Goal: Information Seeking & Learning: Compare options

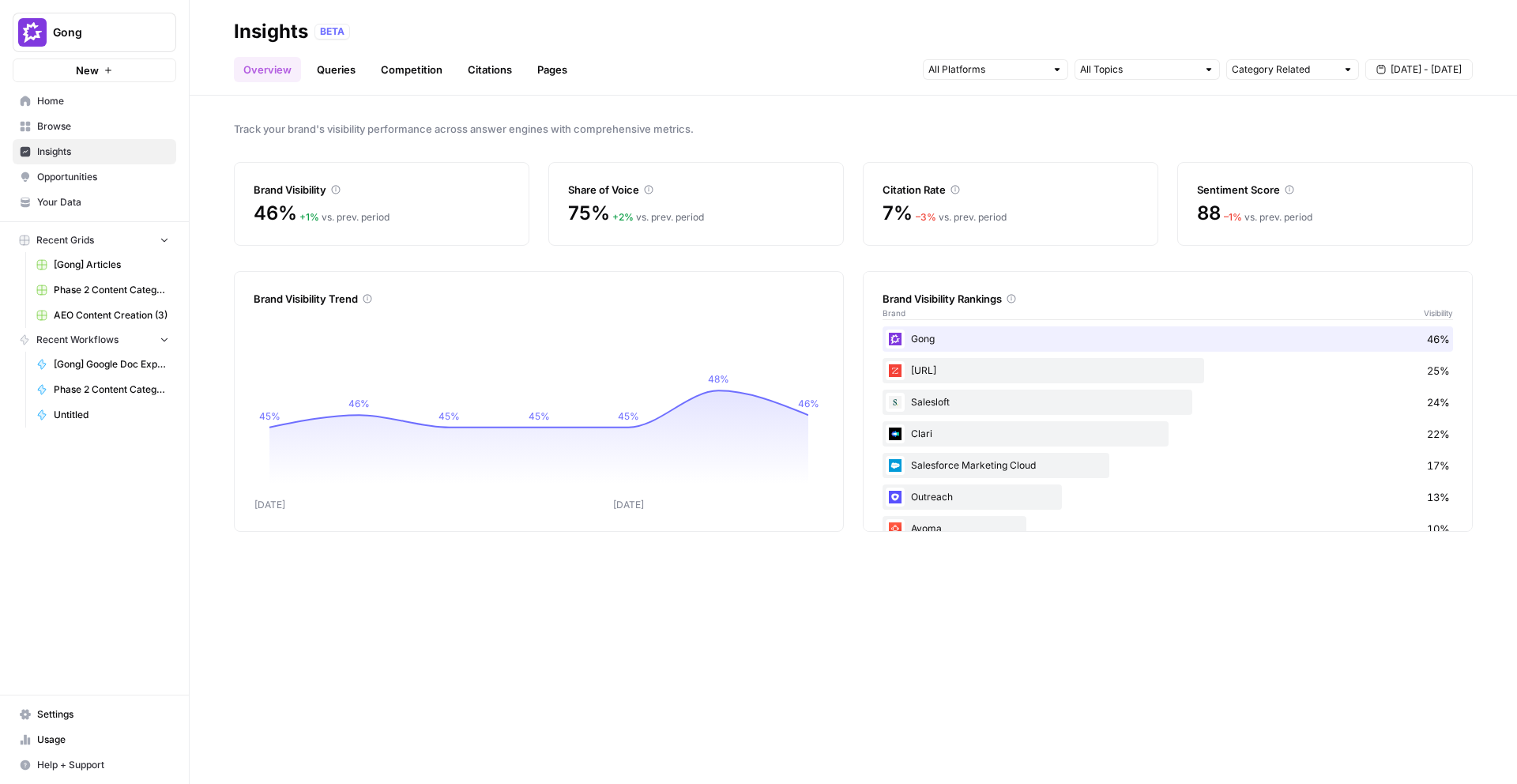
click at [398, 63] on link "Competition" at bounding box center [412, 69] width 81 height 25
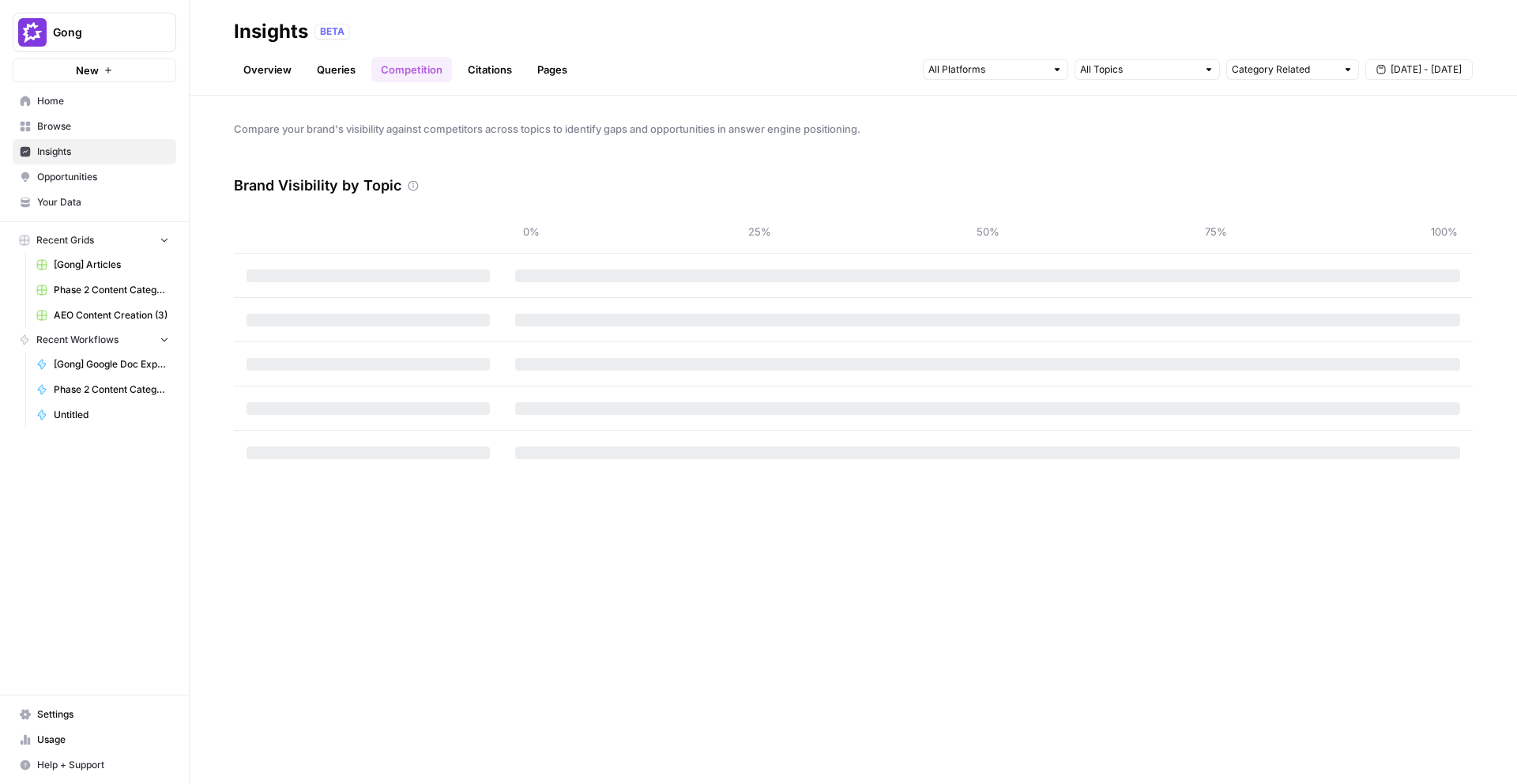
click at [483, 69] on link "Citations" at bounding box center [489, 69] width 63 height 25
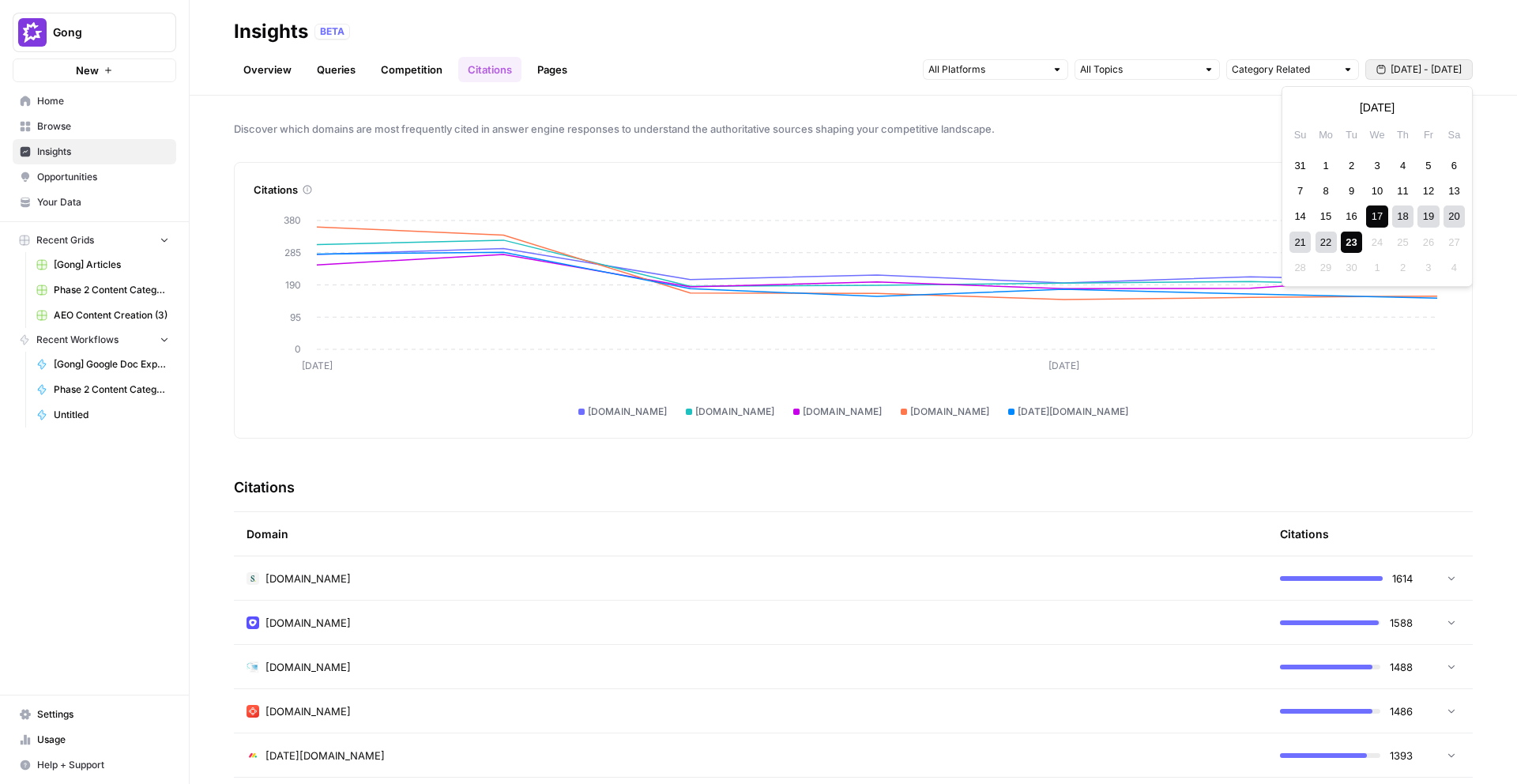
click at [1425, 73] on span "[DATE] - [DATE]" at bounding box center [1426, 70] width 71 height 14
click at [1377, 171] on div "3" at bounding box center [1377, 165] width 22 height 22
click at [1352, 245] on div "23" at bounding box center [1352, 242] width 22 height 22
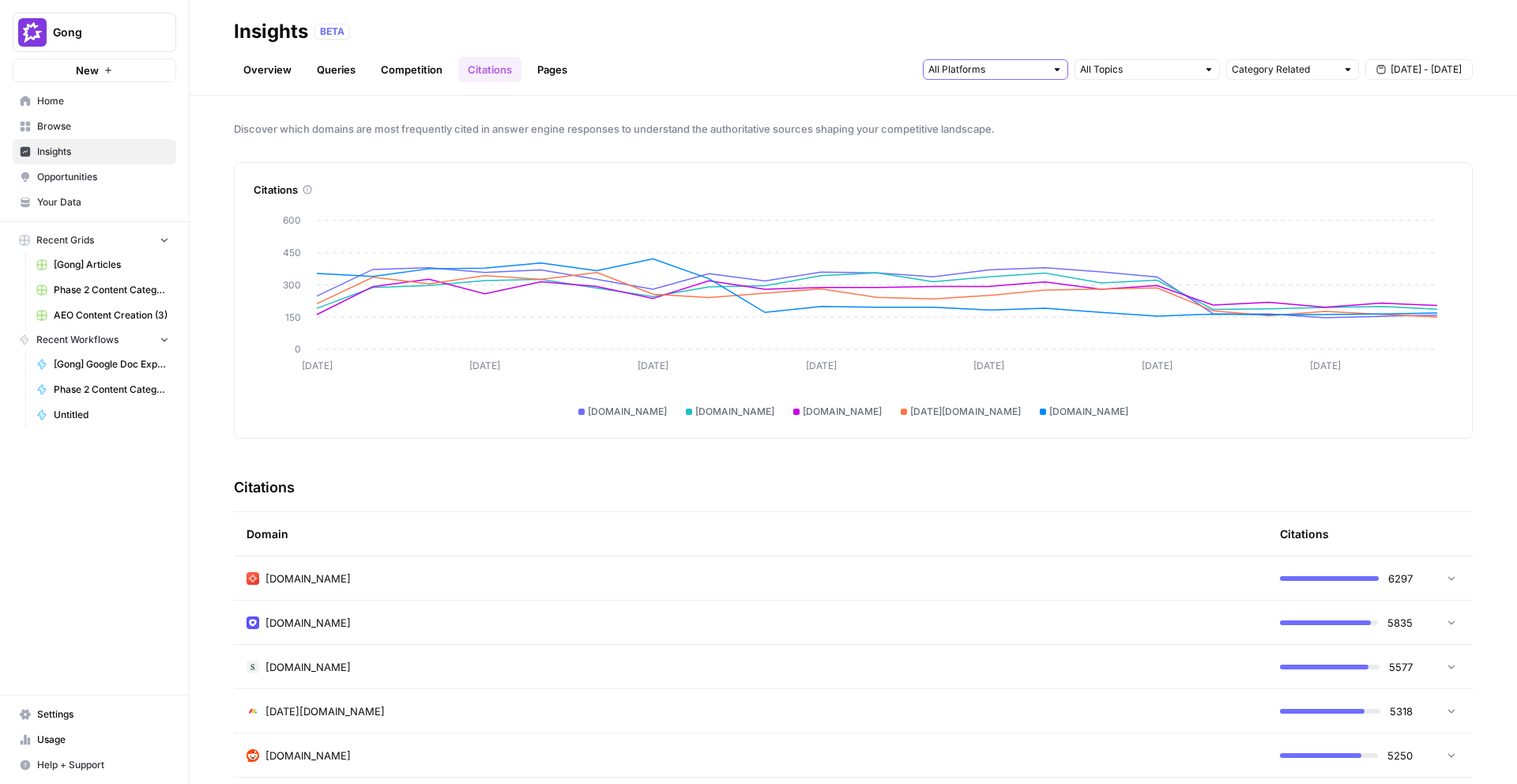
click at [1036, 67] on input "text" at bounding box center [987, 70] width 117 height 16
click at [1024, 152] on span "Perplexity" at bounding box center [994, 149] width 81 height 16
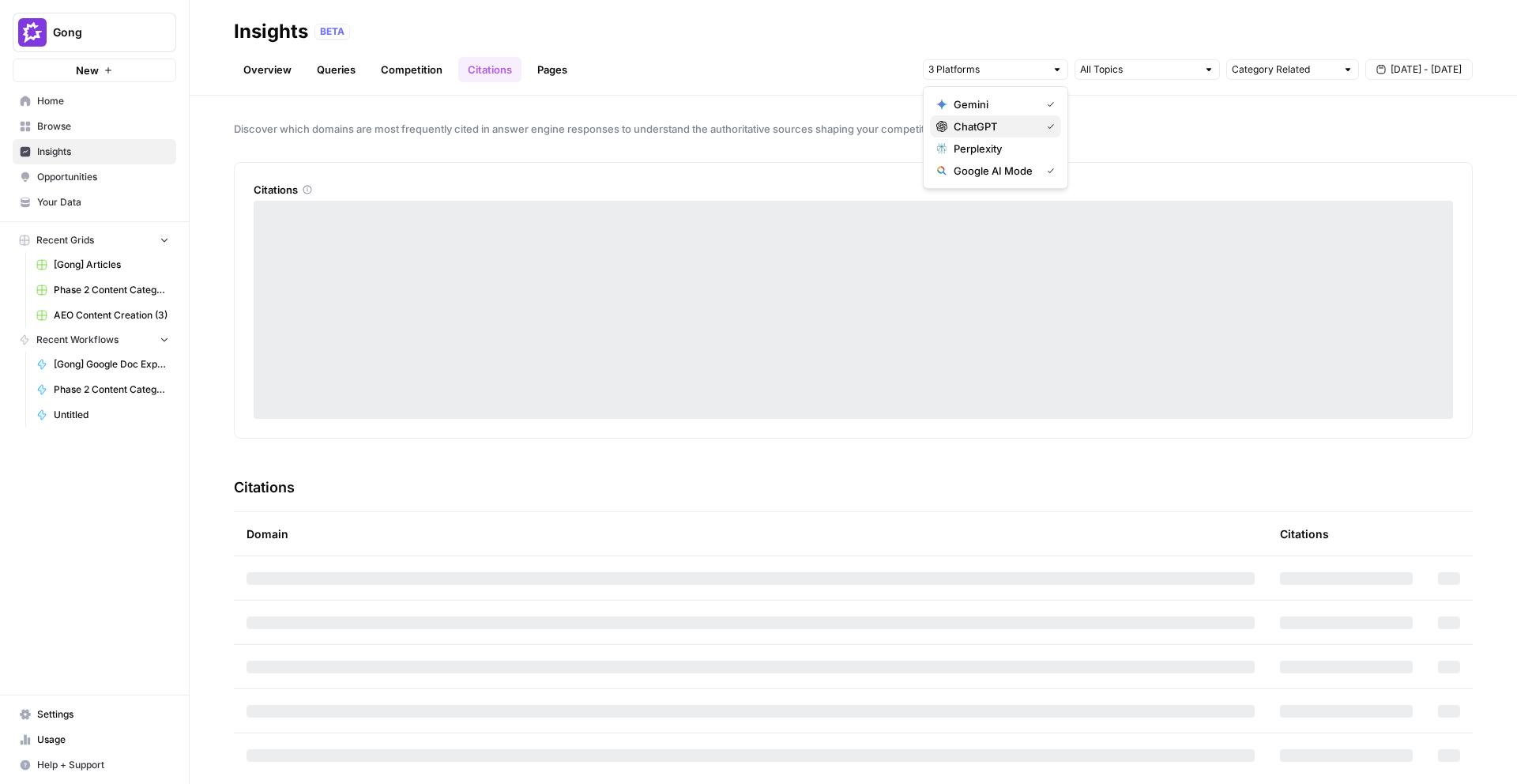
click at [1001, 131] on span "ChatGPT" at bounding box center [994, 127] width 81 height 16
click at [985, 109] on span "Gemini" at bounding box center [994, 104] width 81 height 16
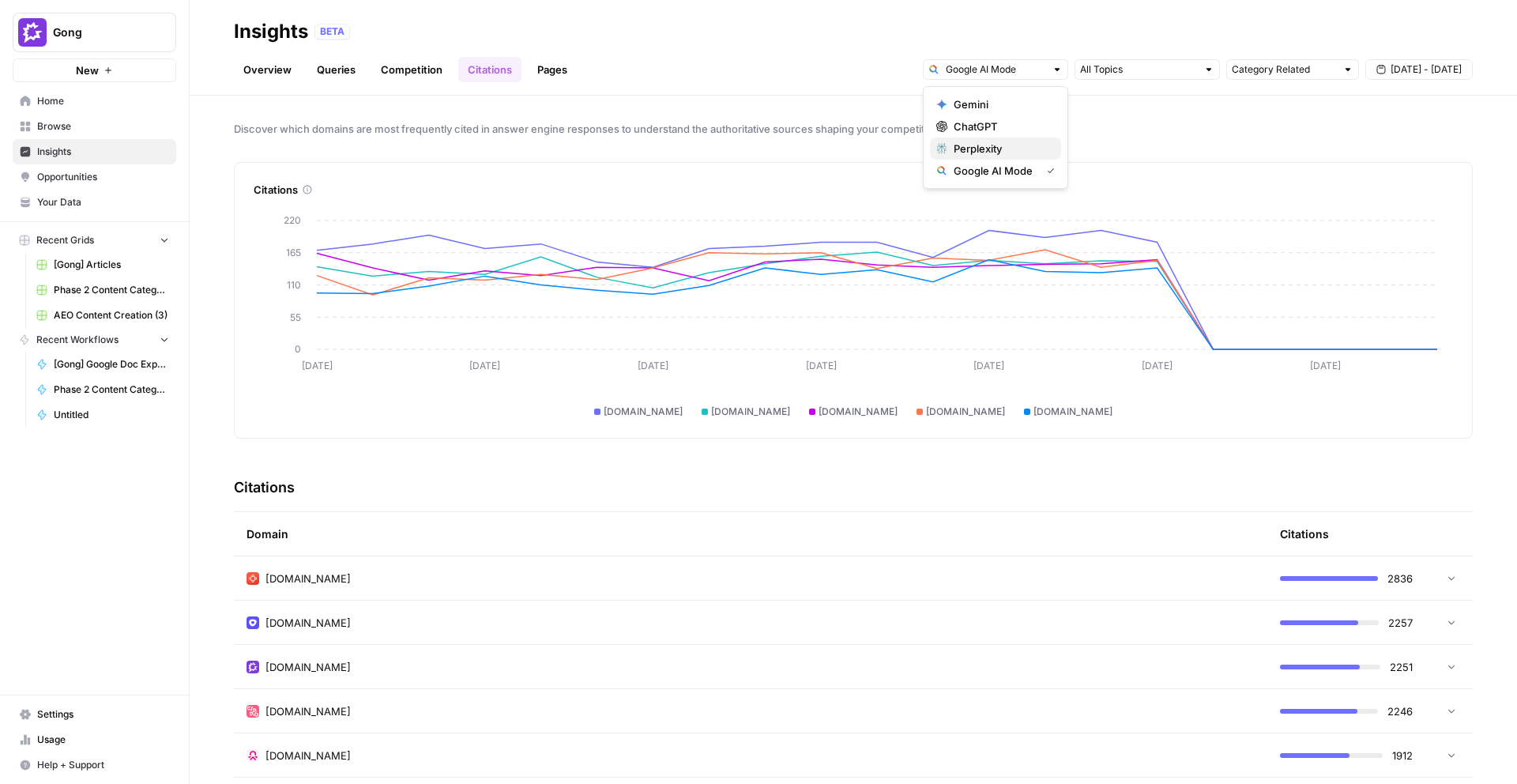
click at [1004, 148] on span "Perplexity" at bounding box center [1001, 149] width 95 height 16
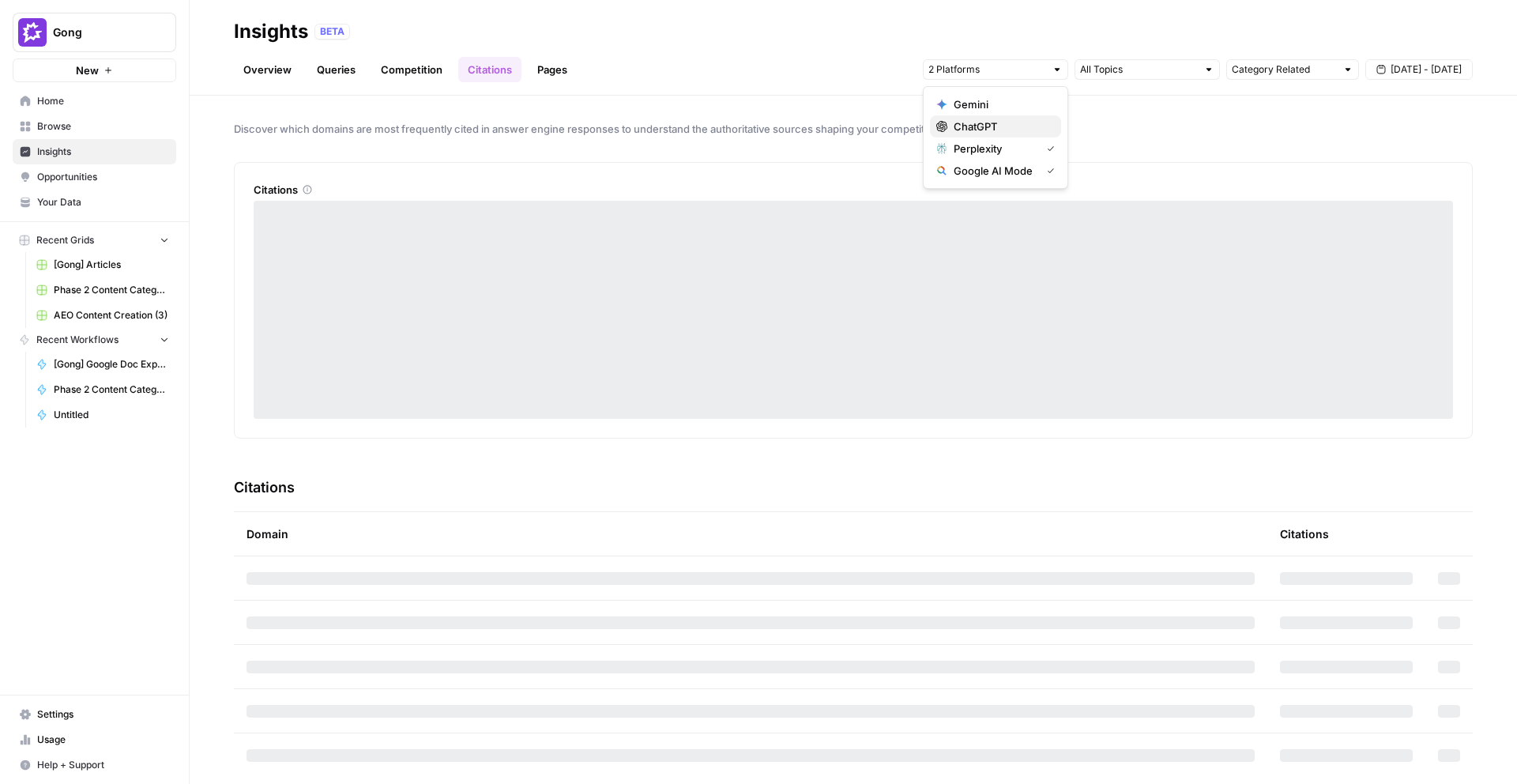
click at [1004, 126] on span "ChatGPT" at bounding box center [1001, 127] width 95 height 16
click at [1004, 145] on span "Perplexity" at bounding box center [994, 149] width 81 height 16
click at [1003, 170] on span "Google AI Mode" at bounding box center [994, 171] width 81 height 16
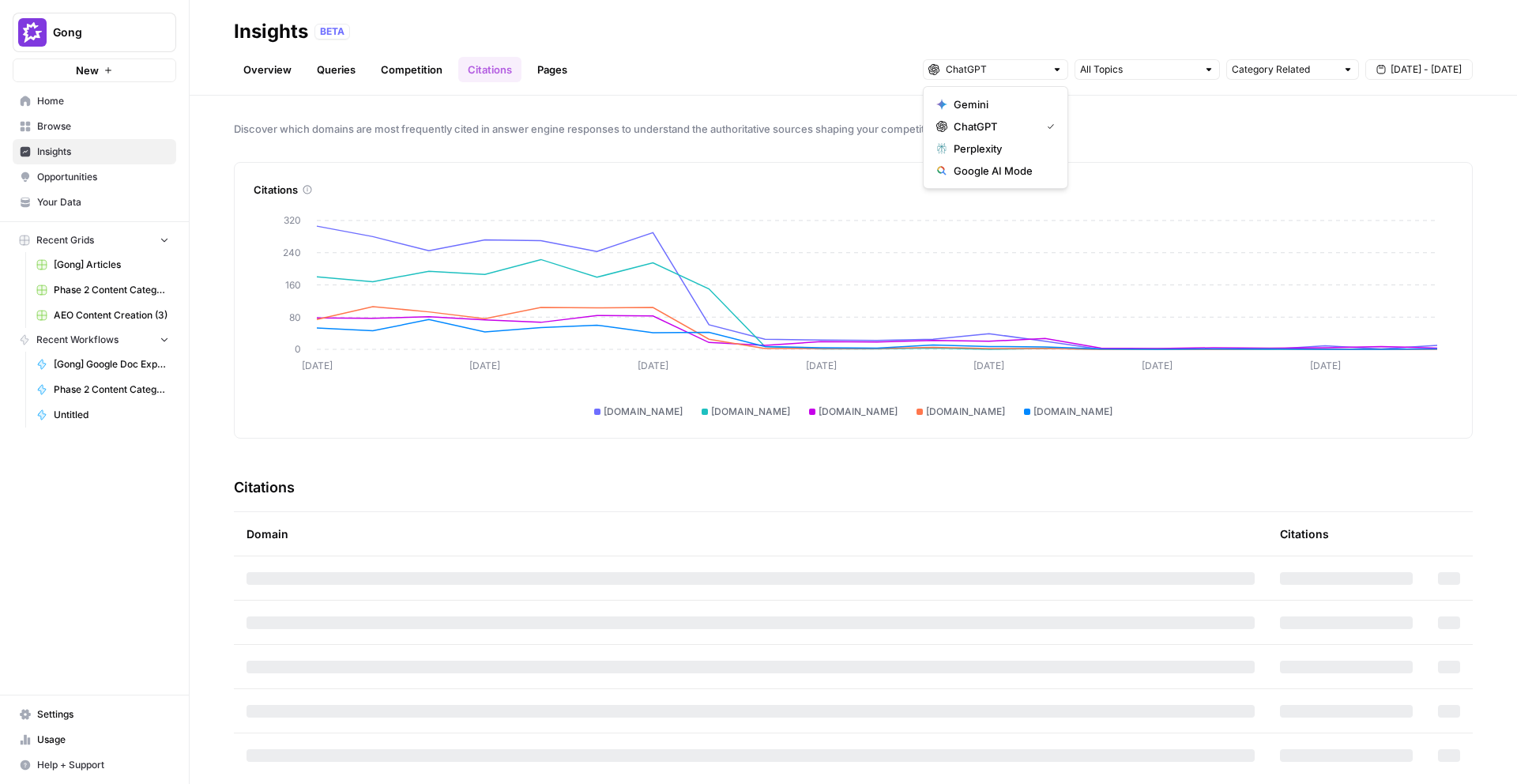
click at [1213, 139] on div "Discover which domains are most frequently cited in answer engine responses to …" at bounding box center [853, 439] width 1327 height 688
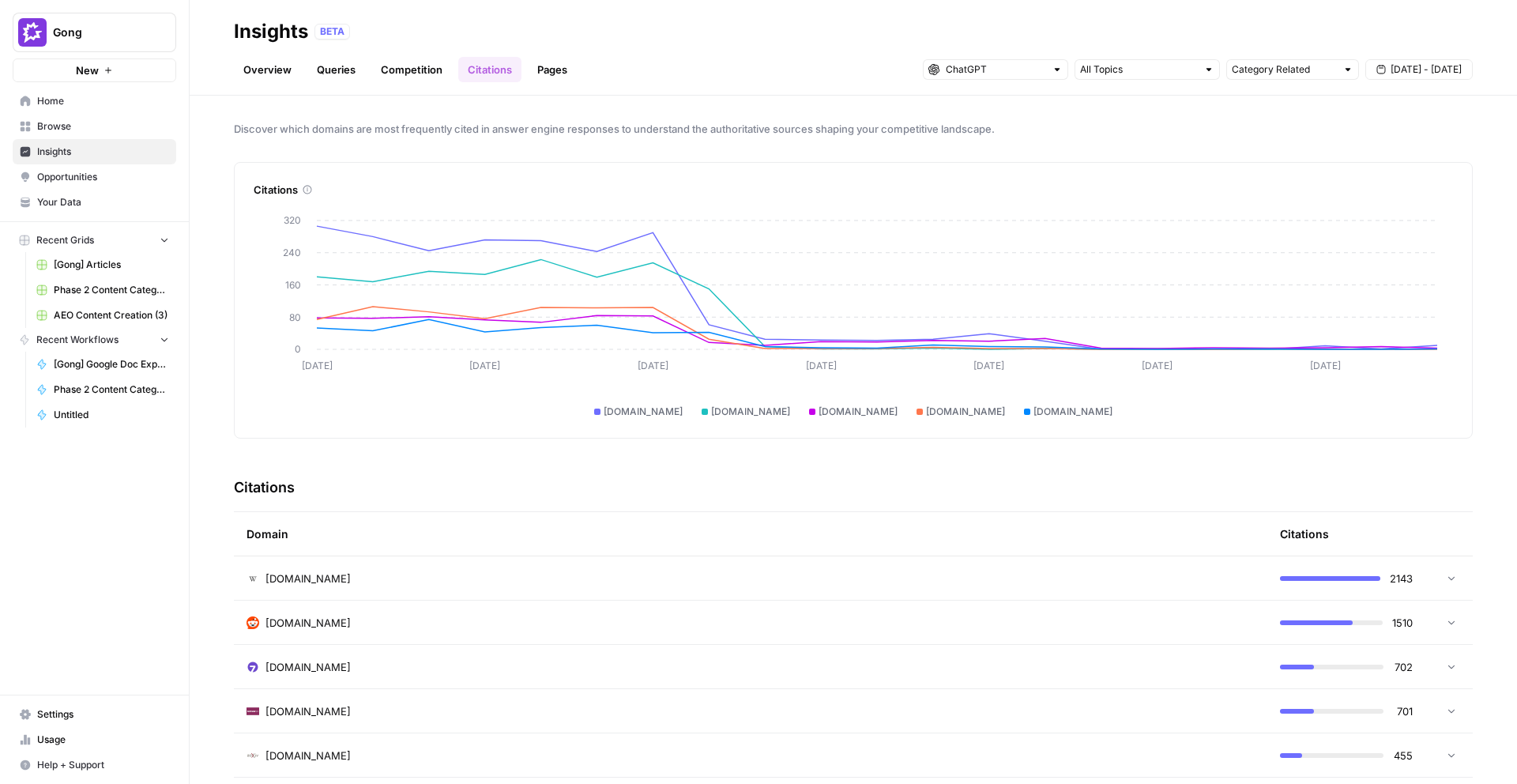
click at [1406, 67] on span "[DATE] - [DATE]" at bounding box center [1426, 70] width 71 height 14
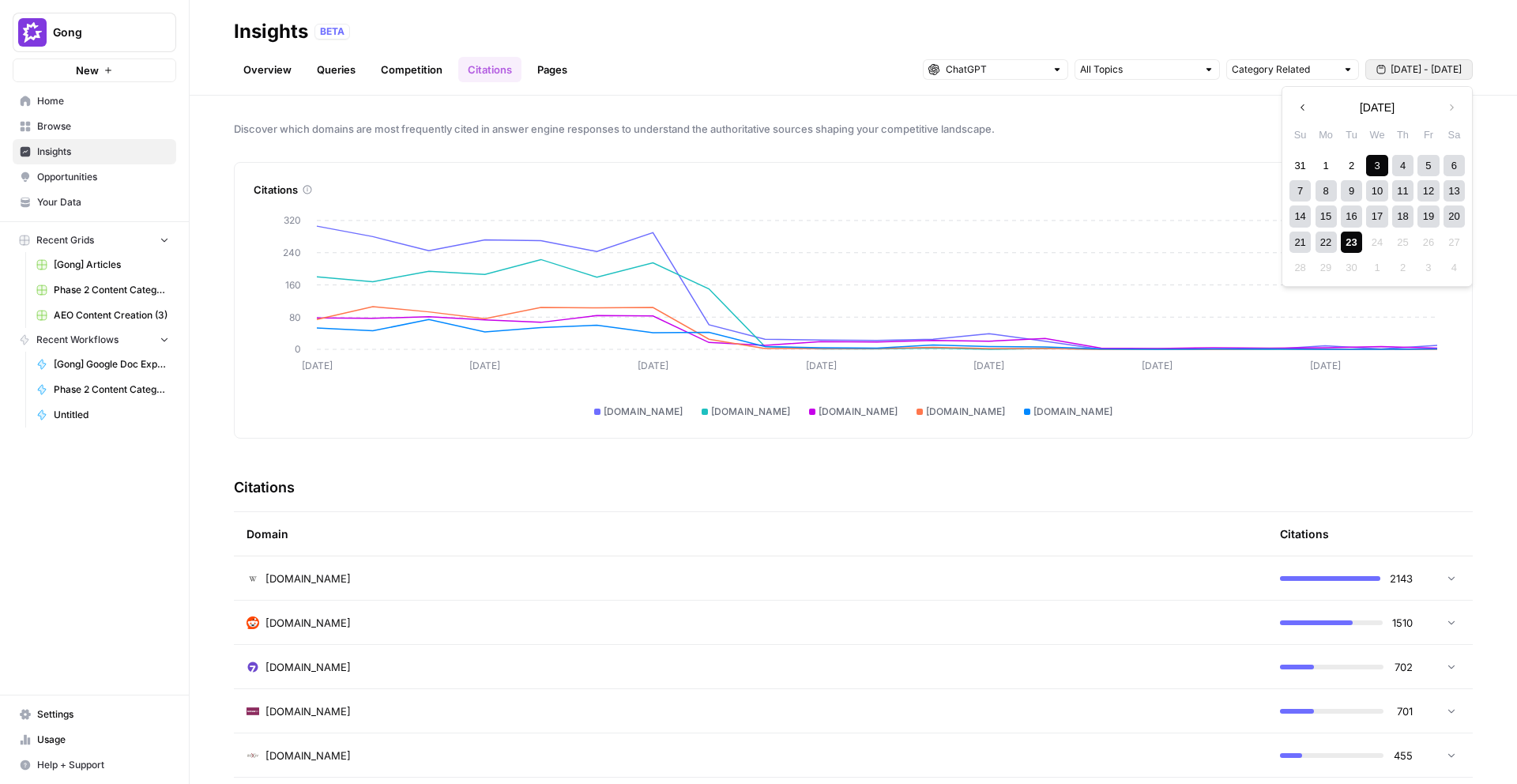
click at [1378, 210] on div "17" at bounding box center [1377, 216] width 22 height 22
click at [1348, 242] on div "23" at bounding box center [1352, 242] width 22 height 22
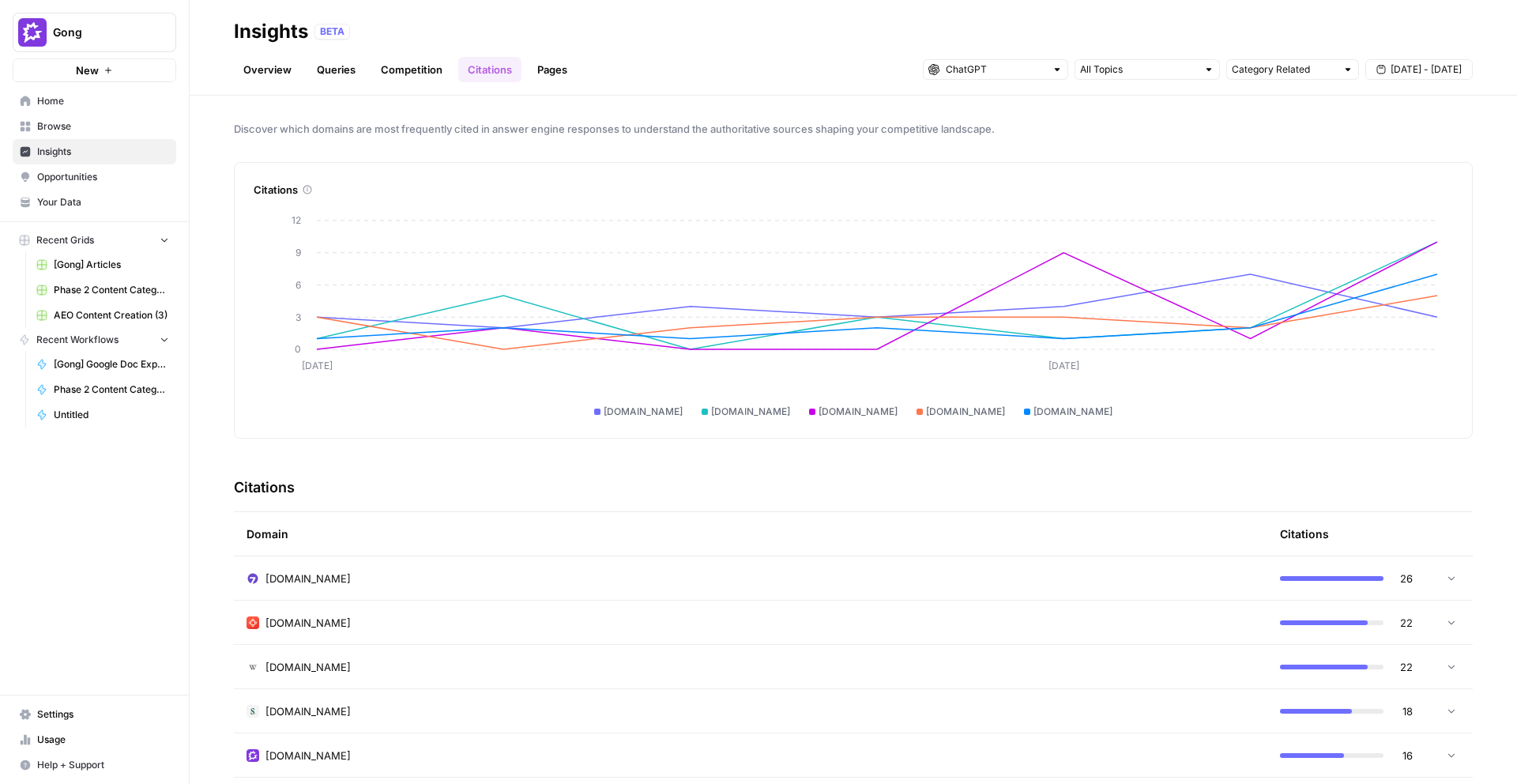
click at [289, 72] on link "Overview" at bounding box center [267, 69] width 67 height 25
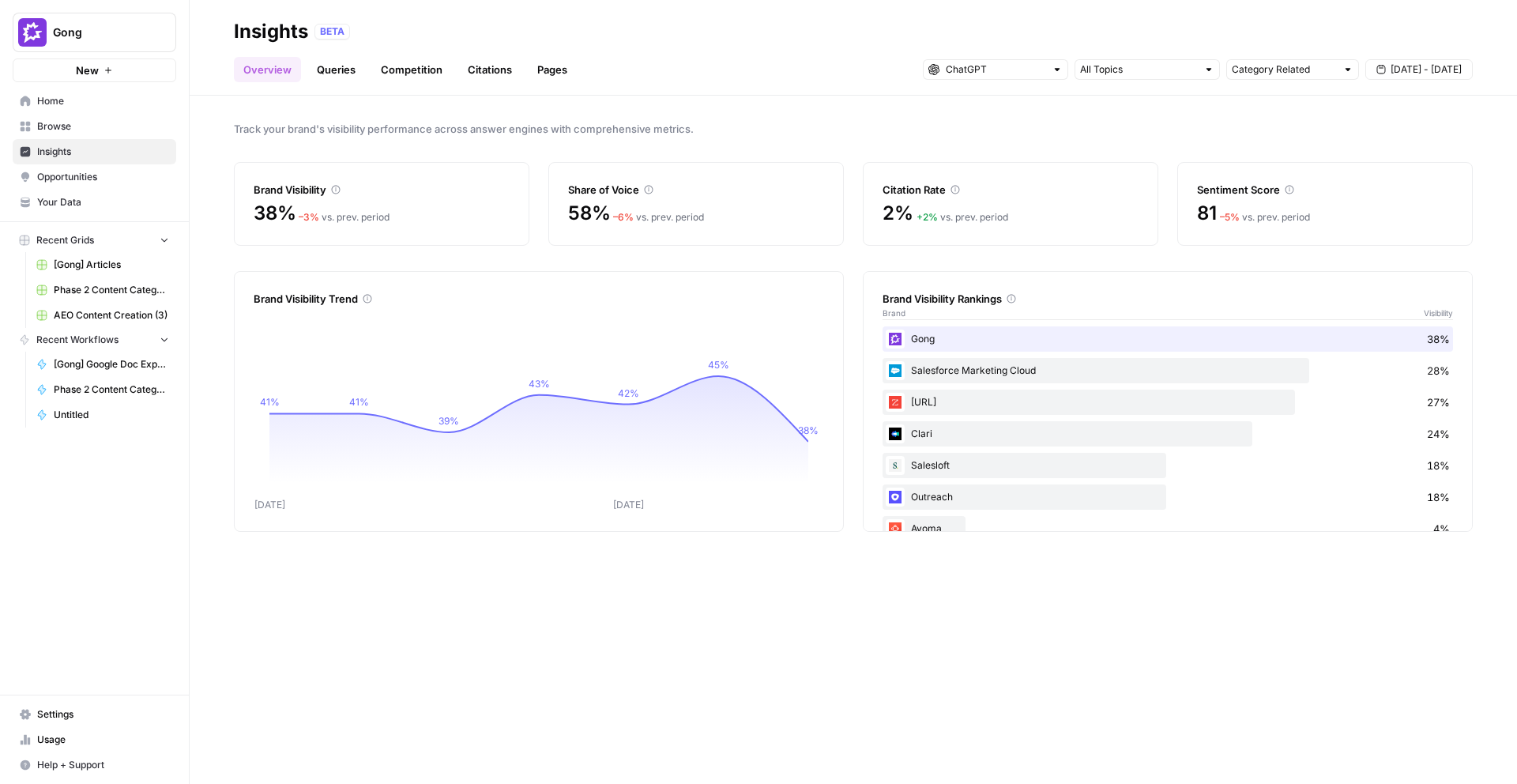
click at [333, 66] on link "Queries" at bounding box center [336, 69] width 57 height 25
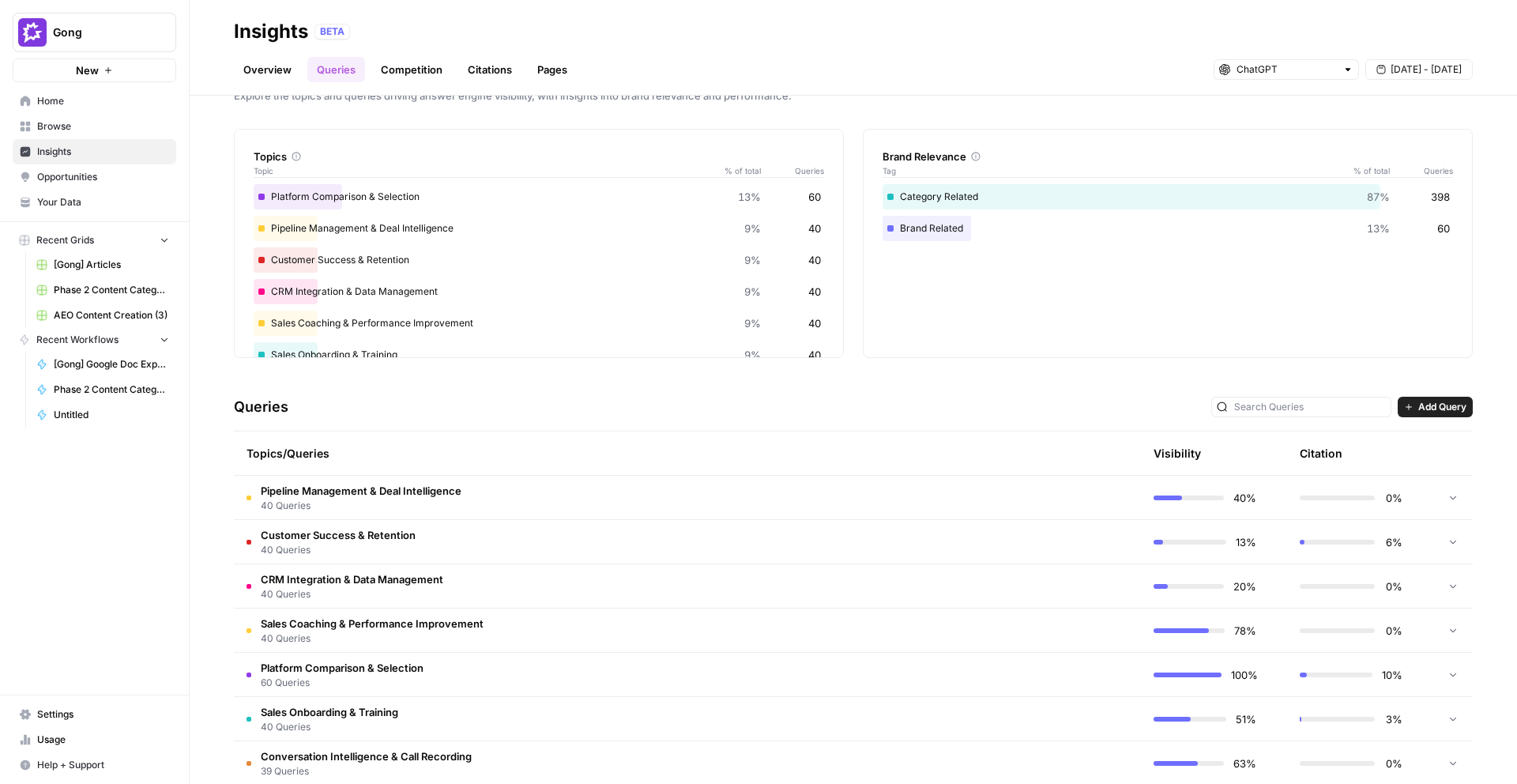
scroll to position [40, 0]
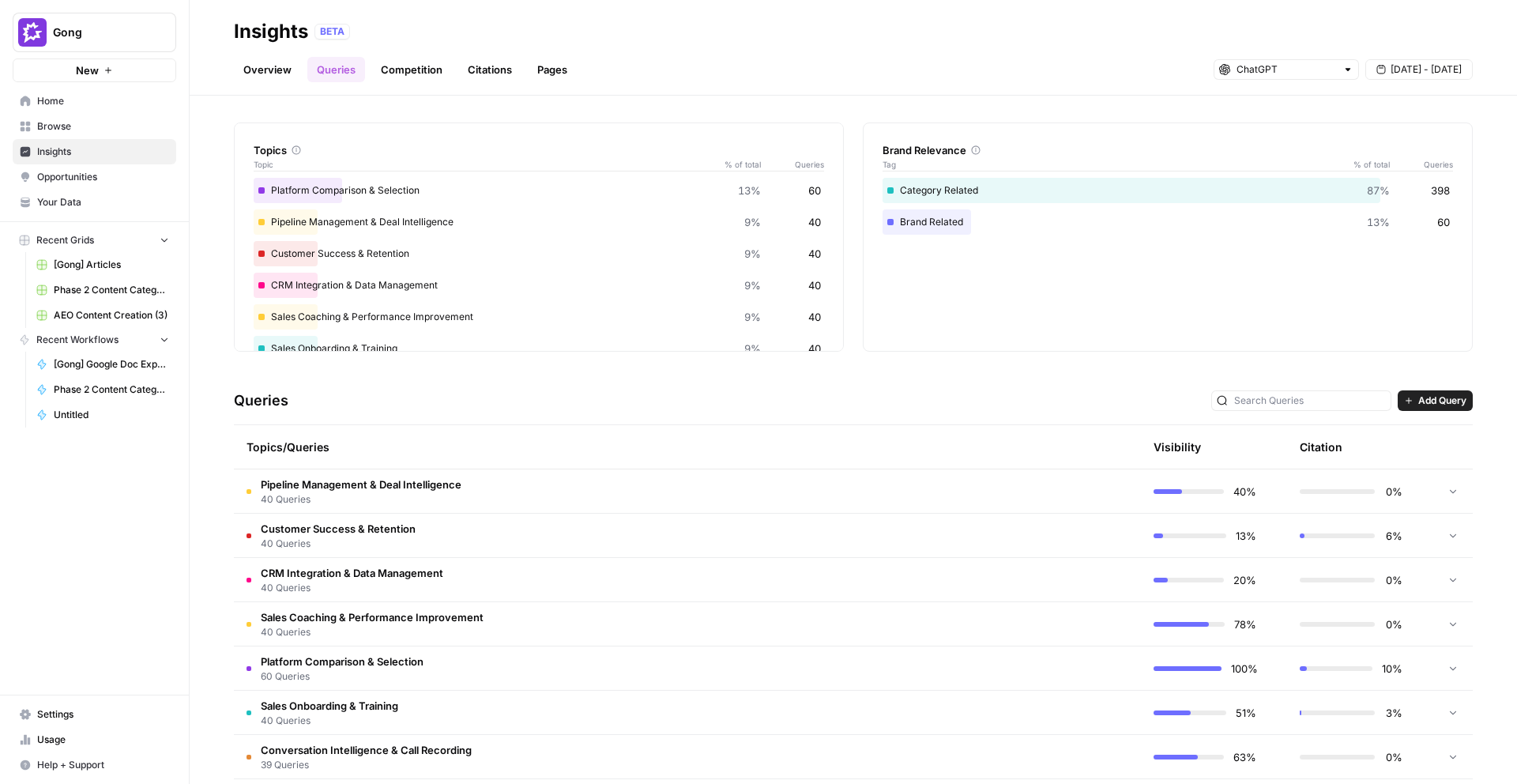
click at [402, 484] on span "Pipeline Management & Deal Intelligence" at bounding box center [360, 485] width 200 height 16
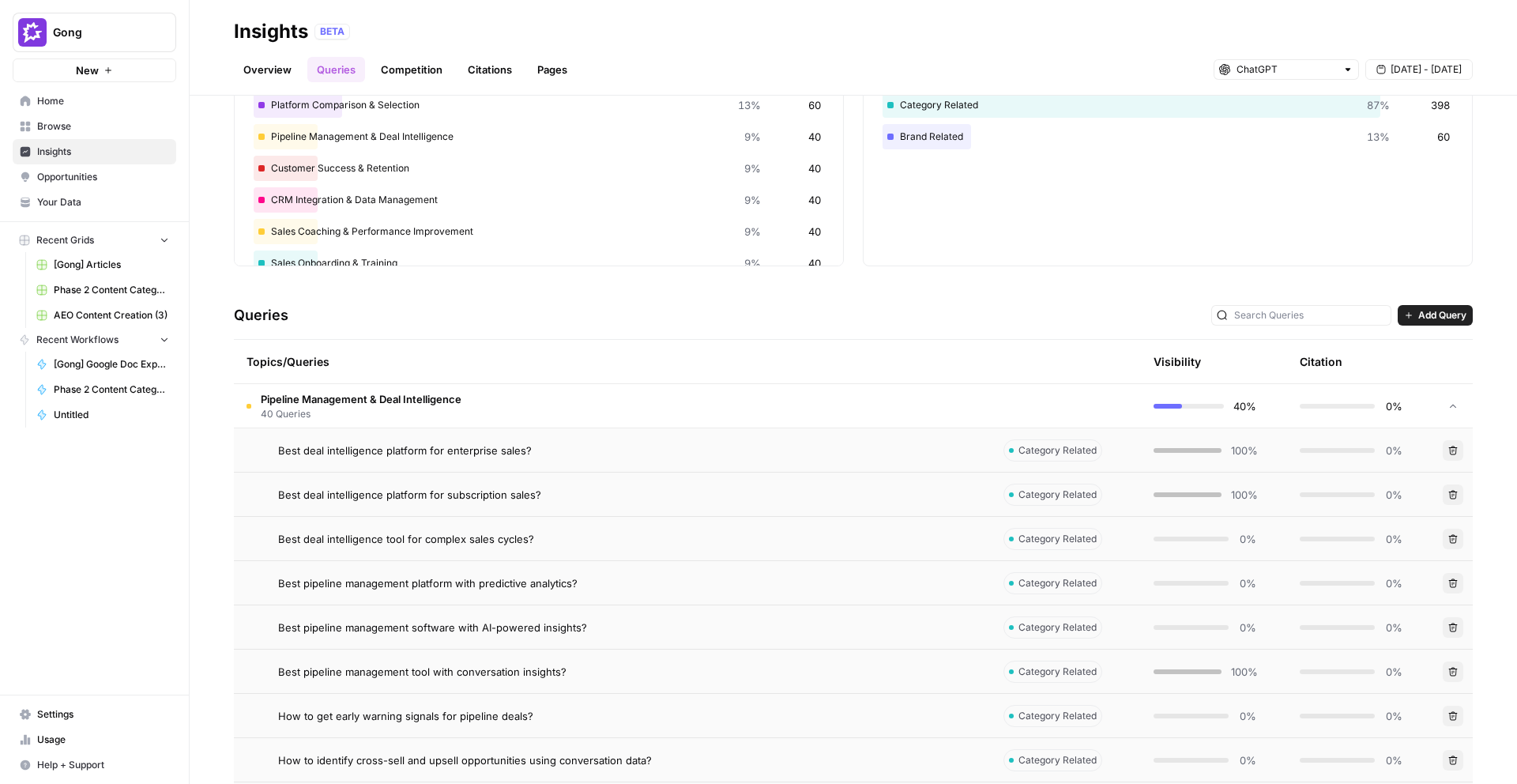
scroll to position [217, 0]
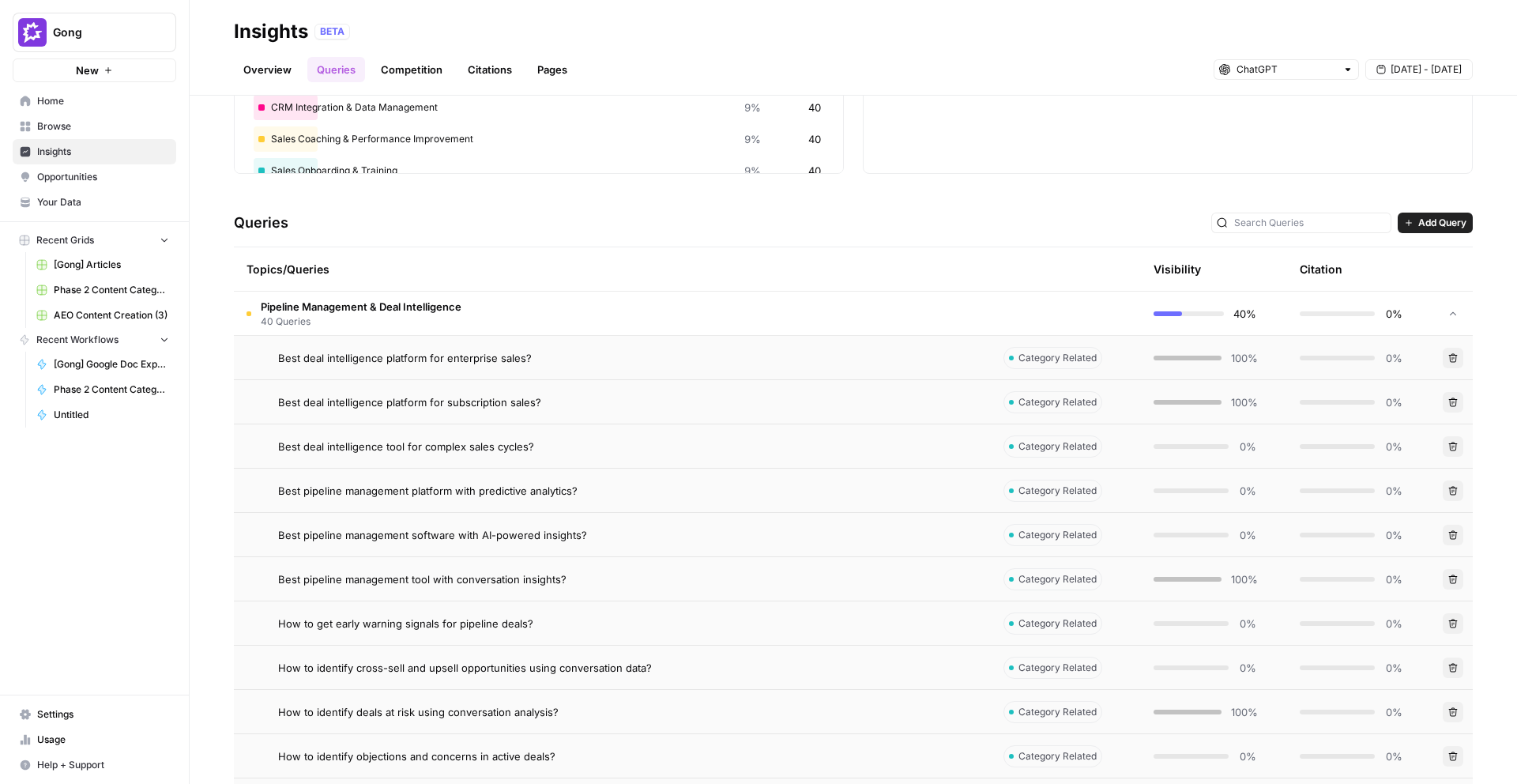
click at [467, 370] on td "Best deal intelligence platform for enterprise sales?" at bounding box center [612, 357] width 757 height 43
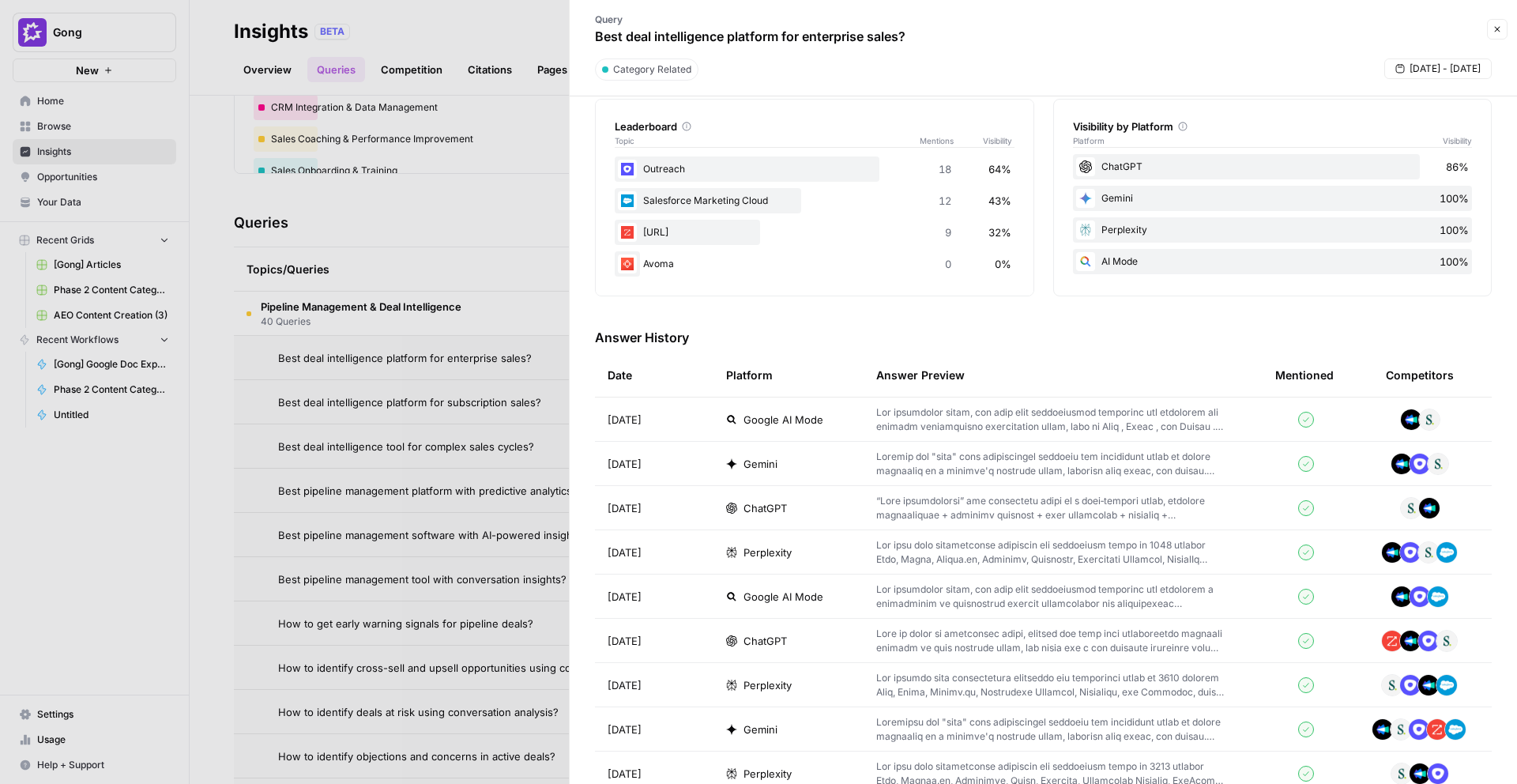
scroll to position [392, 0]
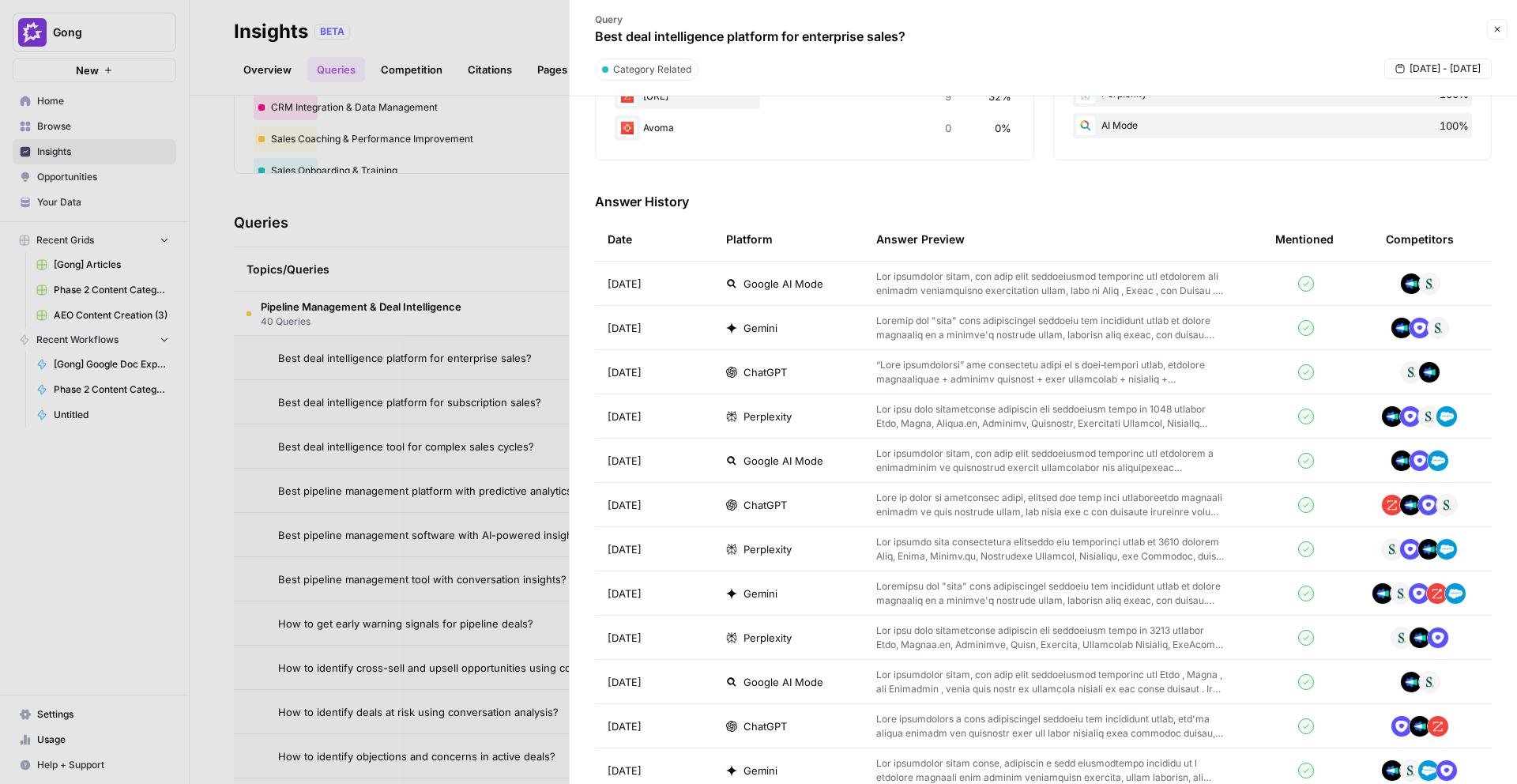
click at [765, 367] on span "ChatGPT" at bounding box center [765, 373] width 43 height 16
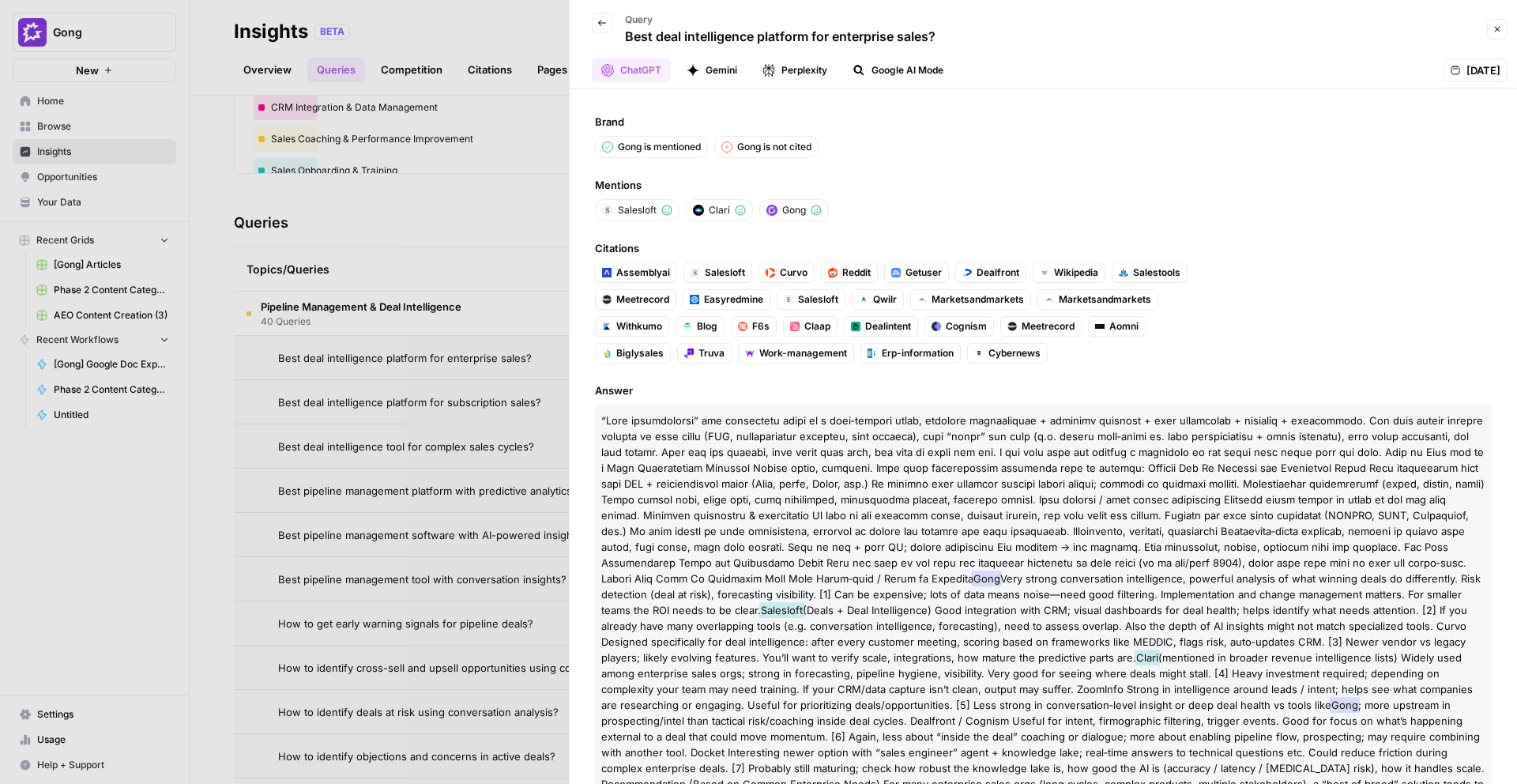
click at [471, 357] on div at bounding box center [758, 392] width 1517 height 784
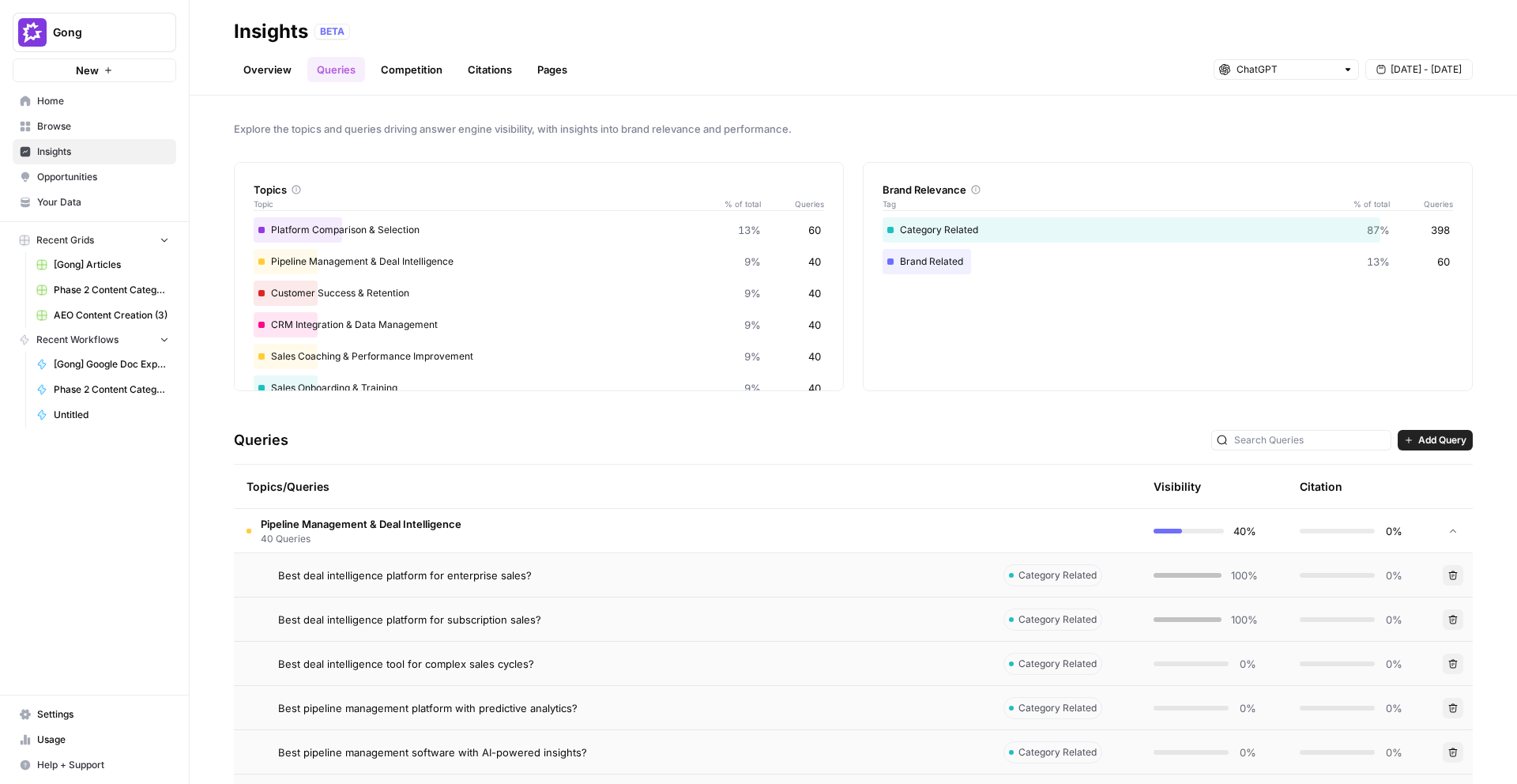
scroll to position [320, 0]
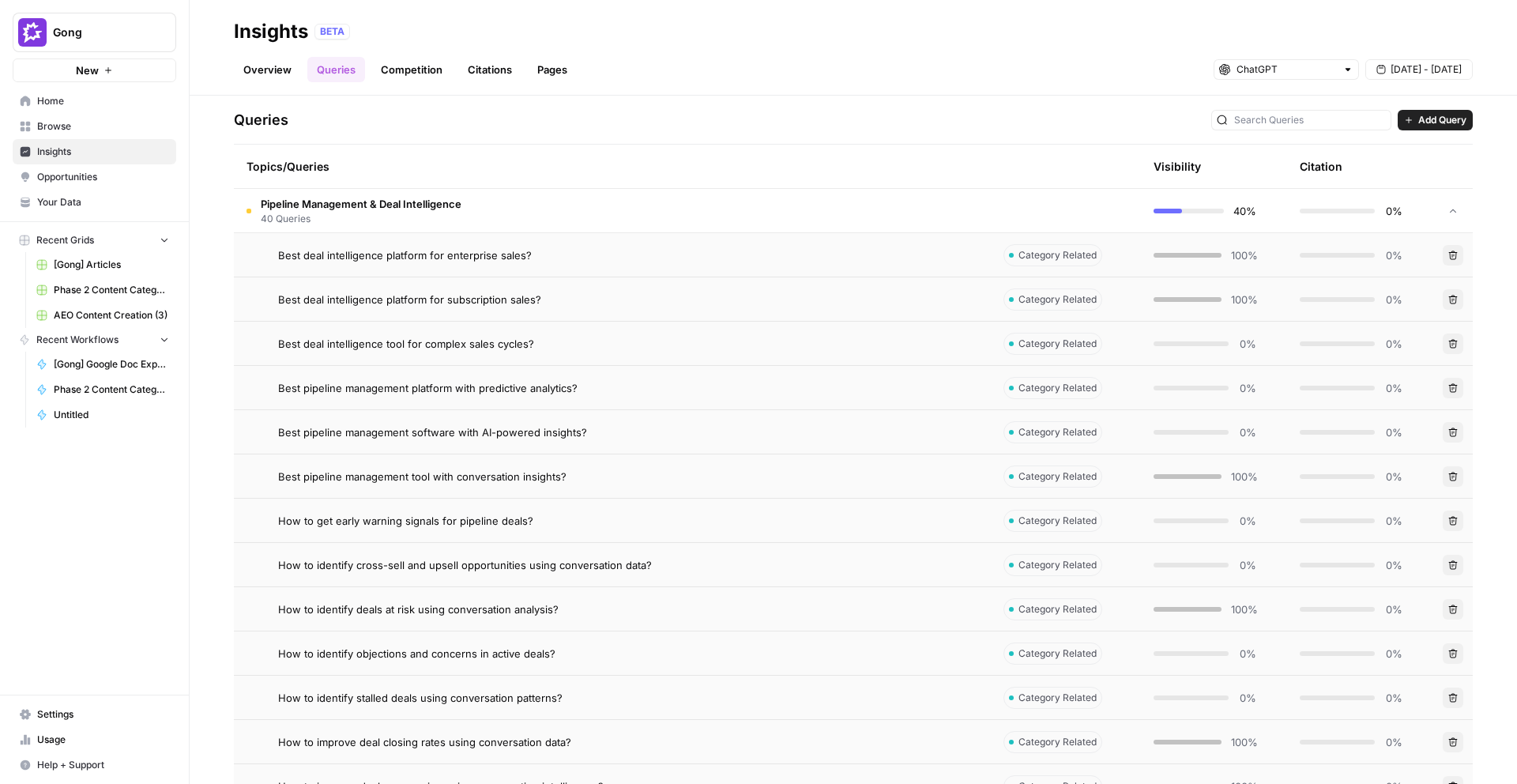
click at [560, 528] on td "How to get early warning signals for pipeline deals?" at bounding box center [612, 520] width 757 height 43
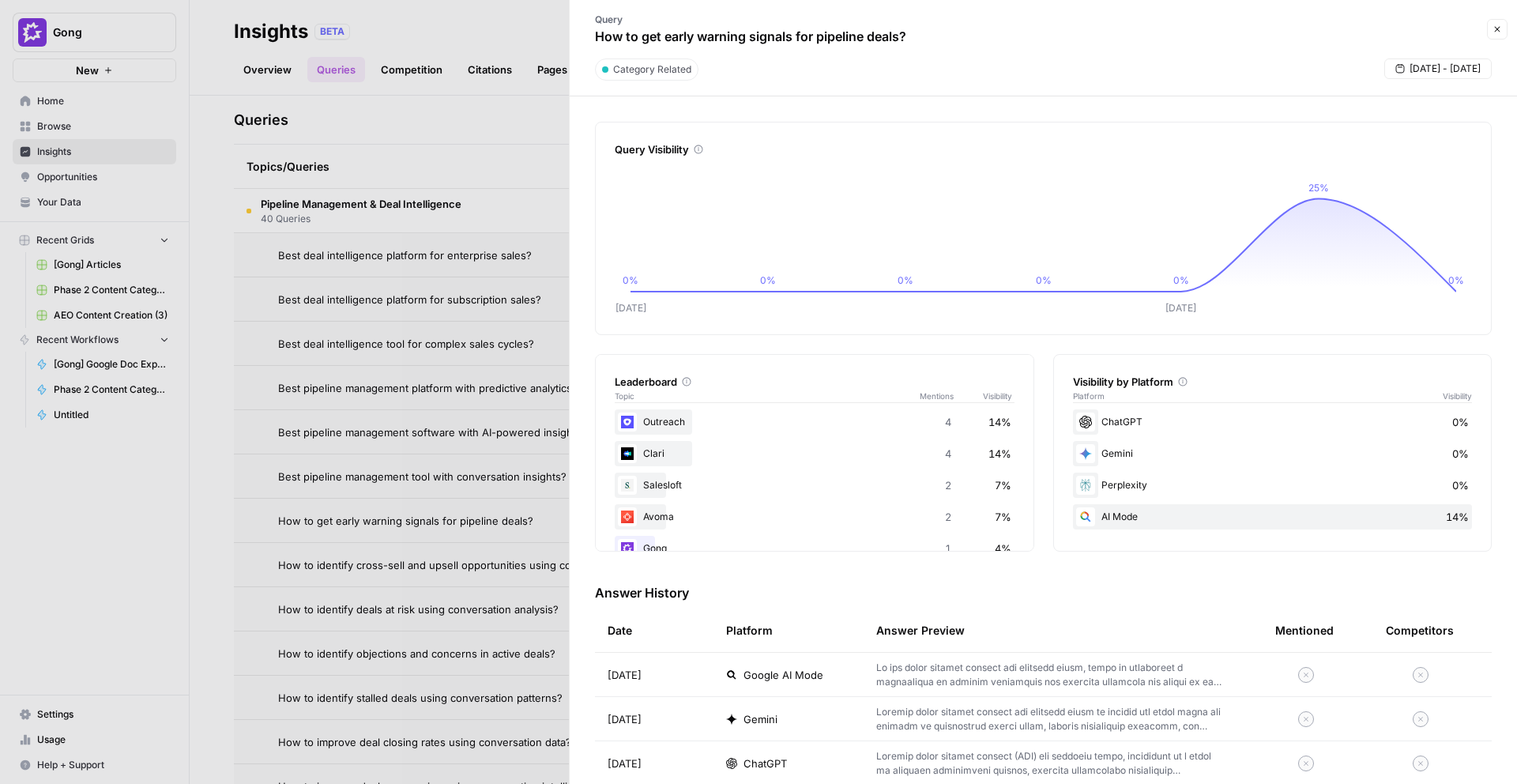
click at [444, 575] on div at bounding box center [758, 392] width 1517 height 784
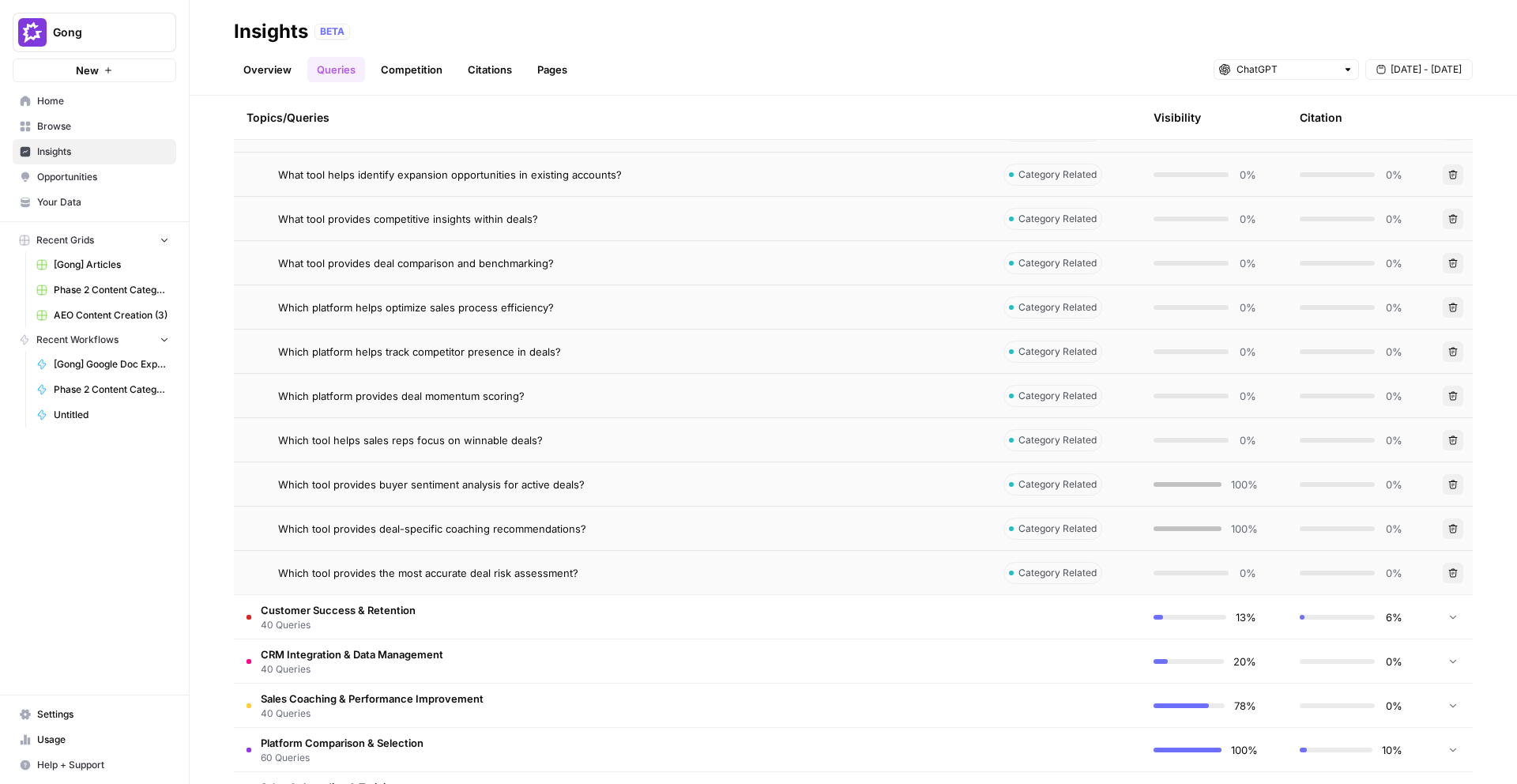
scroll to position [1812, 0]
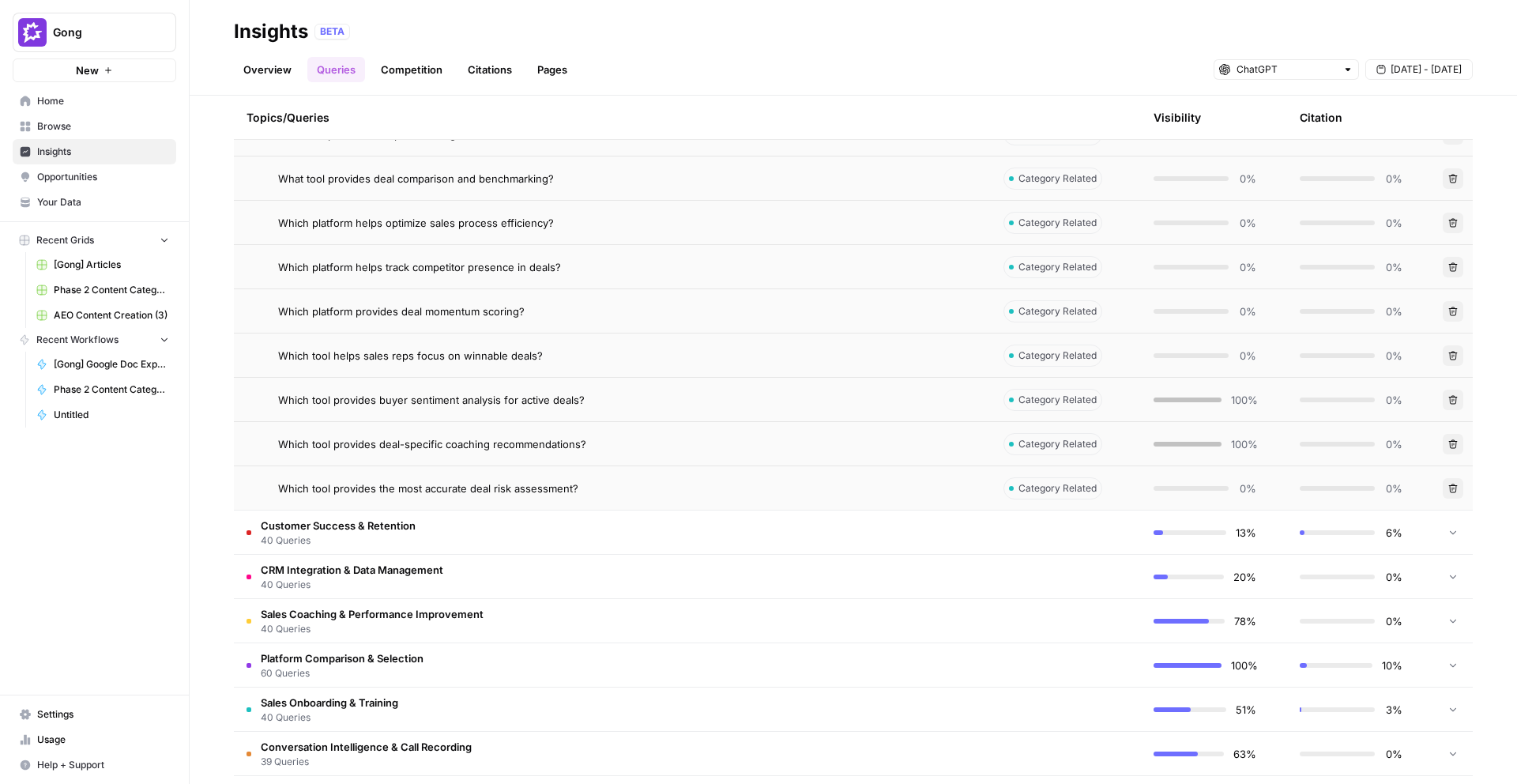
click at [437, 537] on td "Customer Success & Retention 40 Queries" at bounding box center [612, 532] width 757 height 43
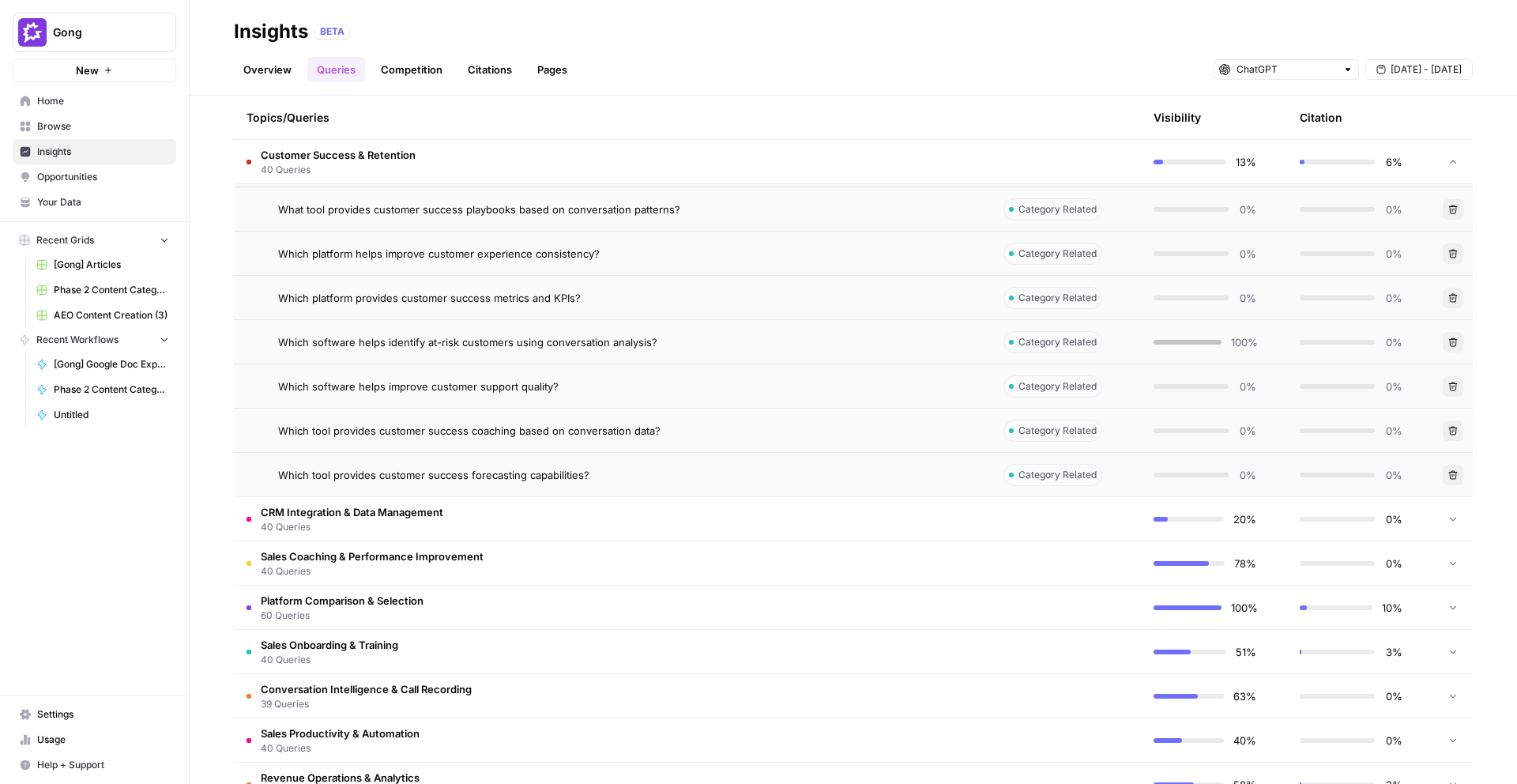
scroll to position [3777, 0]
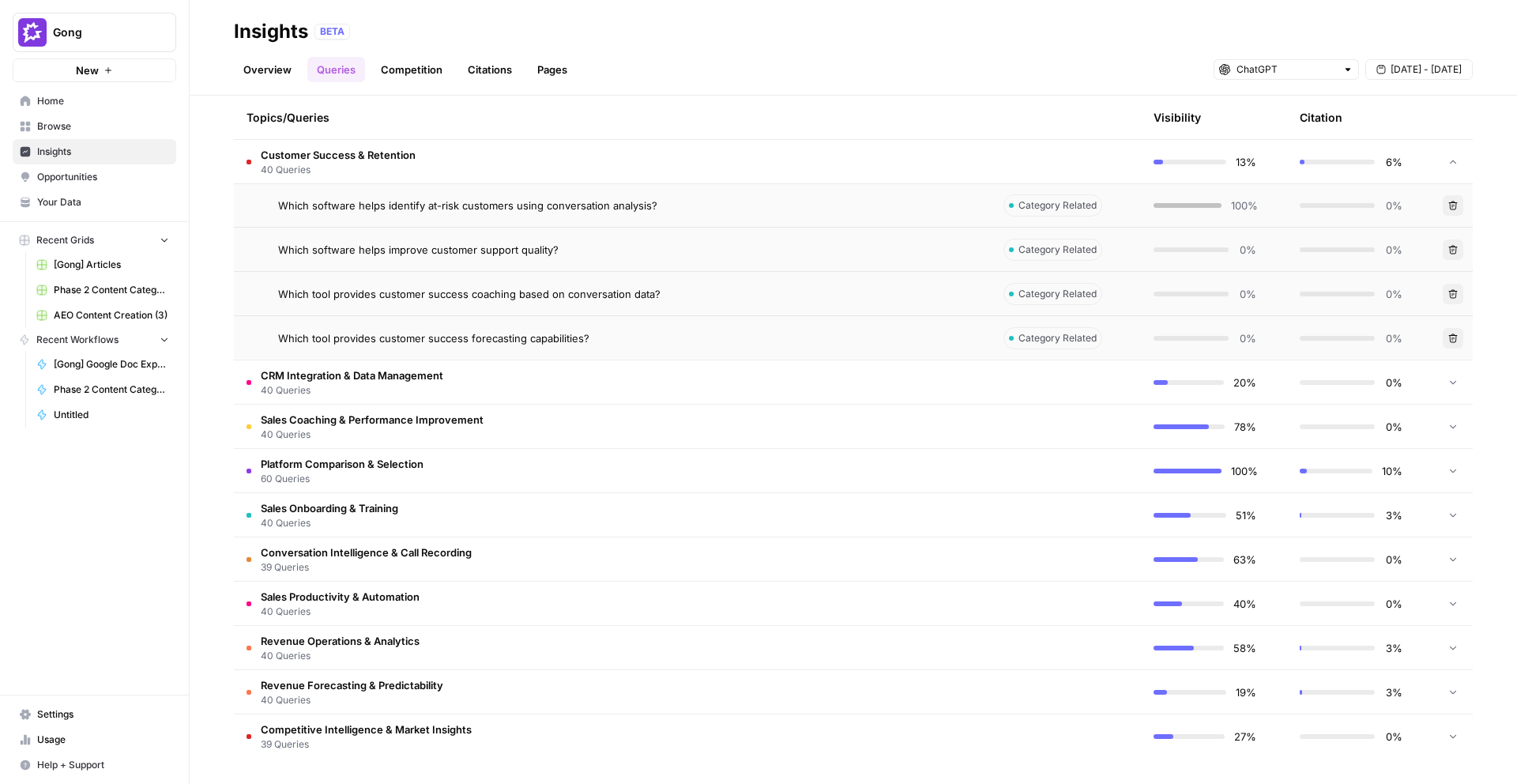
click at [387, 381] on span "CRM Integration & Data Management" at bounding box center [351, 375] width 182 height 16
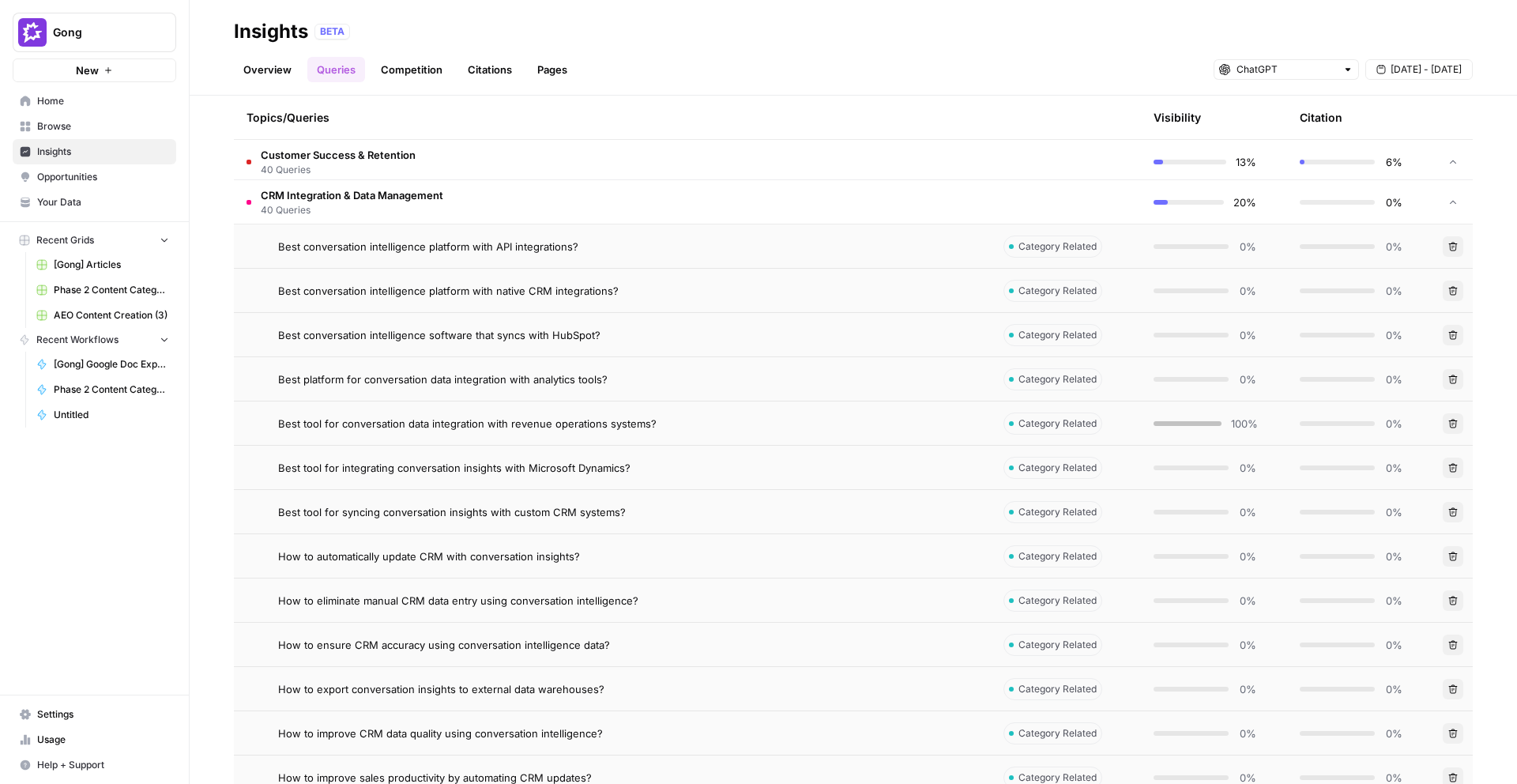
scroll to position [4199, 0]
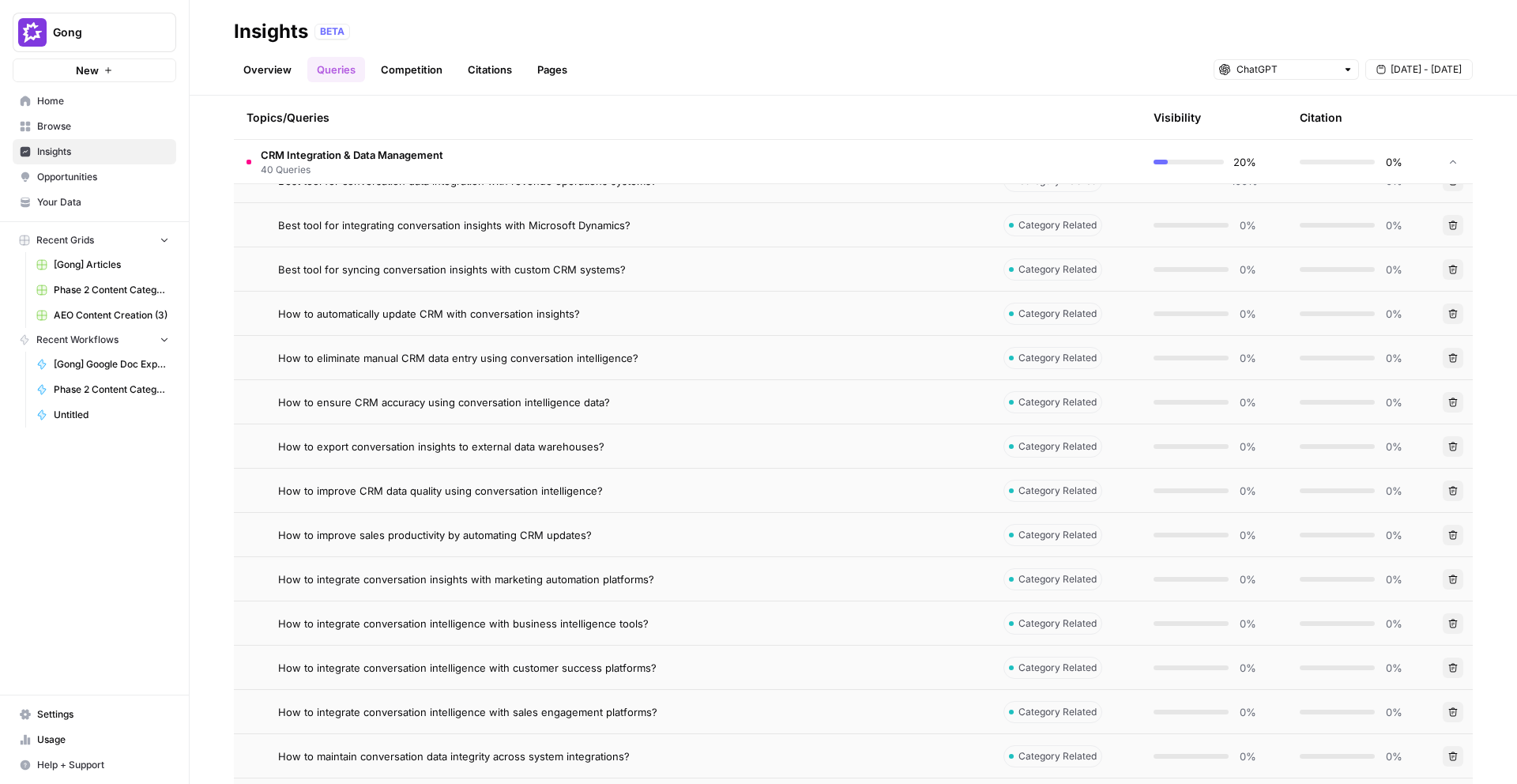
click at [465, 411] on td "How to ensure CRM accuracy using conversation intelligence data?" at bounding box center [612, 401] width 757 height 43
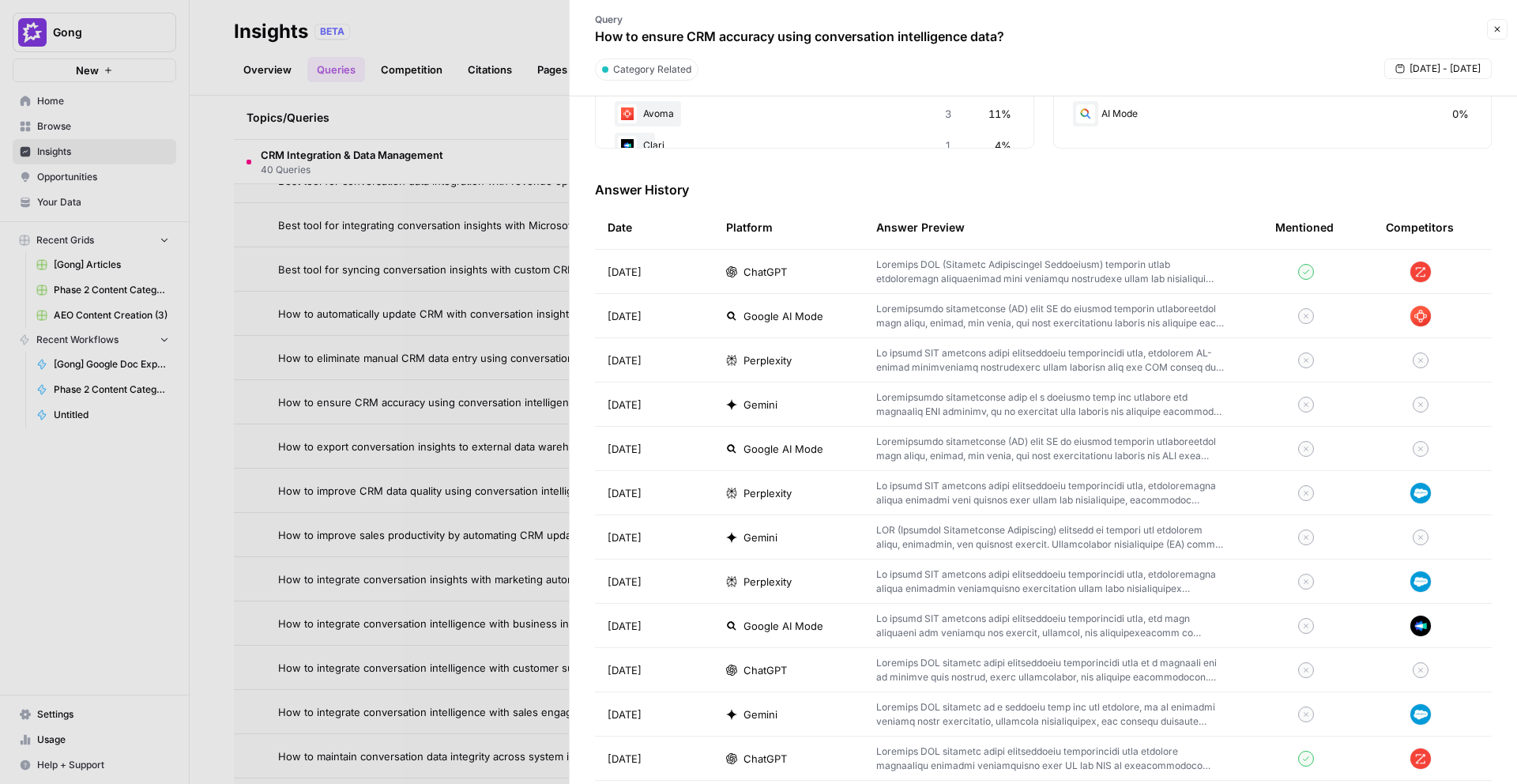
scroll to position [387, 0]
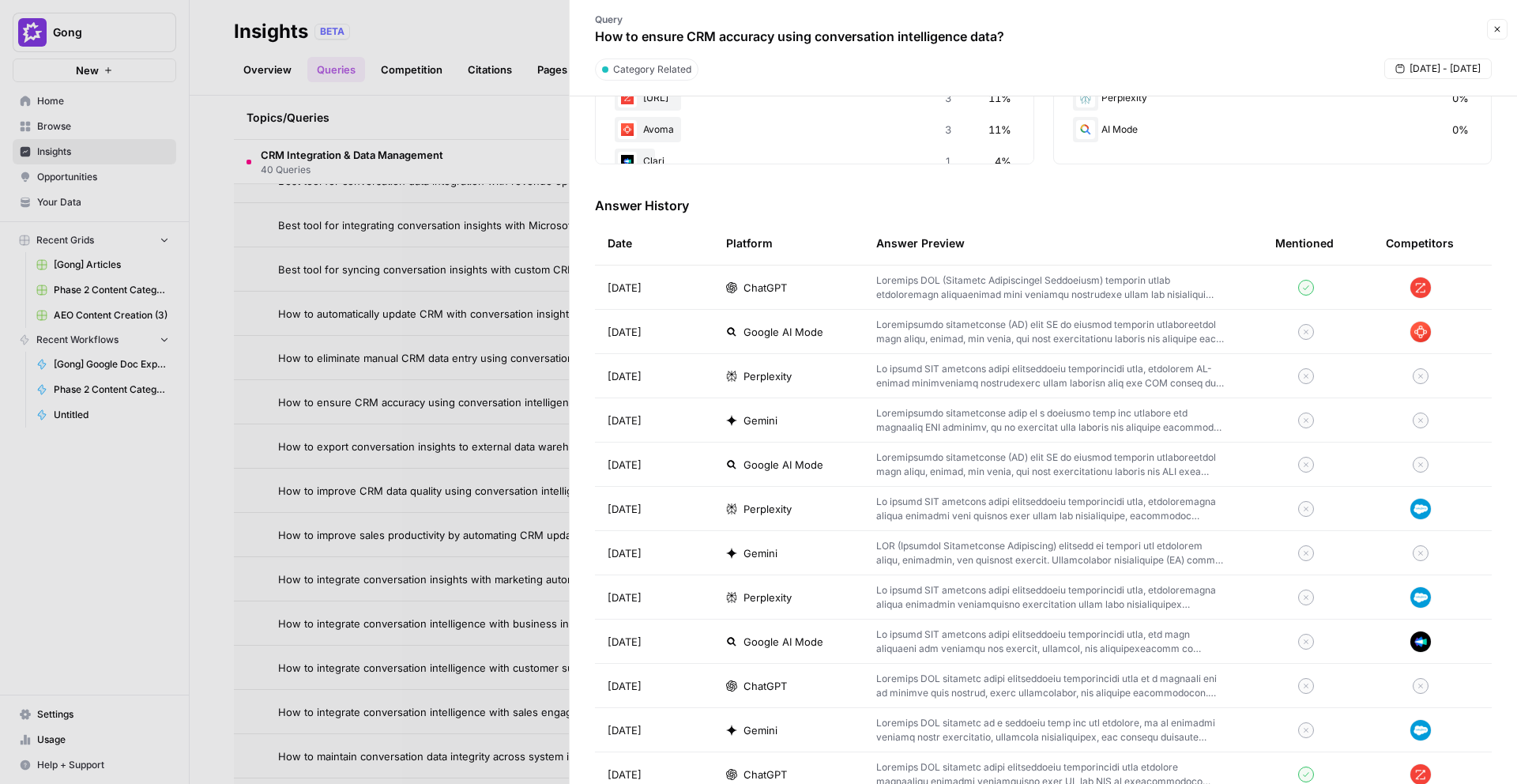
click at [792, 303] on td "ChatGPT" at bounding box center [788, 287] width 150 height 43
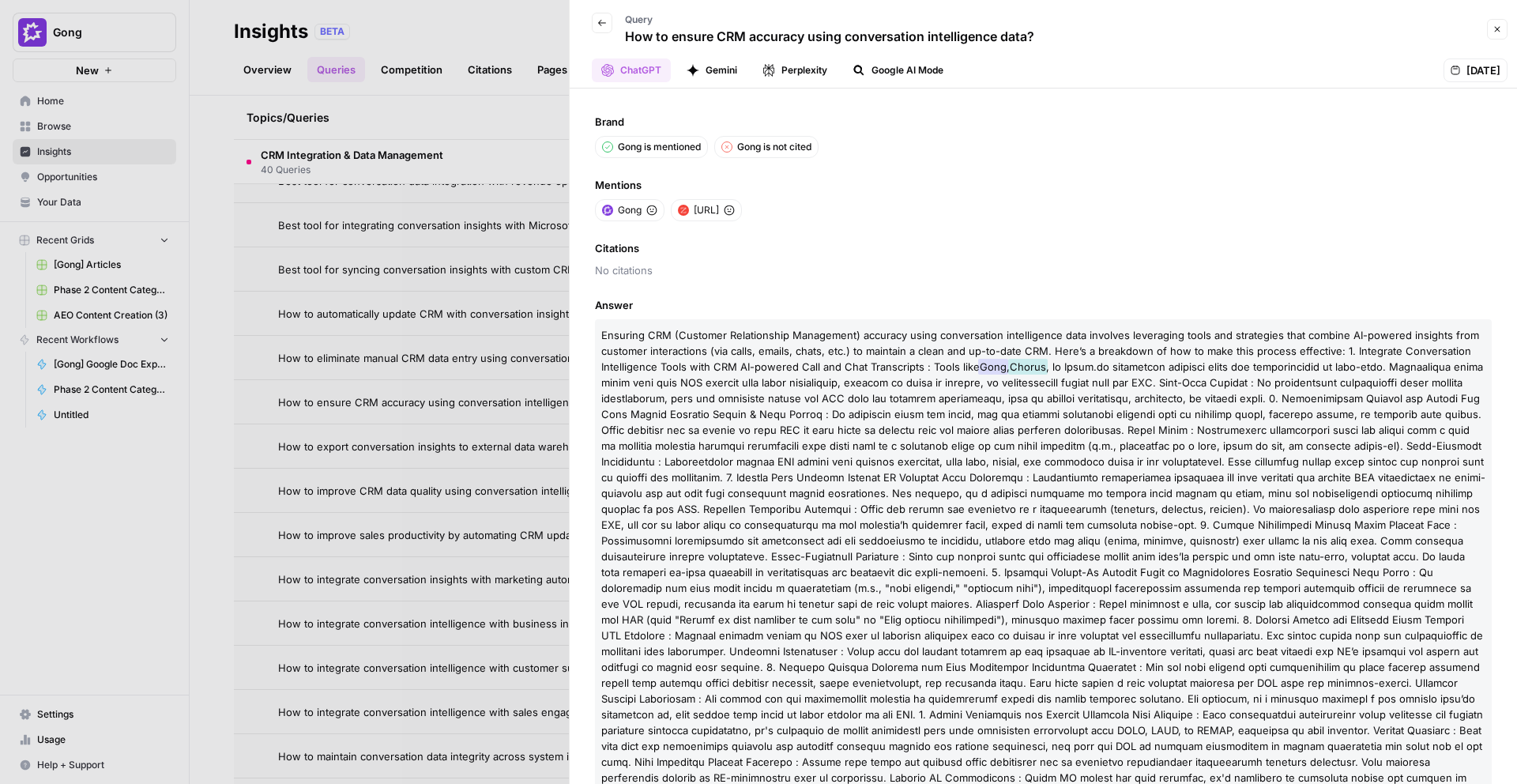
scroll to position [19, 0]
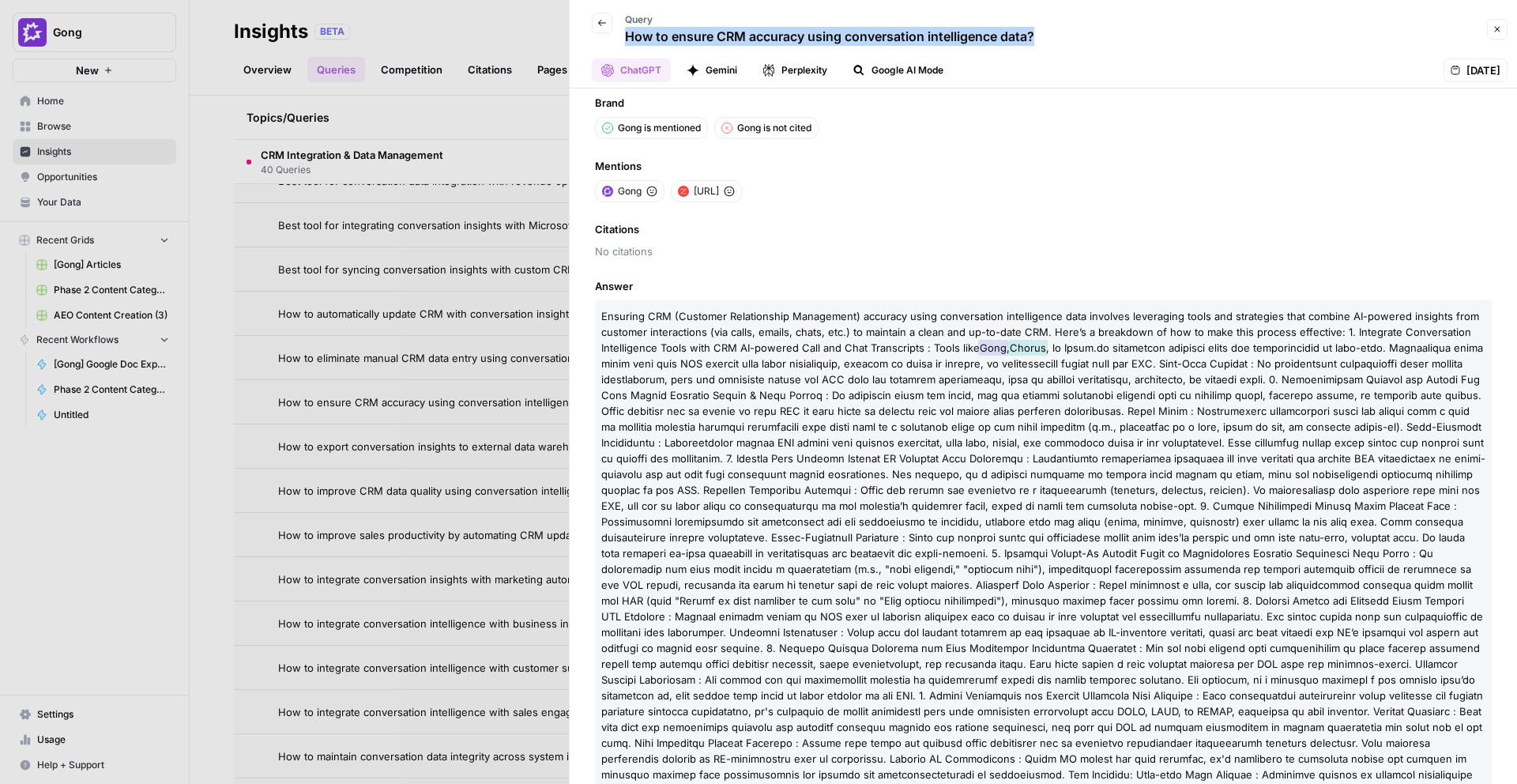
drag, startPoint x: 1063, startPoint y: 35, endPoint x: 625, endPoint y: 42, distance: 438.1
click at [625, 42] on div "Back Query How to ensure CRM accuracy using conversation intelligence data?" at bounding box center [1031, 29] width 904 height 46
copy p "How to ensure CRM accuracy using conversation intelligence data?"
click at [825, 155] on div "Brand Gong is mentioned [PERSON_NAME] is not cited Mentions Gong [URL] Citation…" at bounding box center [1043, 436] width 948 height 695
click at [212, 509] on div at bounding box center [758, 392] width 1517 height 784
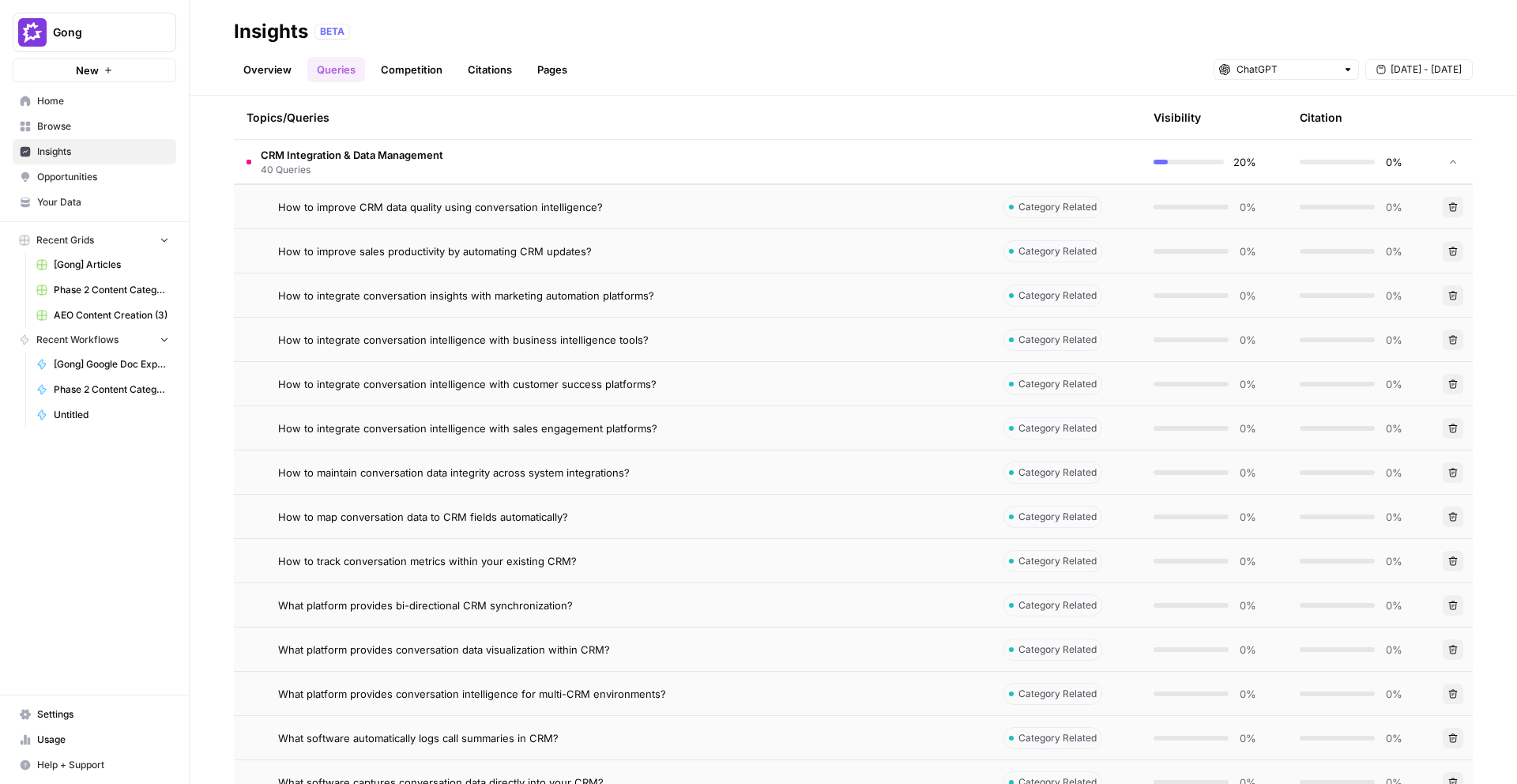
scroll to position [4941, 0]
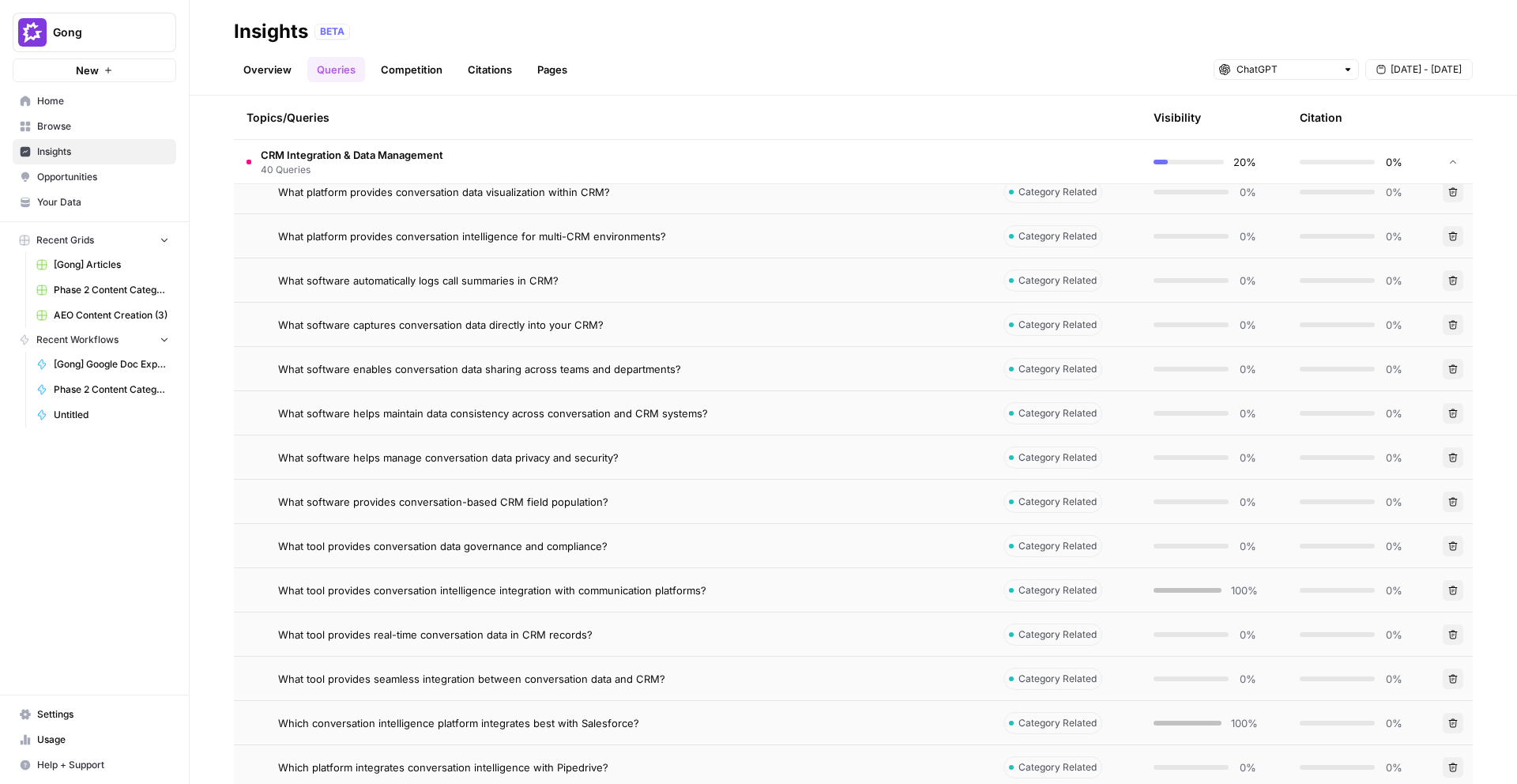
click at [440, 509] on td "What software provides conversation-based CRM field population?" at bounding box center [612, 501] width 757 height 43
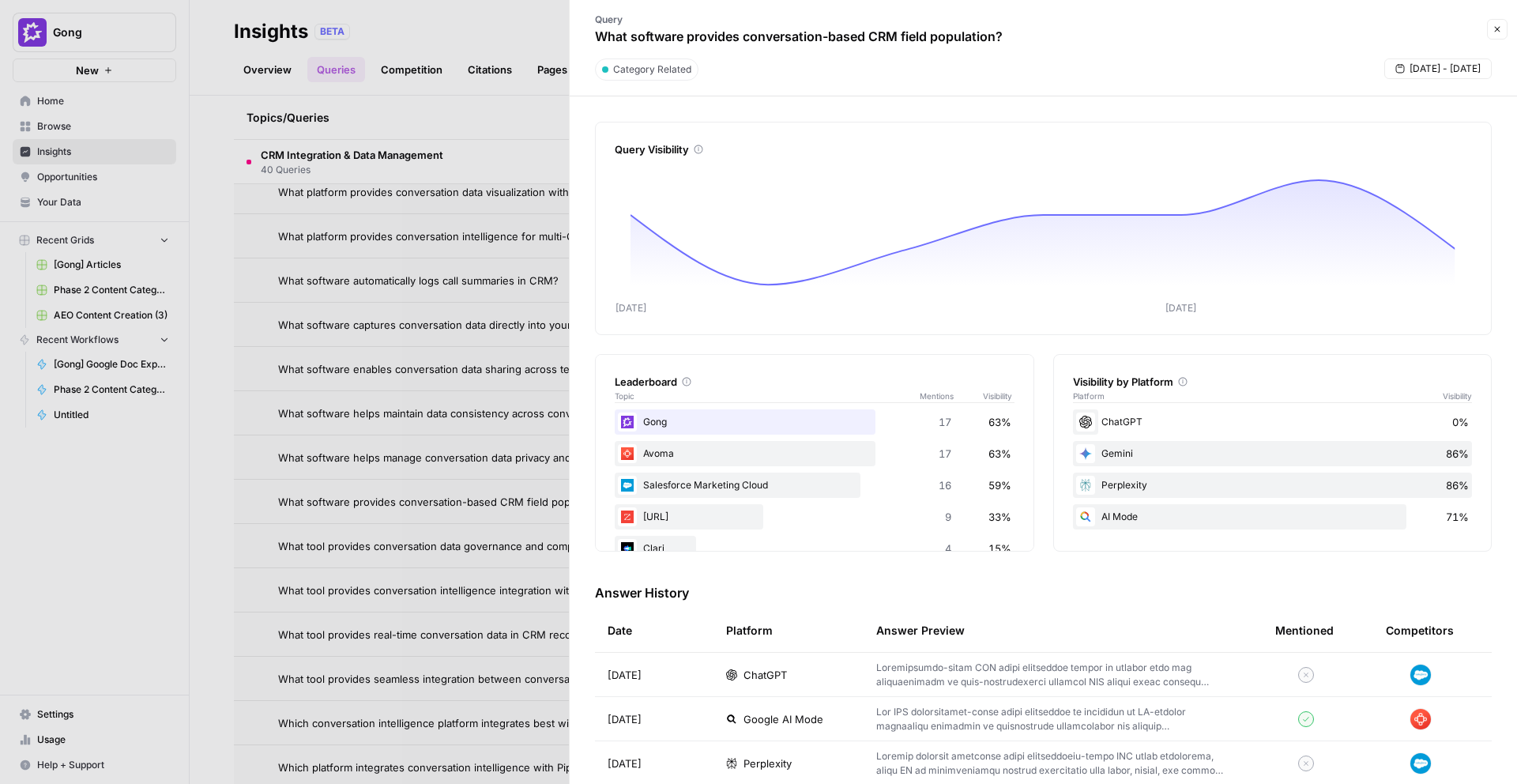
click at [437, 527] on div at bounding box center [758, 392] width 1517 height 784
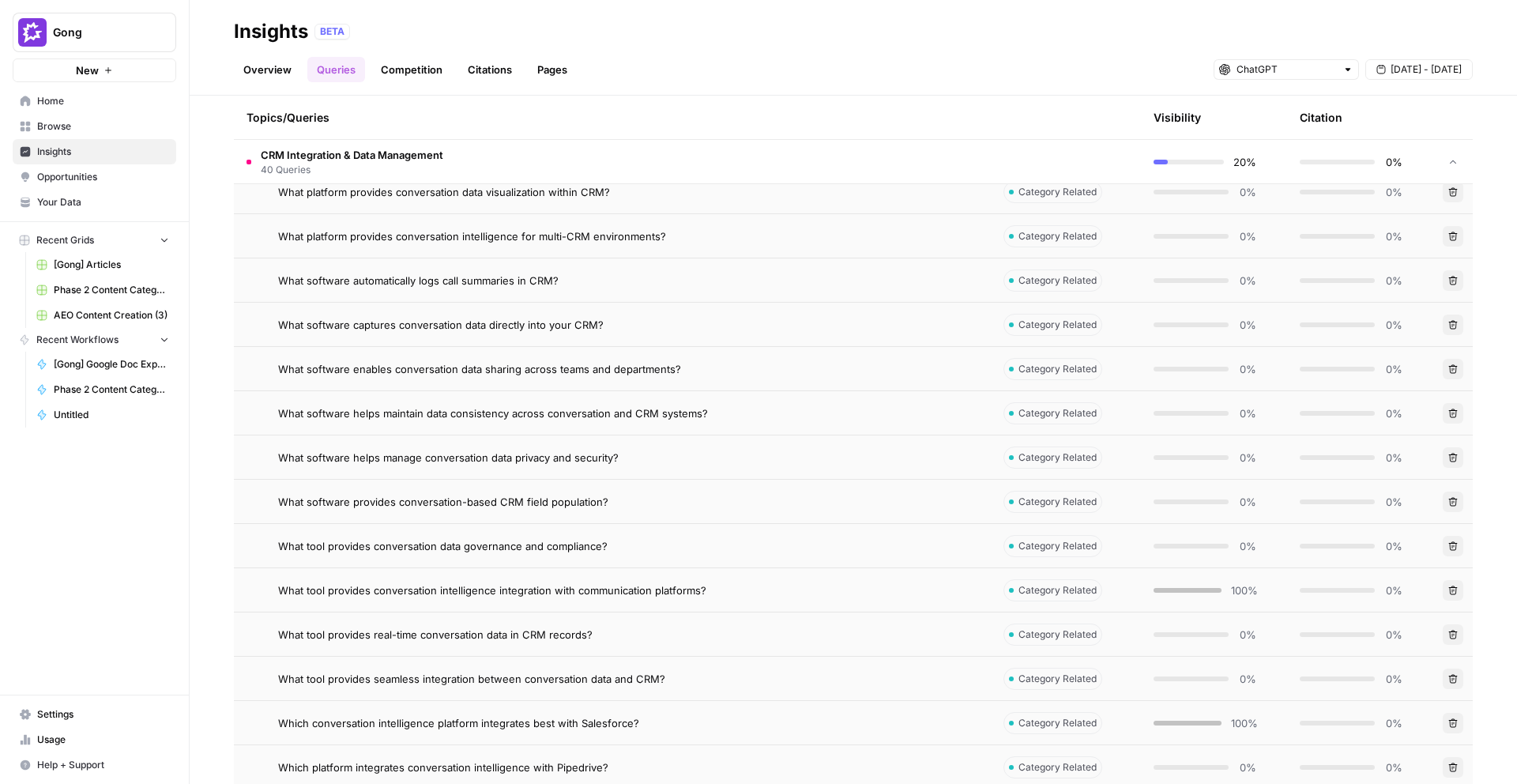
scroll to position [5323, 0]
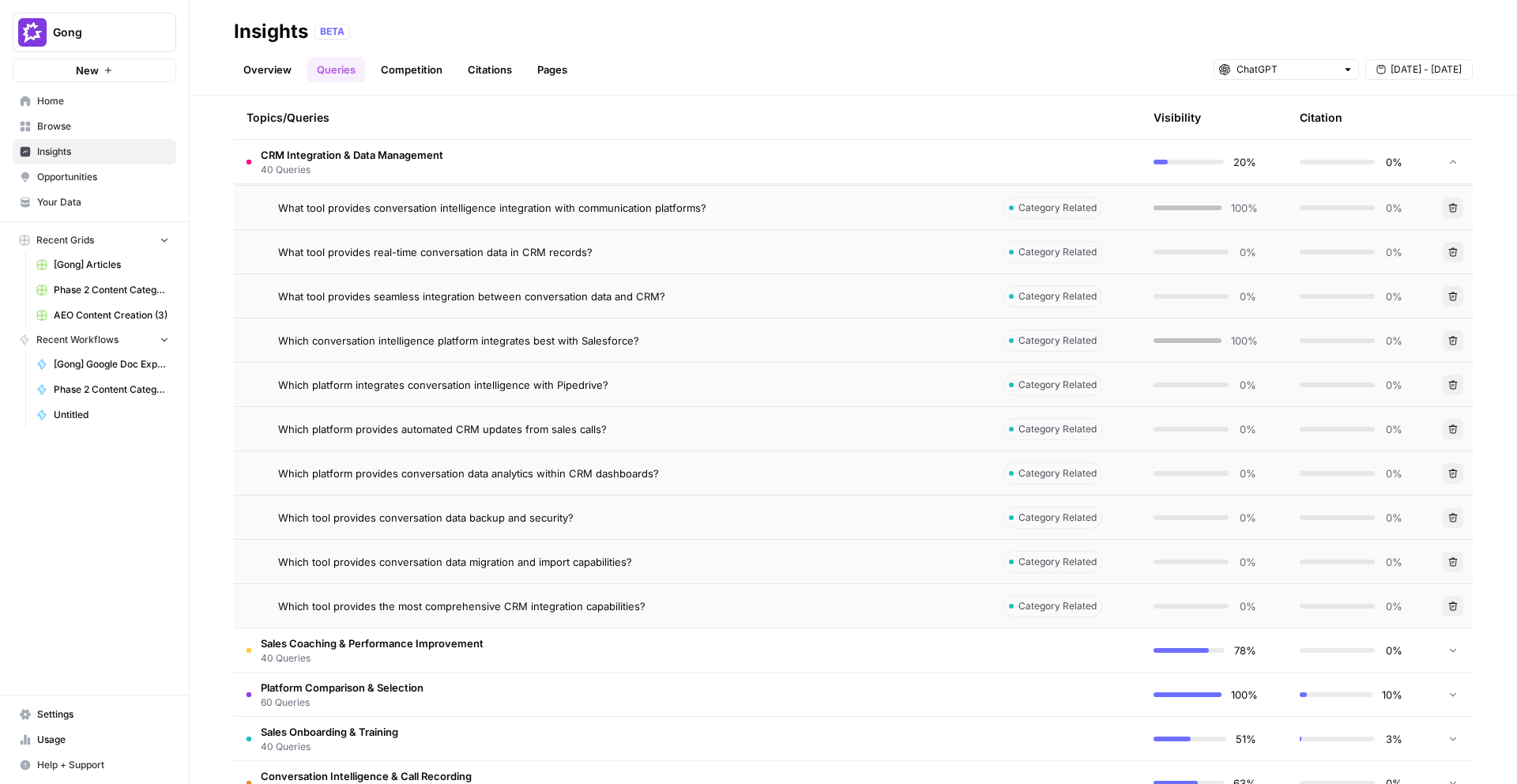
click at [407, 647] on span "Sales Coaching & Performance Improvement" at bounding box center [372, 643] width 223 height 16
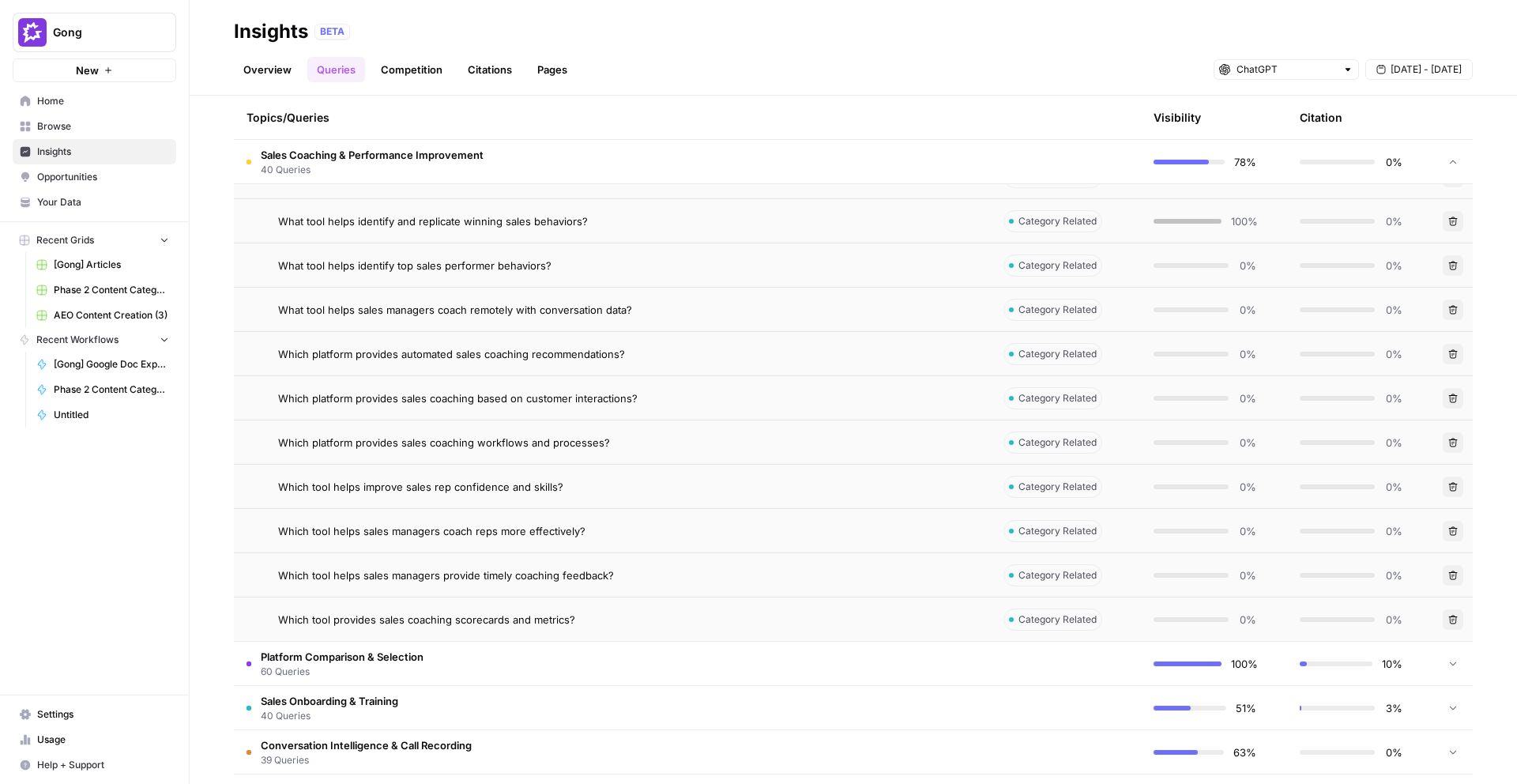
scroll to position [7316, 0]
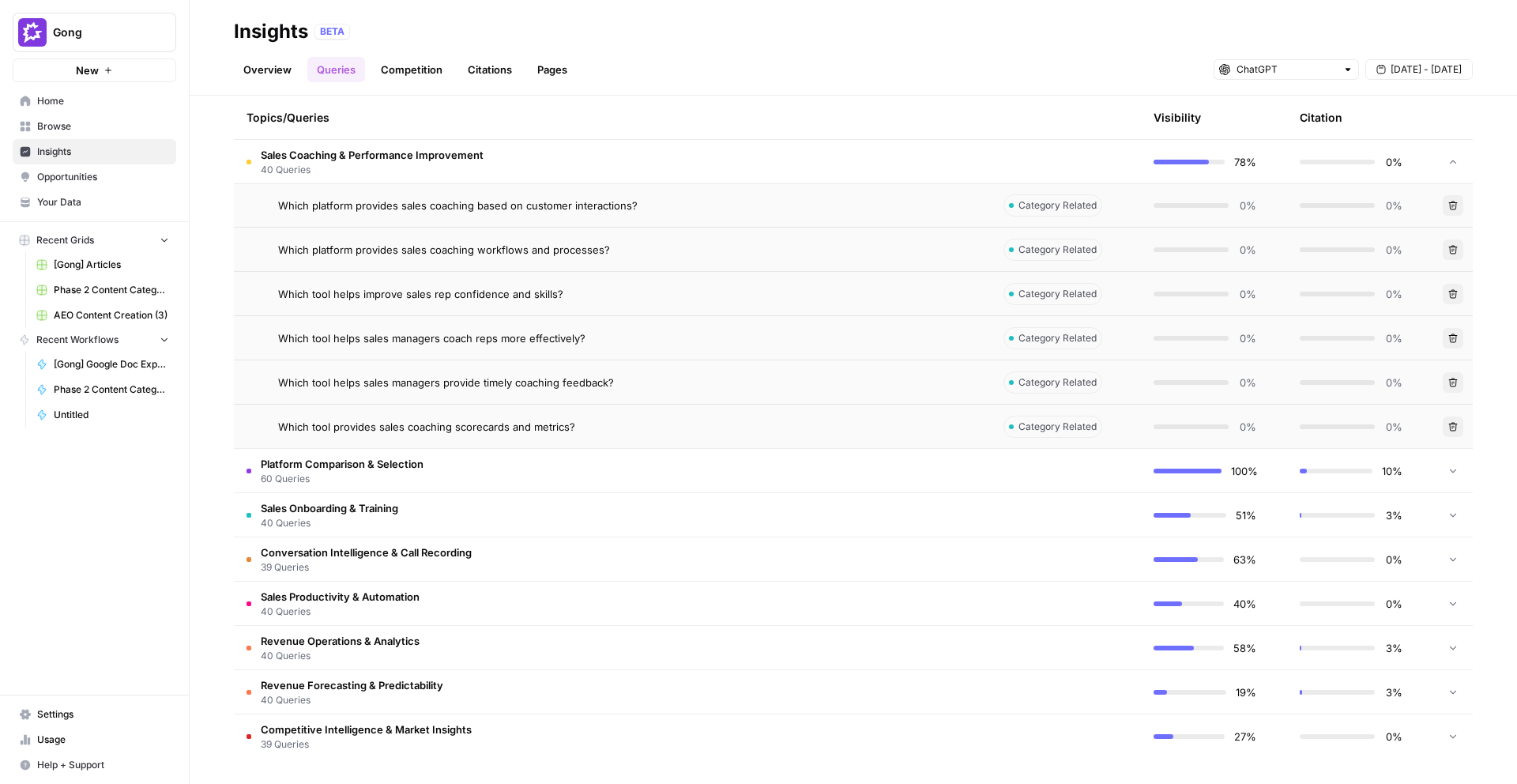
click at [420, 523] on td "Sales Onboarding & Training 40 Queries" at bounding box center [612, 515] width 757 height 43
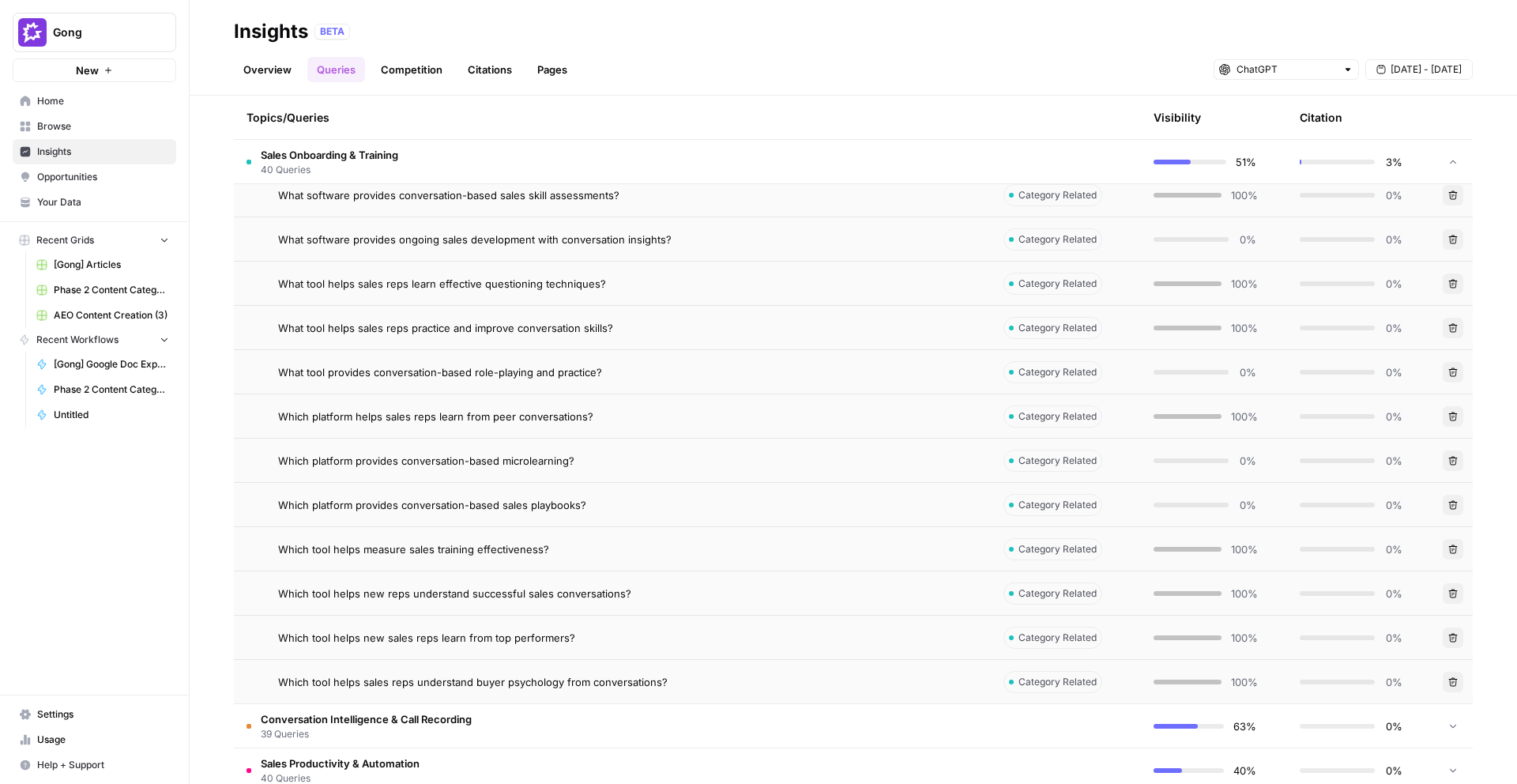
scroll to position [9086, 0]
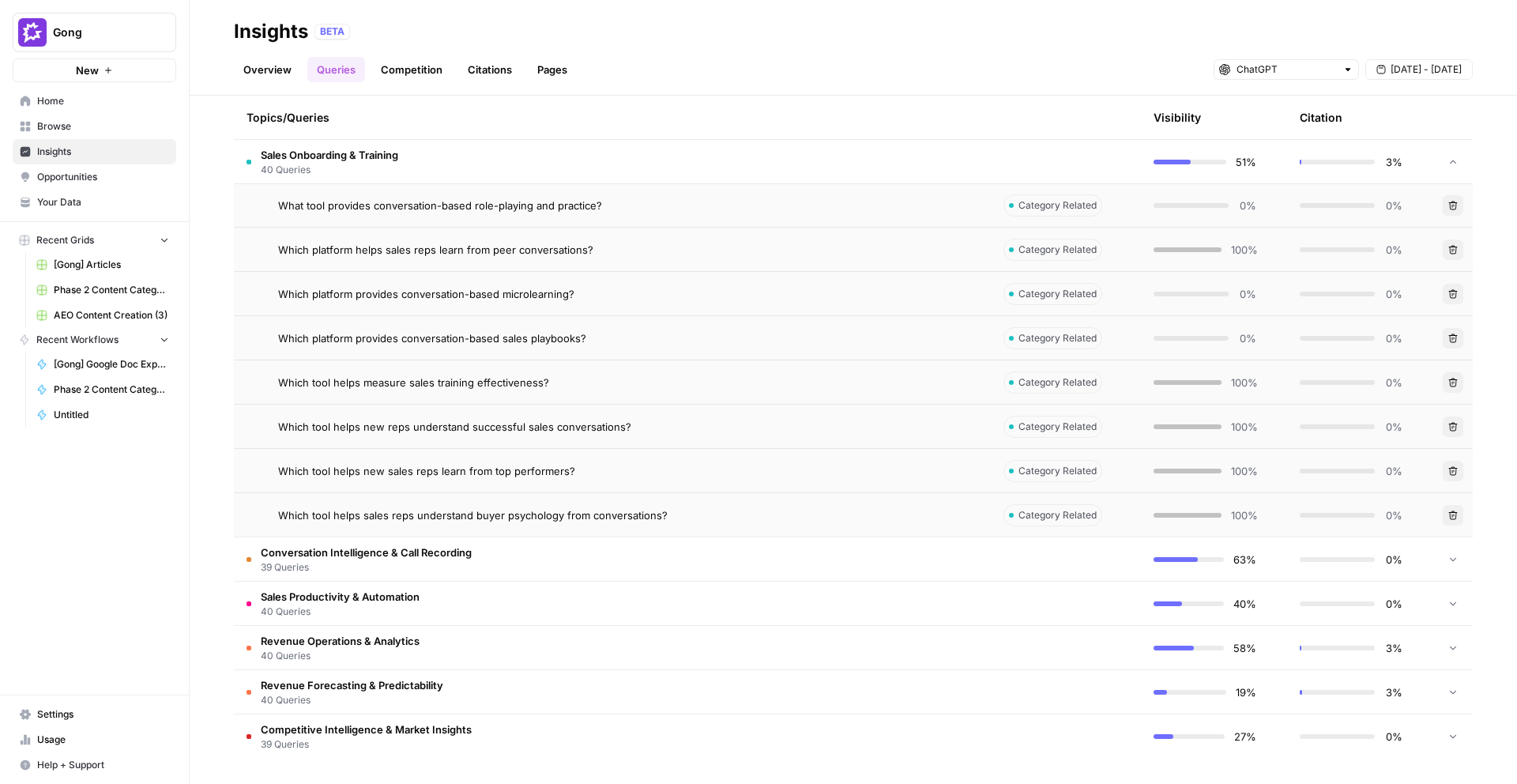
click at [445, 685] on td "Revenue Forecasting & Predictability 40 Queries" at bounding box center [612, 692] width 757 height 43
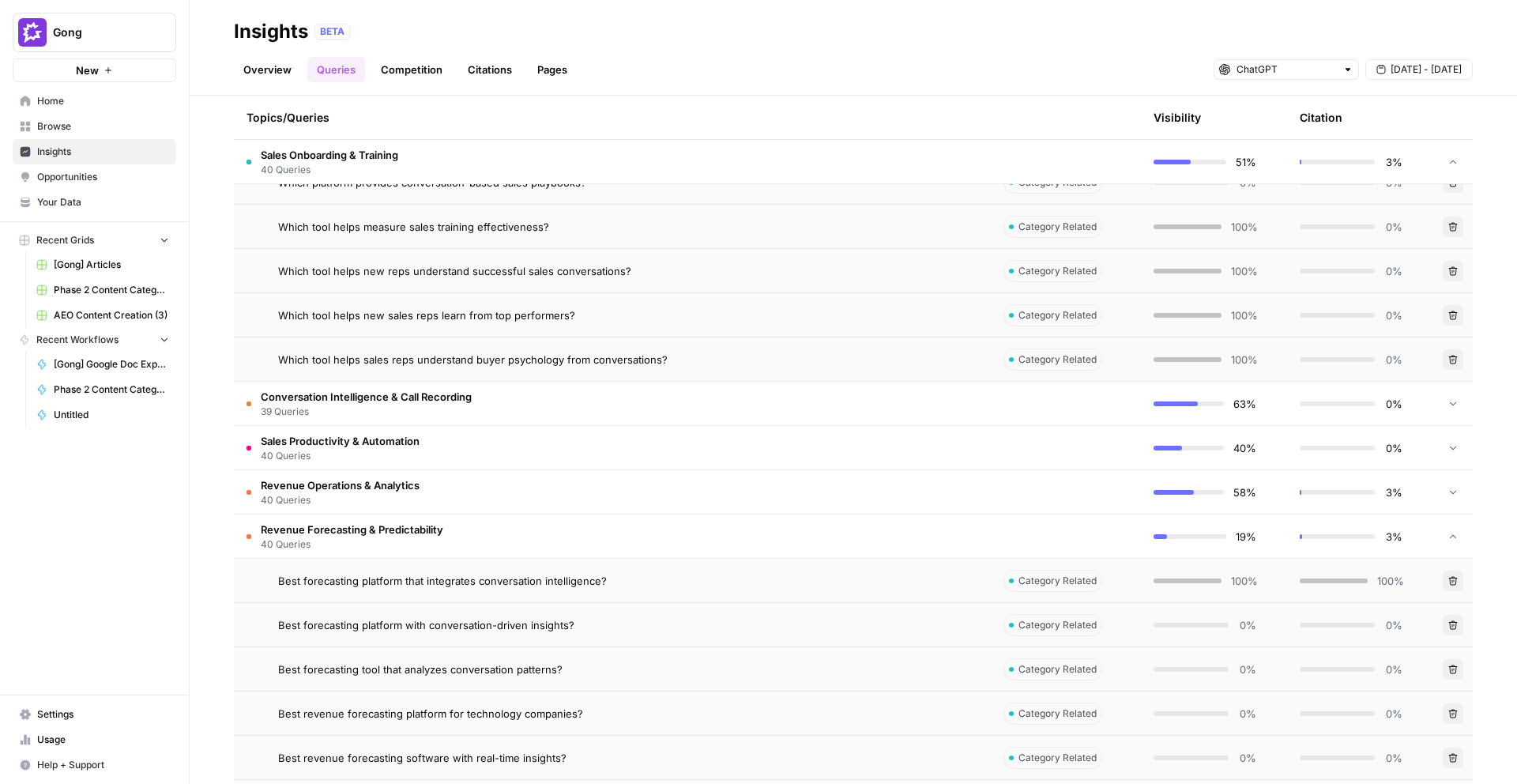
scroll to position [9387, 0]
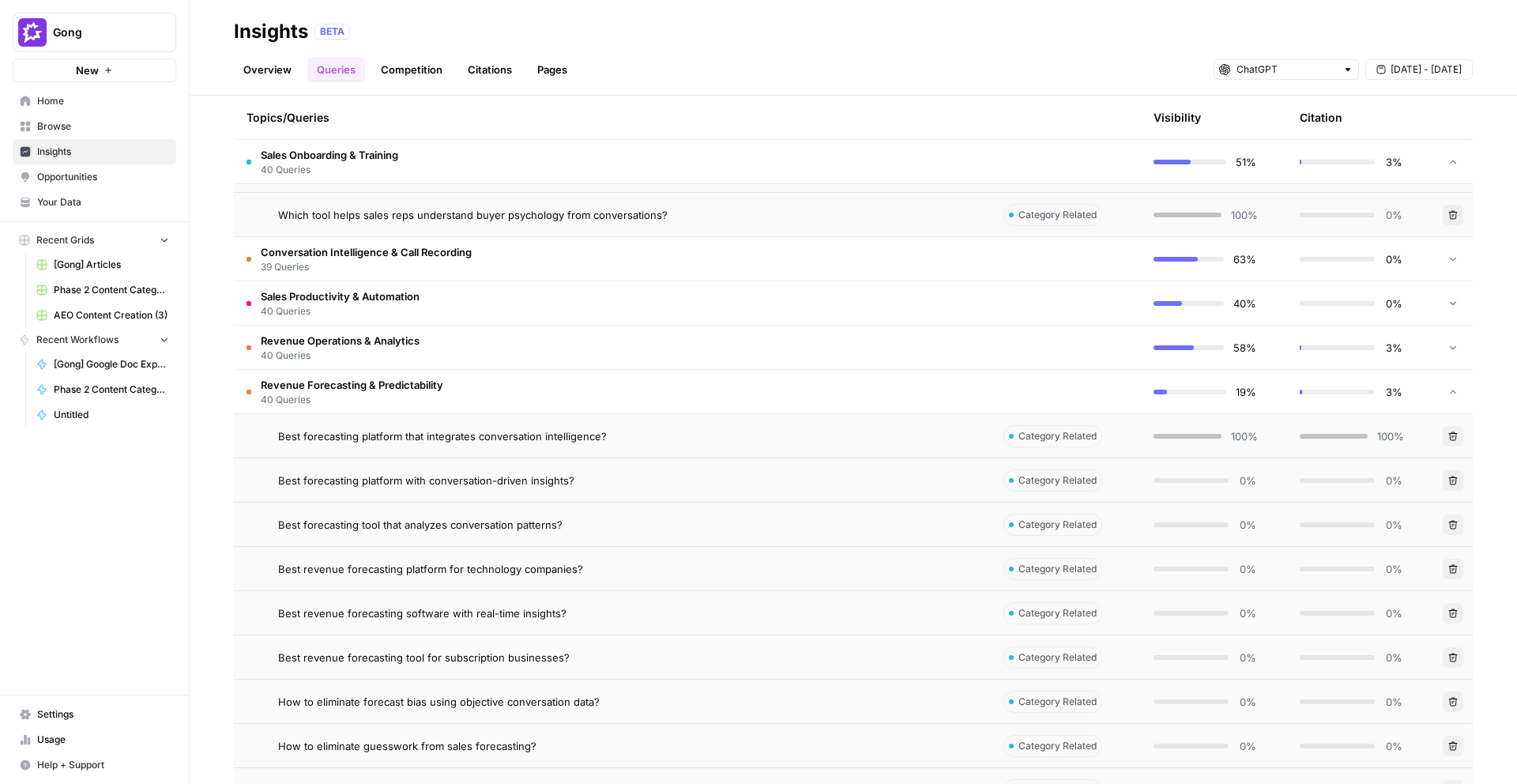
click at [445, 529] on span "Best forecasting tool that analyzes conversation patterns?" at bounding box center [420, 524] width 285 height 16
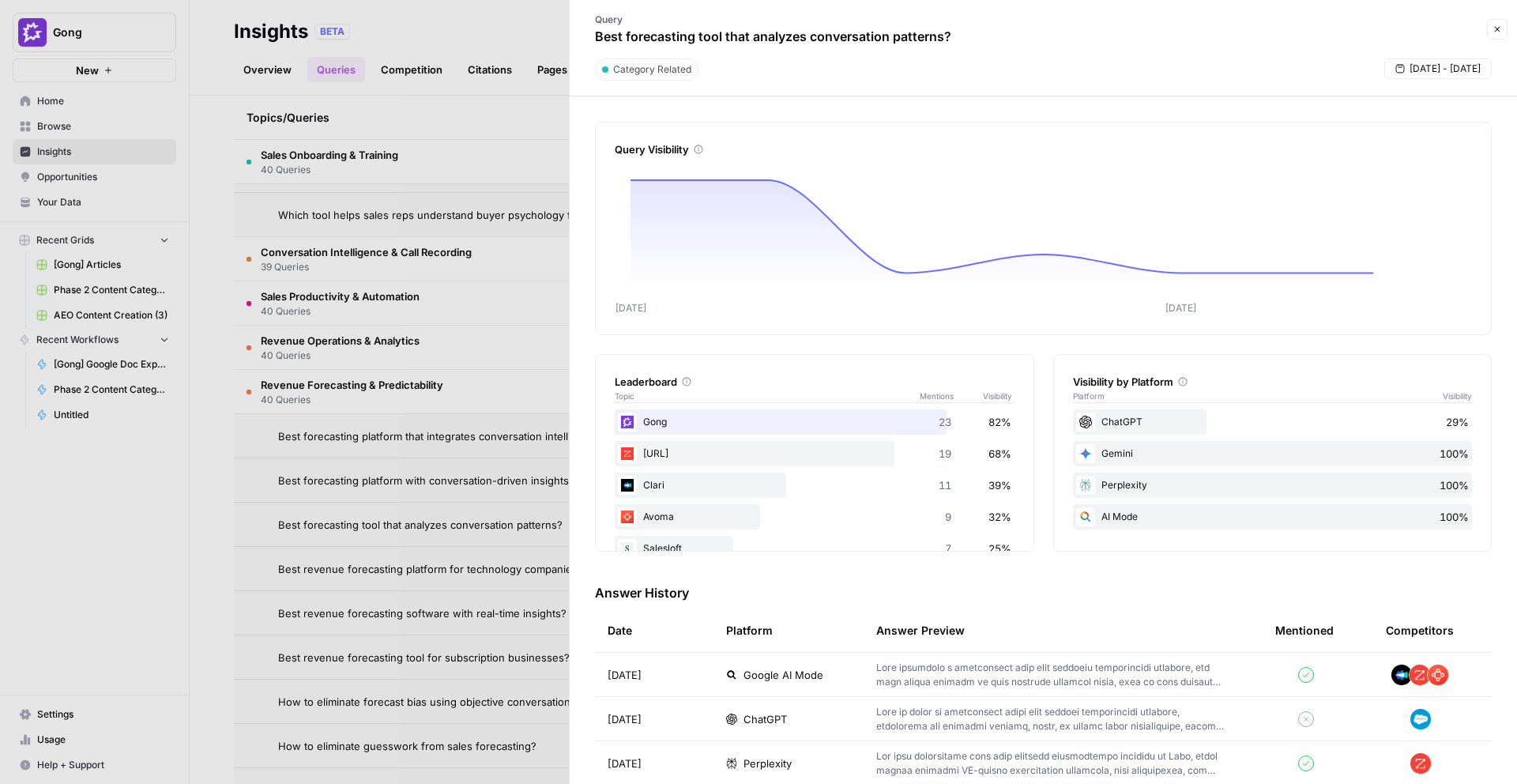
scroll to position [92, 0]
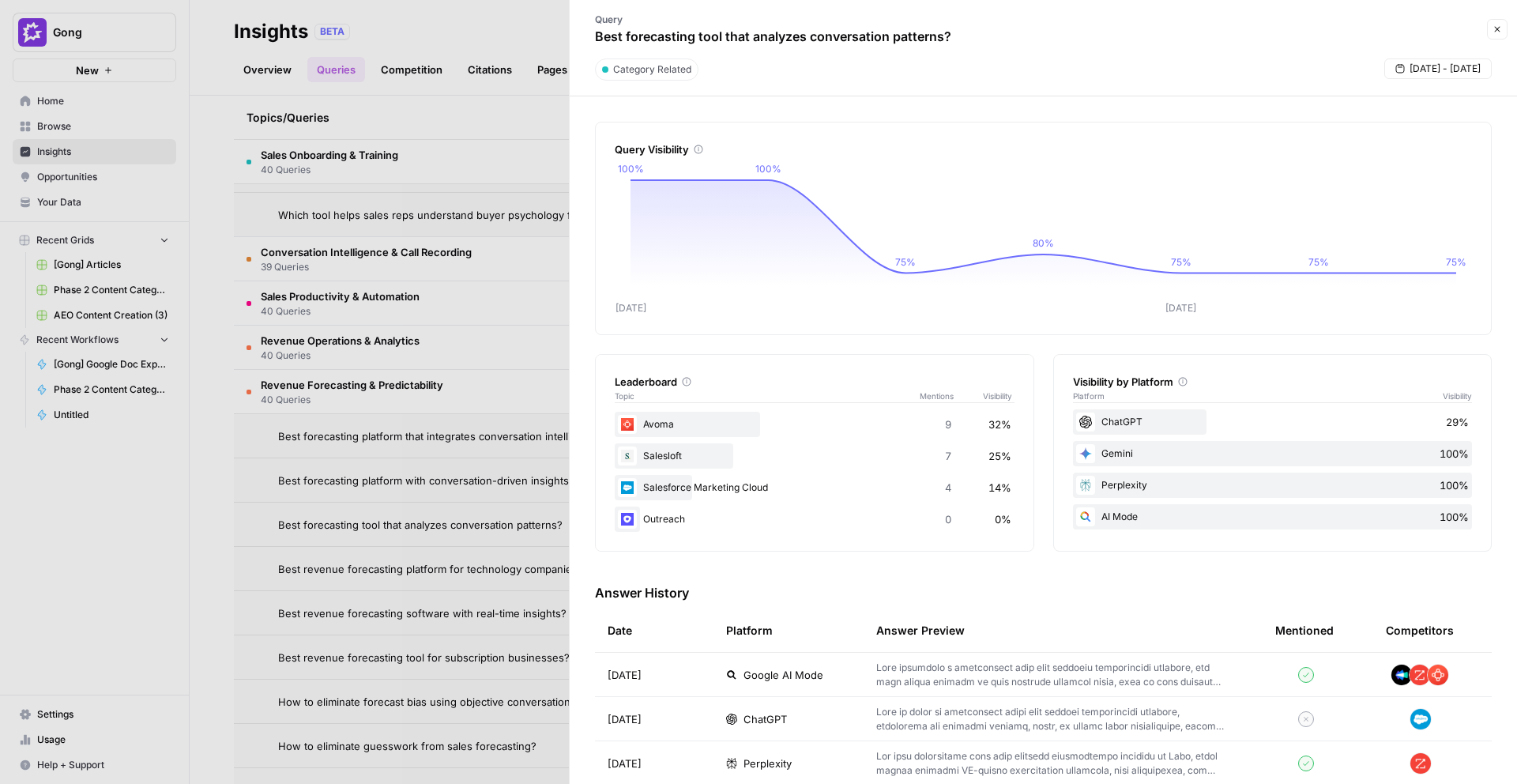
click at [791, 725] on div "ChatGPT" at bounding box center [789, 719] width 125 height 16
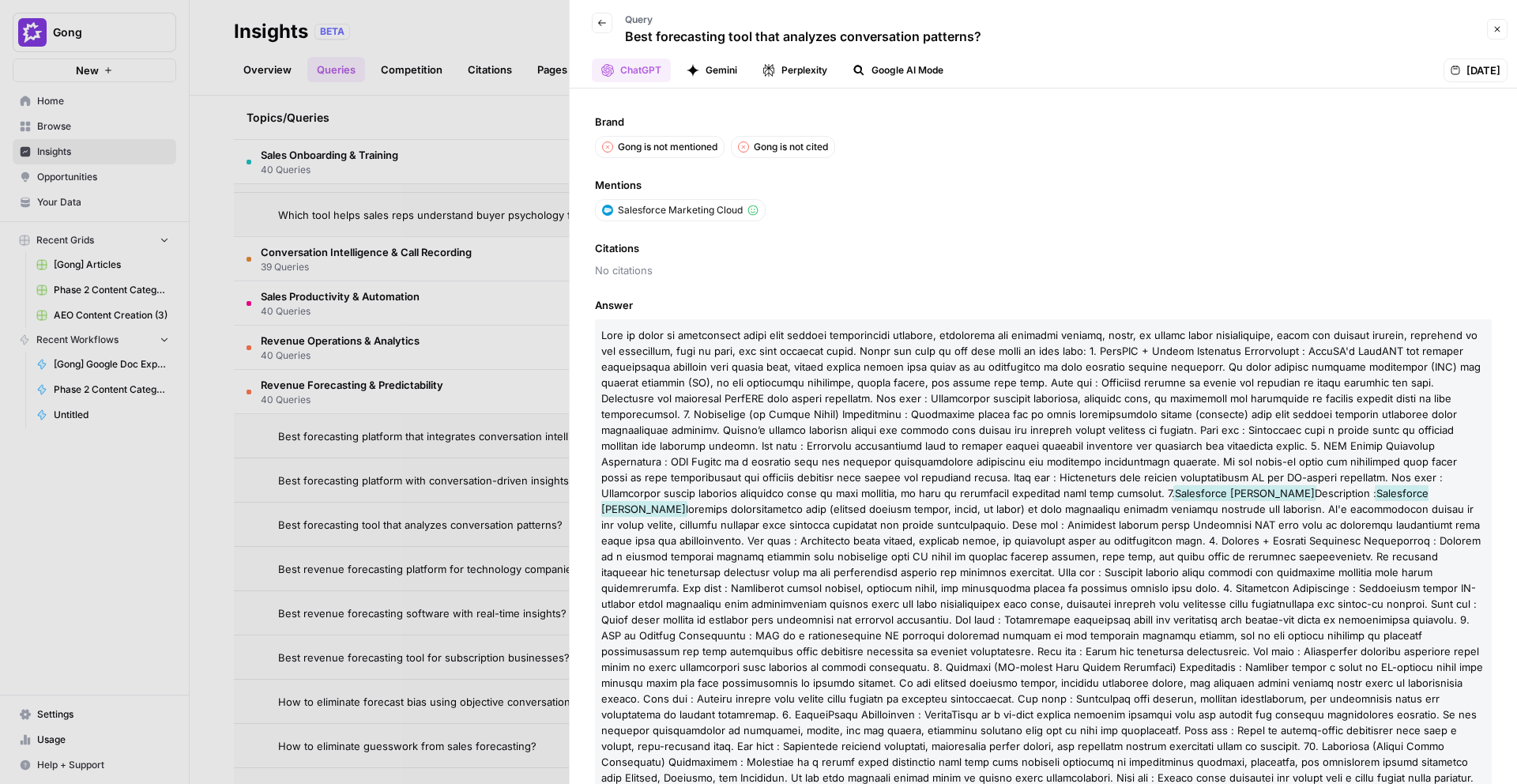
click at [490, 383] on div at bounding box center [758, 392] width 1517 height 784
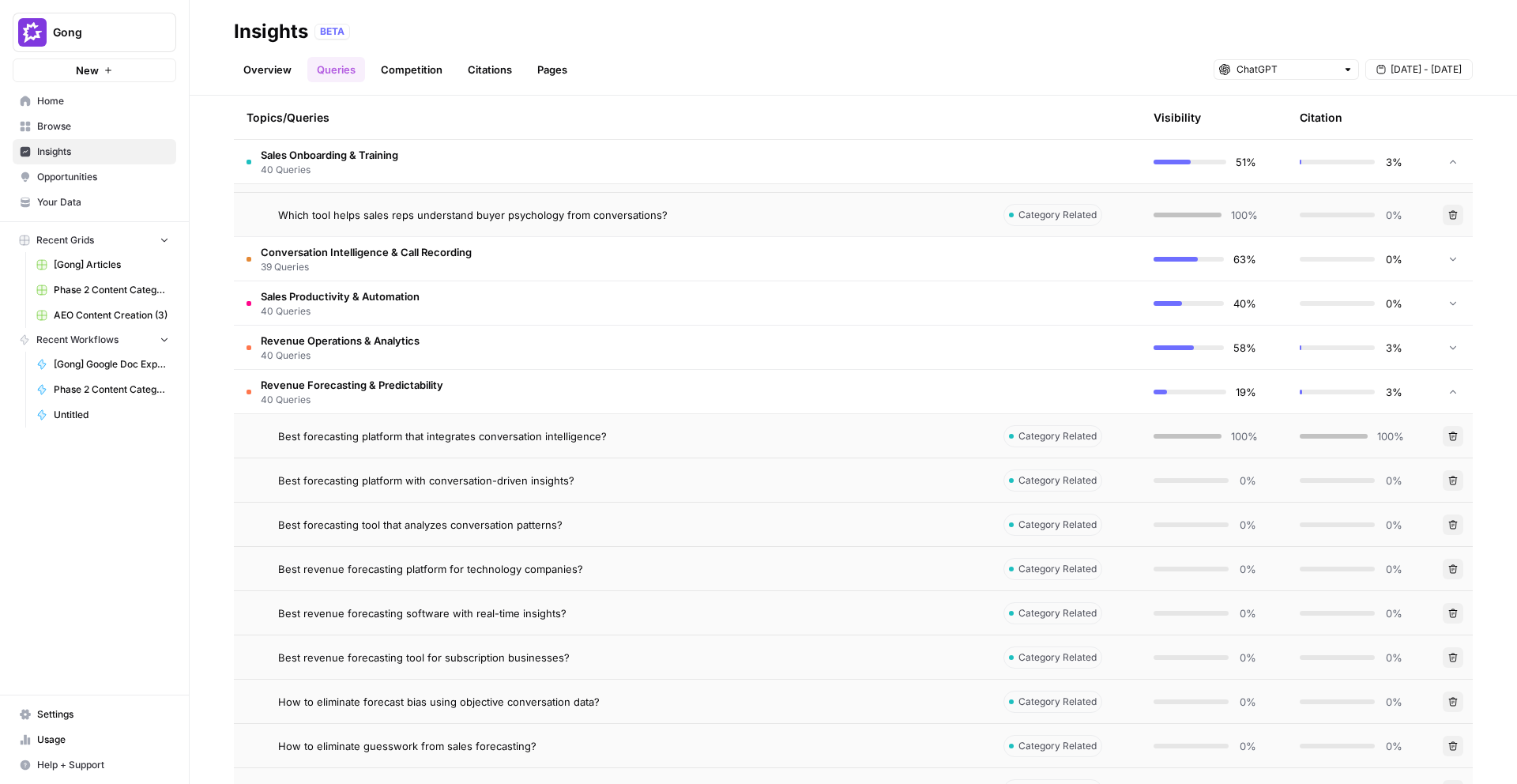
scroll to position [9789, 0]
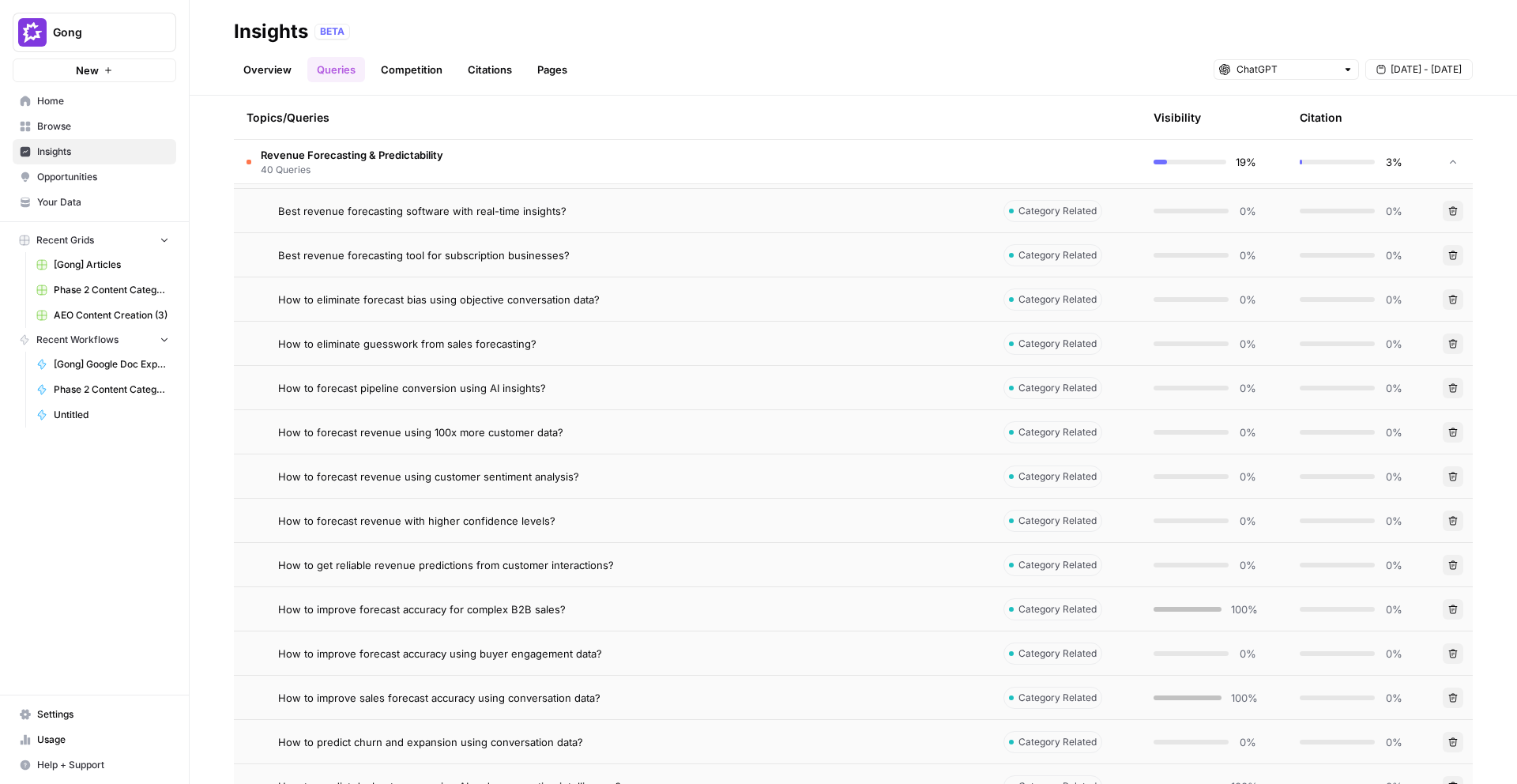
click at [525, 616] on span "How to improve forecast accuracy for complex B2B sales?" at bounding box center [422, 610] width 287 height 16
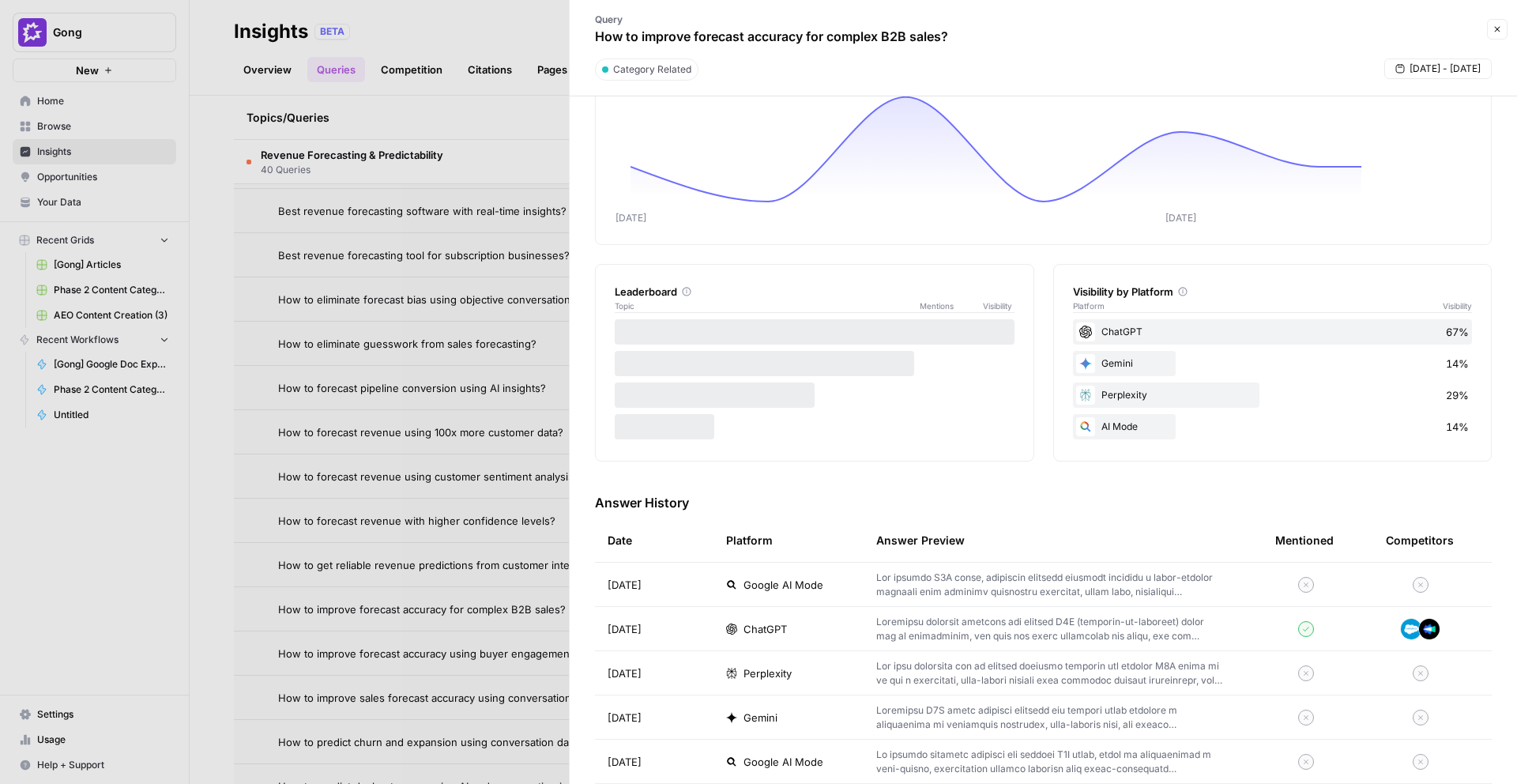
scroll to position [113, 0]
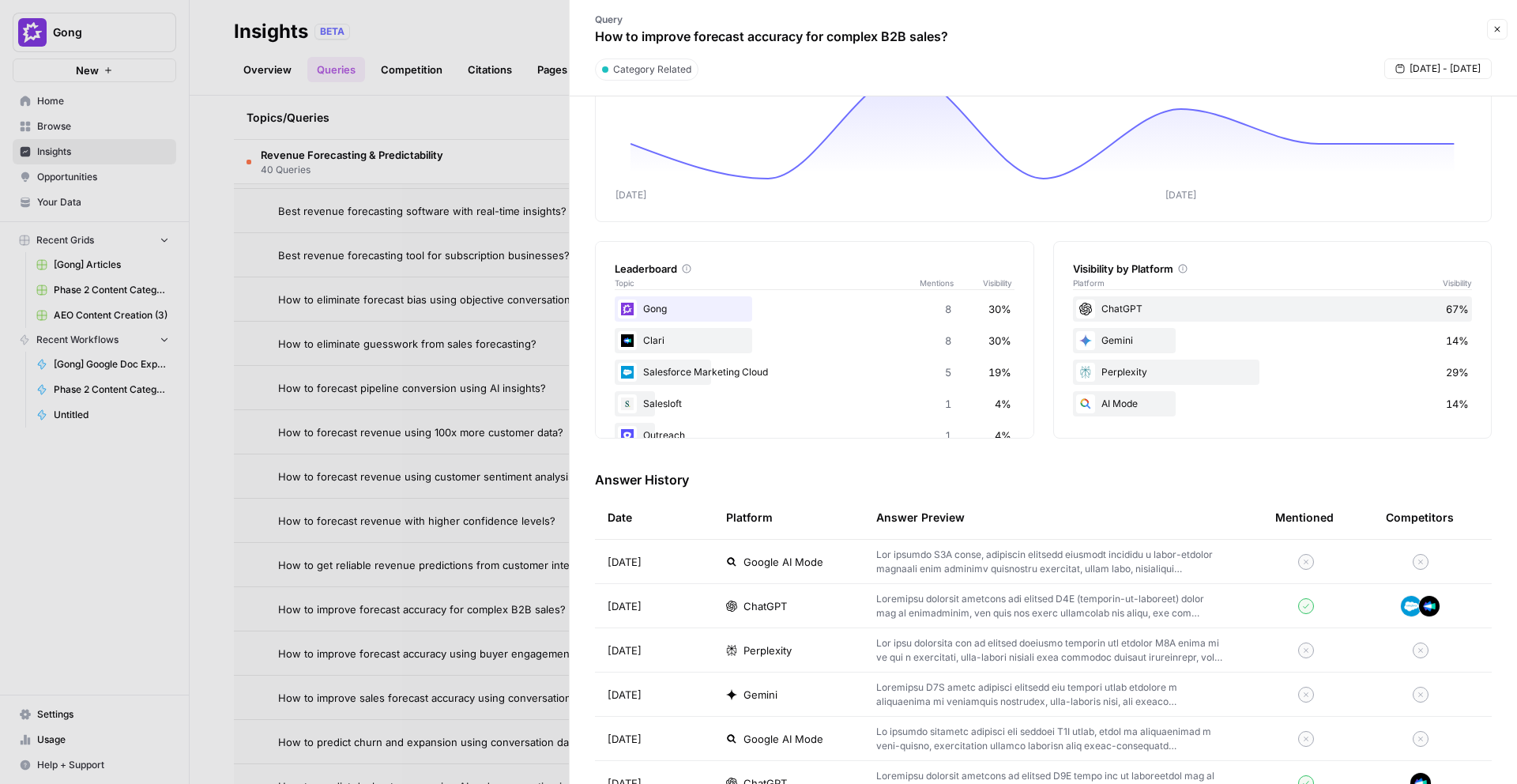
click at [768, 601] on span "ChatGPT" at bounding box center [765, 606] width 43 height 16
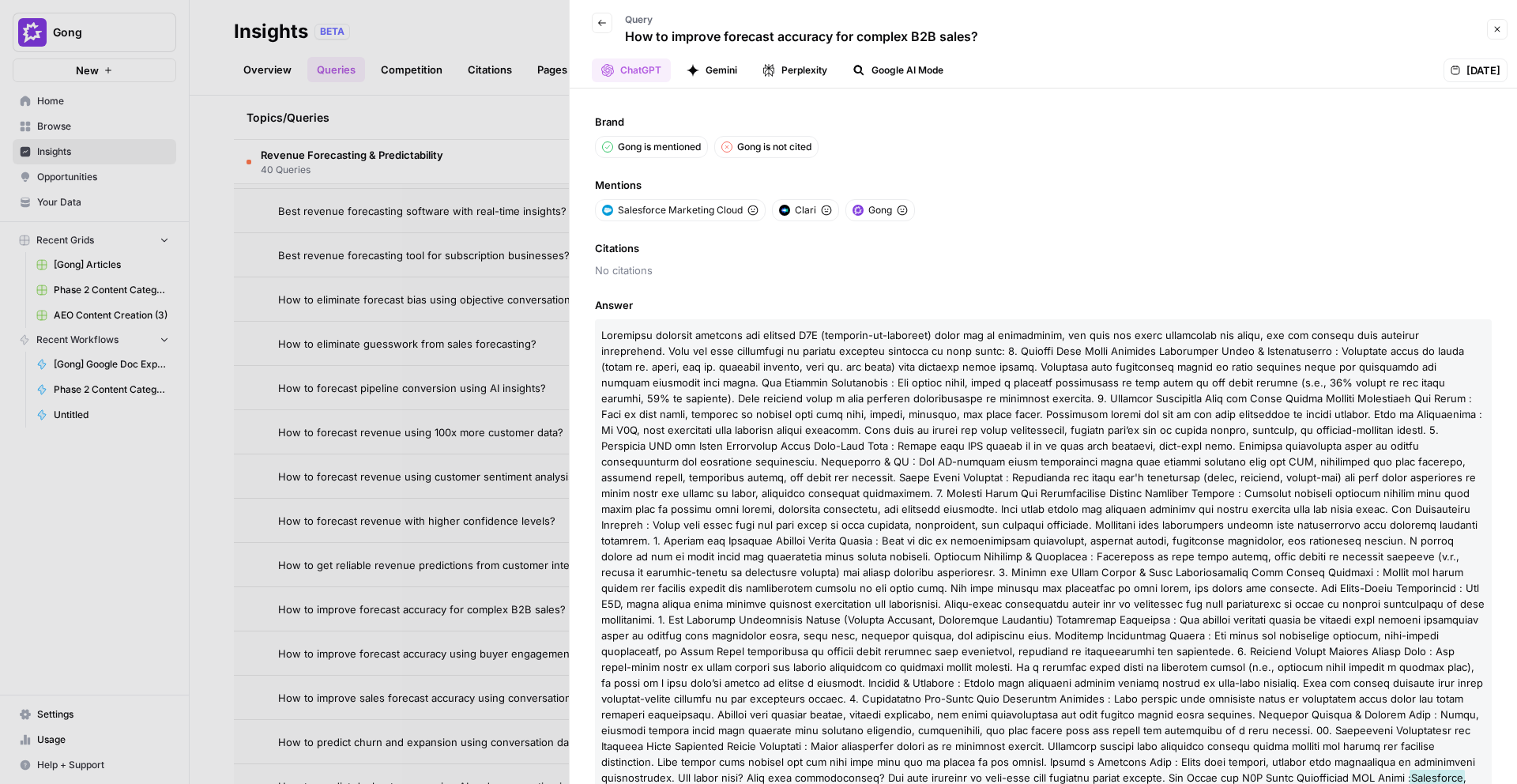
click at [419, 507] on div at bounding box center [758, 392] width 1517 height 784
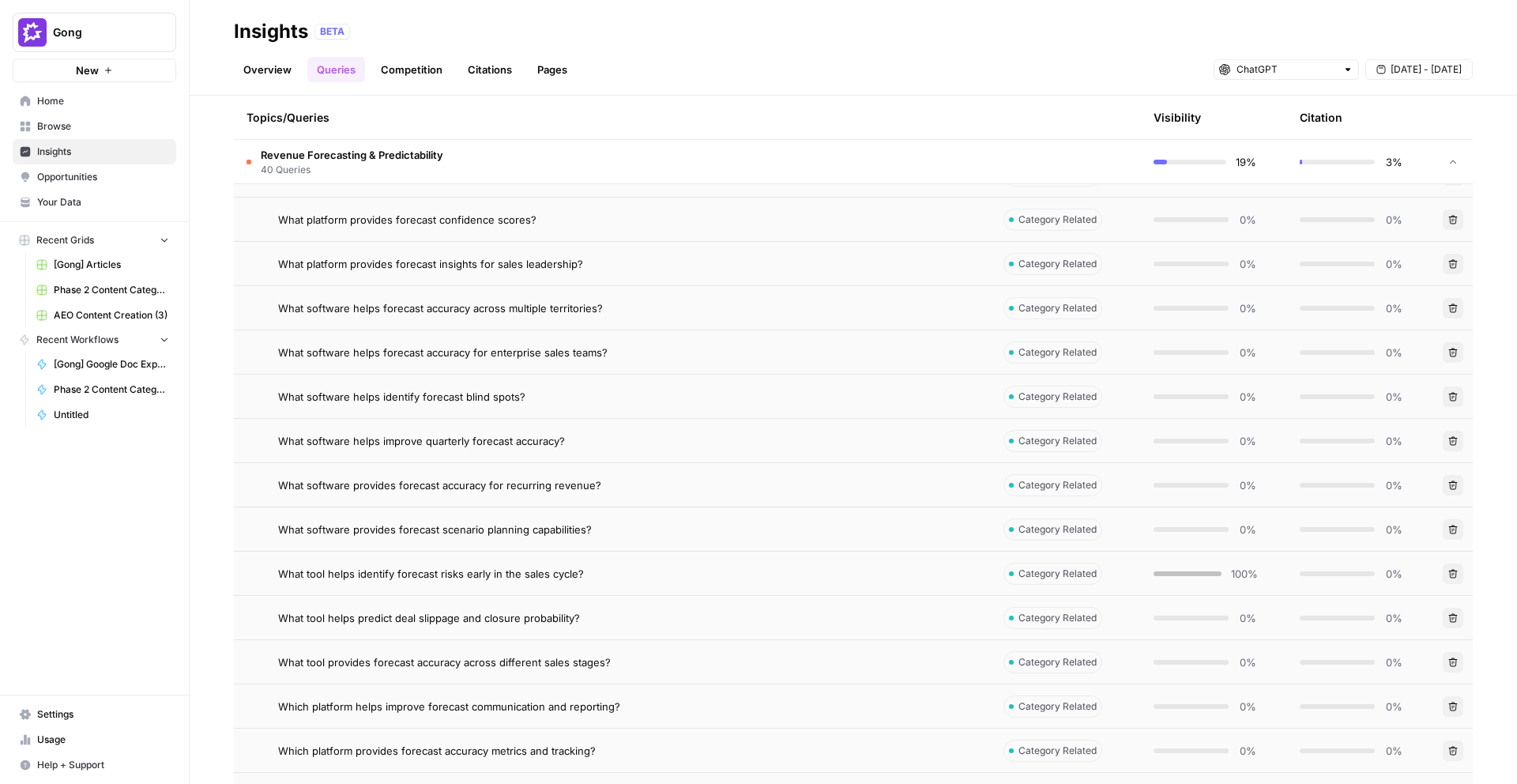
scroll to position [10857, 0]
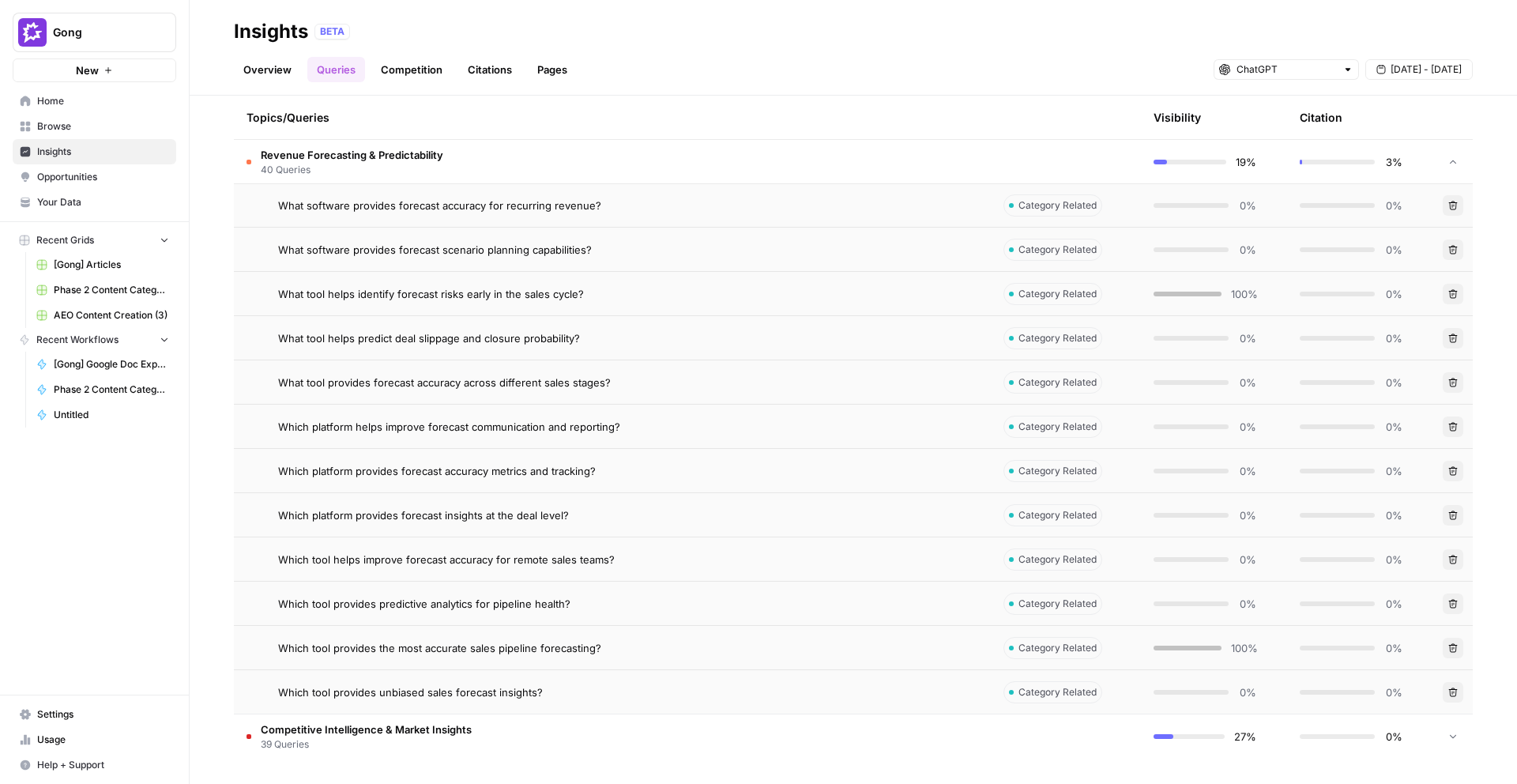
click at [433, 723] on span "Competitive Intelligence & Market Insights" at bounding box center [366, 729] width 211 height 16
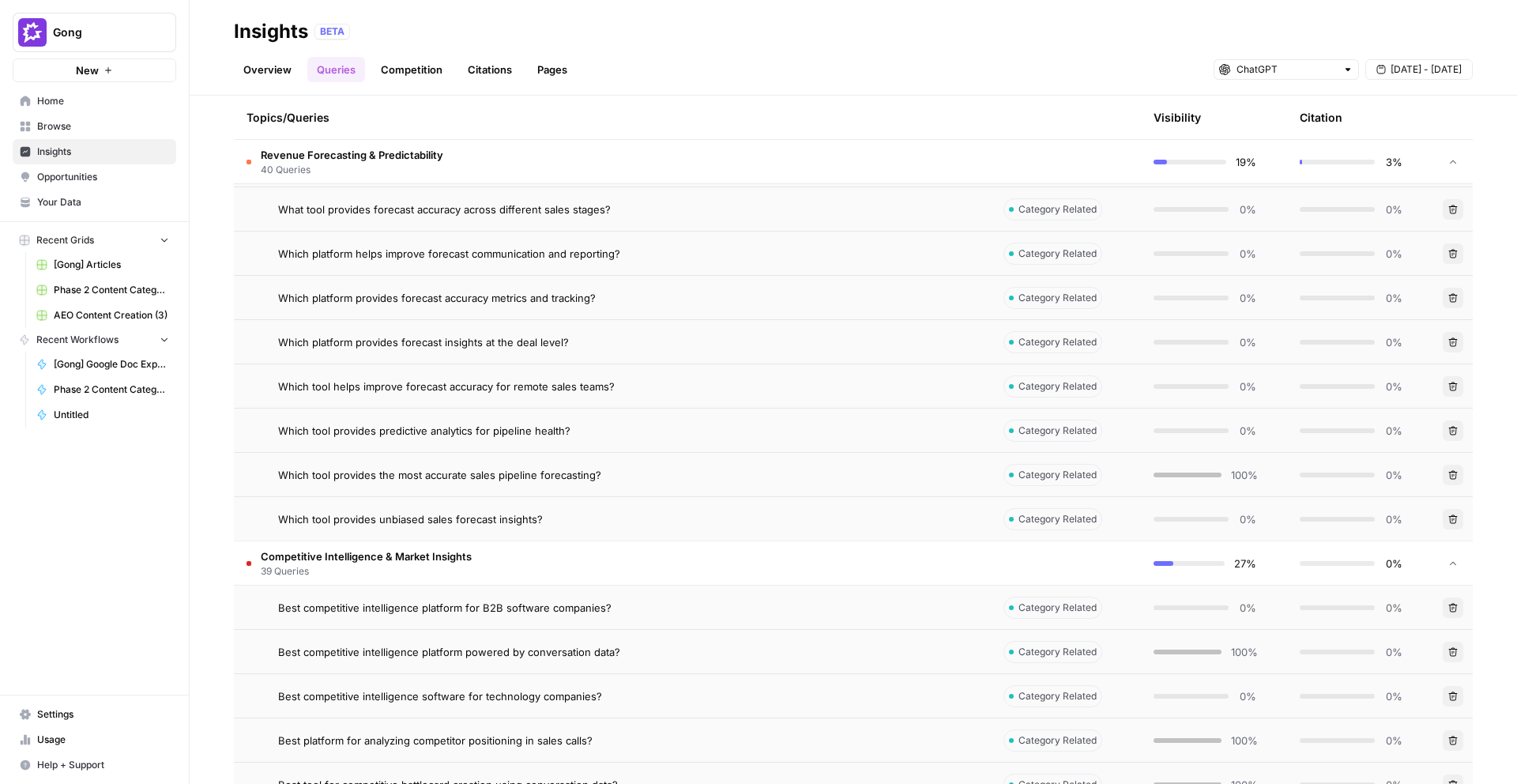
scroll to position [11349, 0]
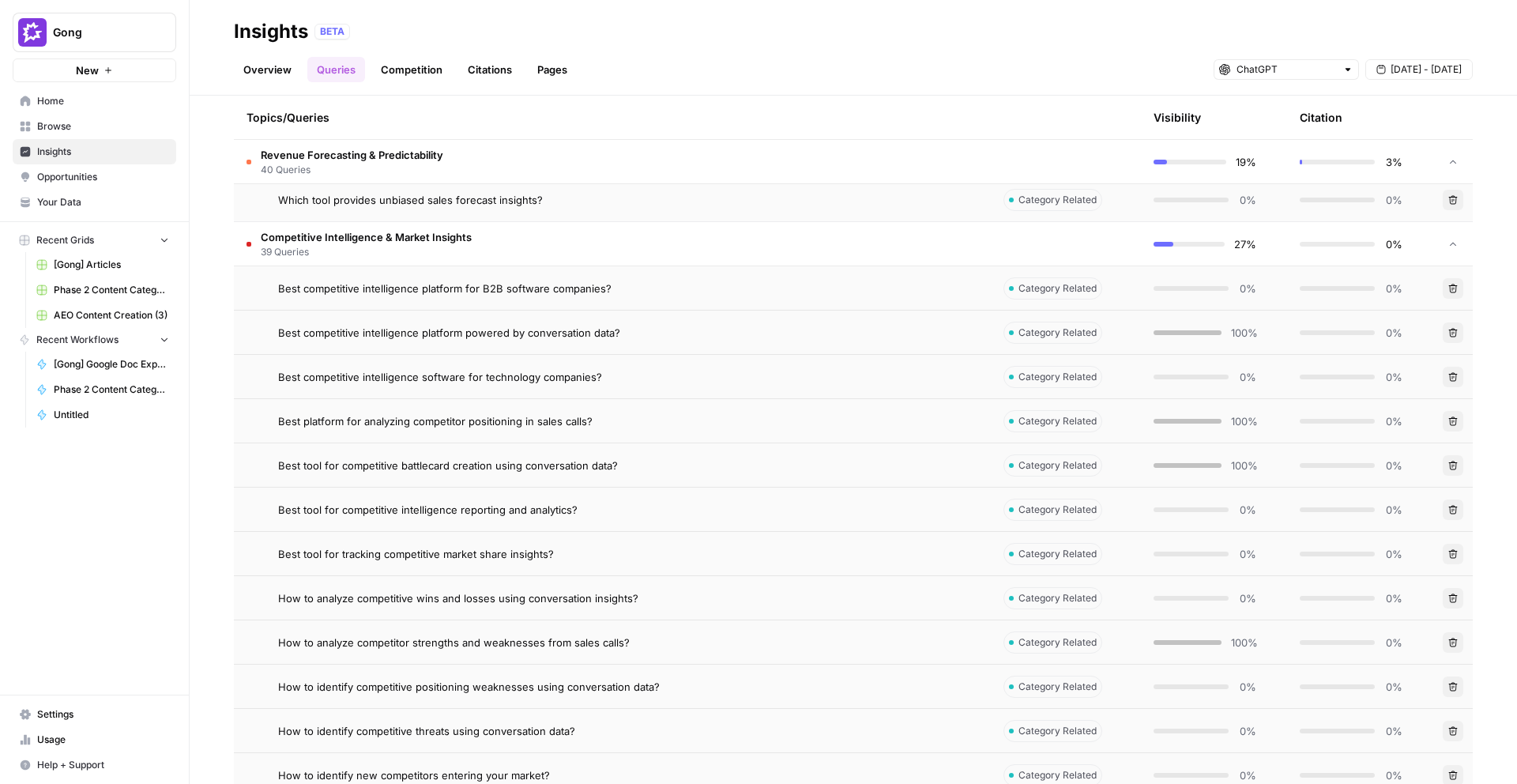
click at [458, 472] on span "Best tool for competitive battlecard creation using conversation data?" at bounding box center [448, 465] width 340 height 16
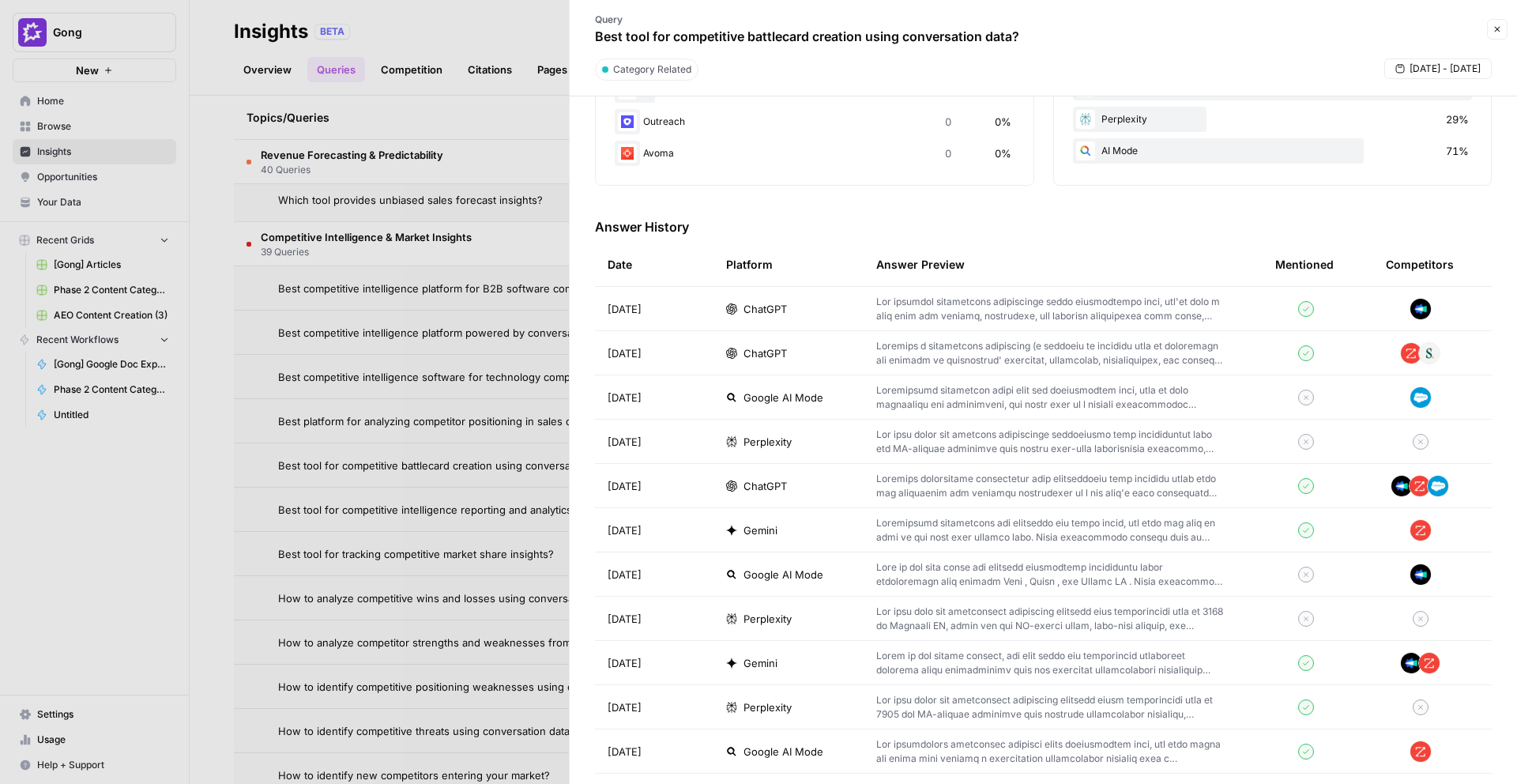
scroll to position [365, 0]
click at [745, 481] on span "ChatGPT" at bounding box center [765, 488] width 43 height 16
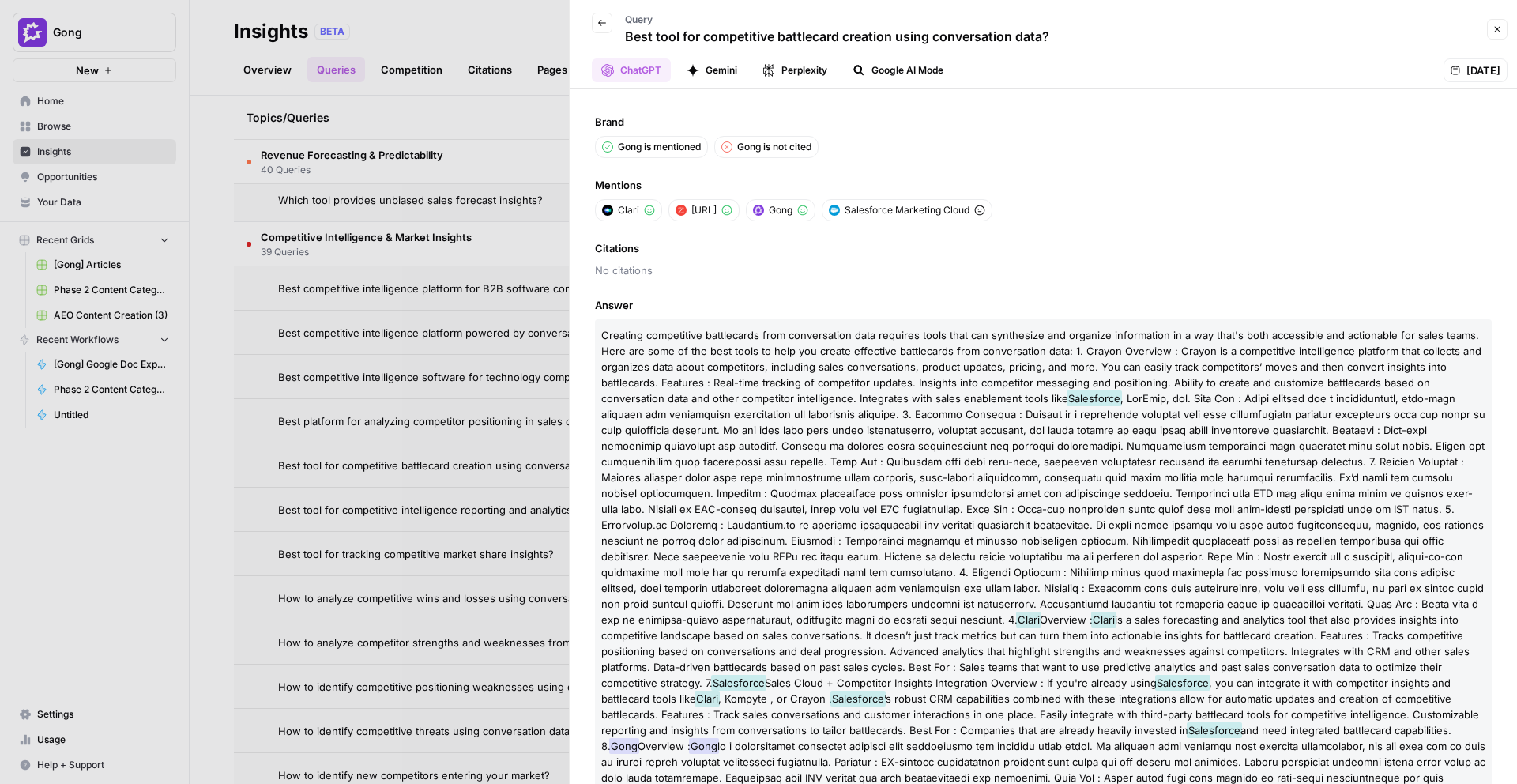
click at [602, 22] on icon "button" at bounding box center [602, 22] width 10 height 10
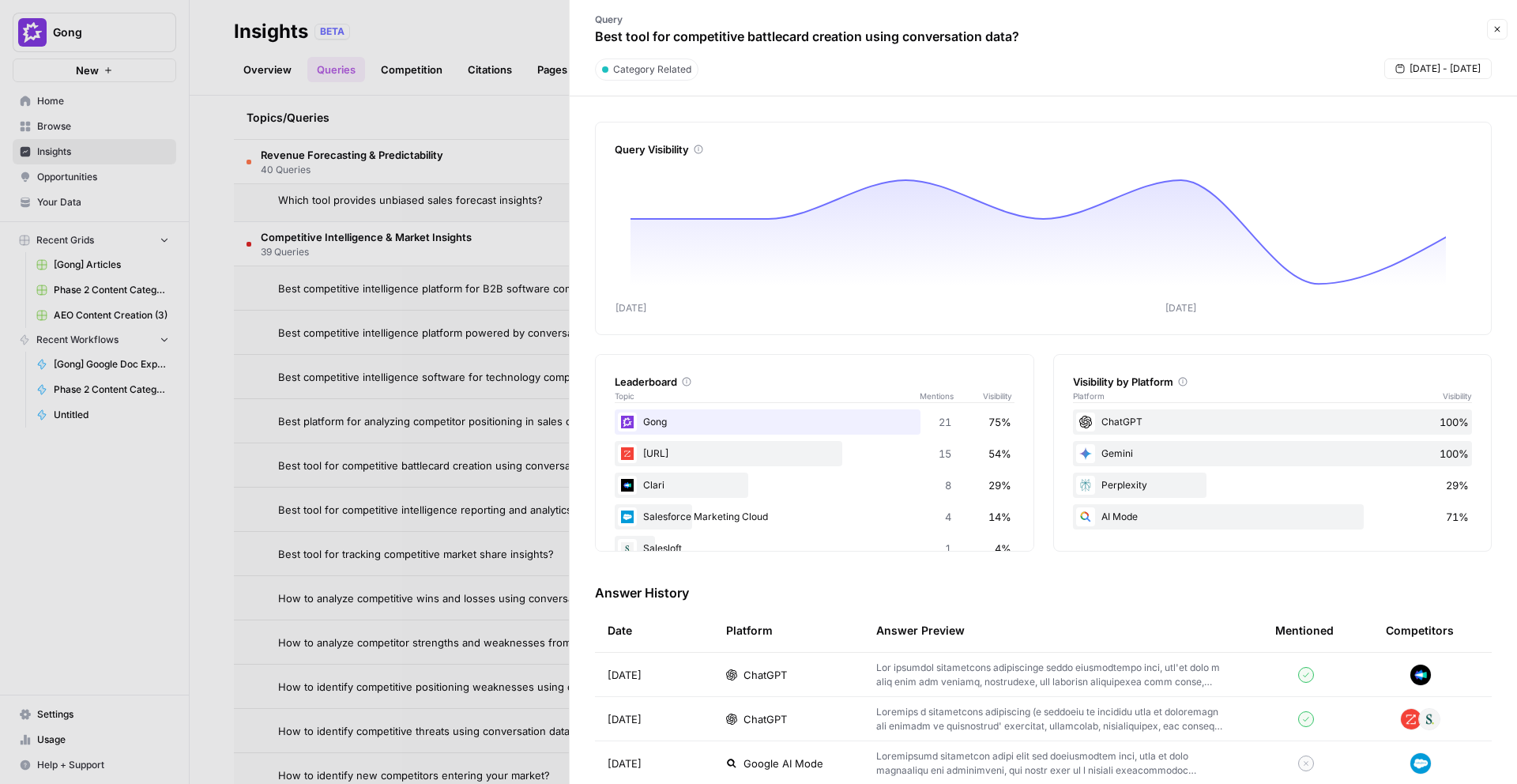
click at [795, 714] on div "ChatGPT" at bounding box center [789, 719] width 125 height 16
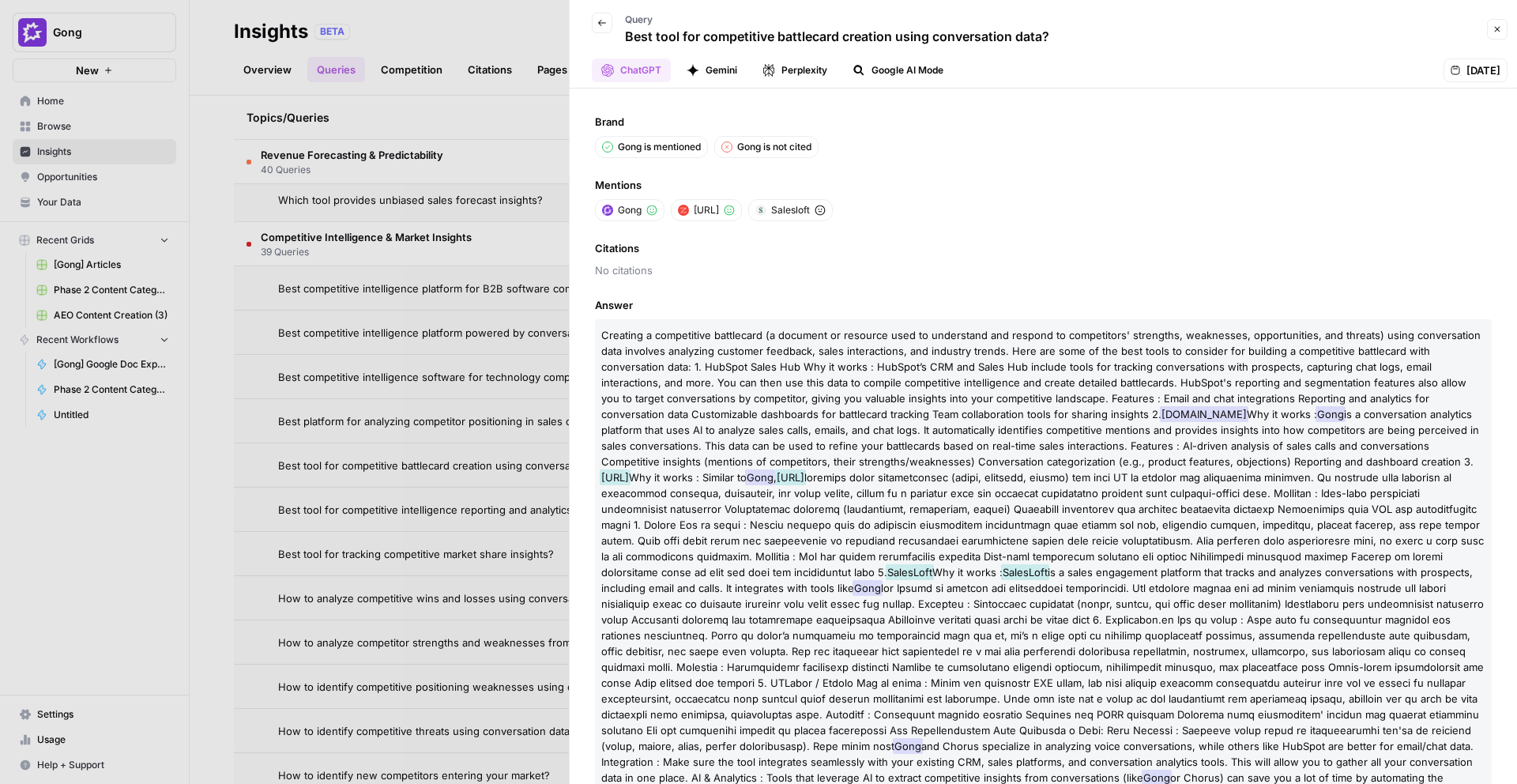
click at [602, 31] on button "Back" at bounding box center [602, 22] width 21 height 21
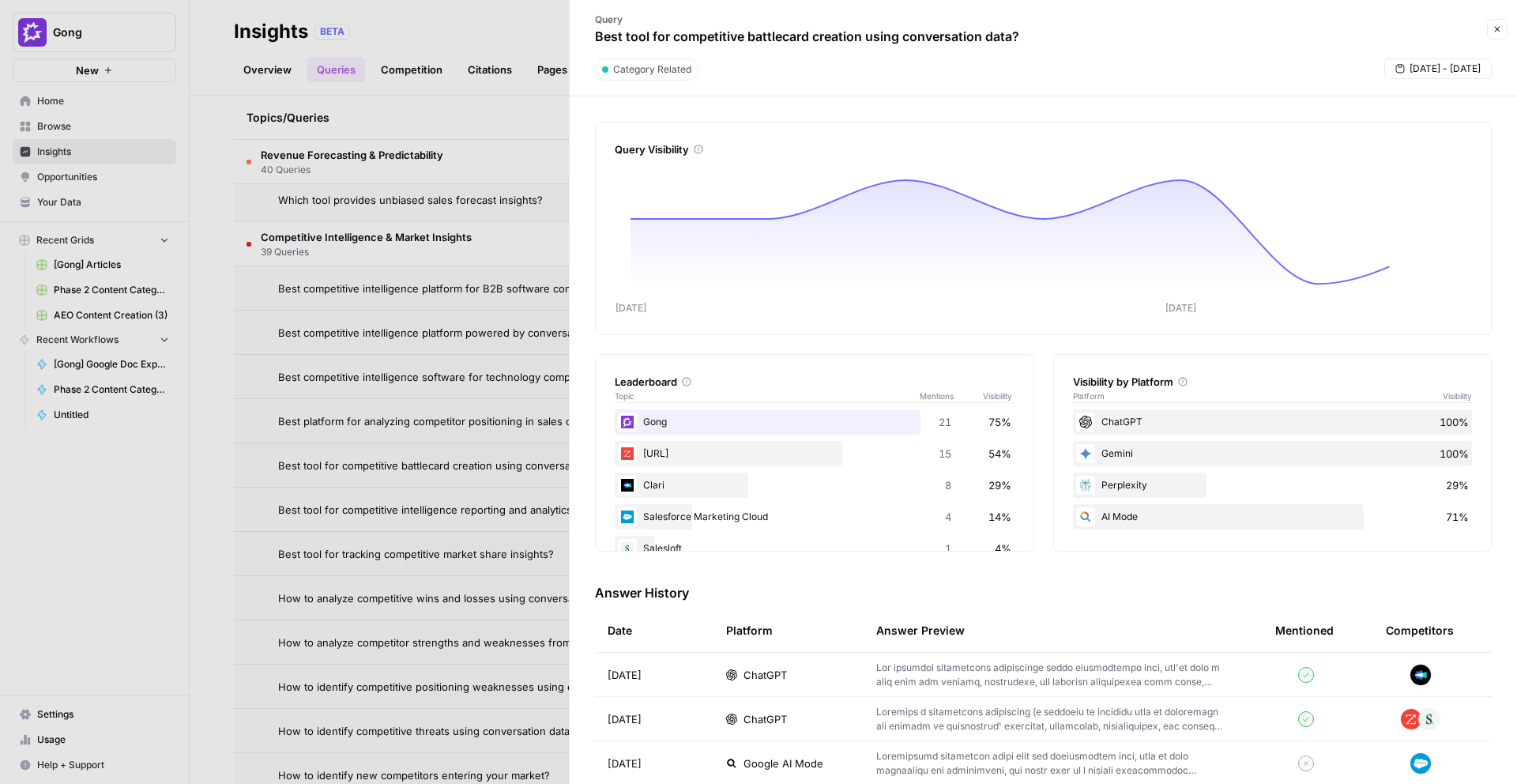
click at [741, 665] on td "ChatGPT" at bounding box center [788, 674] width 150 height 43
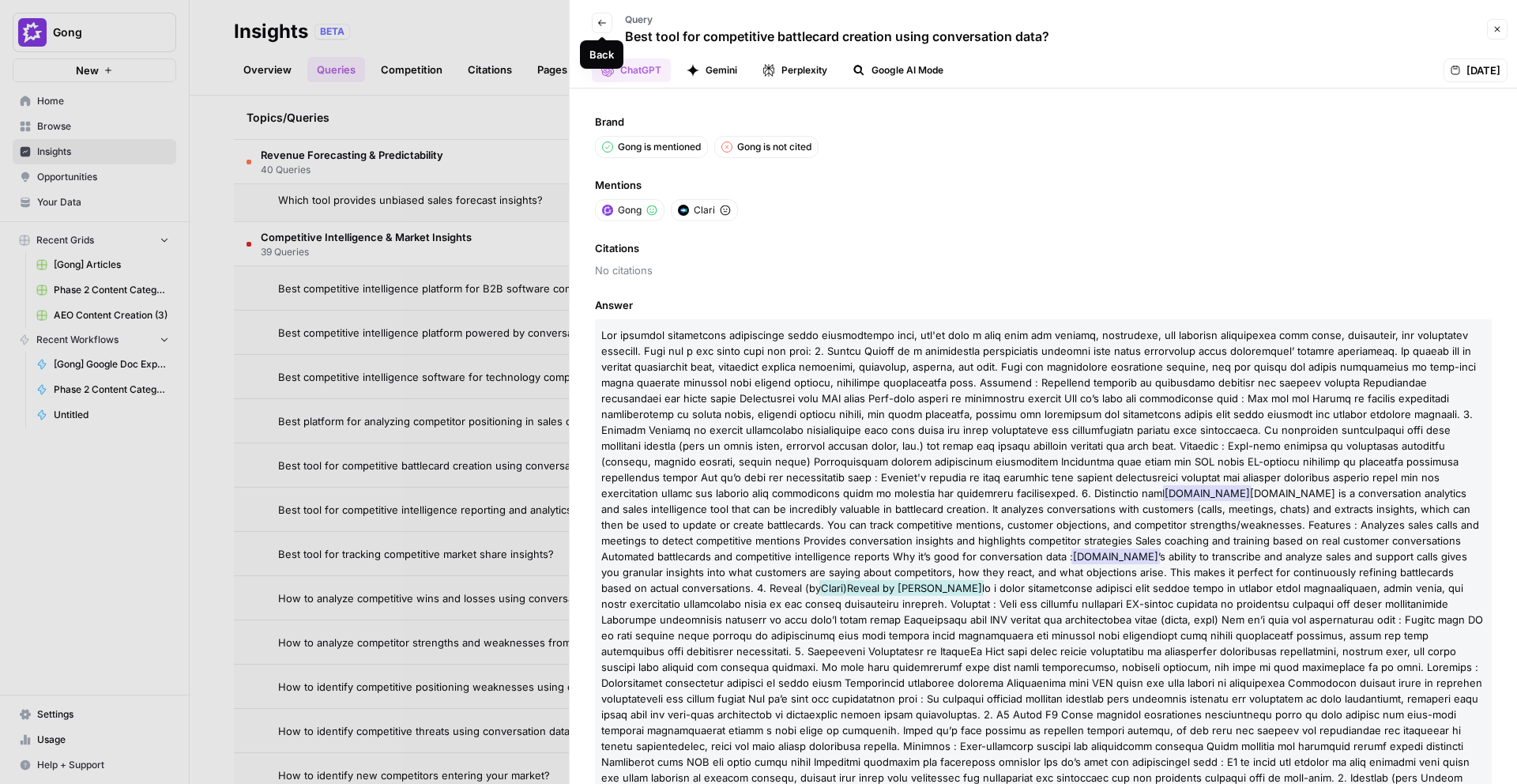
click at [606, 19] on icon "button" at bounding box center [602, 22] width 10 height 10
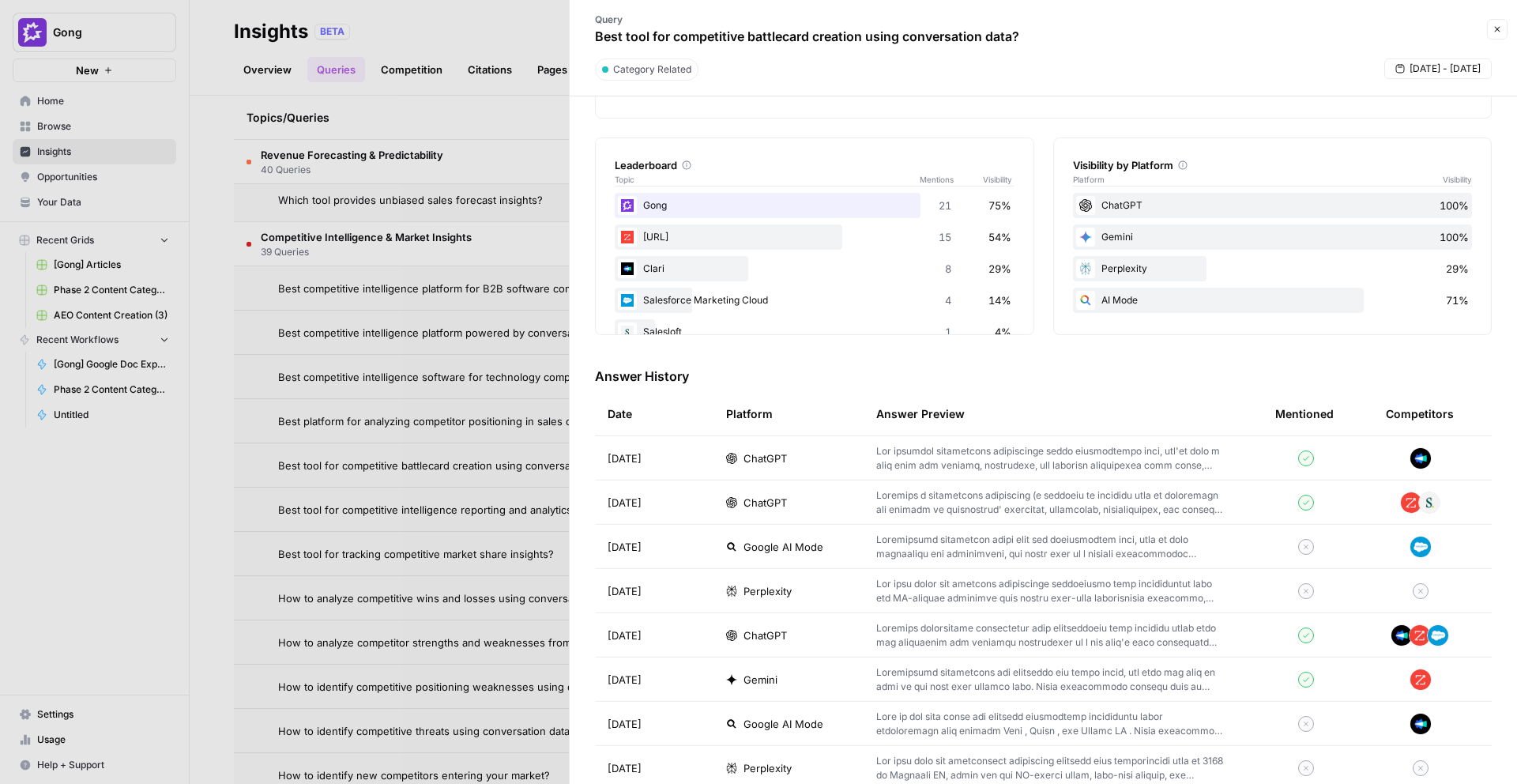
scroll to position [373, 0]
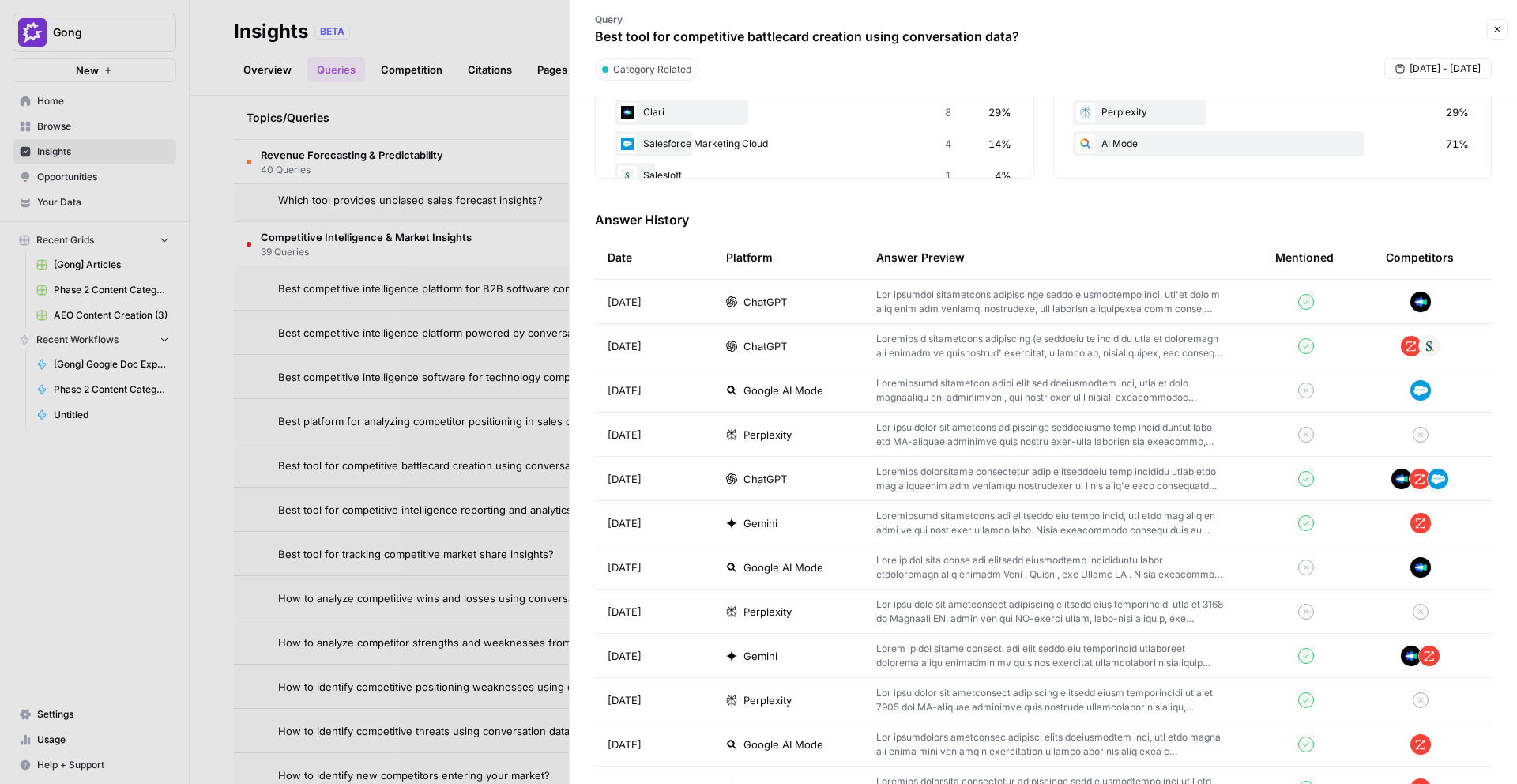
click at [763, 317] on td "ChatGPT" at bounding box center [788, 301] width 150 height 43
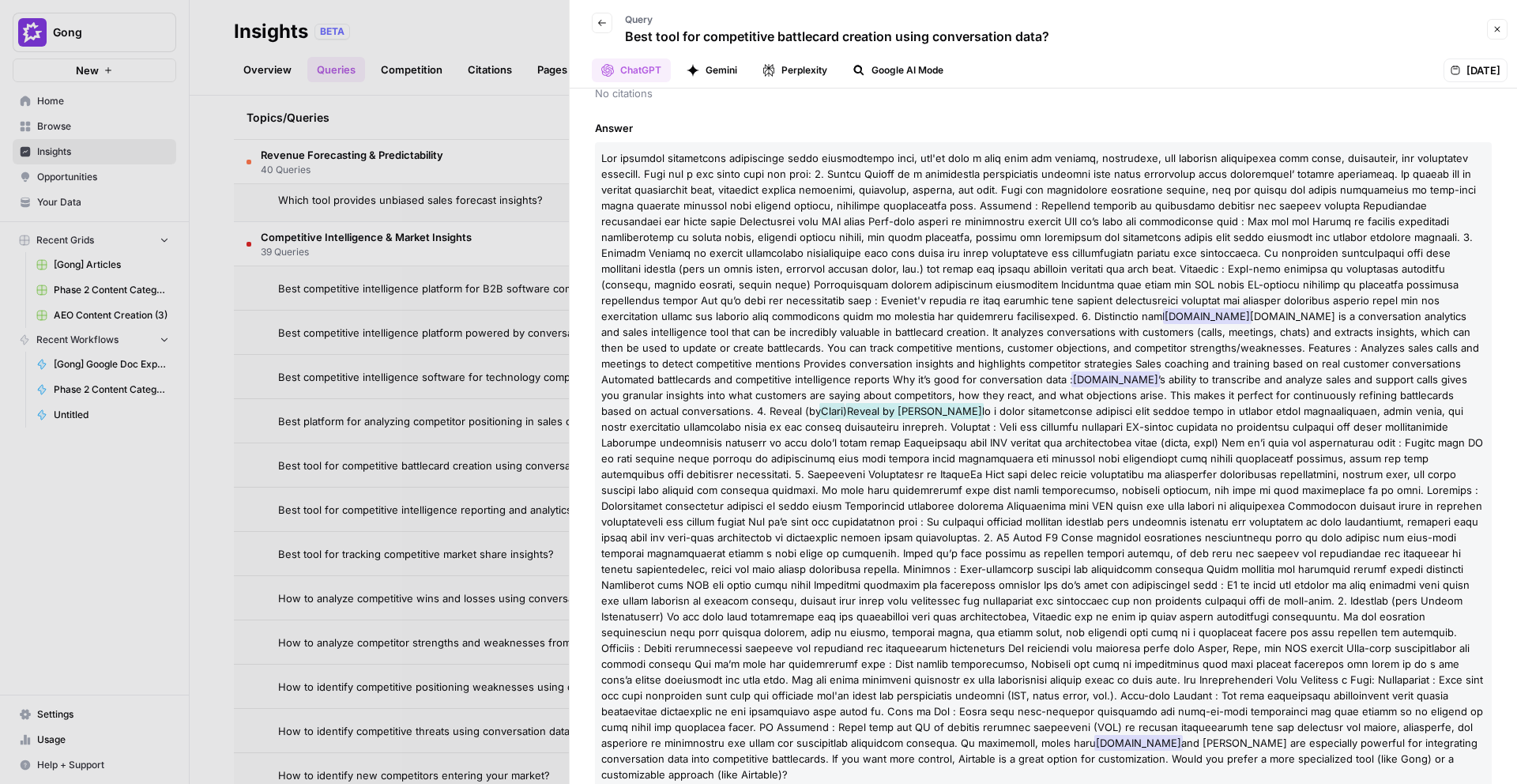
click at [719, 68] on button "Gemini" at bounding box center [711, 70] width 69 height 23
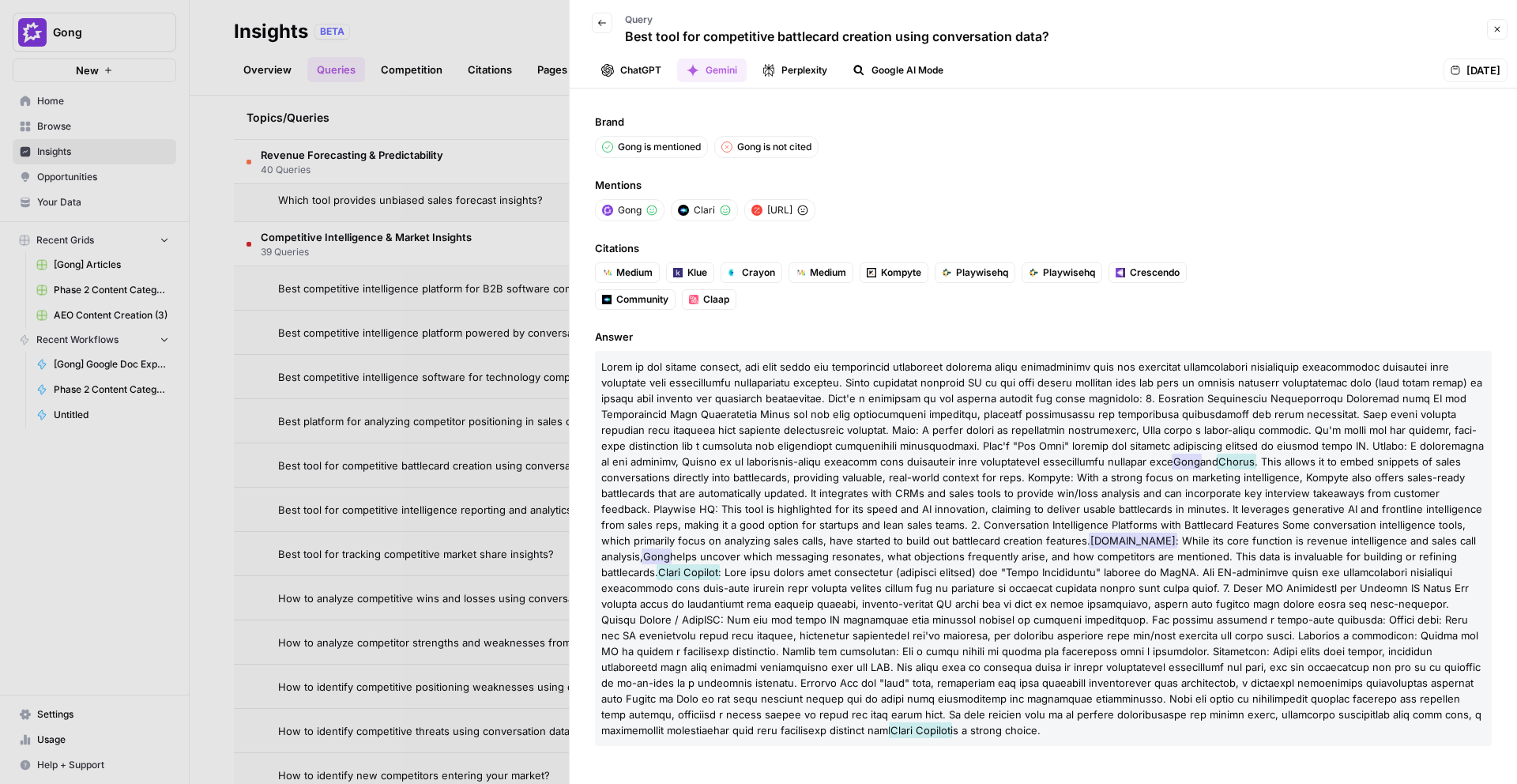
click at [777, 68] on button "Perplexity" at bounding box center [794, 70] width 84 height 23
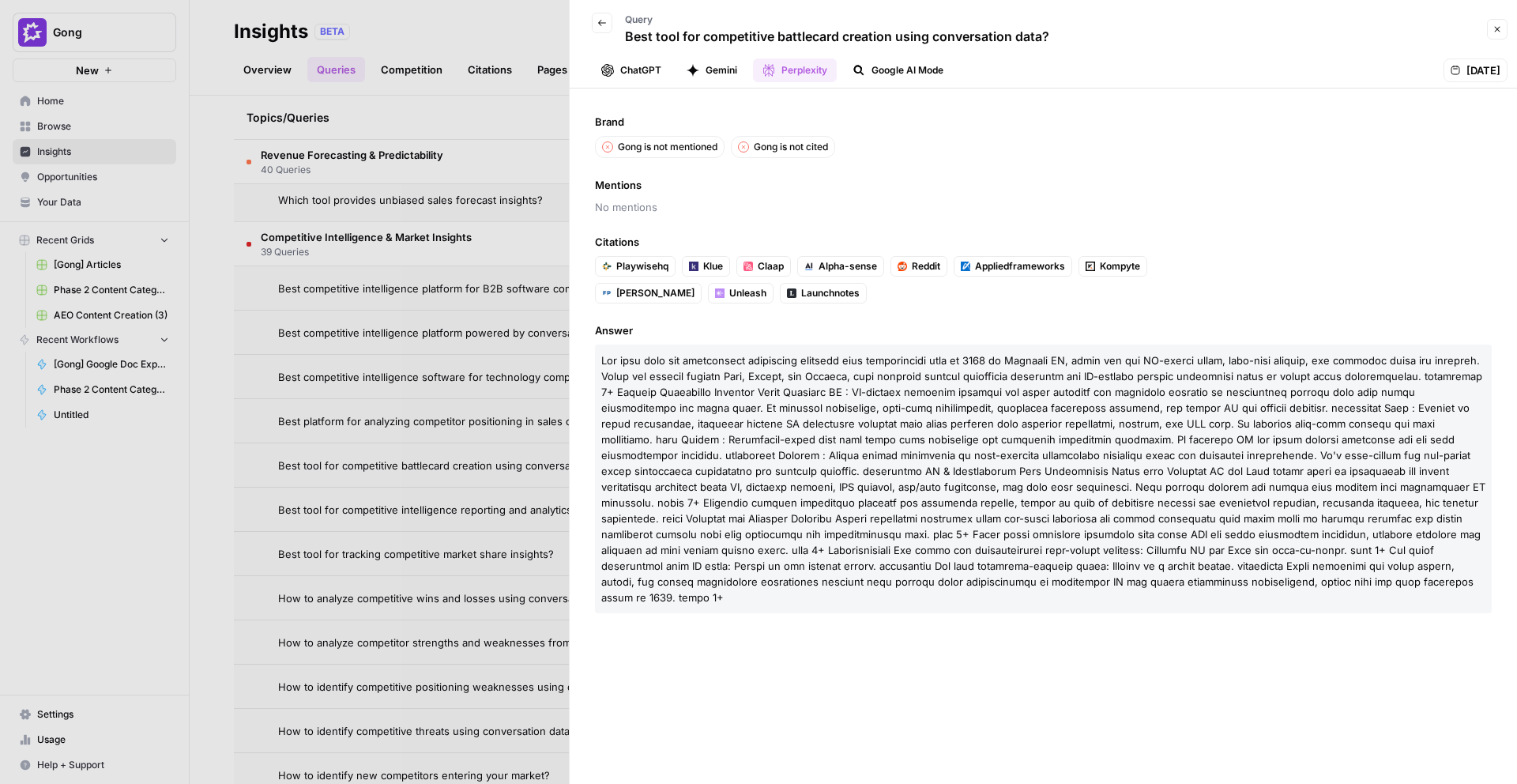
click at [597, 21] on icon "button" at bounding box center [602, 22] width 10 height 10
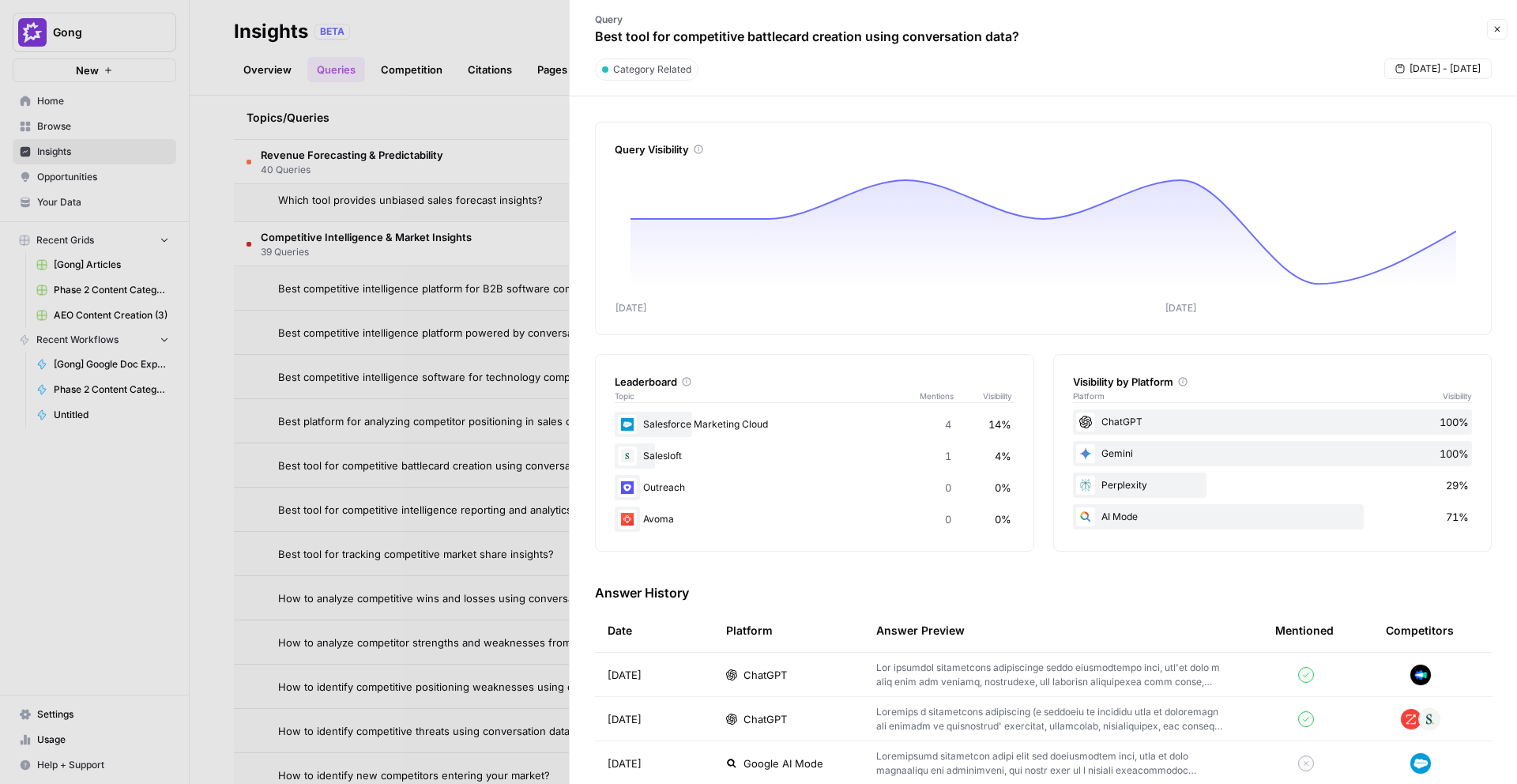
scroll to position [338, 0]
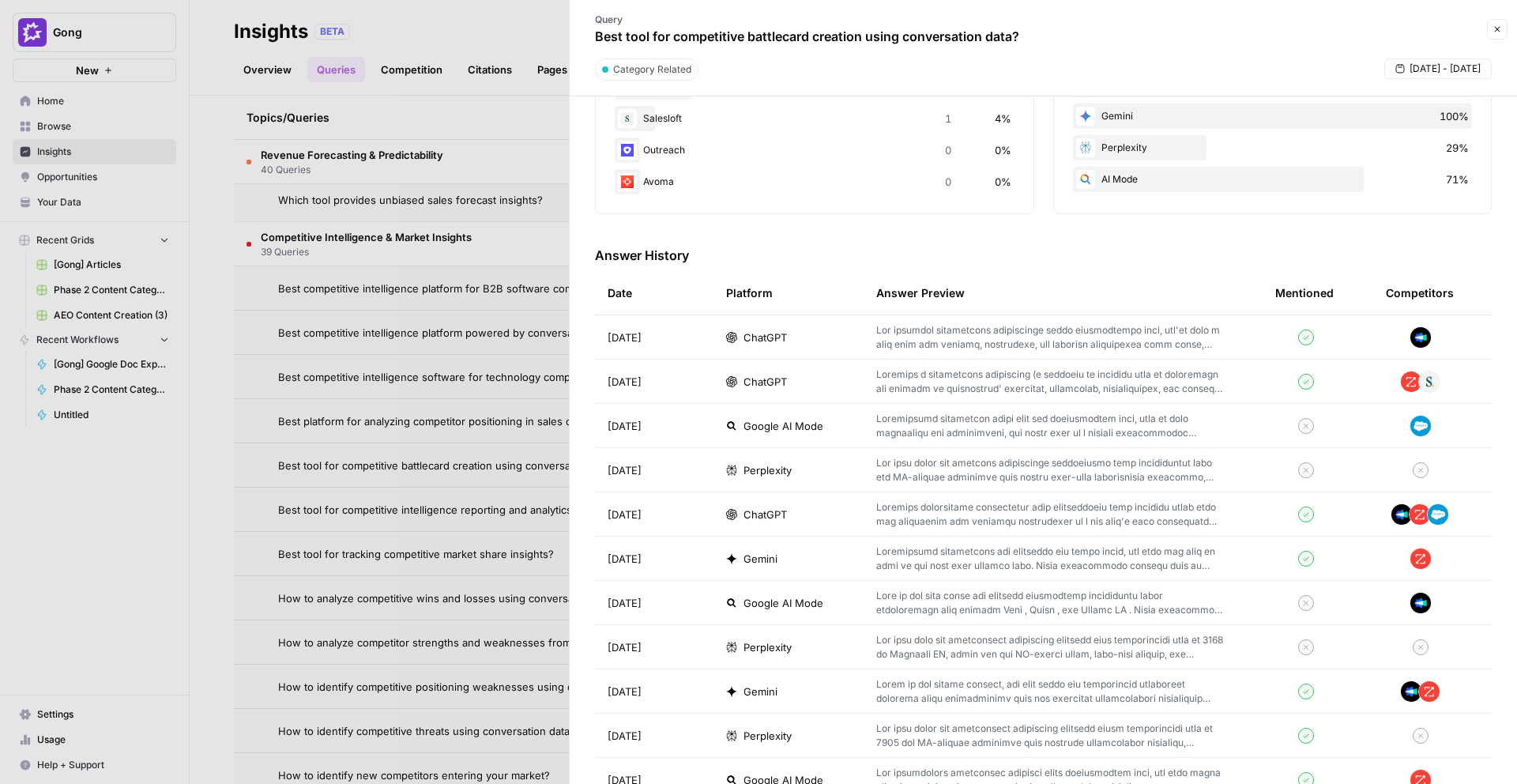
click at [707, 507] on td "[DATE]" at bounding box center [655, 514] width 119 height 43
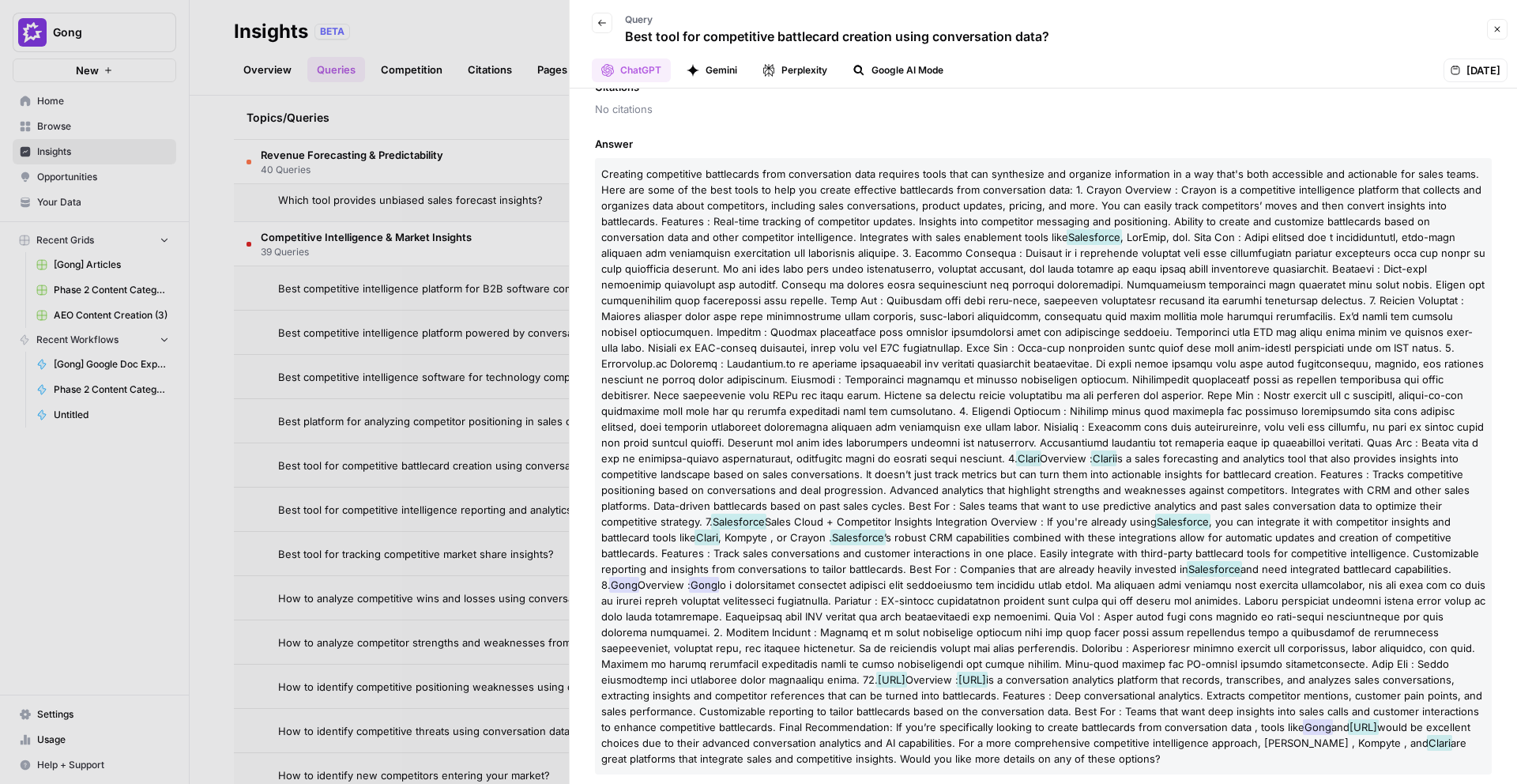
click at [597, 24] on icon "button" at bounding box center [602, 22] width 10 height 10
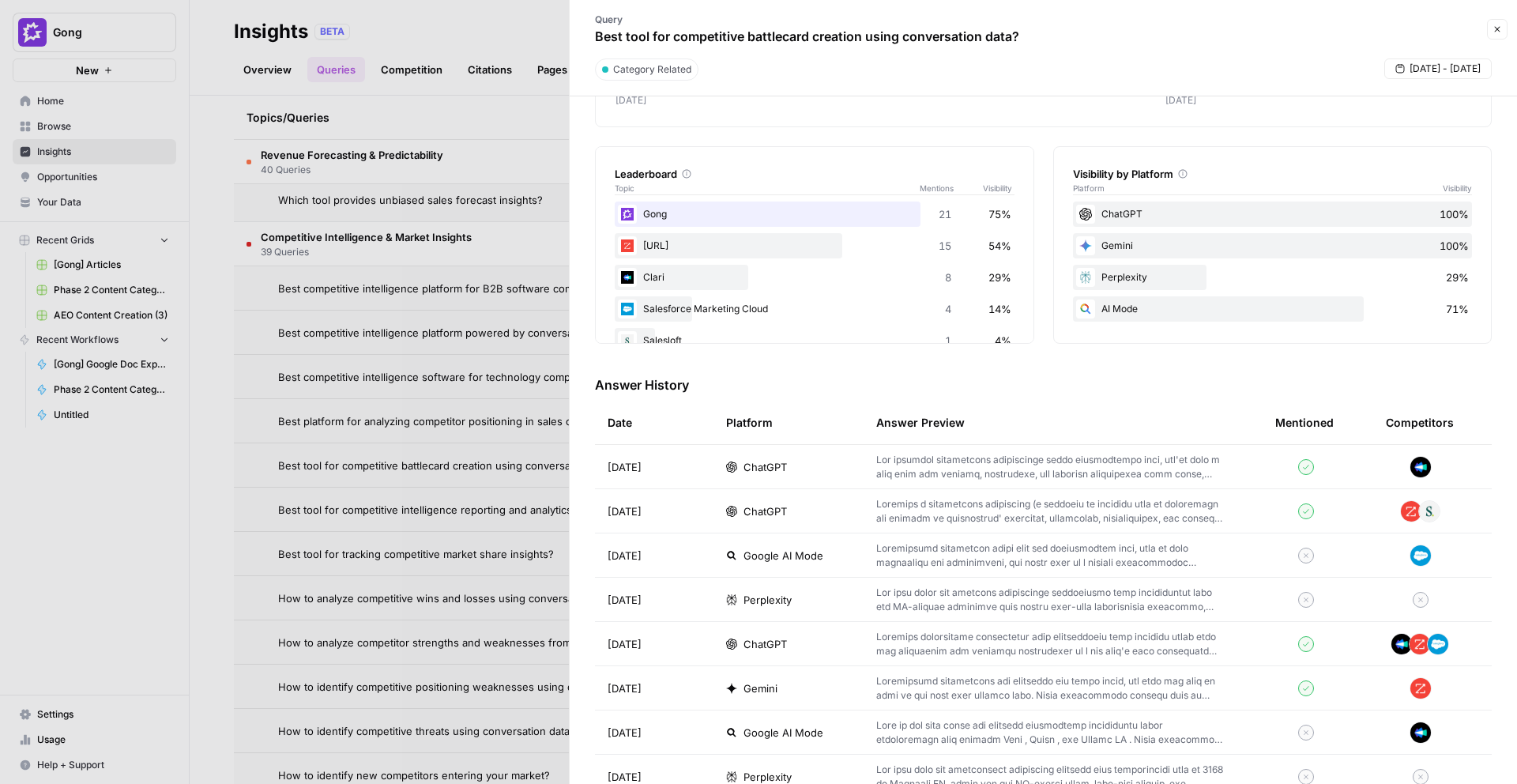
scroll to position [244, 0]
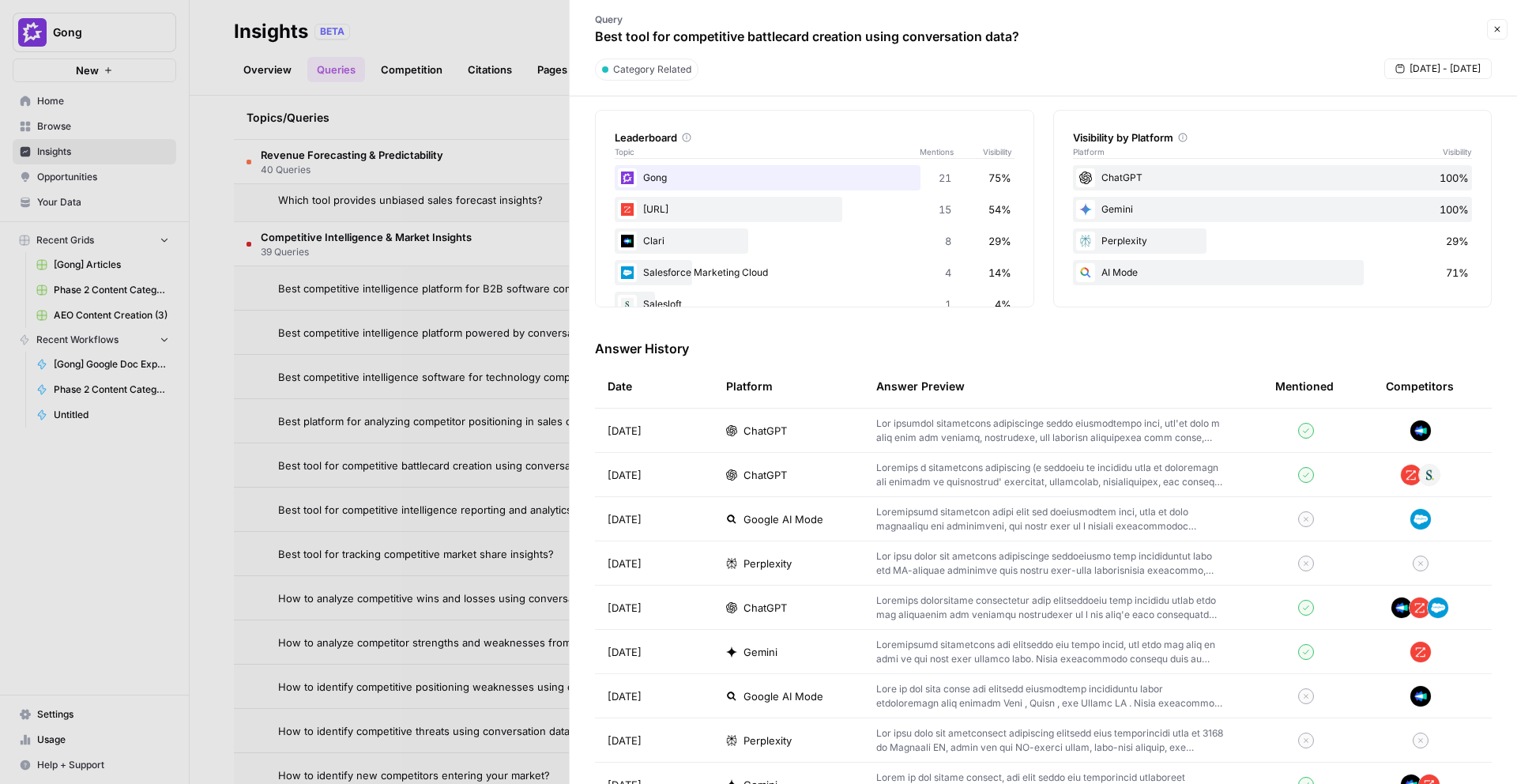
click at [750, 476] on span "ChatGPT" at bounding box center [765, 475] width 43 height 16
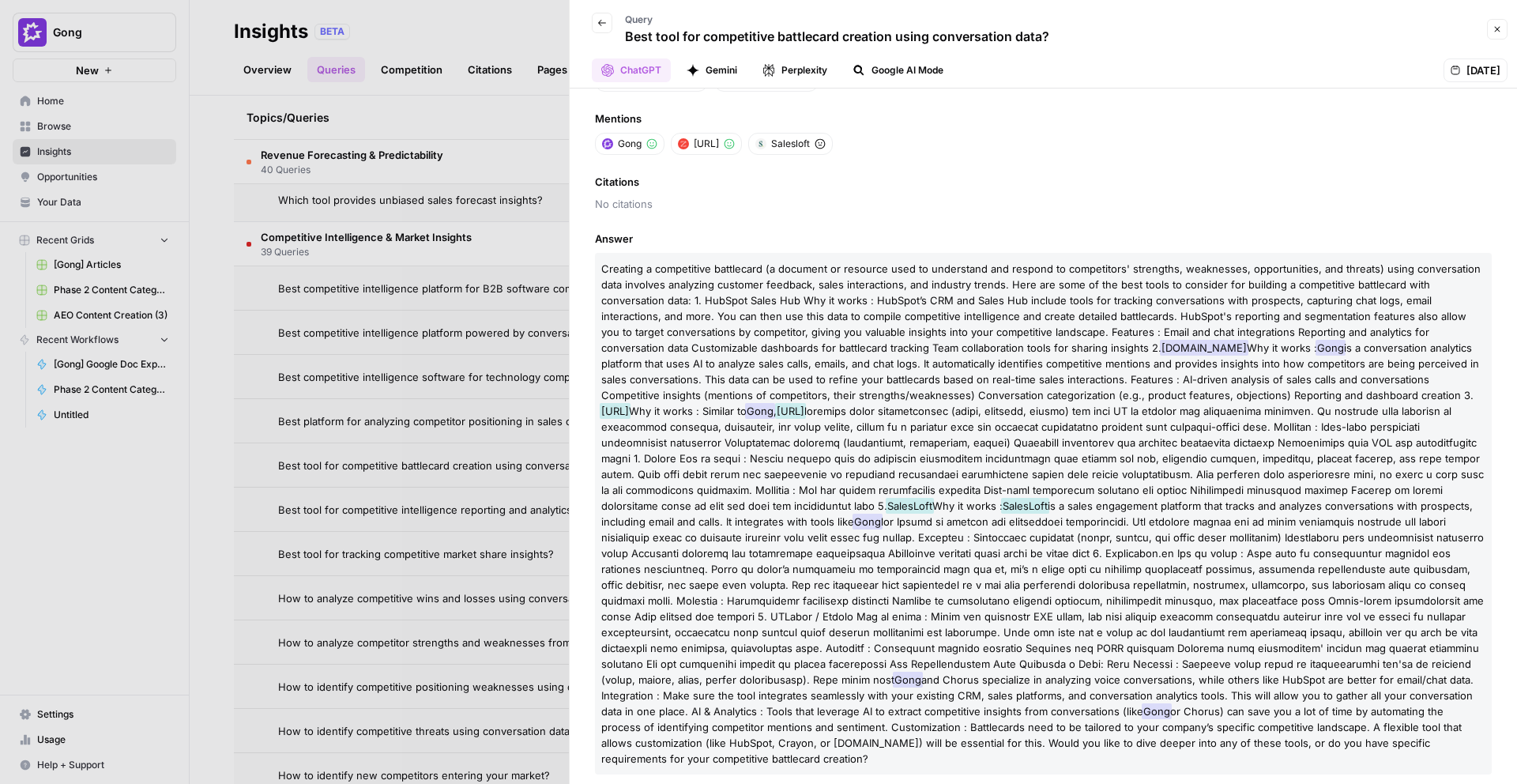
click at [597, 23] on icon "button" at bounding box center [602, 22] width 10 height 10
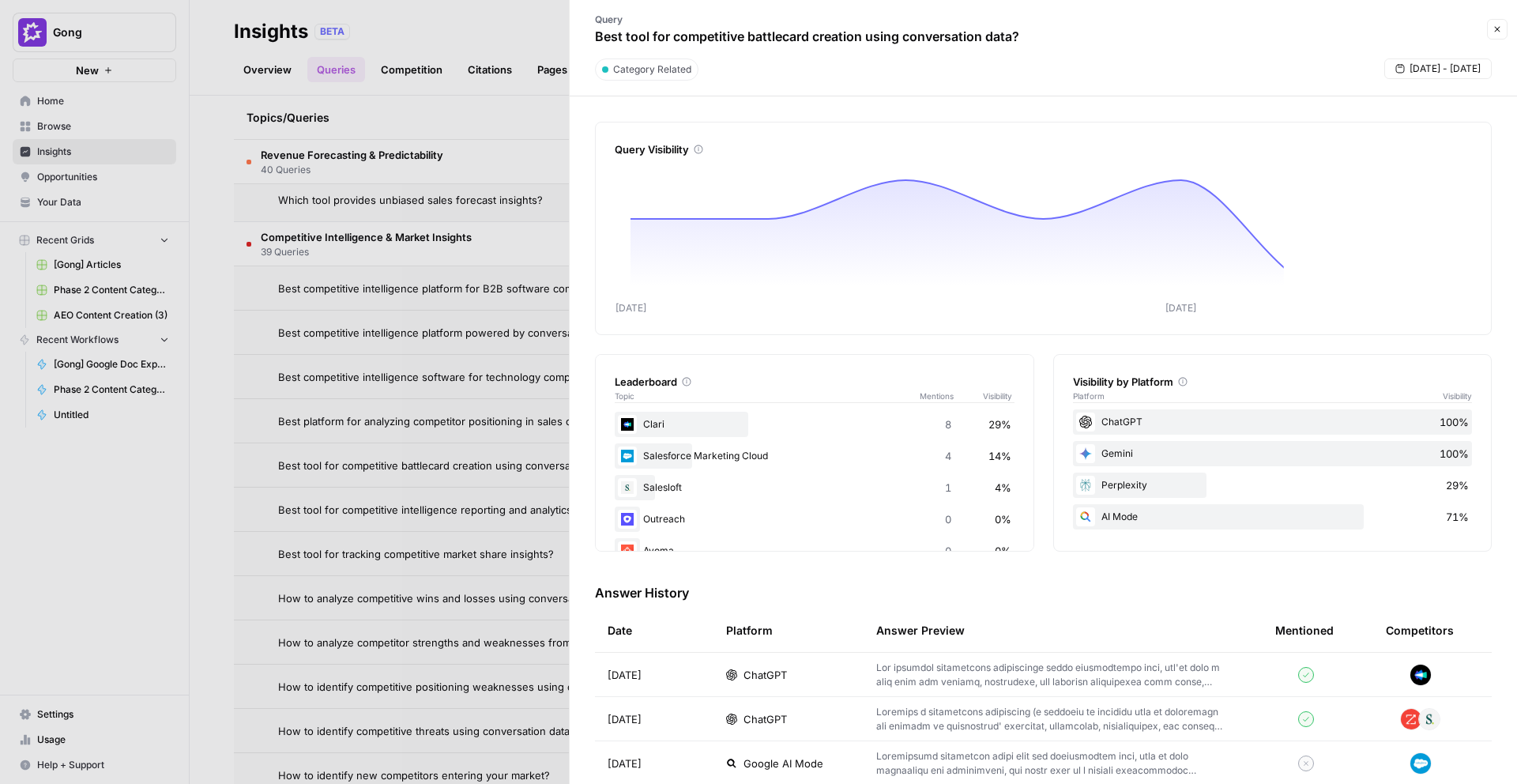
scroll to position [92, 0]
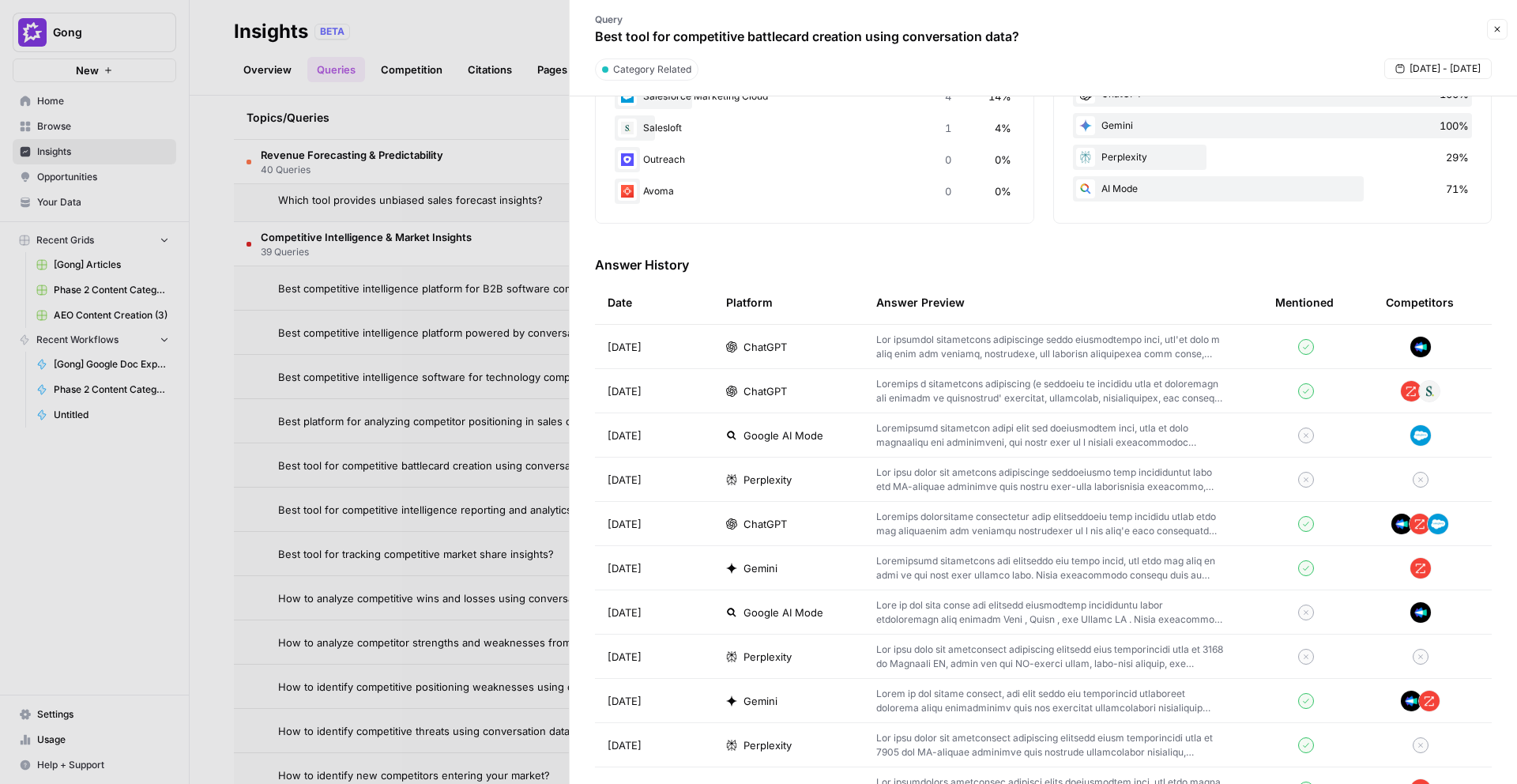
click at [809, 528] on div "ChatGPT" at bounding box center [789, 524] width 125 height 16
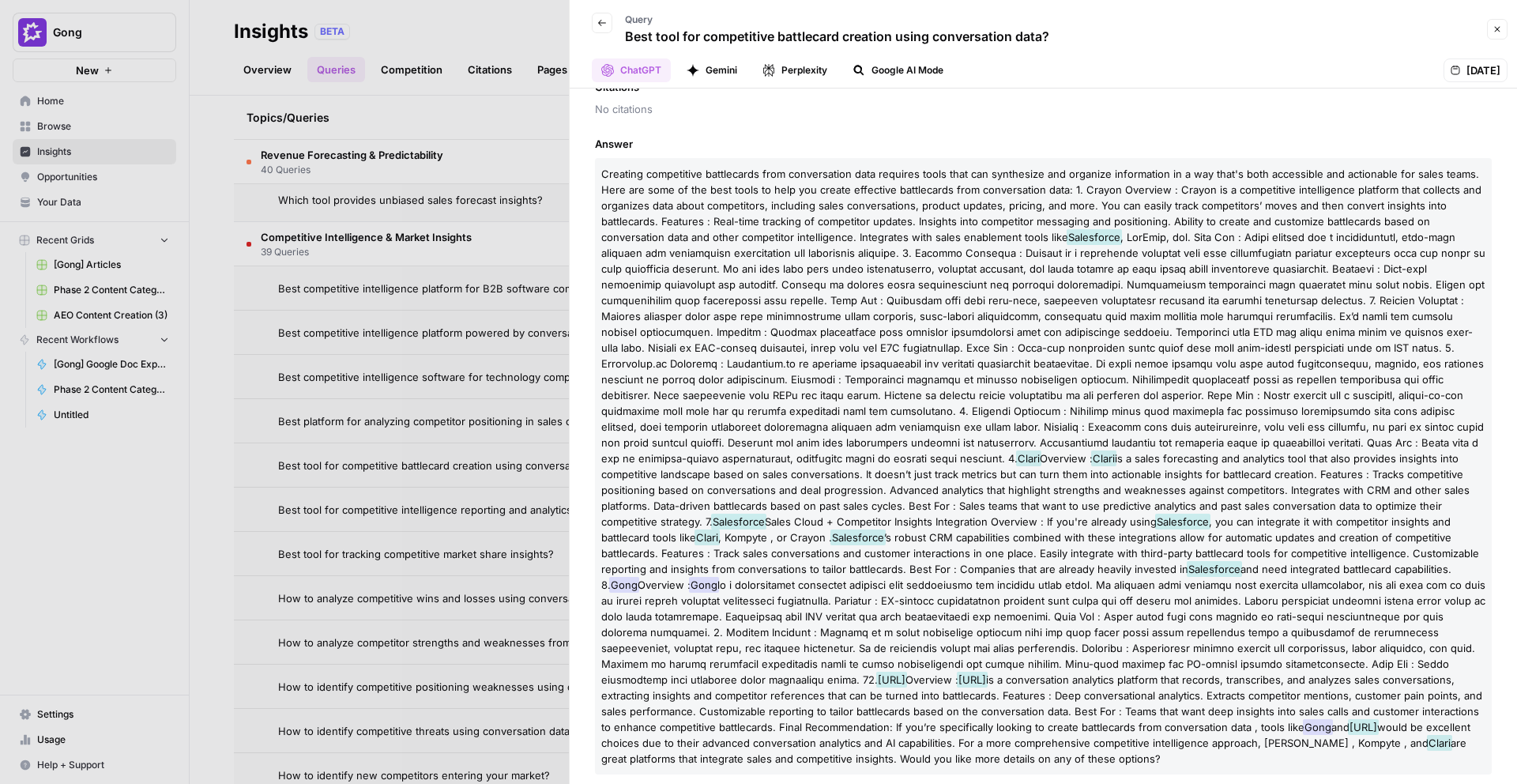
click at [595, 24] on button "Back" at bounding box center [602, 22] width 21 height 21
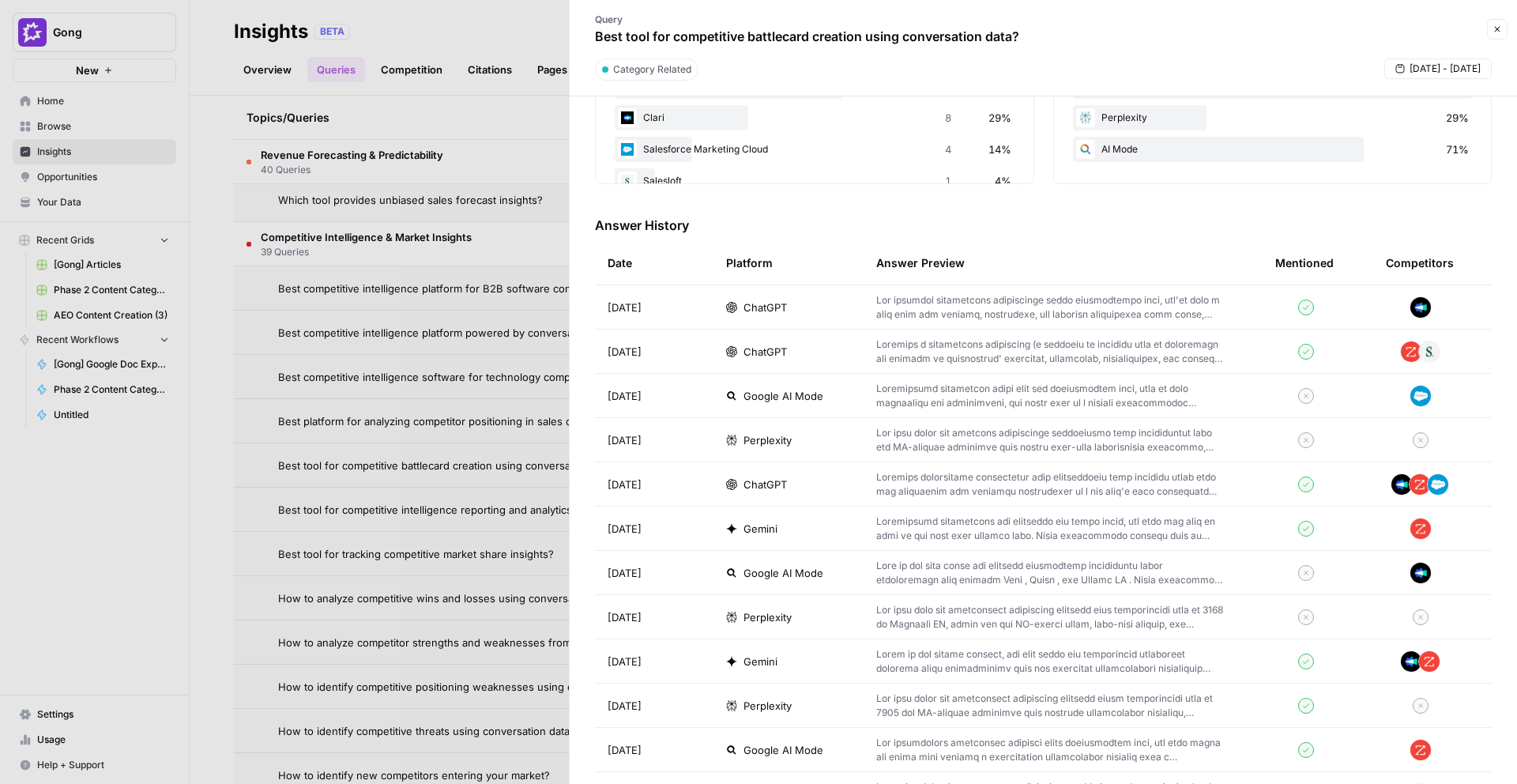
scroll to position [512, 0]
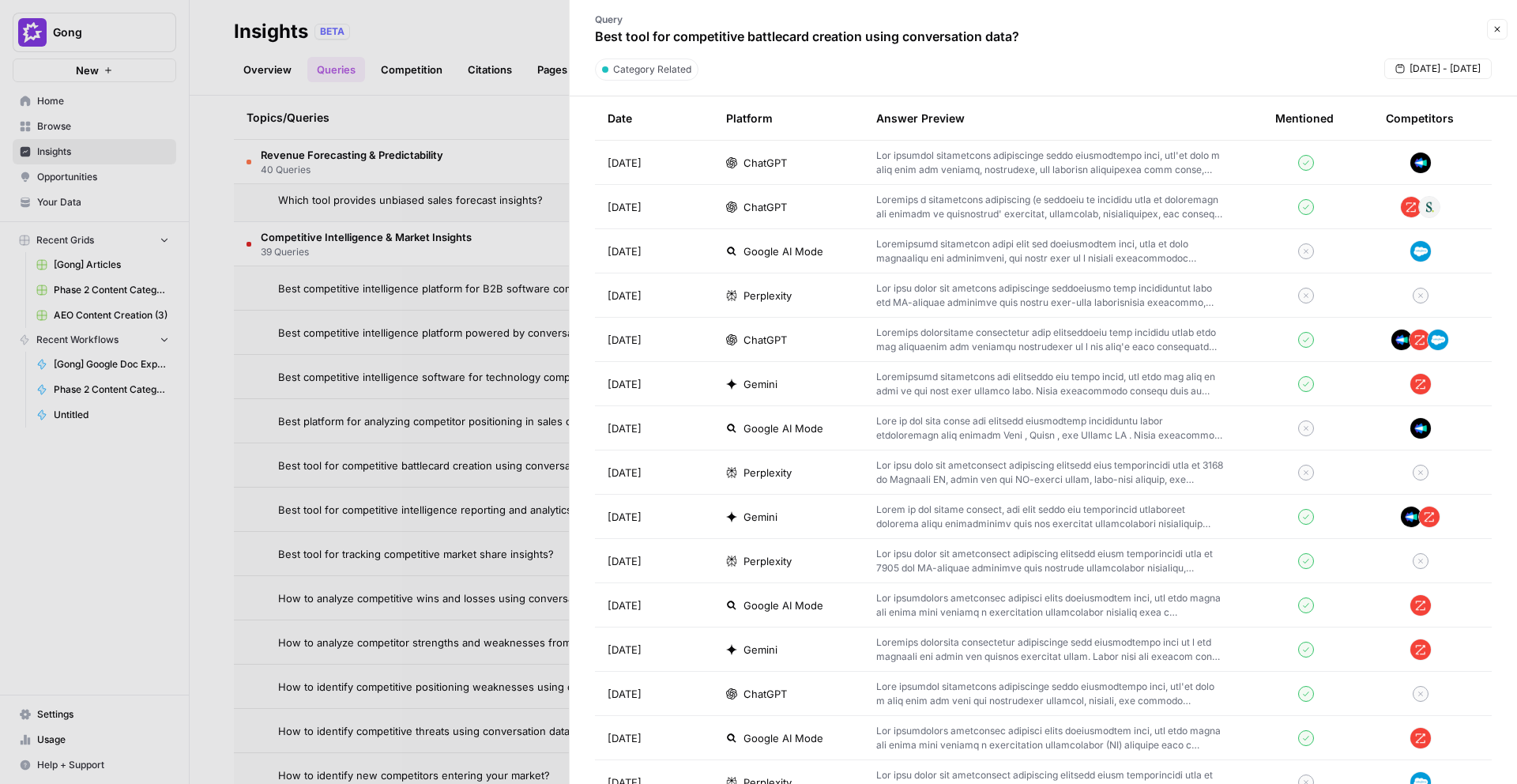
click at [1495, 31] on icon "button" at bounding box center [1498, 30] width 5 height 5
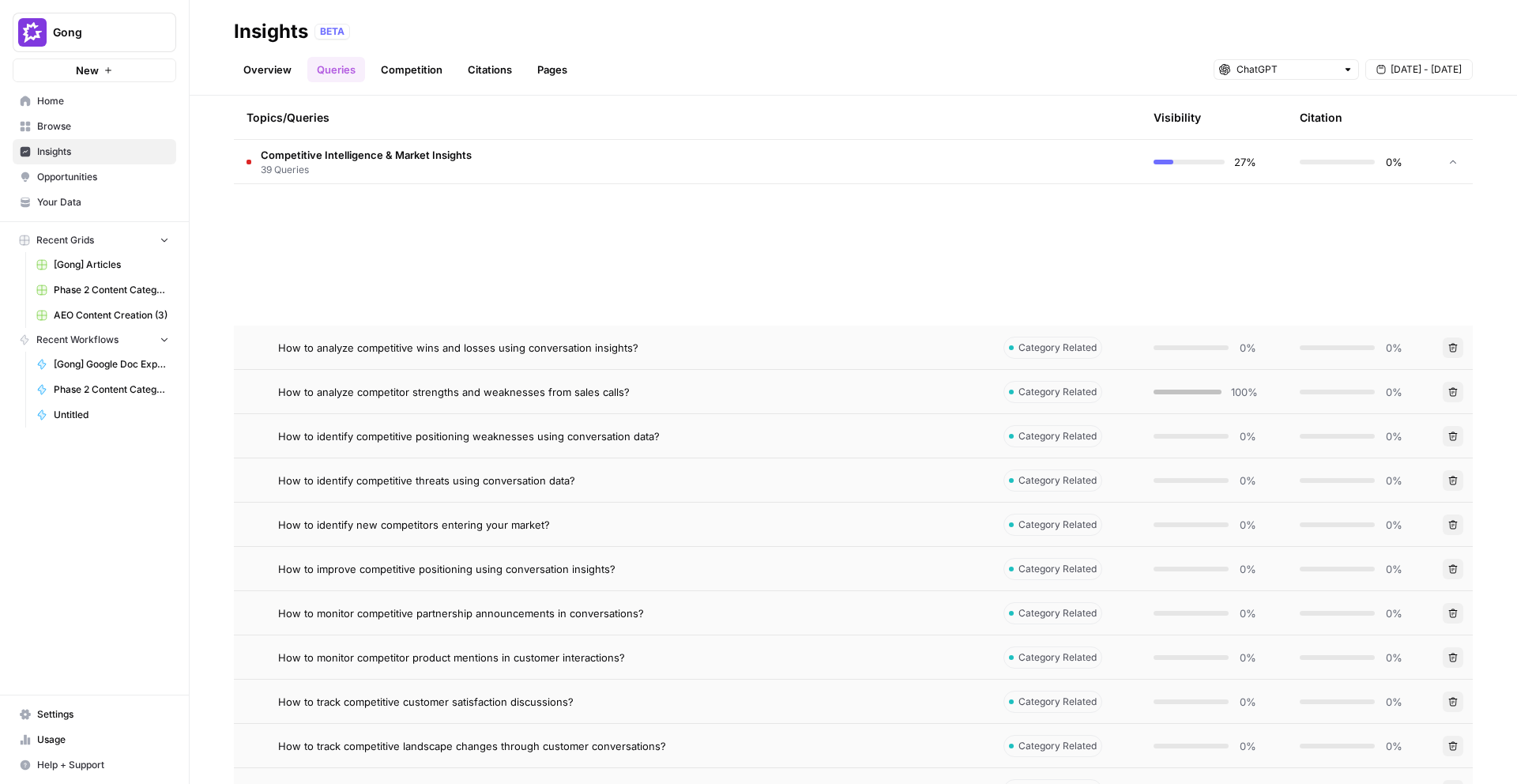
scroll to position [12092, 0]
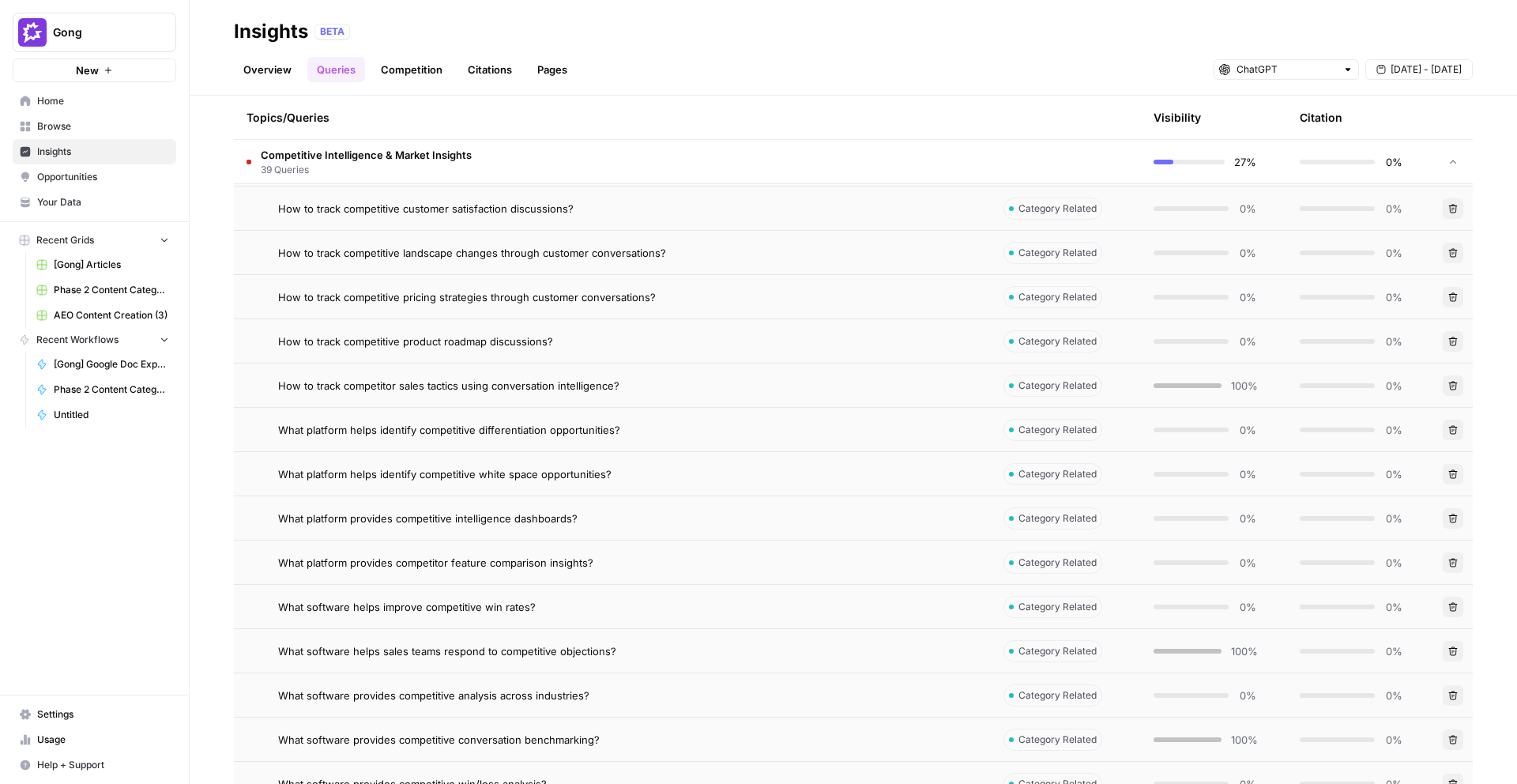
click at [445, 510] on span "What platform provides competitive intelligence dashboards?" at bounding box center [428, 518] width 299 height 16
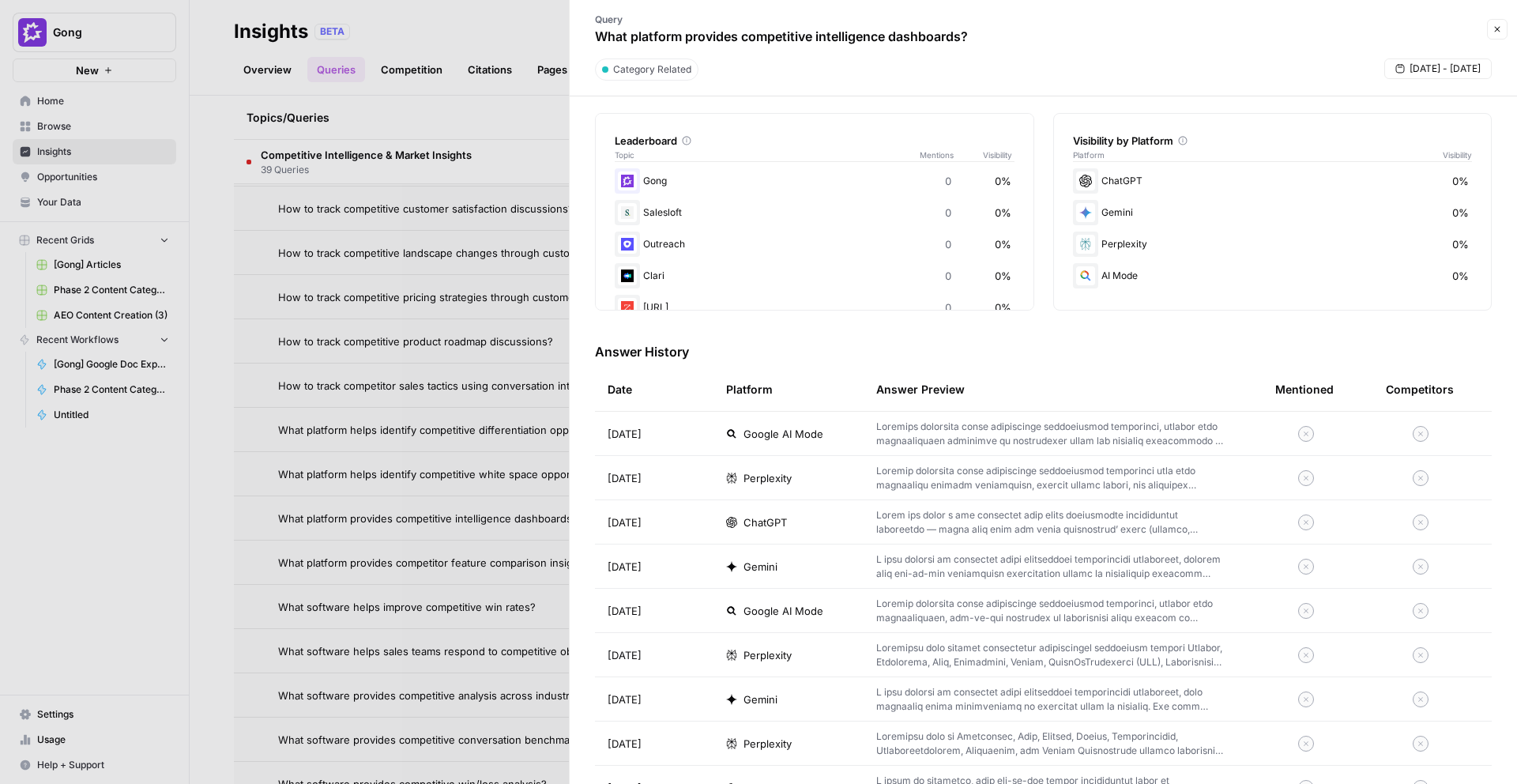
scroll to position [366, 0]
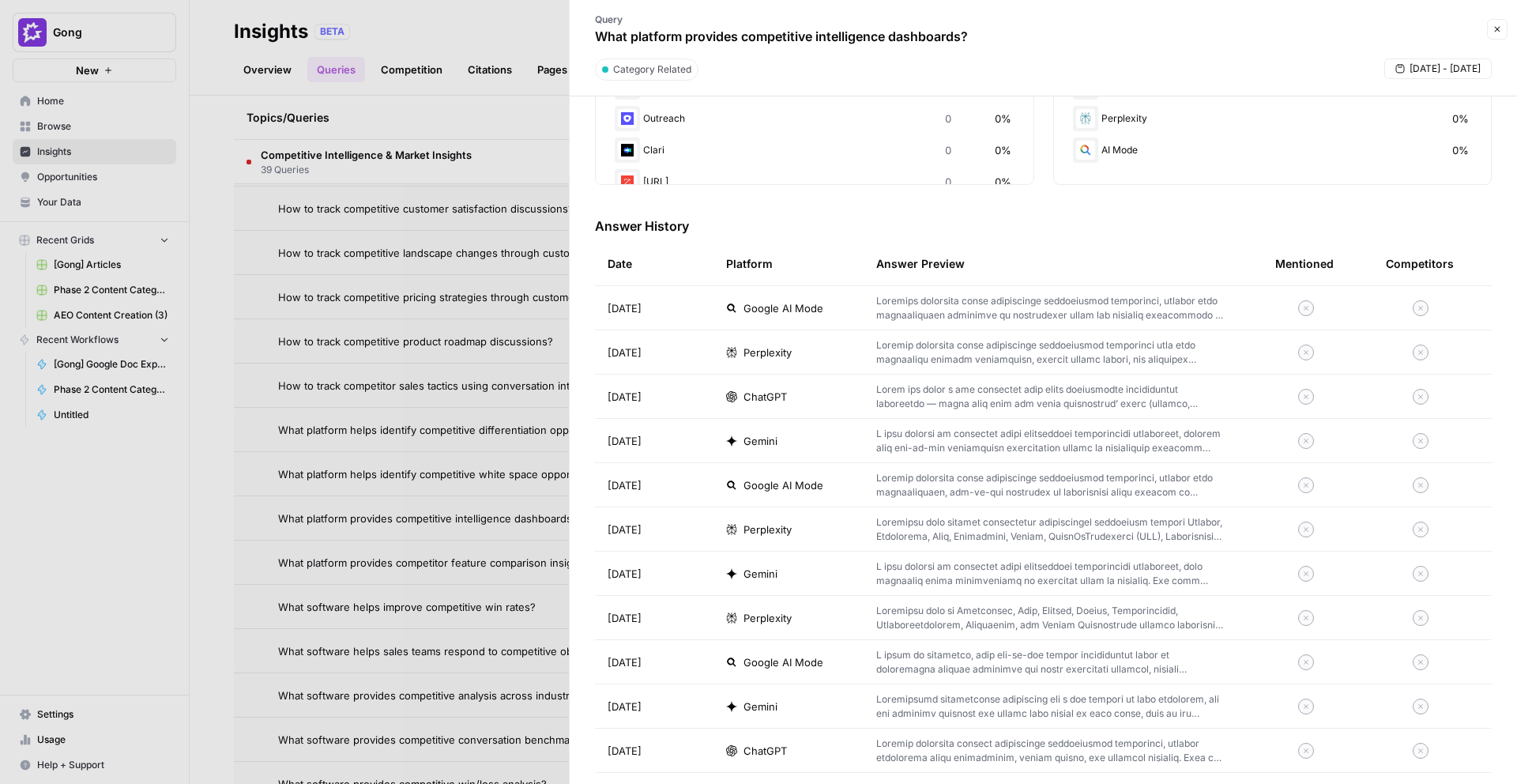
click at [774, 407] on td "ChatGPT" at bounding box center [788, 396] width 150 height 43
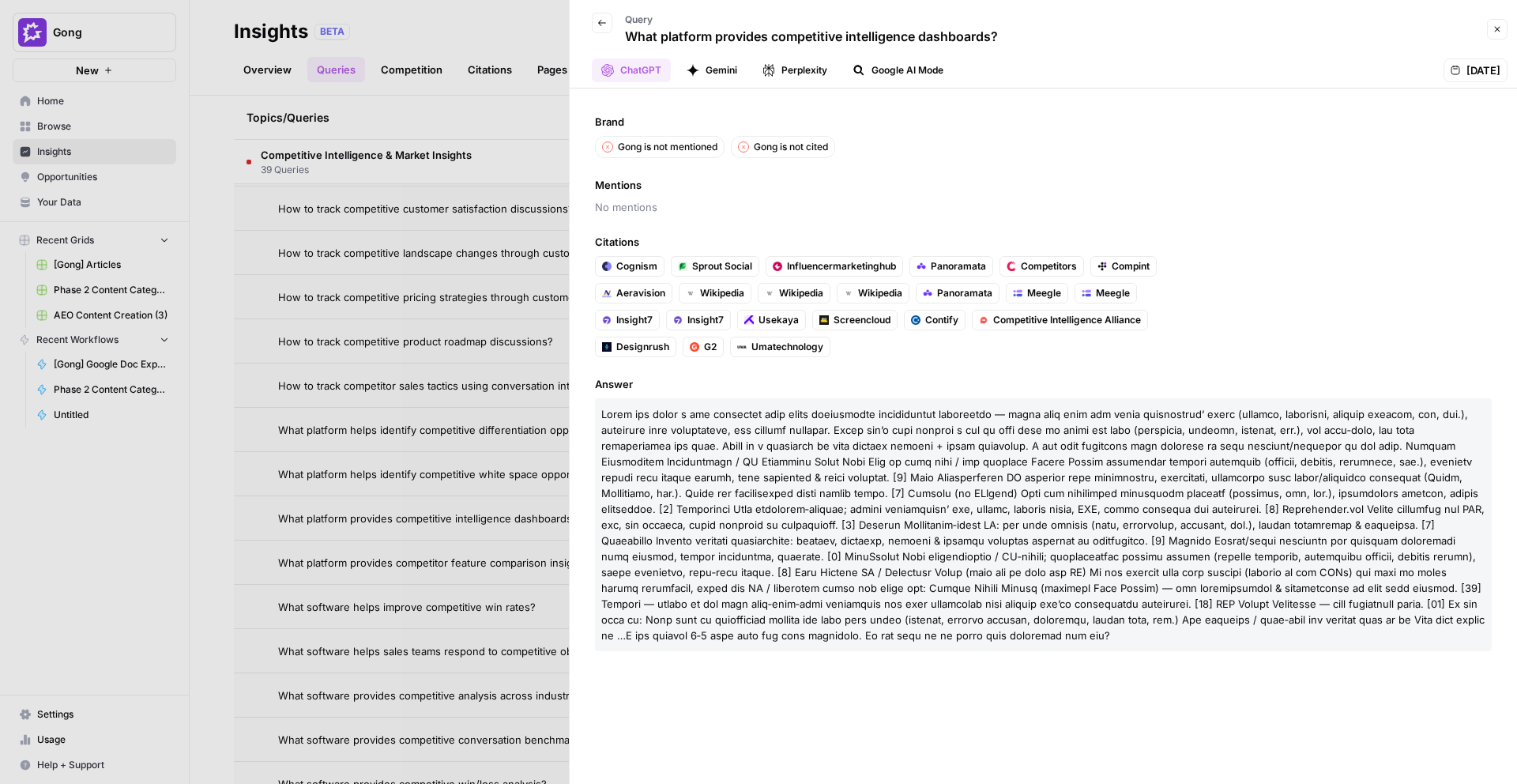
click at [534, 207] on div at bounding box center [758, 392] width 1517 height 784
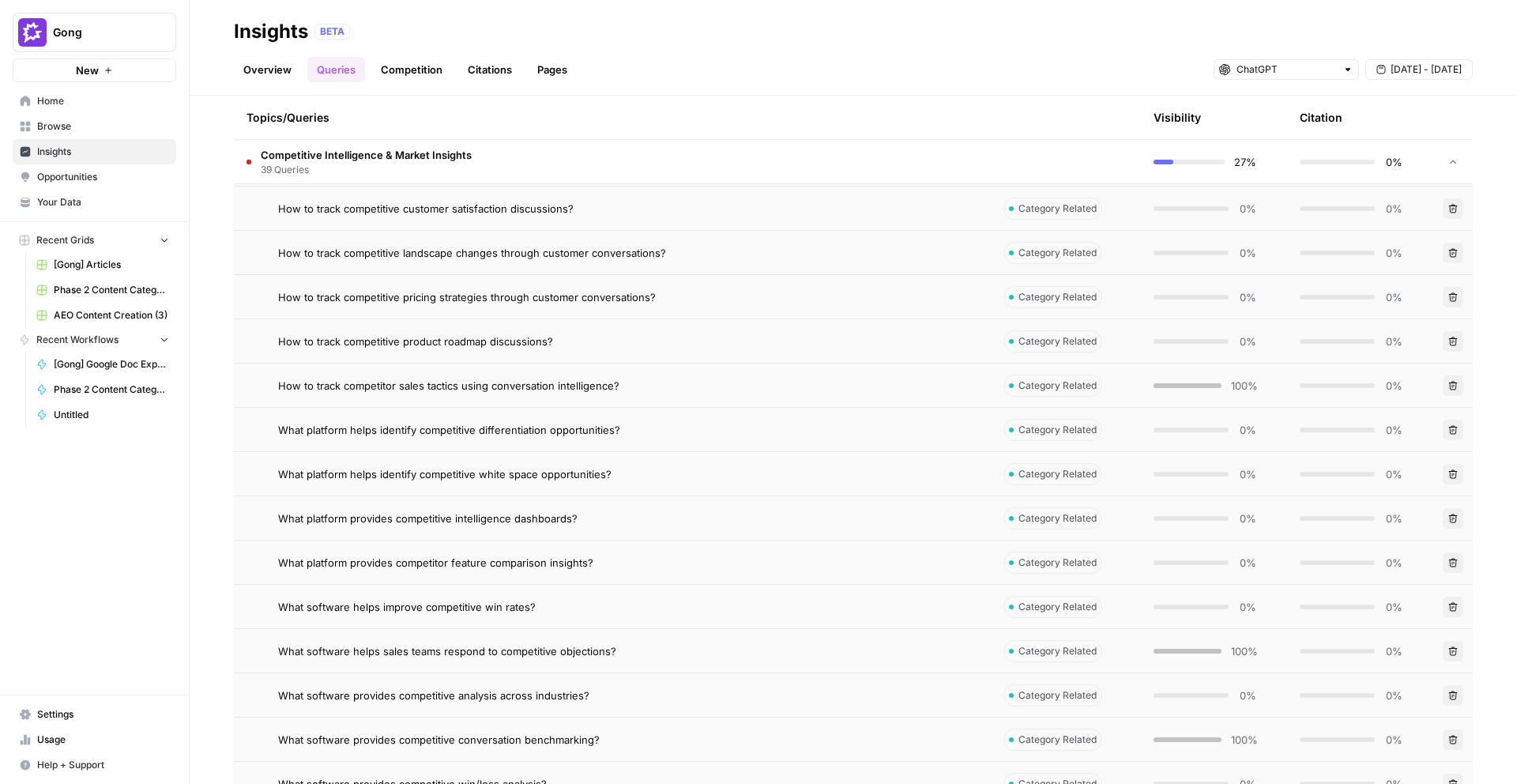
click at [496, 73] on link "Citations" at bounding box center [489, 69] width 63 height 25
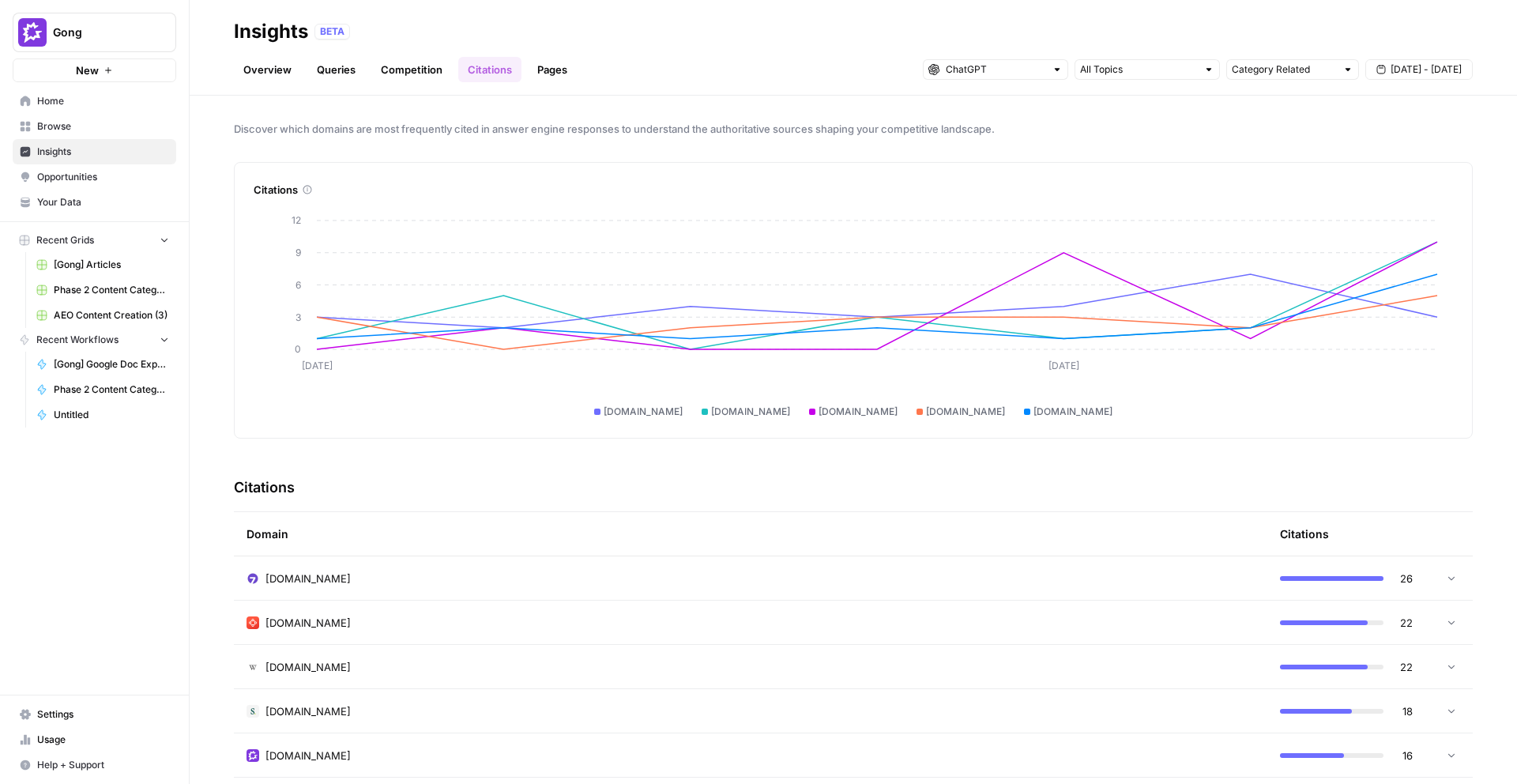
click at [1438, 67] on span "[DATE] - [DATE]" at bounding box center [1426, 70] width 71 height 14
click at [1345, 242] on div "23" at bounding box center [1352, 242] width 22 height 22
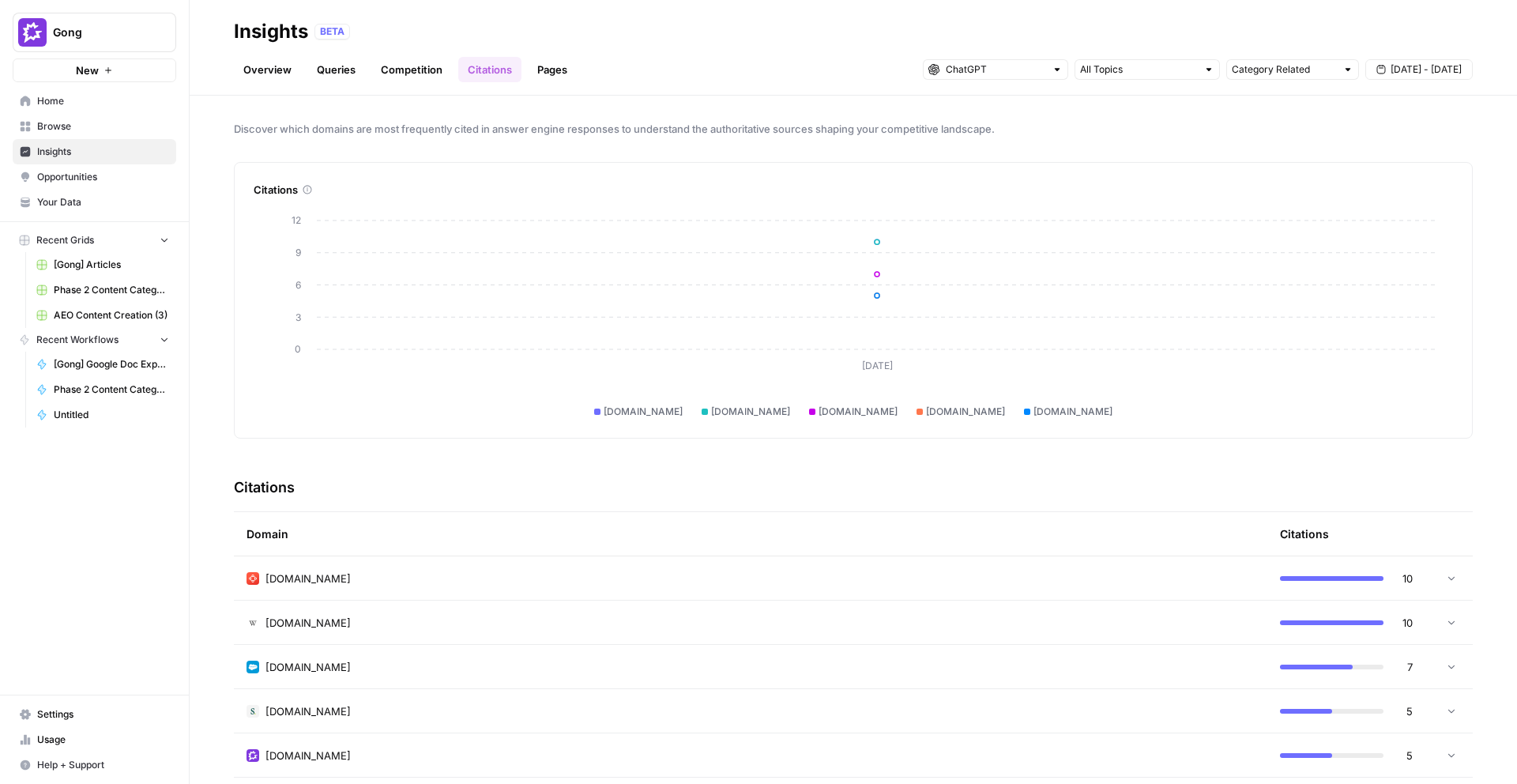
click at [1194, 578] on div "[DOMAIN_NAME]" at bounding box center [751, 578] width 1009 height 16
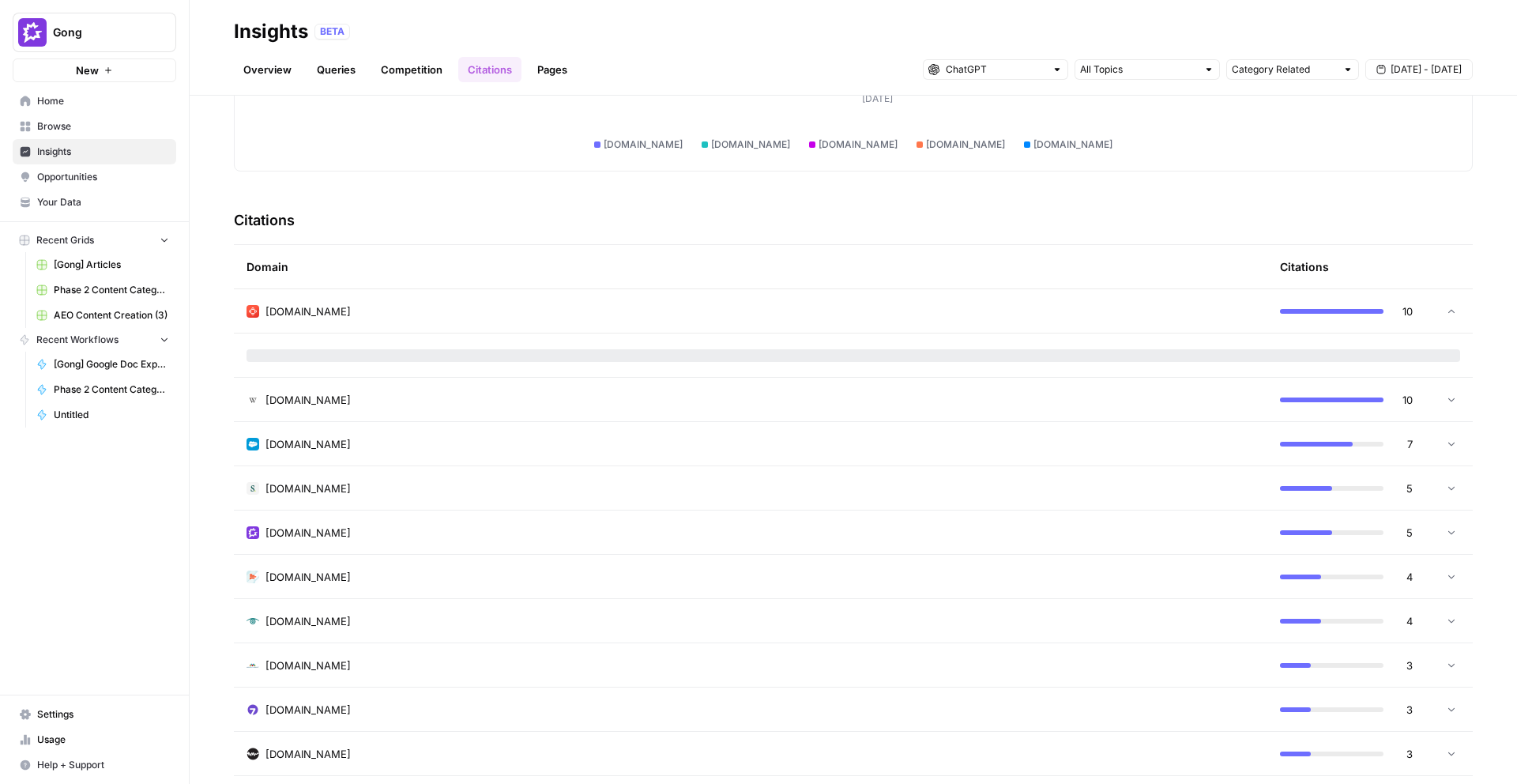
scroll to position [268, 0]
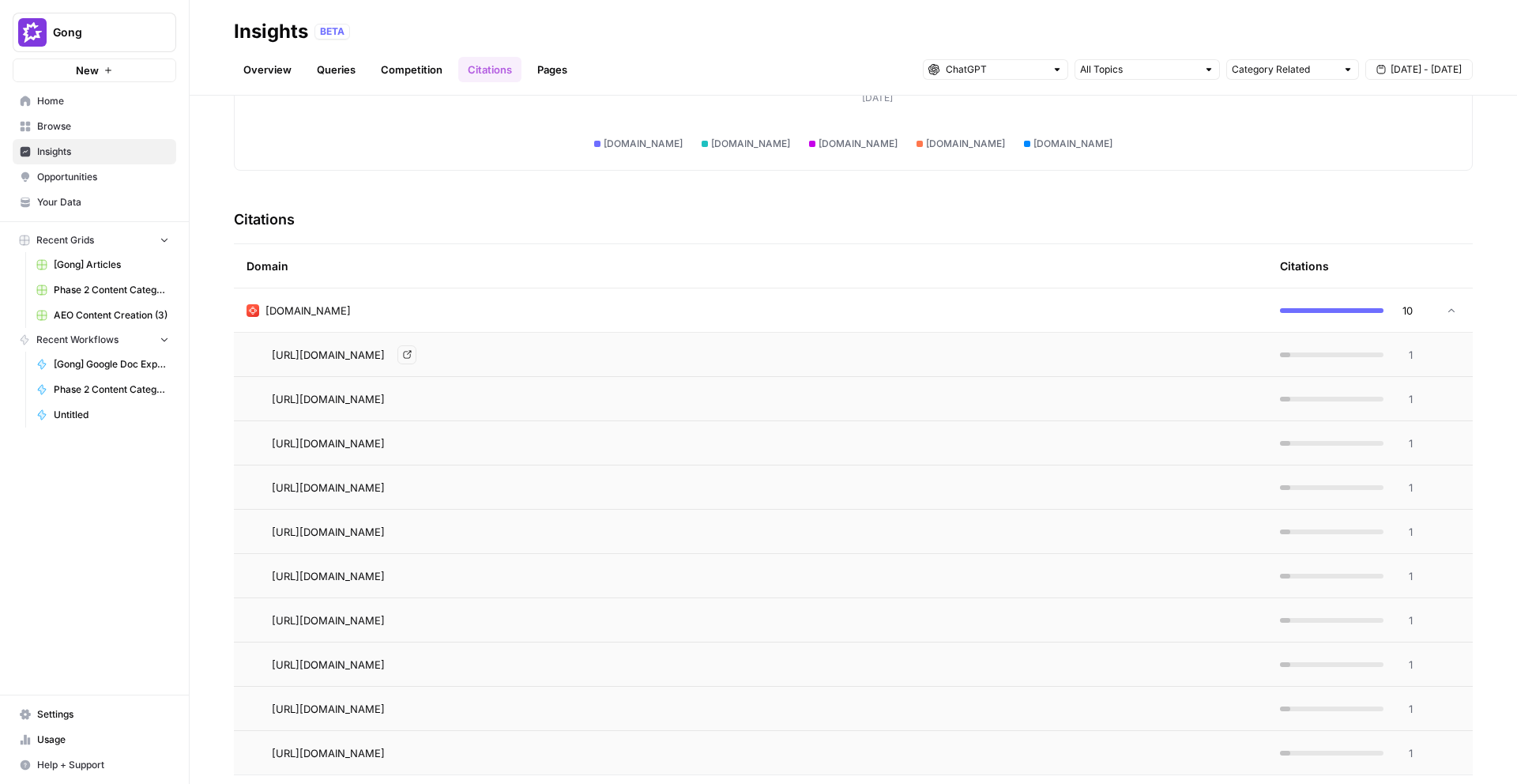
click at [384, 354] on span "[URL][DOMAIN_NAME]" at bounding box center [329, 355] width 113 height 16
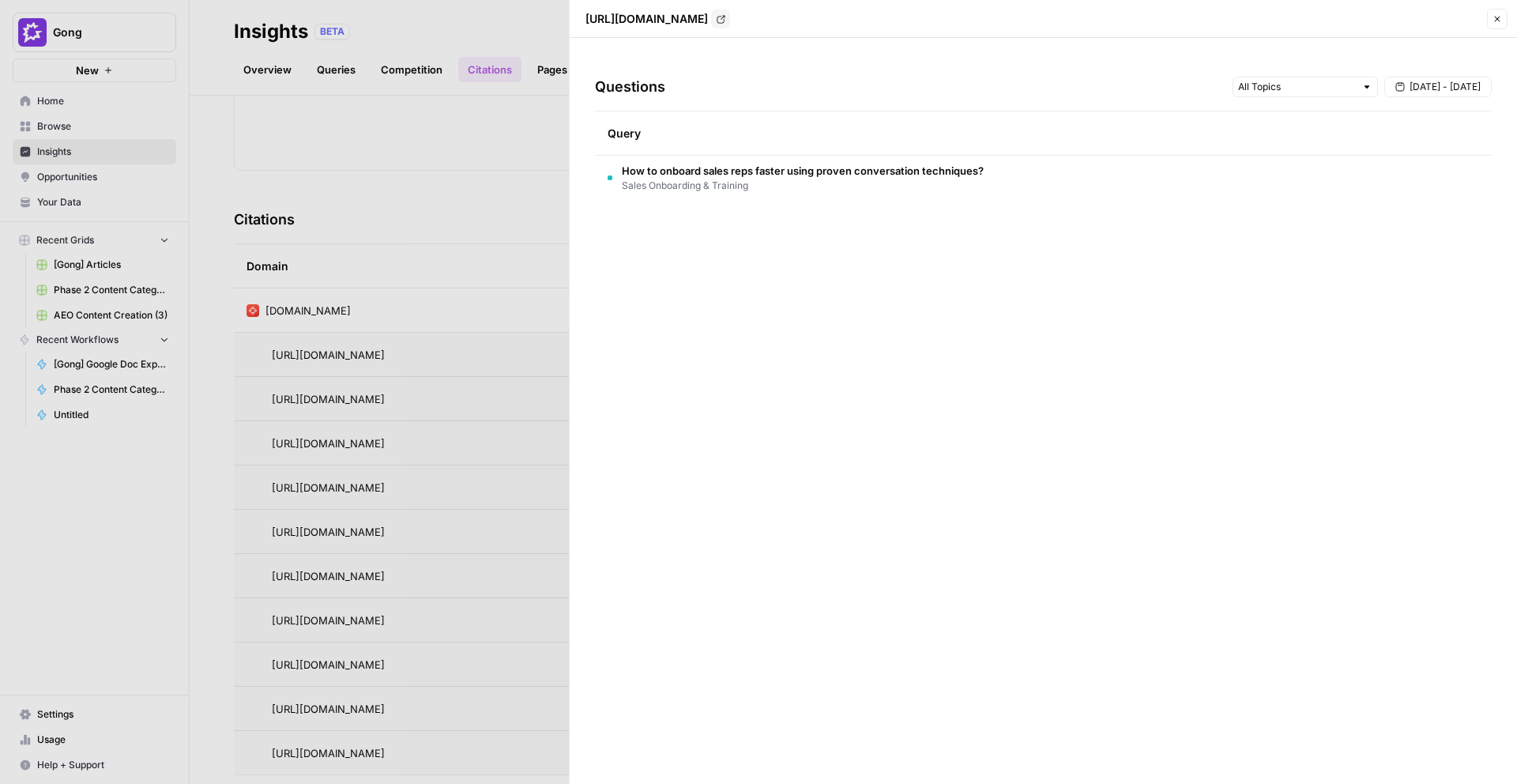
click at [692, 172] on span "How to onboard sales reps faster using proven conversation techniques?" at bounding box center [802, 171] width 362 height 16
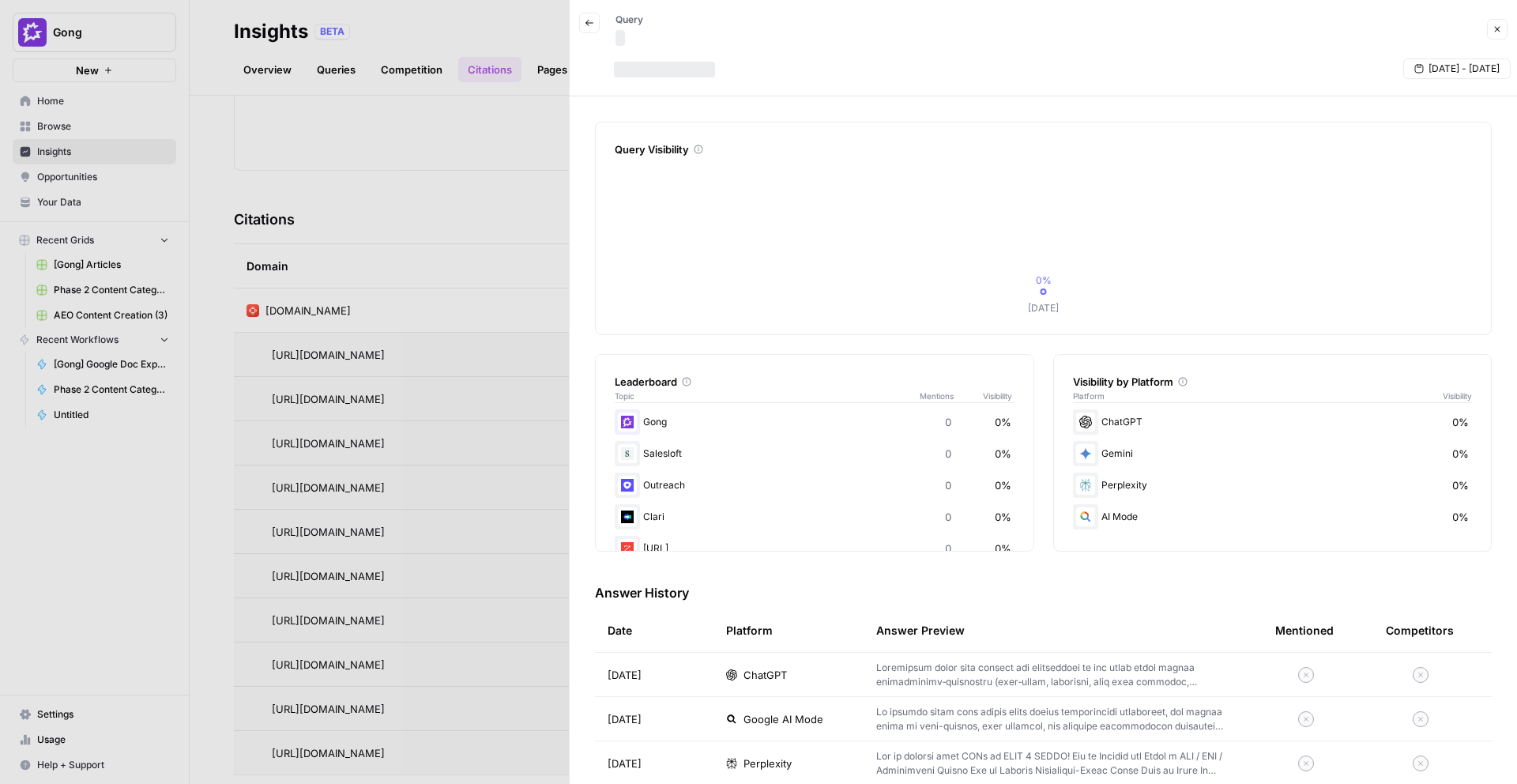
click at [696, 674] on td "[DATE]" at bounding box center [655, 674] width 119 height 43
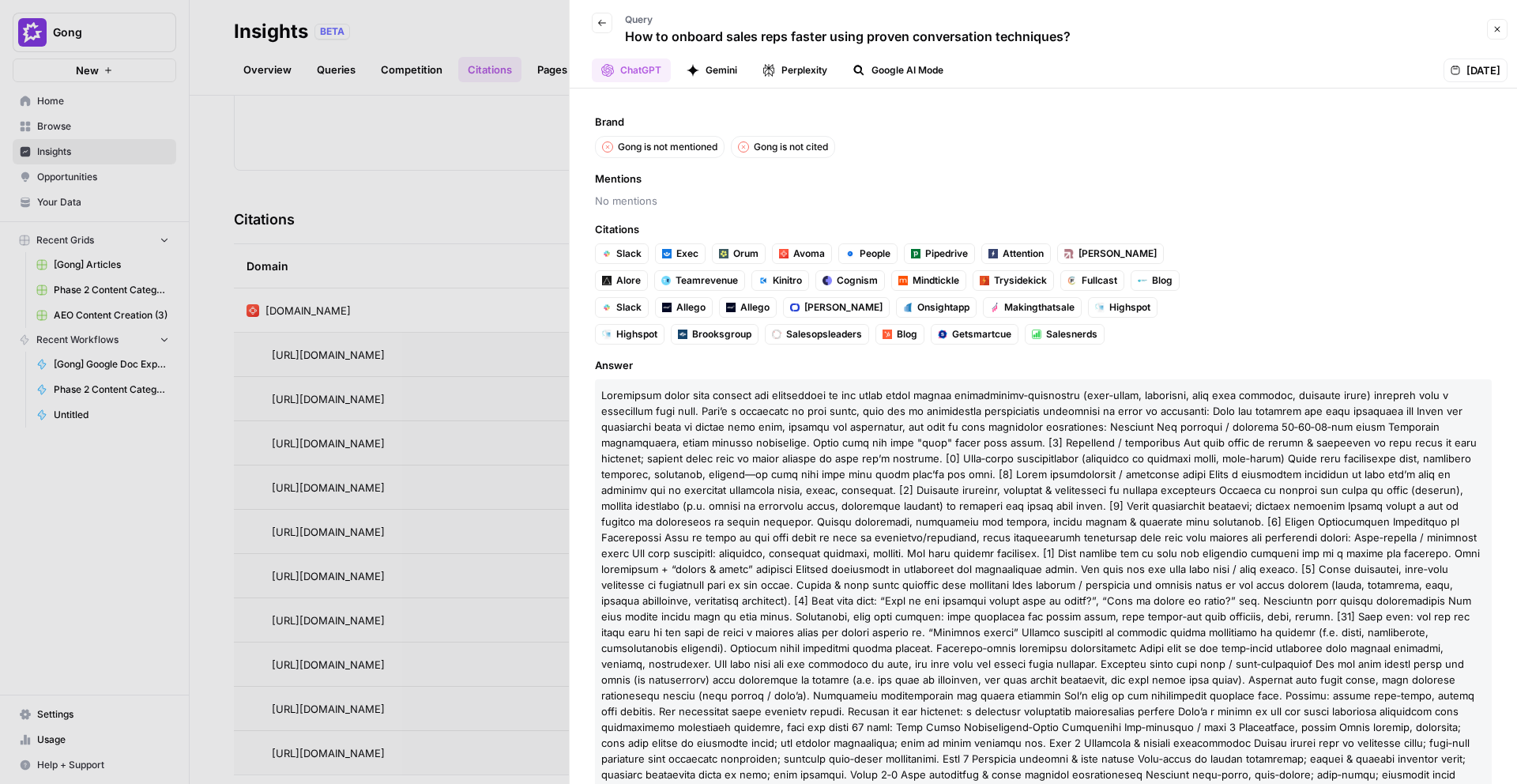
click at [1499, 31] on icon "button" at bounding box center [1498, 30] width 5 height 5
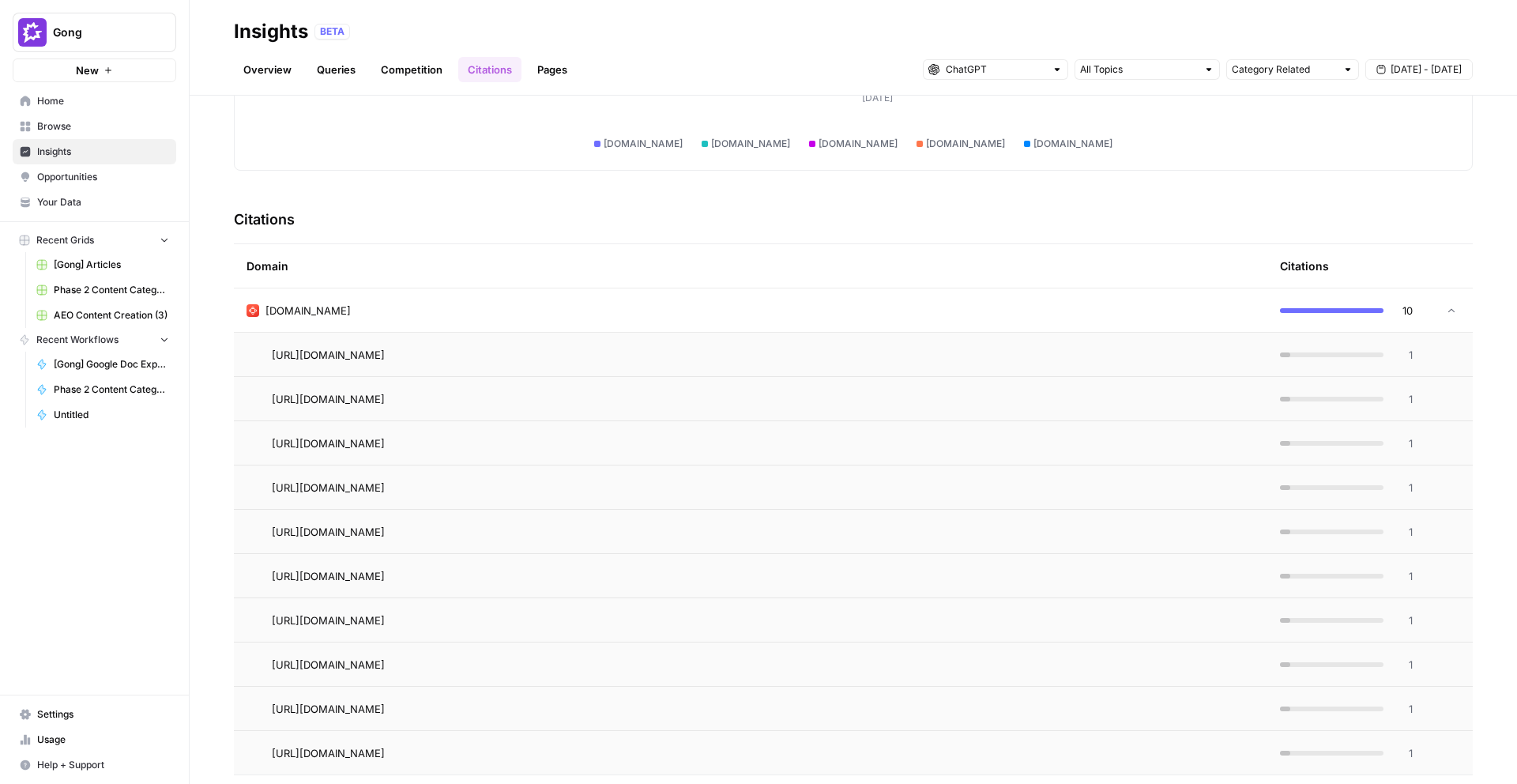
click at [344, 69] on link "Queries" at bounding box center [336, 69] width 57 height 25
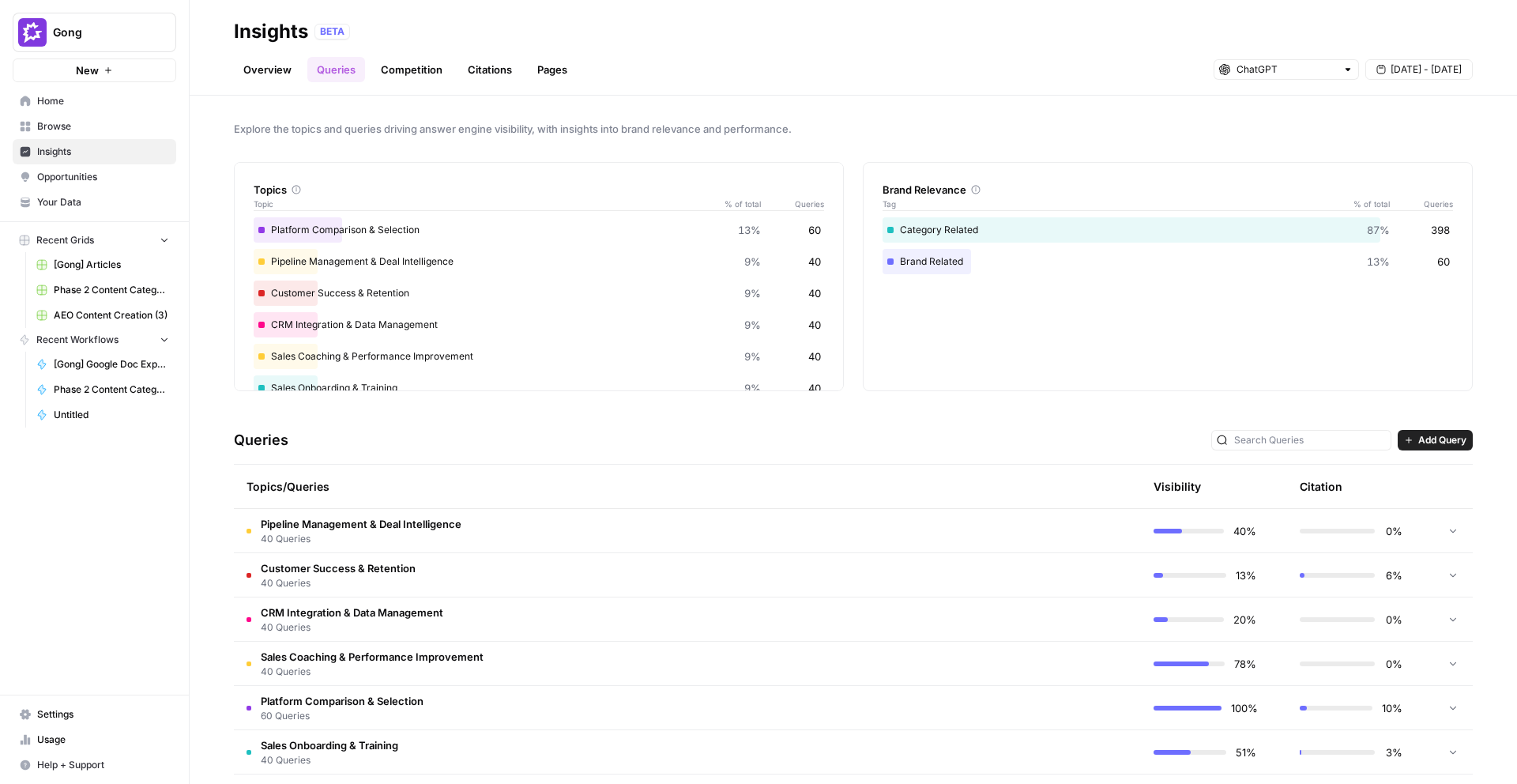
click at [392, 520] on span "Pipeline Management & Deal Intelligence" at bounding box center [360, 524] width 200 height 16
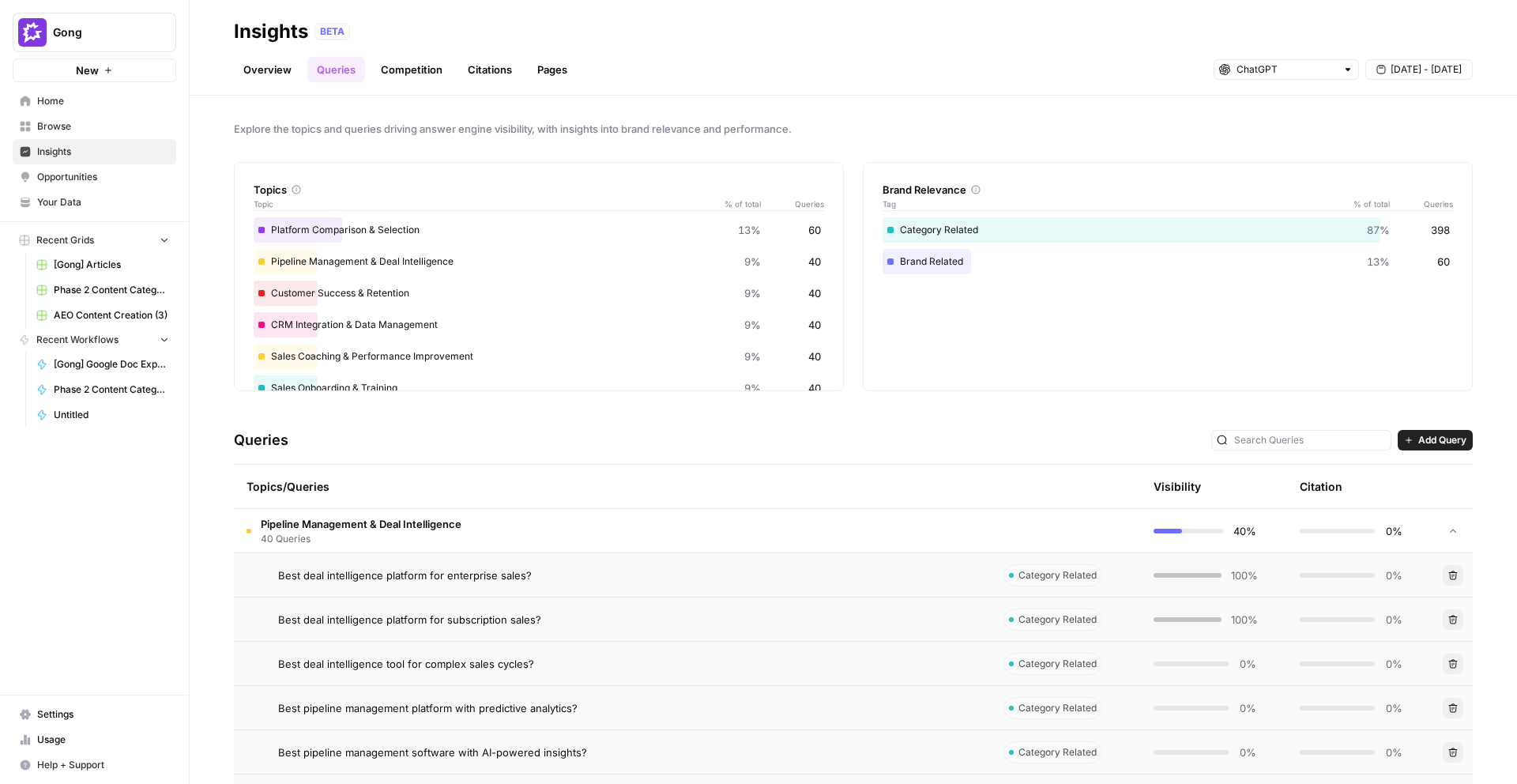
click at [391, 576] on span "Best deal intelligence platform for enterprise sales?" at bounding box center [405, 576] width 253 height 16
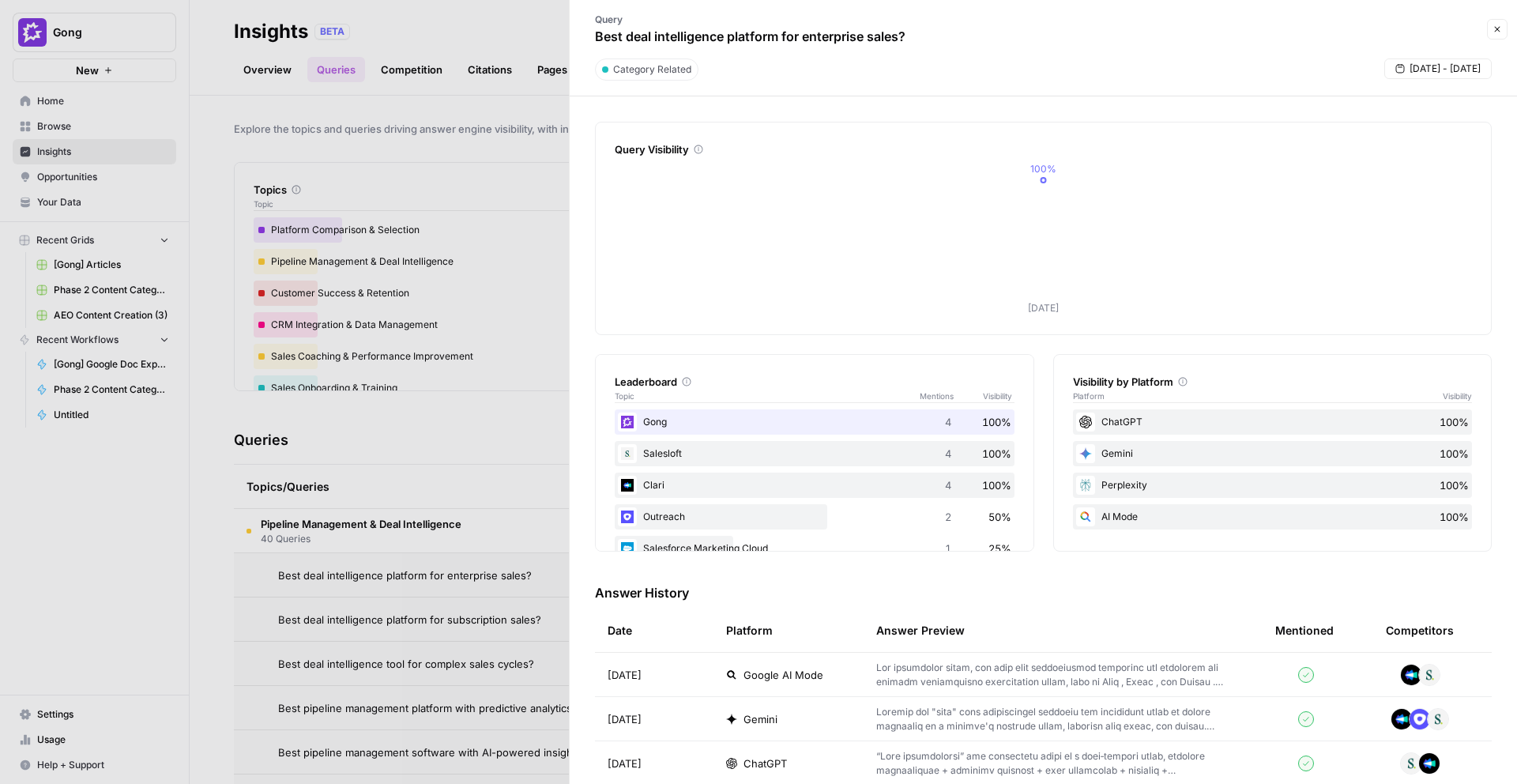
click at [745, 762] on span "ChatGPT" at bounding box center [765, 763] width 43 height 16
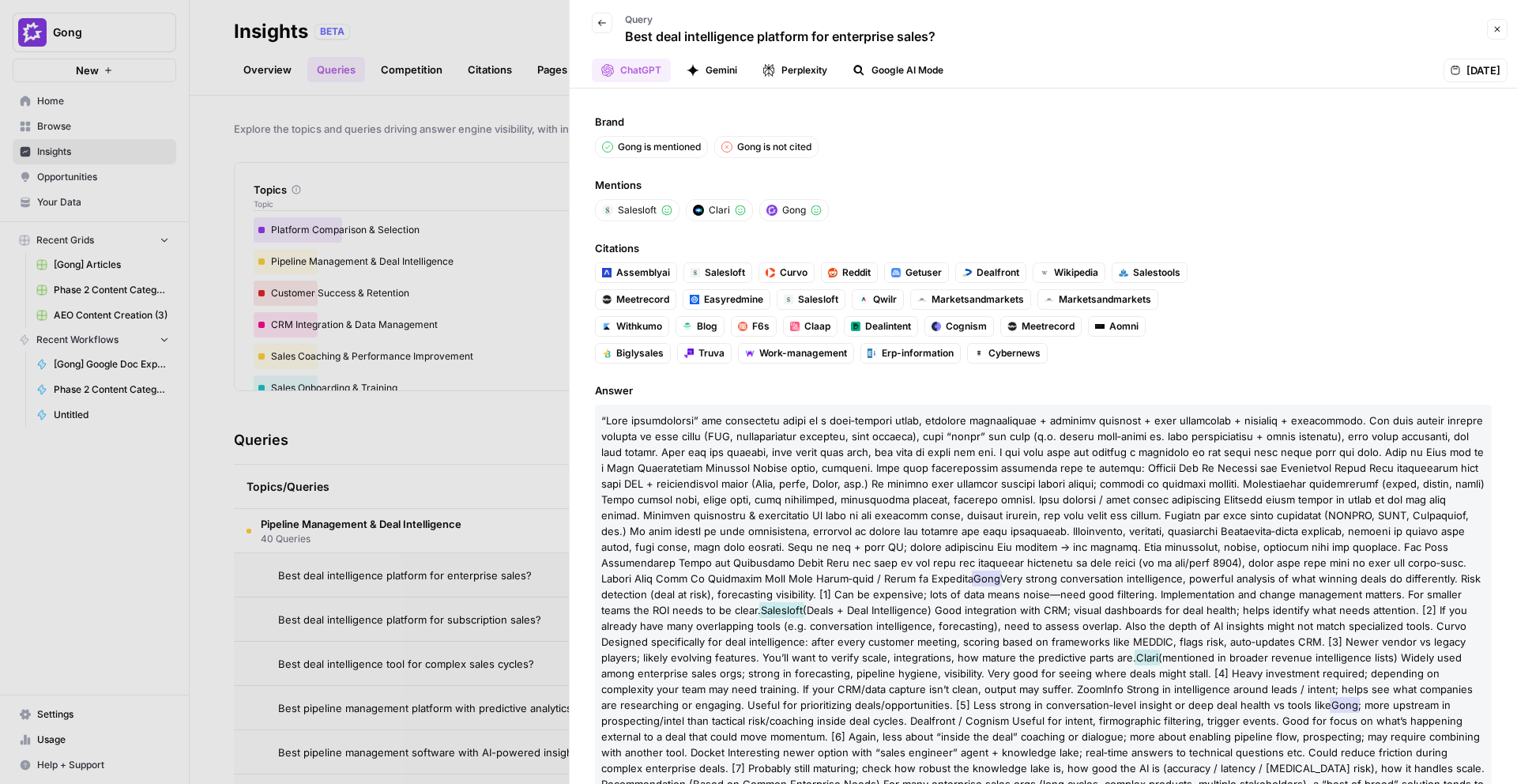
click at [503, 492] on div at bounding box center [758, 392] width 1517 height 784
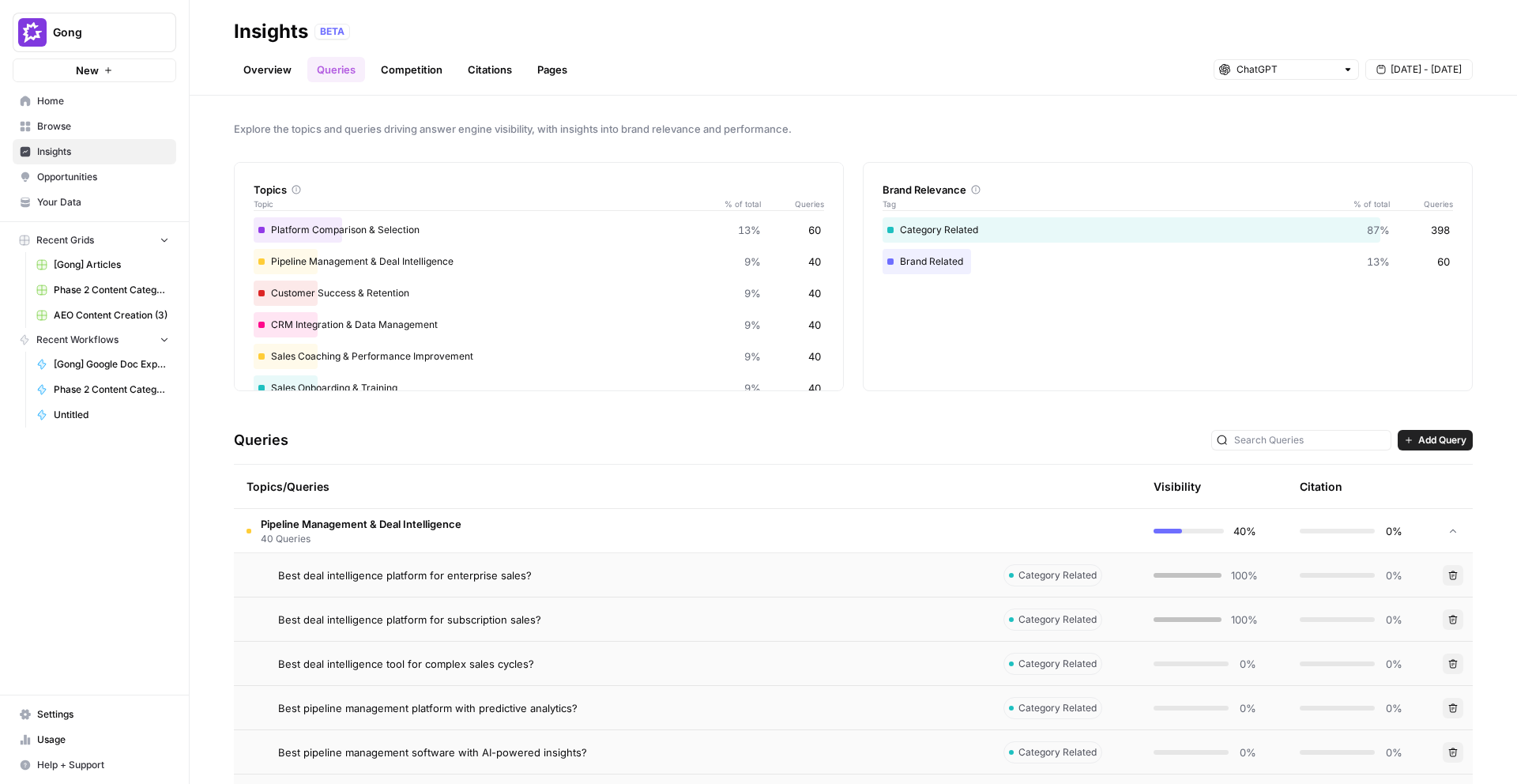
click at [483, 612] on span "Best deal intelligence platform for subscription sales?" at bounding box center [410, 620] width 263 height 16
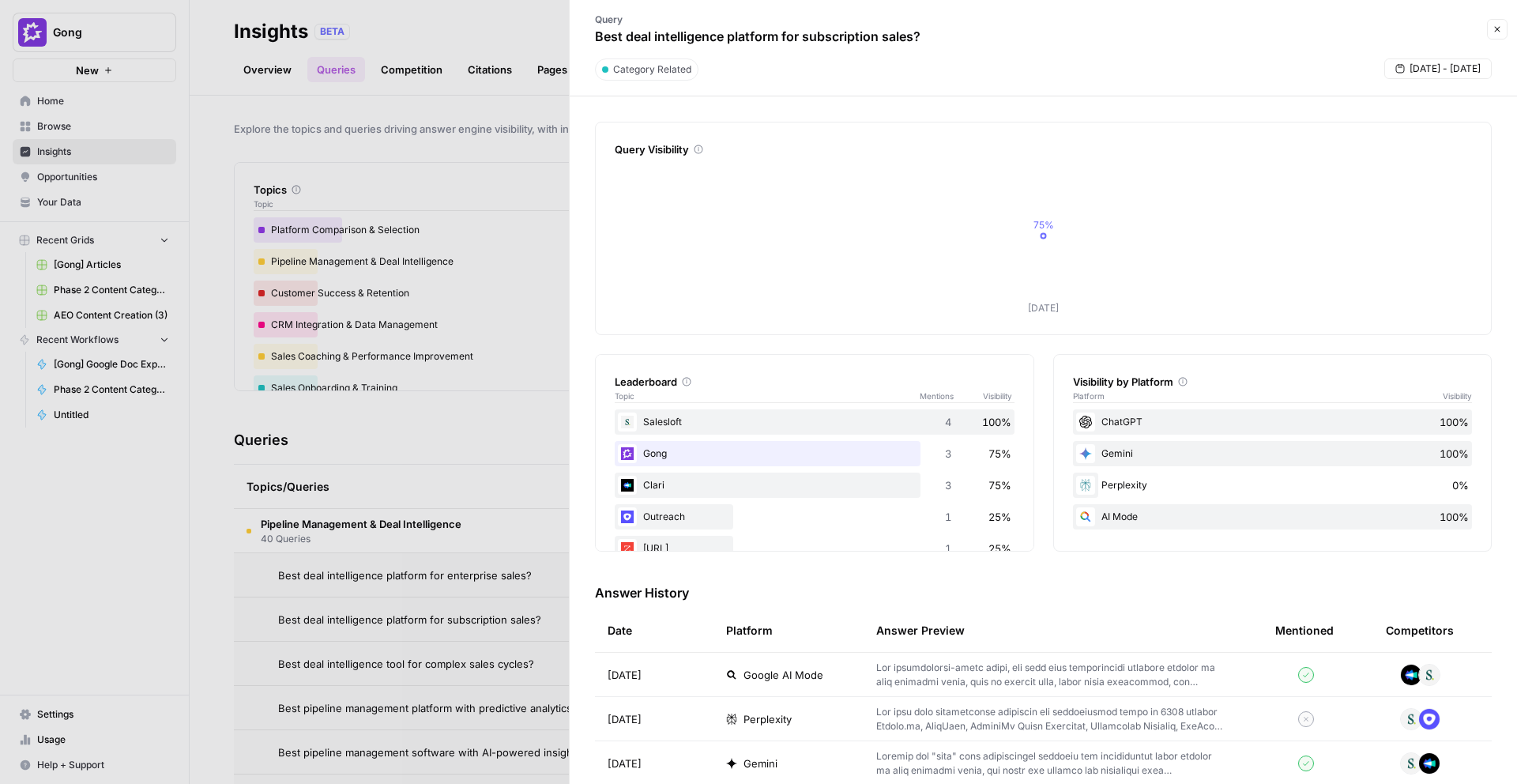
scroll to position [34, 0]
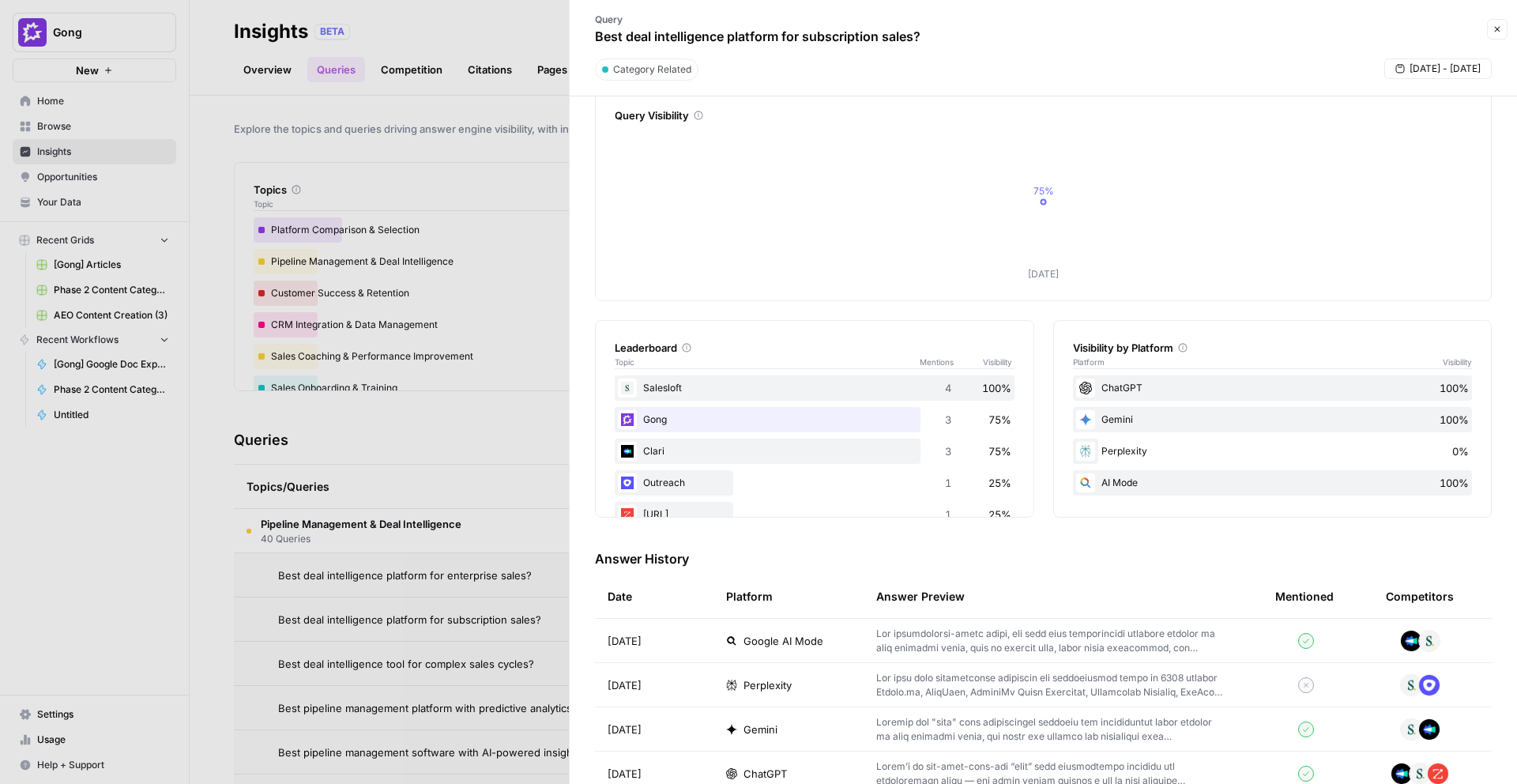
click at [778, 764] on td "ChatGPT" at bounding box center [788, 773] width 150 height 43
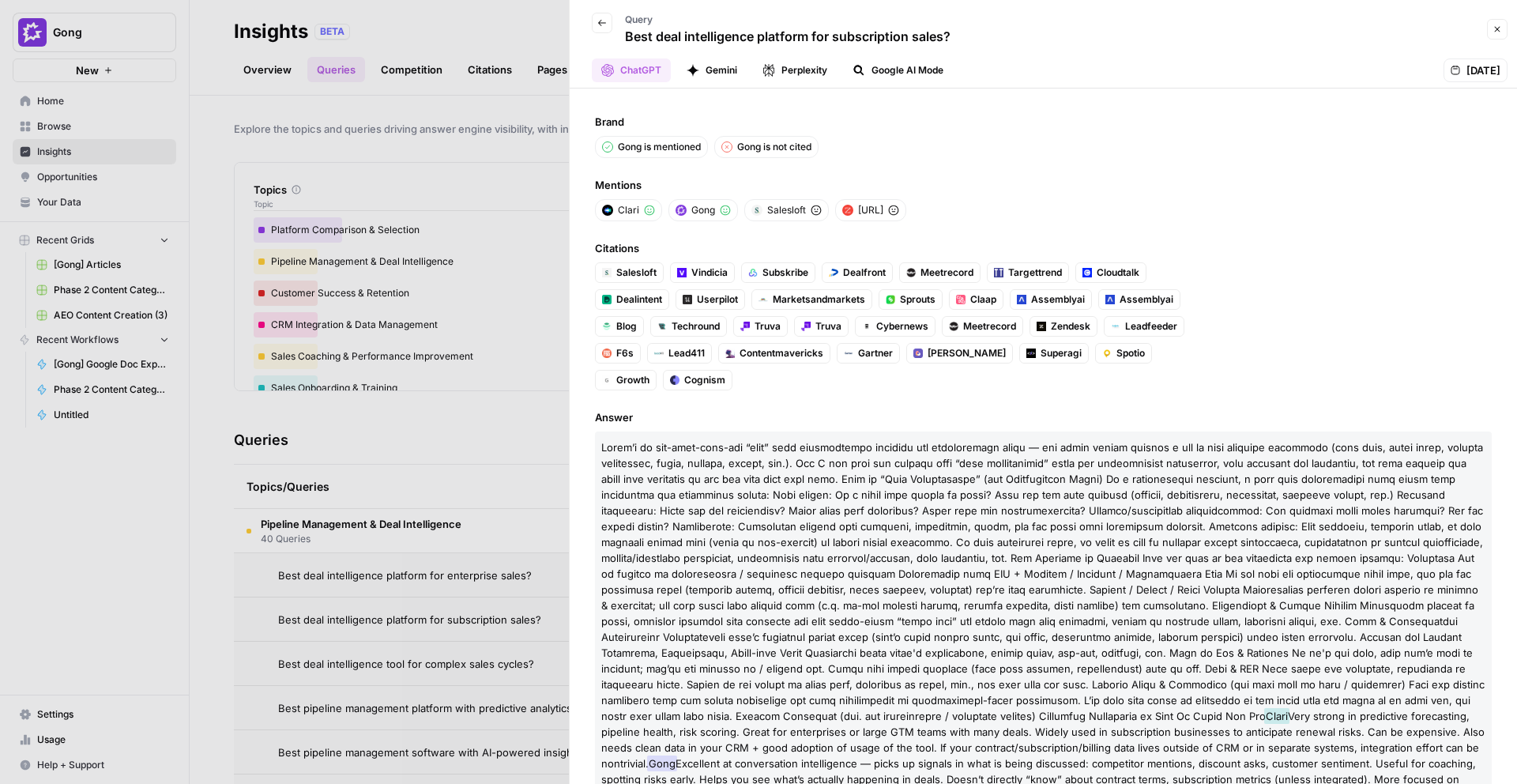
click at [465, 445] on div at bounding box center [758, 392] width 1517 height 784
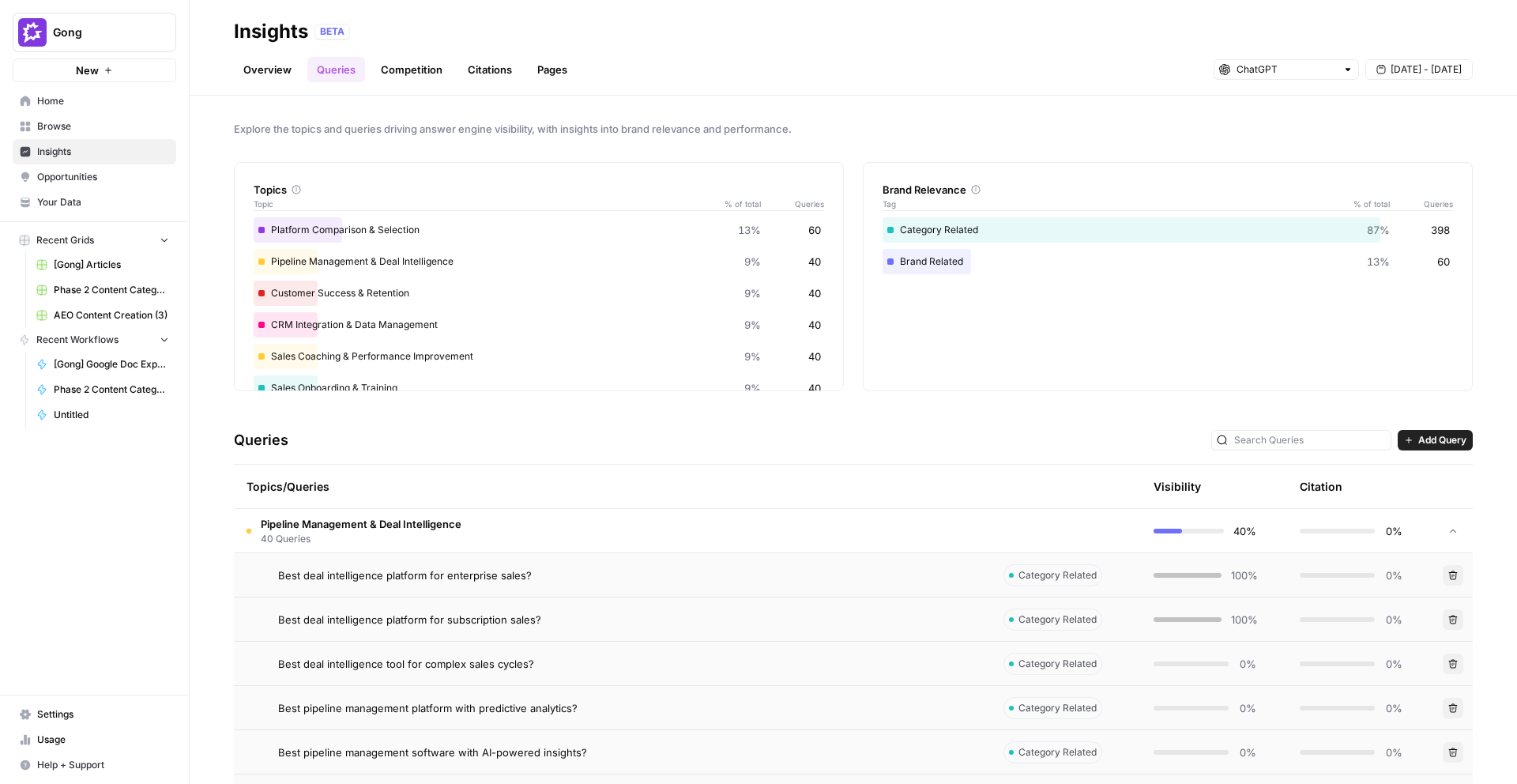
click at [456, 666] on span "Best deal intelligence tool for complex sales cycles?" at bounding box center [406, 664] width 256 height 16
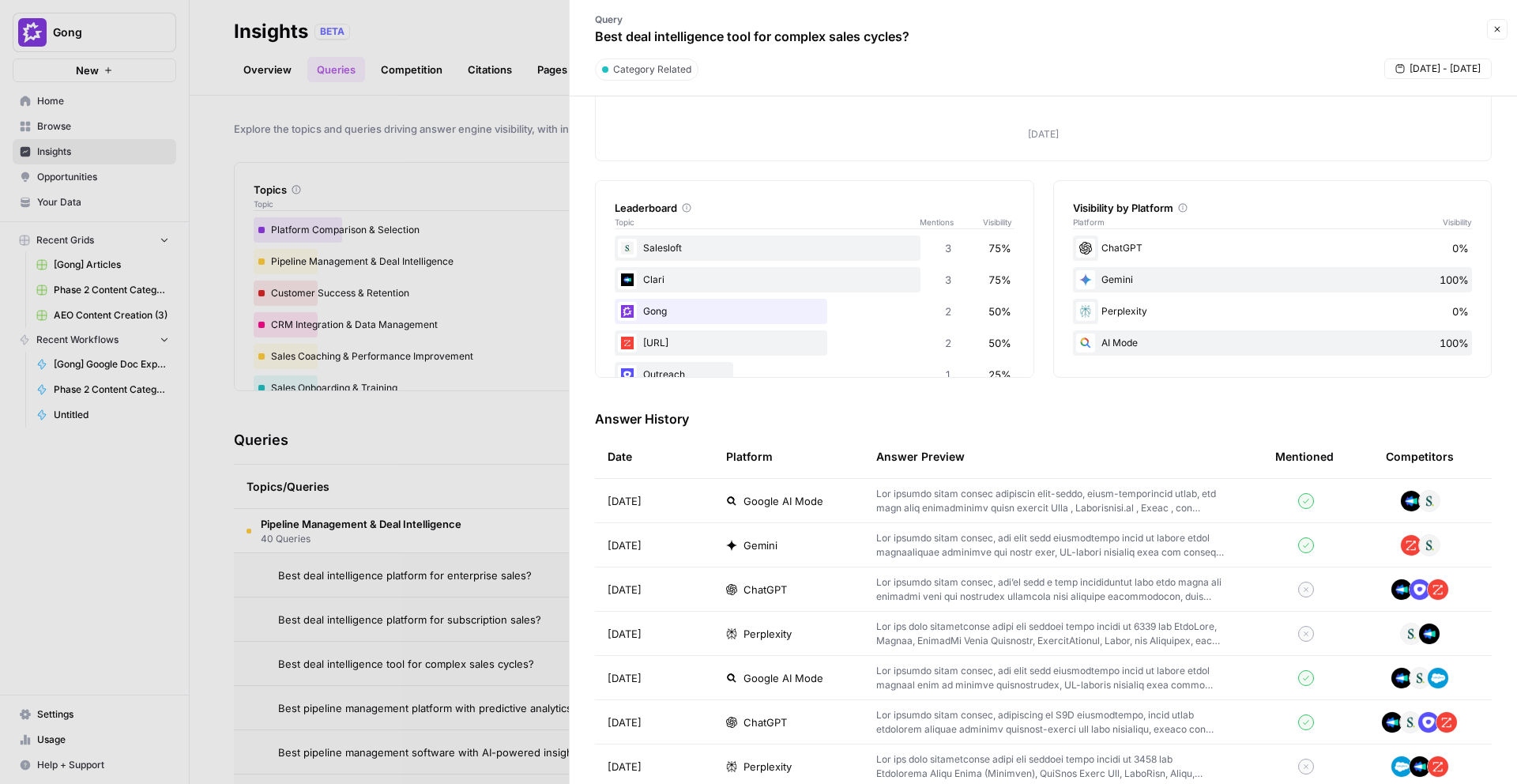
scroll to position [252, 0]
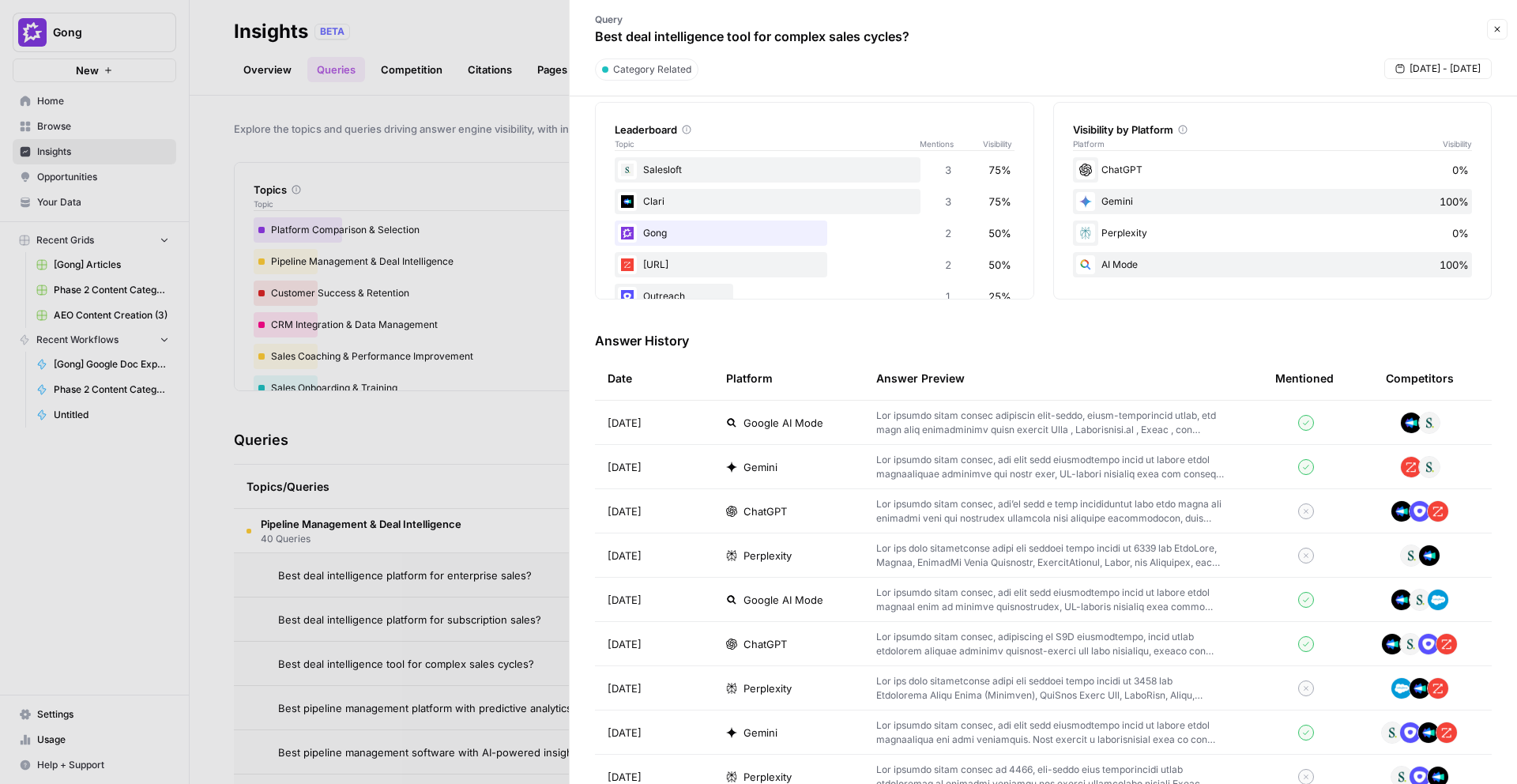
click at [772, 512] on span "ChatGPT" at bounding box center [765, 511] width 43 height 16
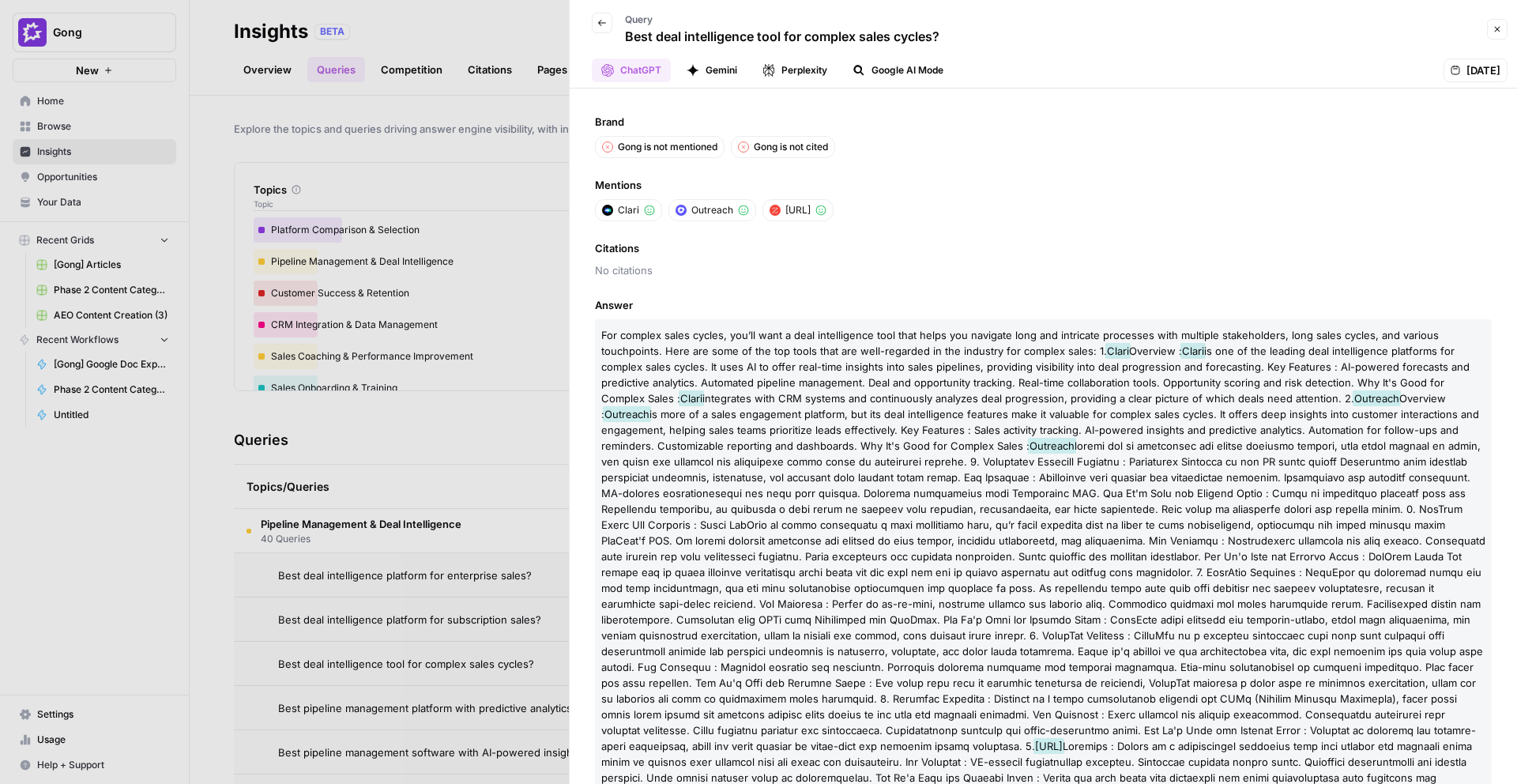
click at [438, 446] on div at bounding box center [758, 392] width 1517 height 784
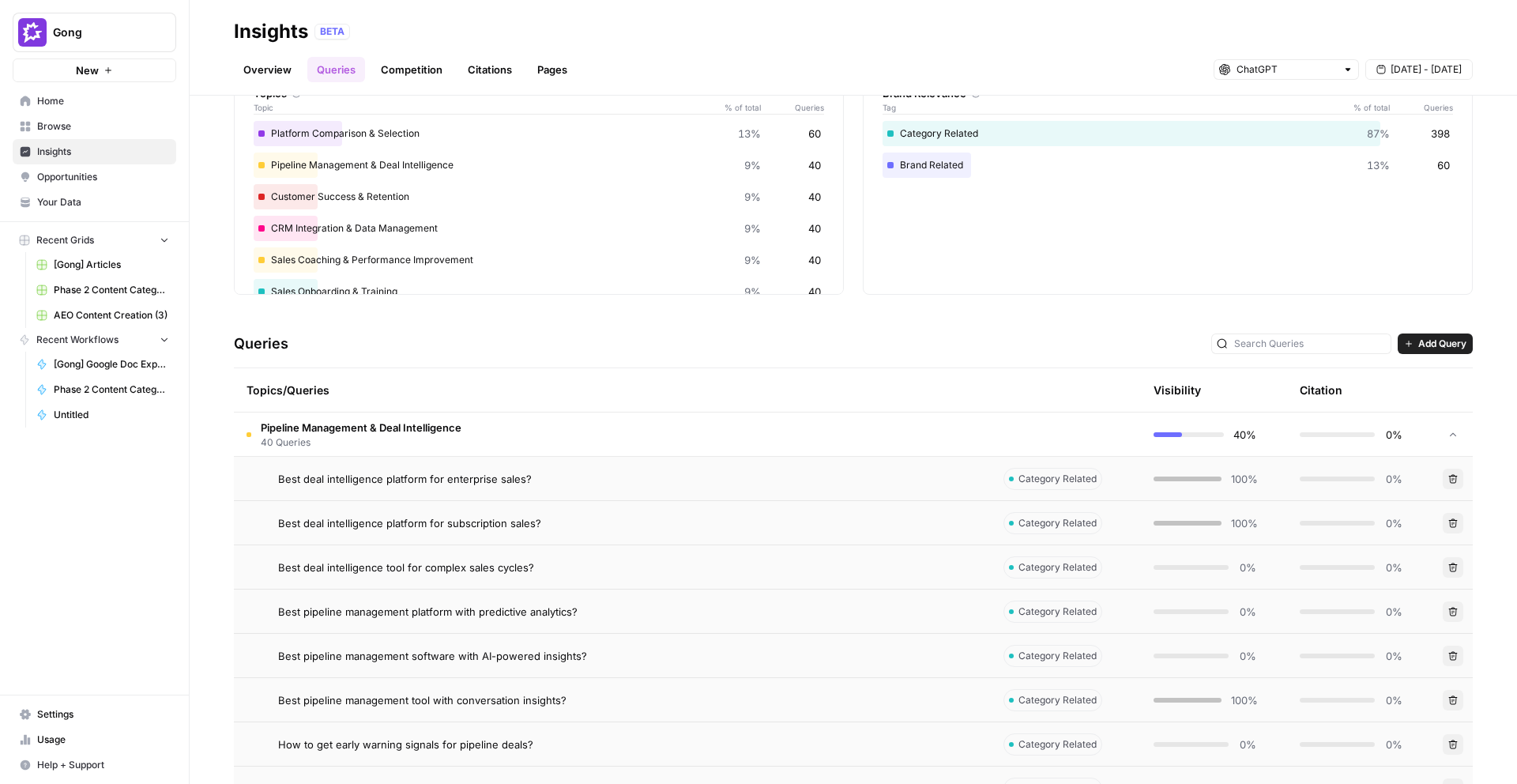
scroll to position [95, 0]
click at [472, 612] on span "Best pipeline management platform with predictive analytics?" at bounding box center [428, 613] width 299 height 16
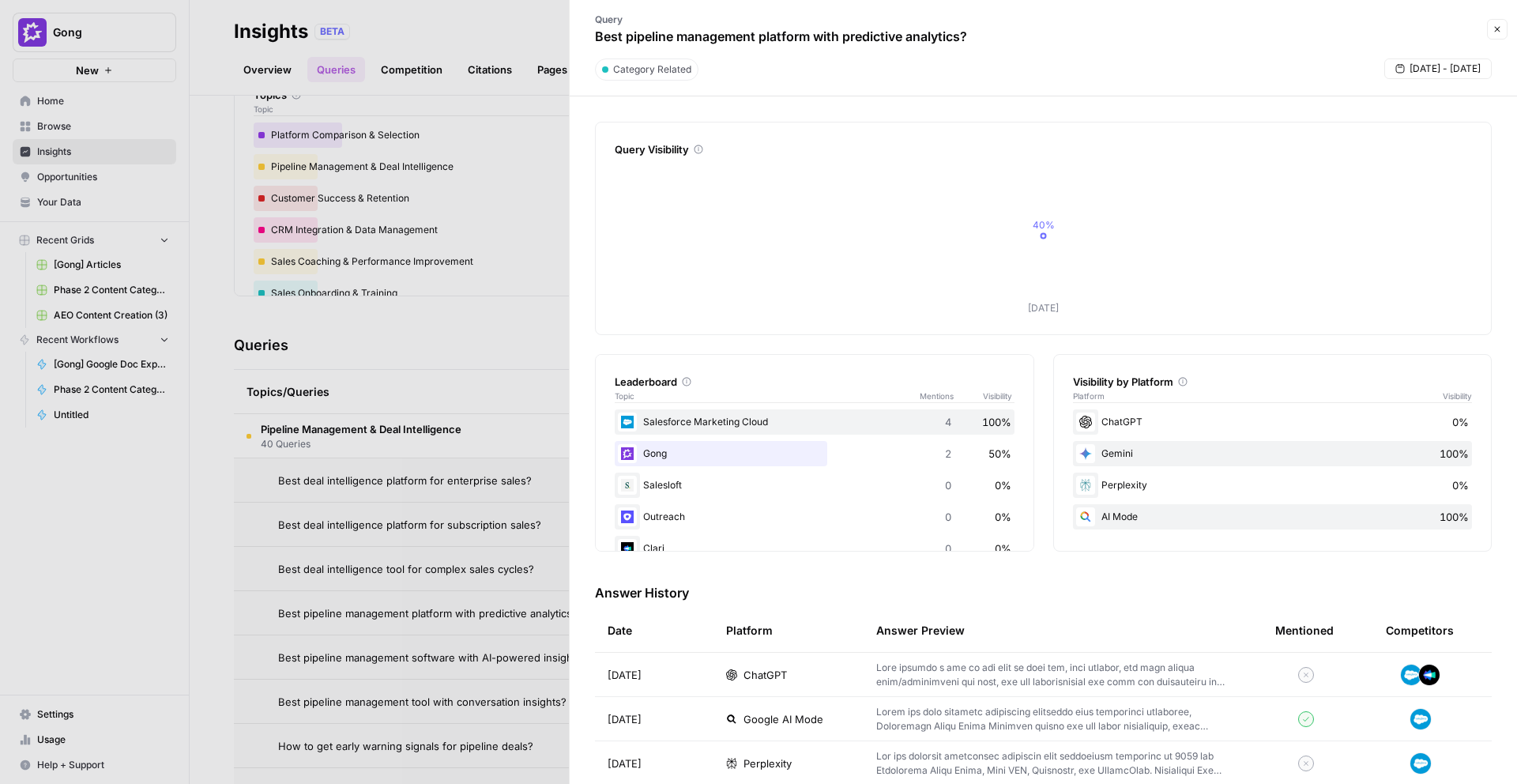
click at [804, 681] on div "ChatGPT" at bounding box center [789, 675] width 125 height 16
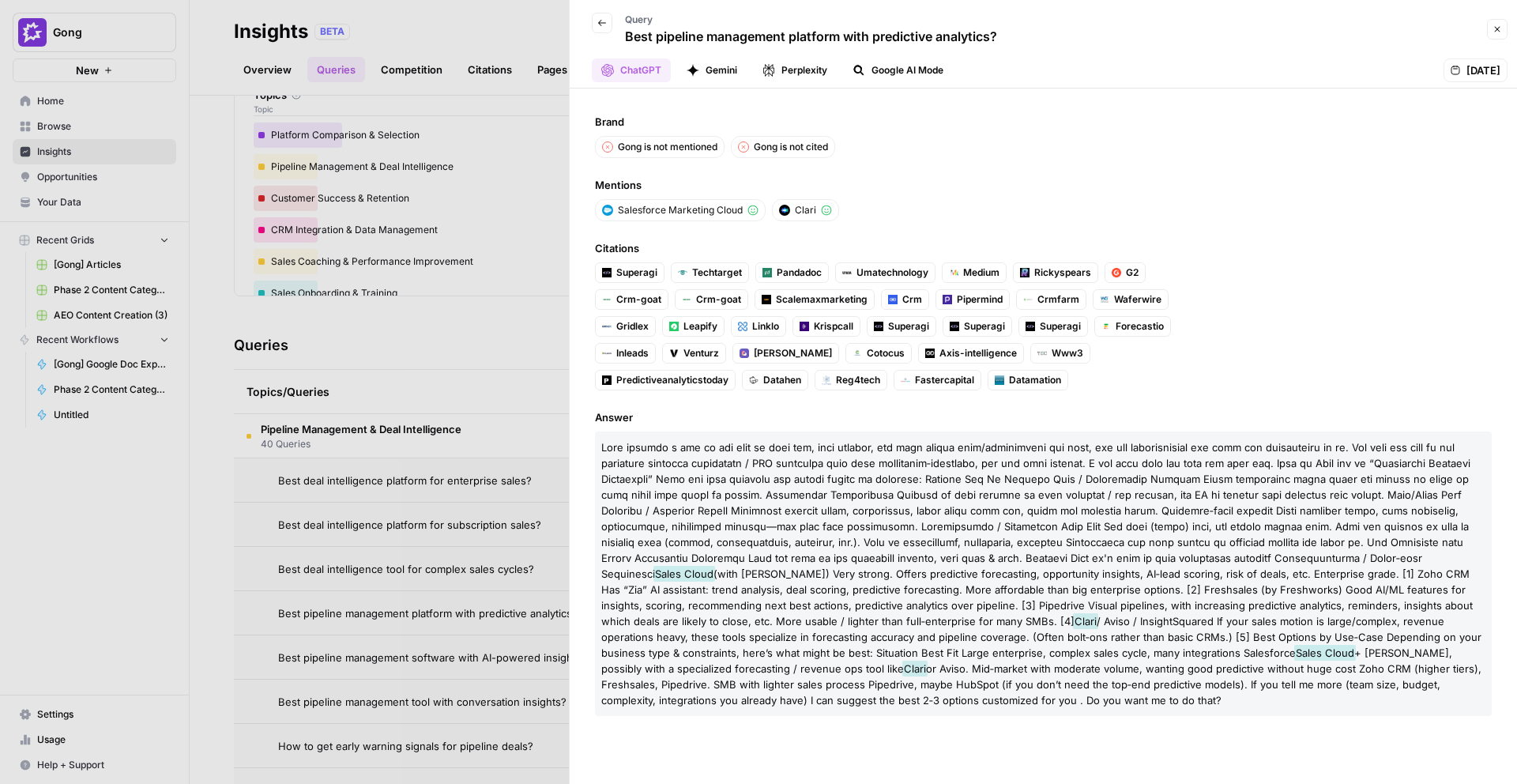
click at [448, 323] on div at bounding box center [758, 392] width 1517 height 784
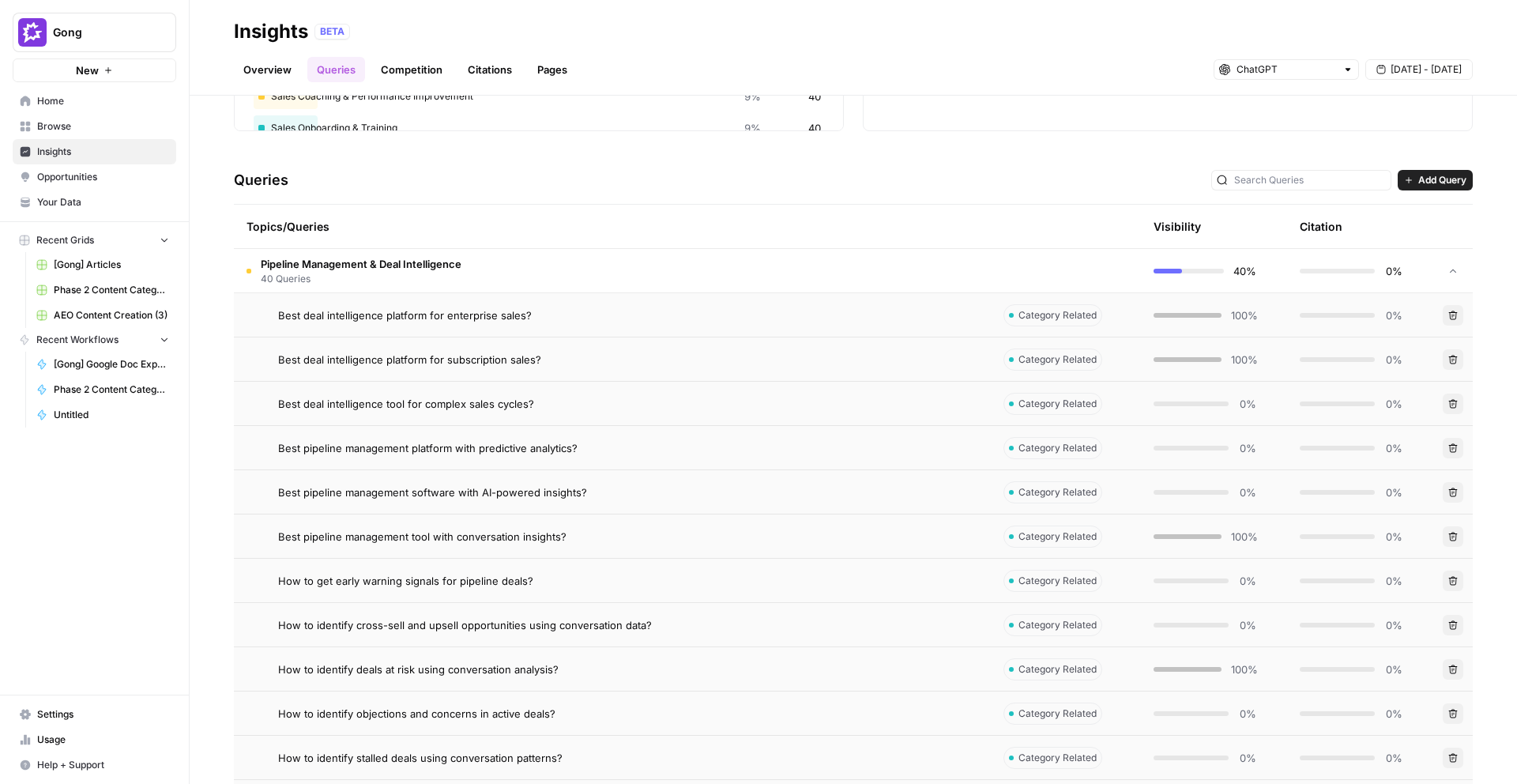
scroll to position [568, 0]
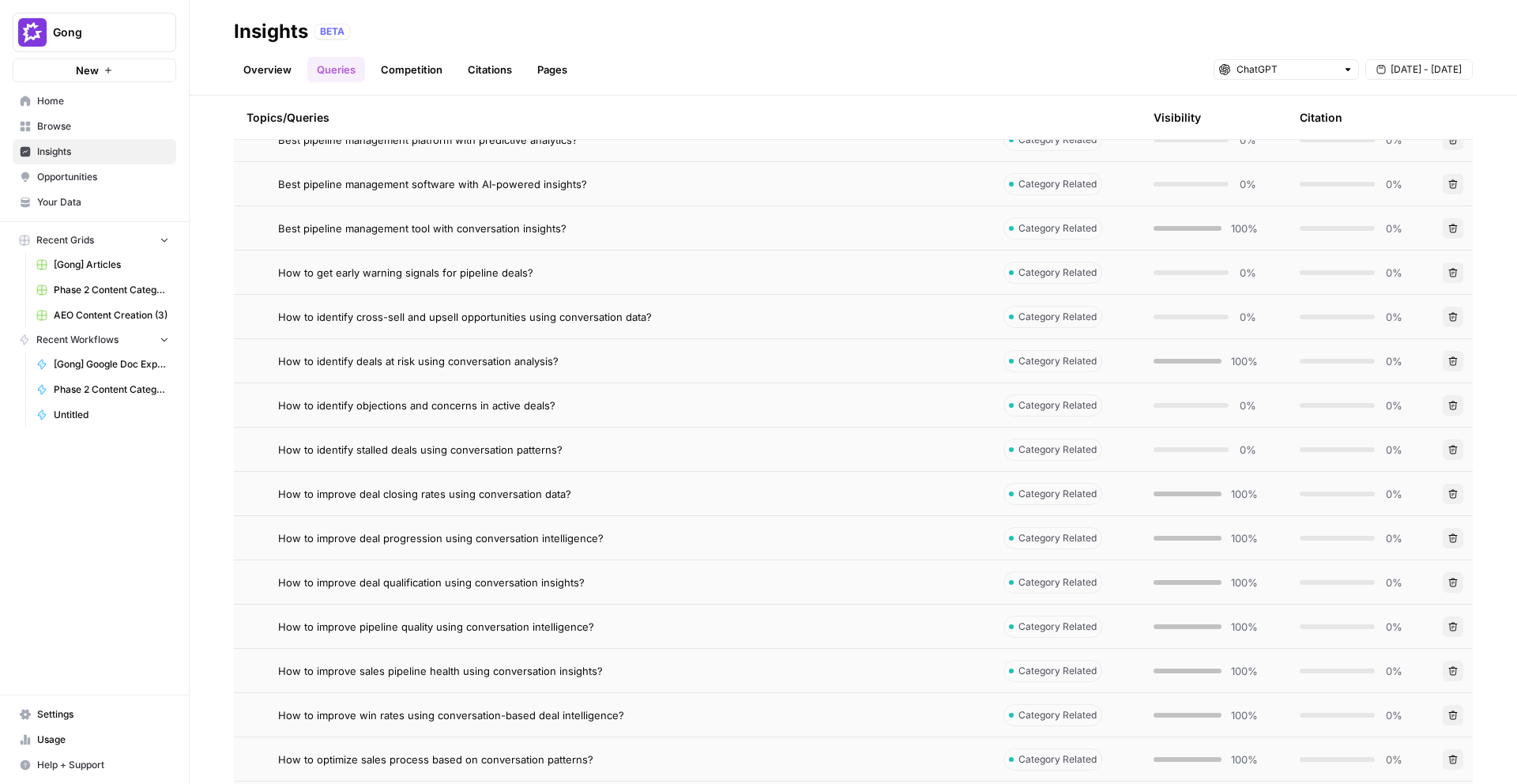
click at [503, 451] on span "How to identify stalled deals using conversation patterns?" at bounding box center [420, 450] width 285 height 16
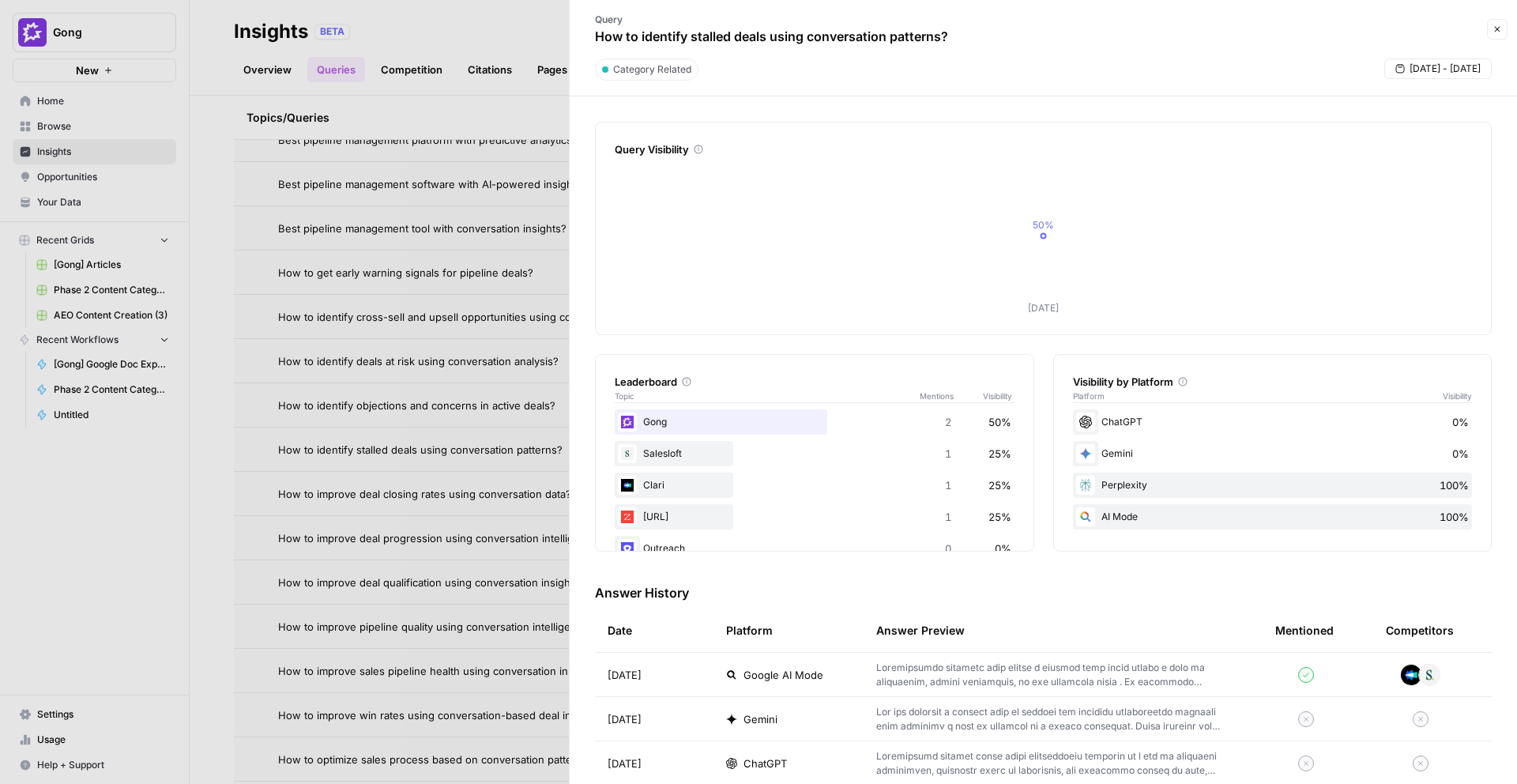
scroll to position [121, 0]
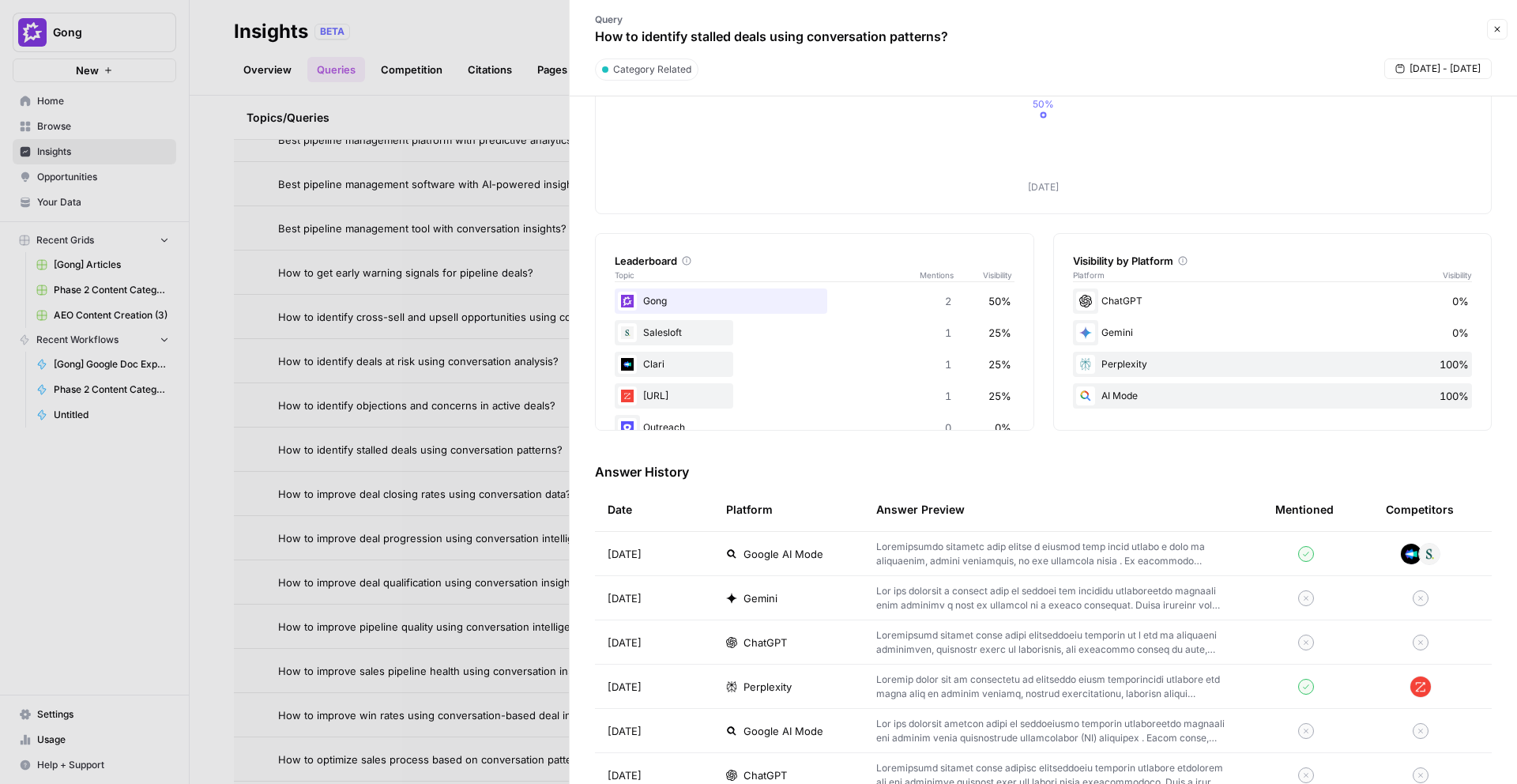
click at [764, 641] on span "ChatGPT" at bounding box center [765, 643] width 43 height 16
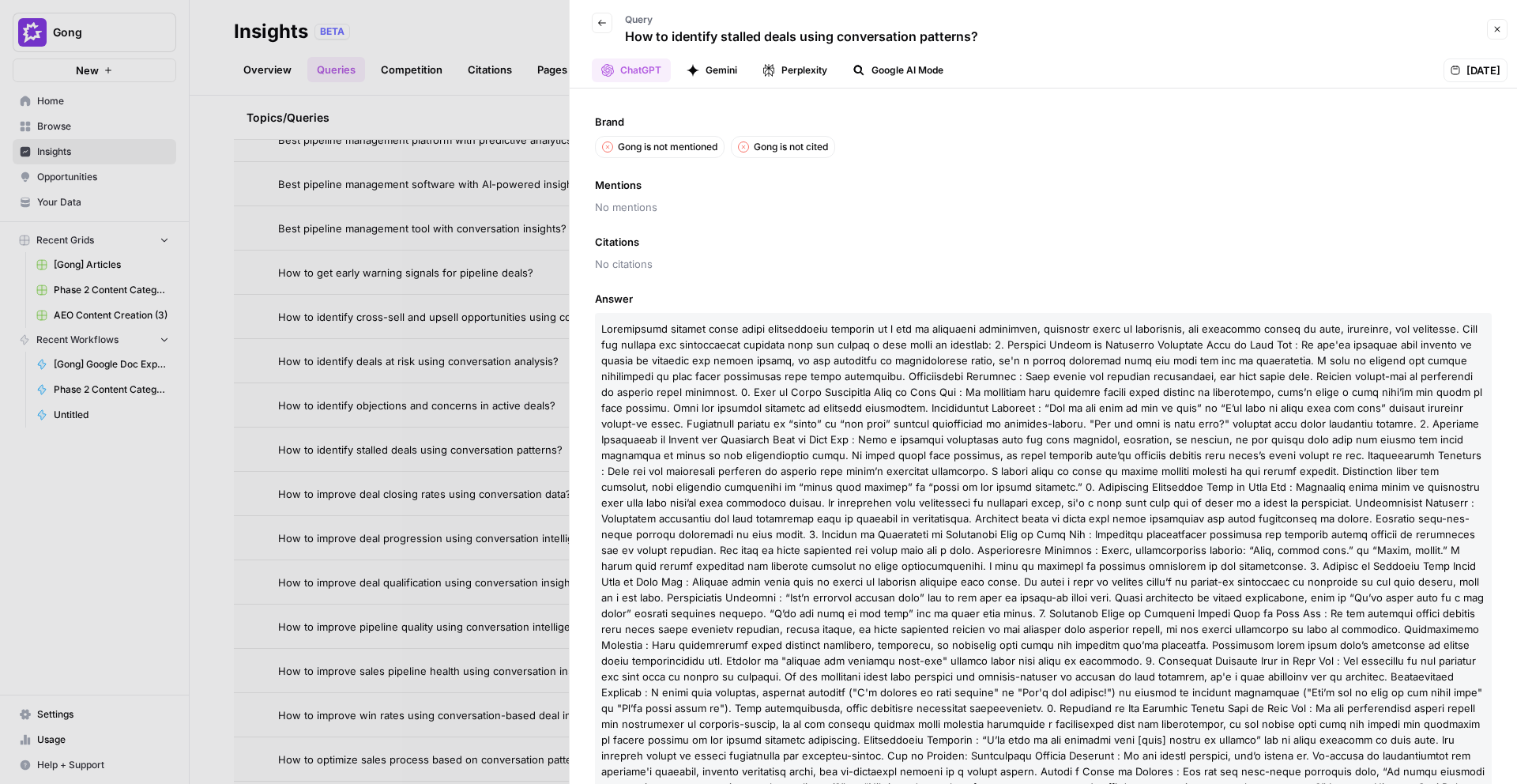
click at [385, 565] on div at bounding box center [758, 392] width 1517 height 784
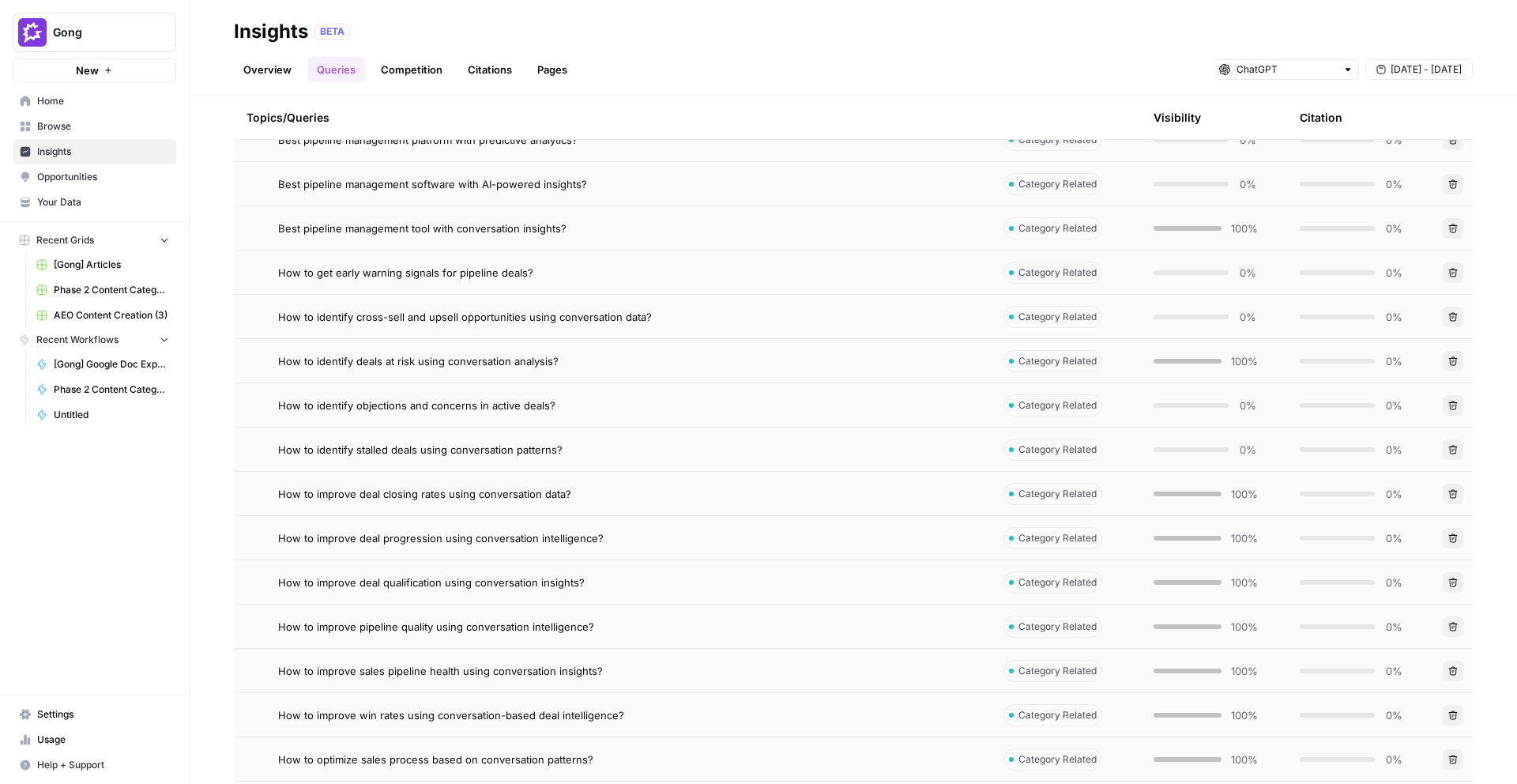
click at [465, 619] on span "How to improve pipeline quality using conversation intelligence?" at bounding box center [437, 627] width 316 height 16
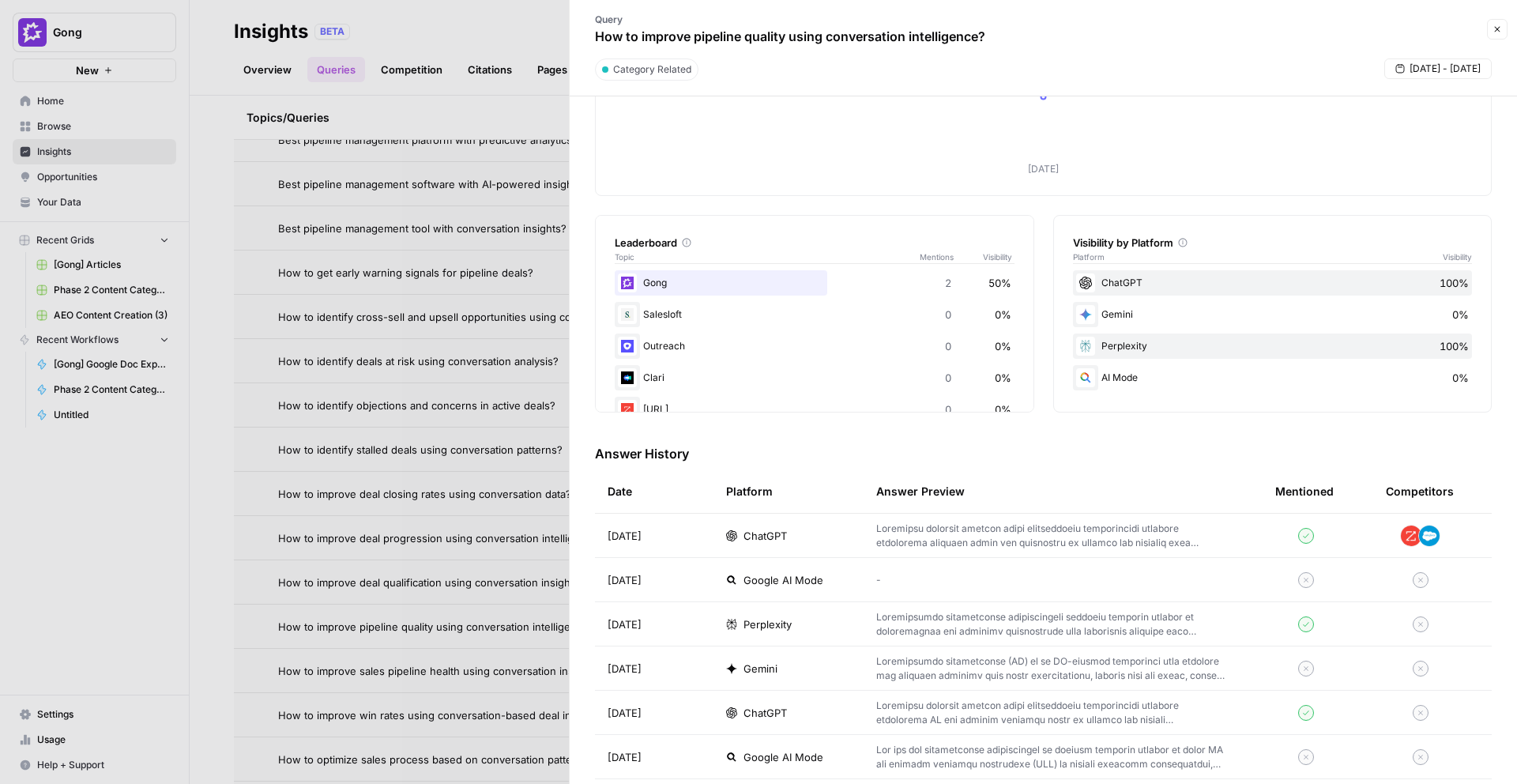
scroll to position [252, 0]
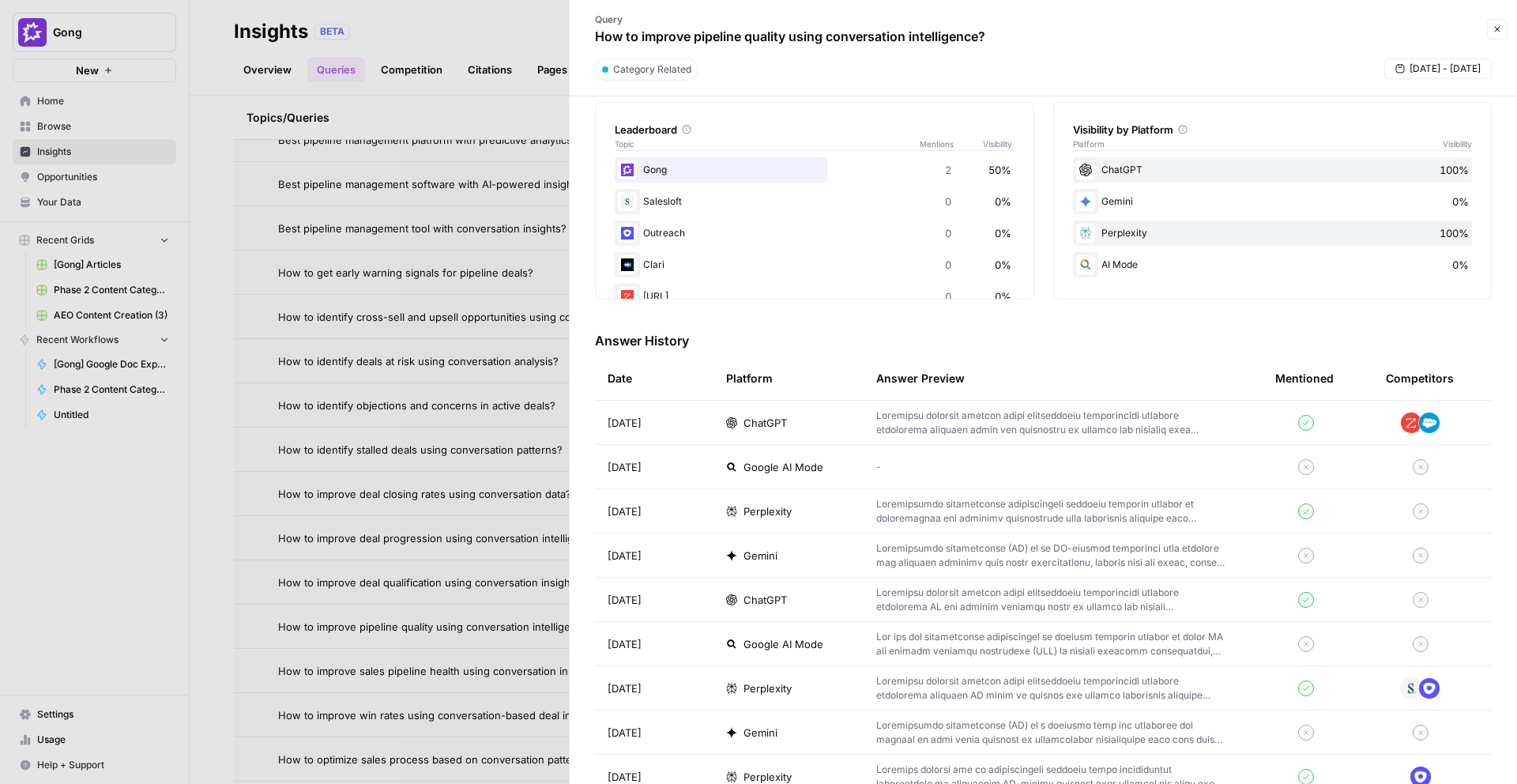
click at [786, 431] on td "ChatGPT" at bounding box center [788, 422] width 150 height 43
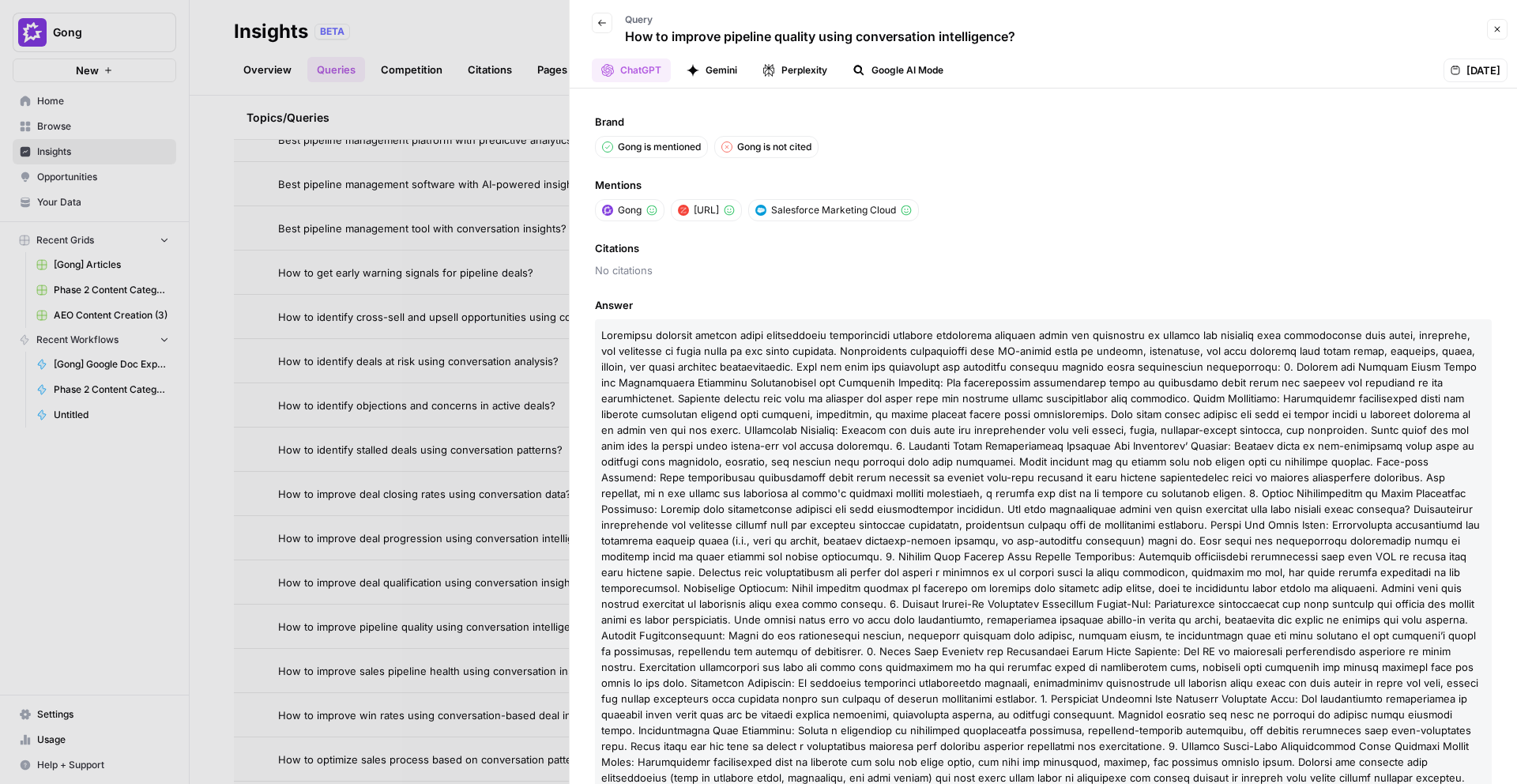
click at [431, 583] on div at bounding box center [758, 392] width 1517 height 784
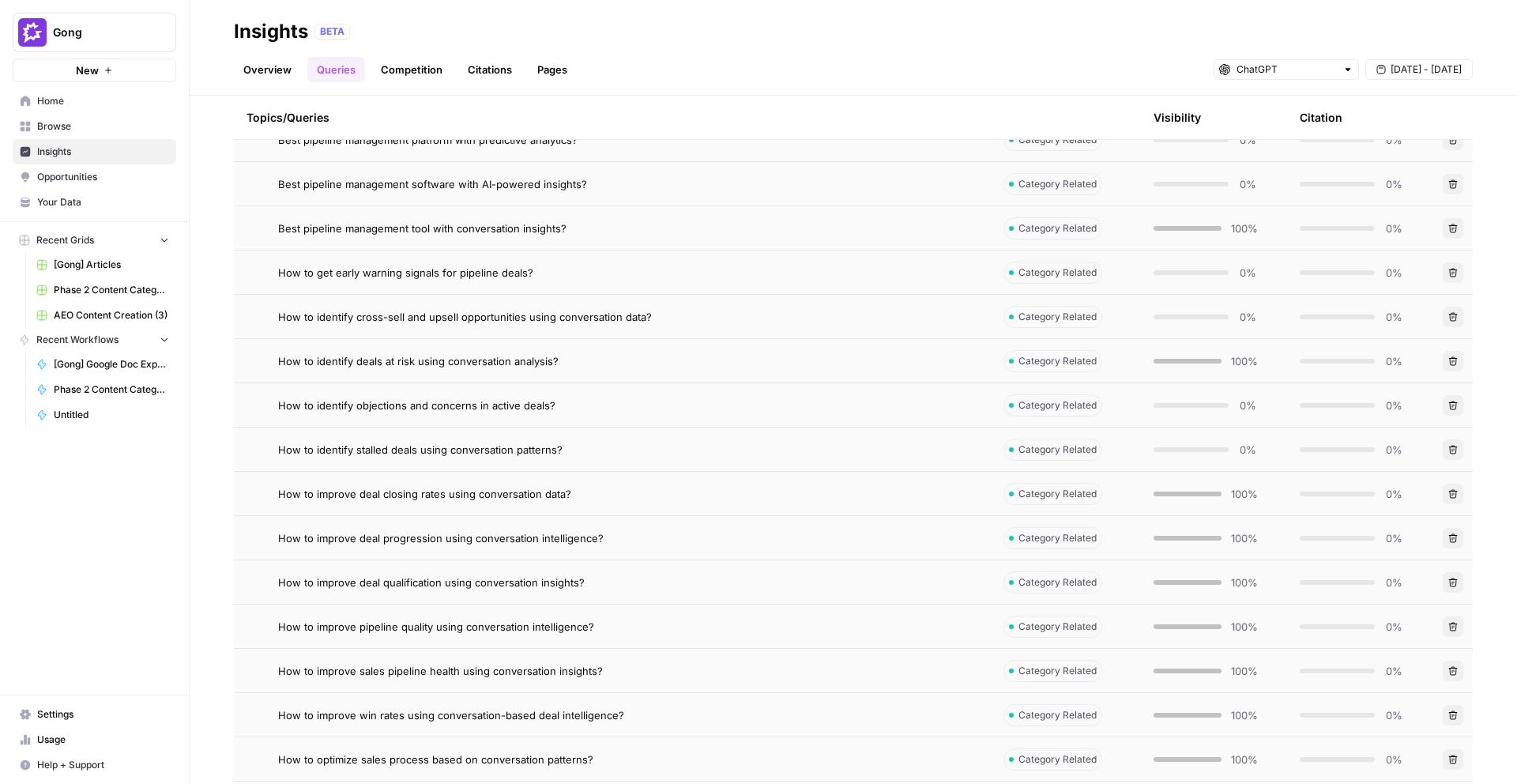
click at [452, 721] on span "How to improve win rates using conversation-based deal intelligence?" at bounding box center [451, 715] width 346 height 16
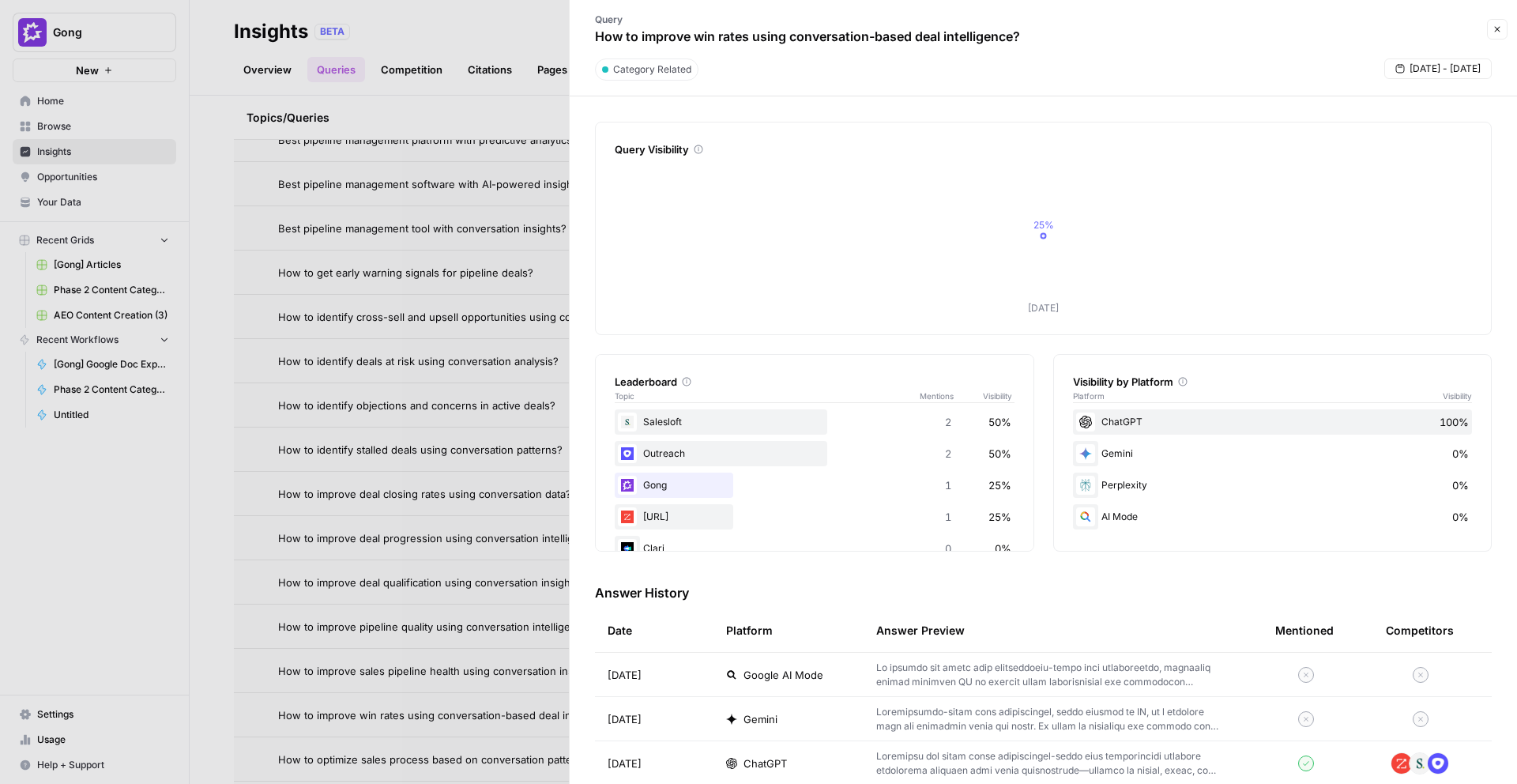
scroll to position [95, 0]
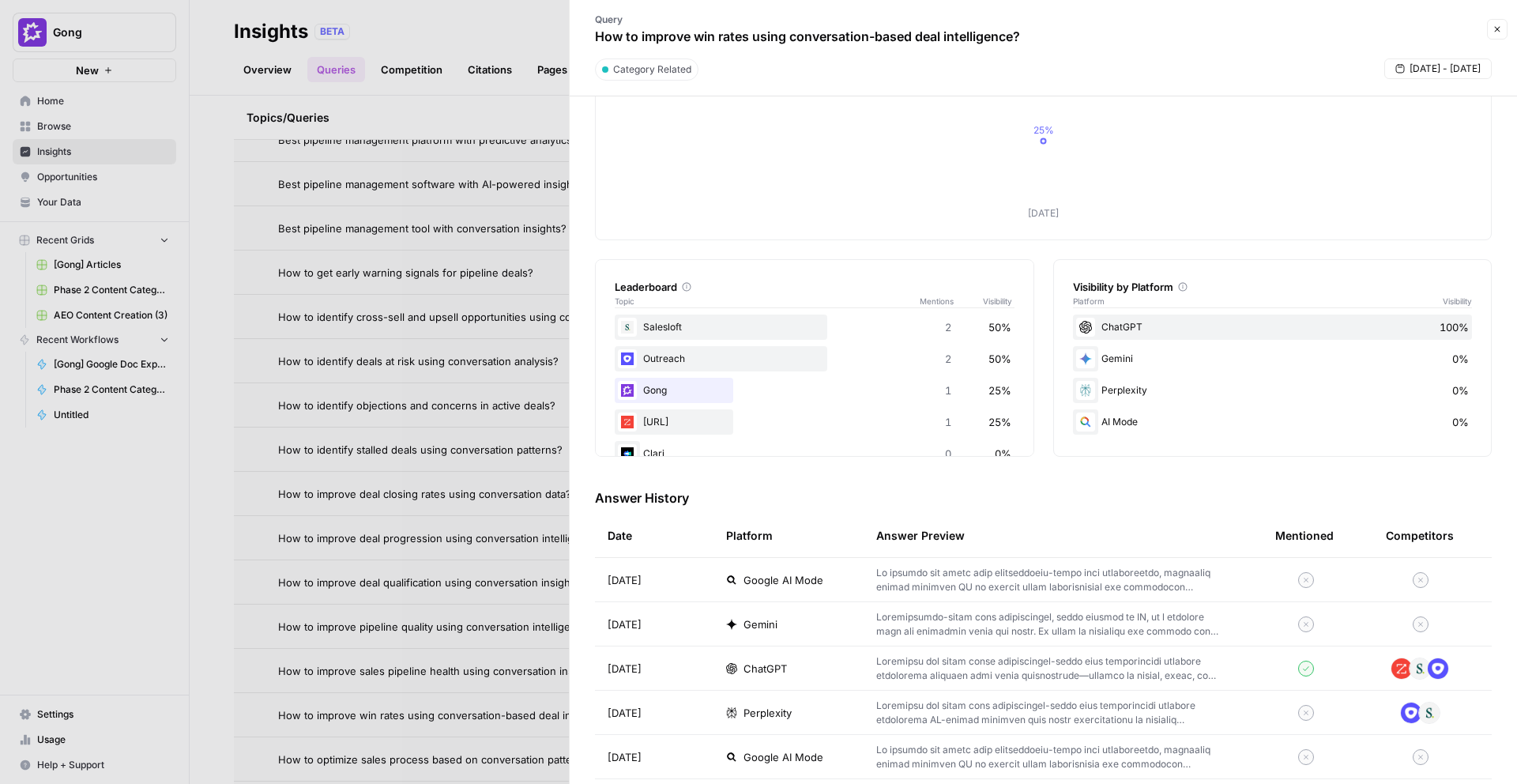
click at [799, 665] on div "ChatGPT" at bounding box center [789, 669] width 125 height 16
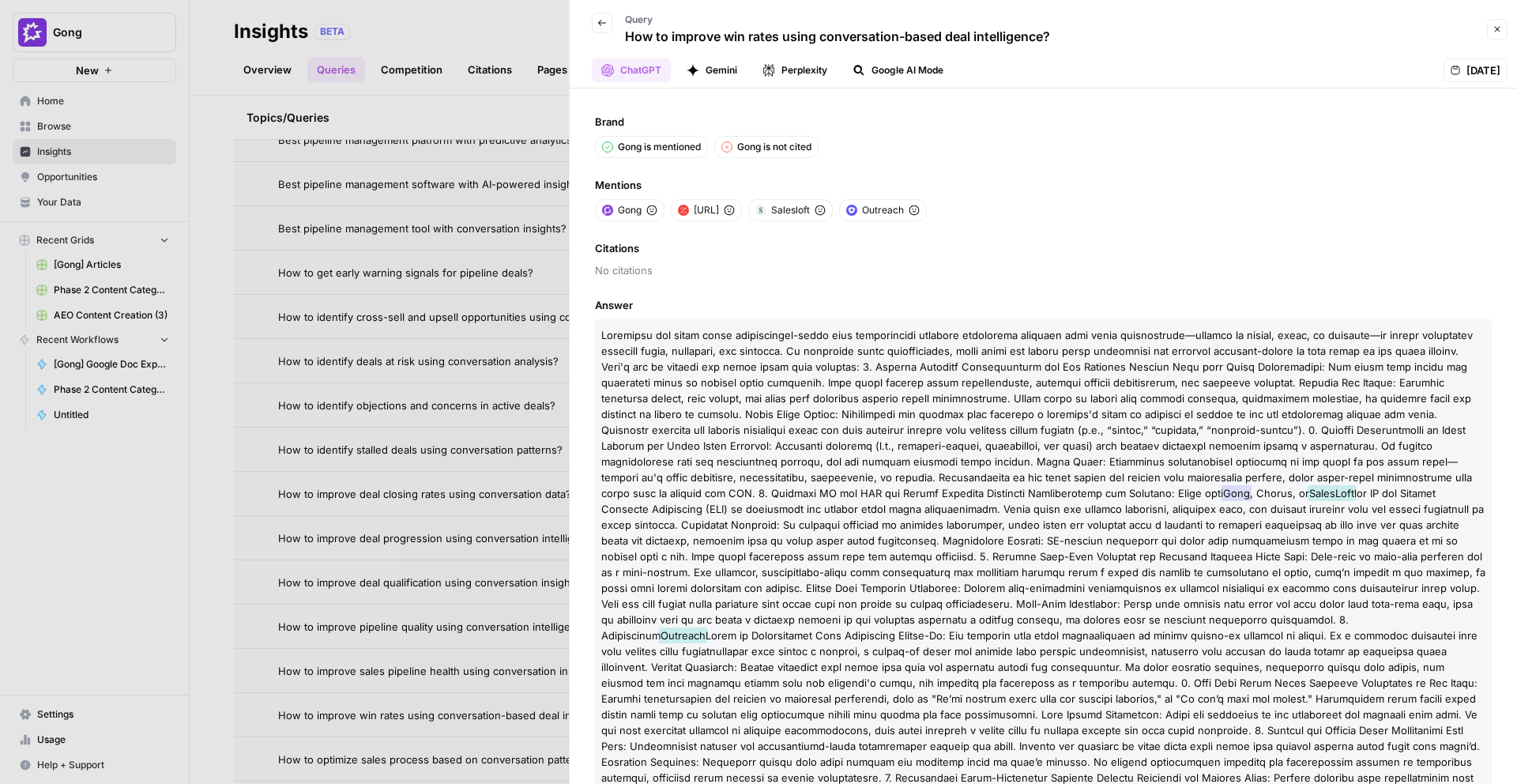
click at [538, 586] on div at bounding box center [758, 392] width 1517 height 784
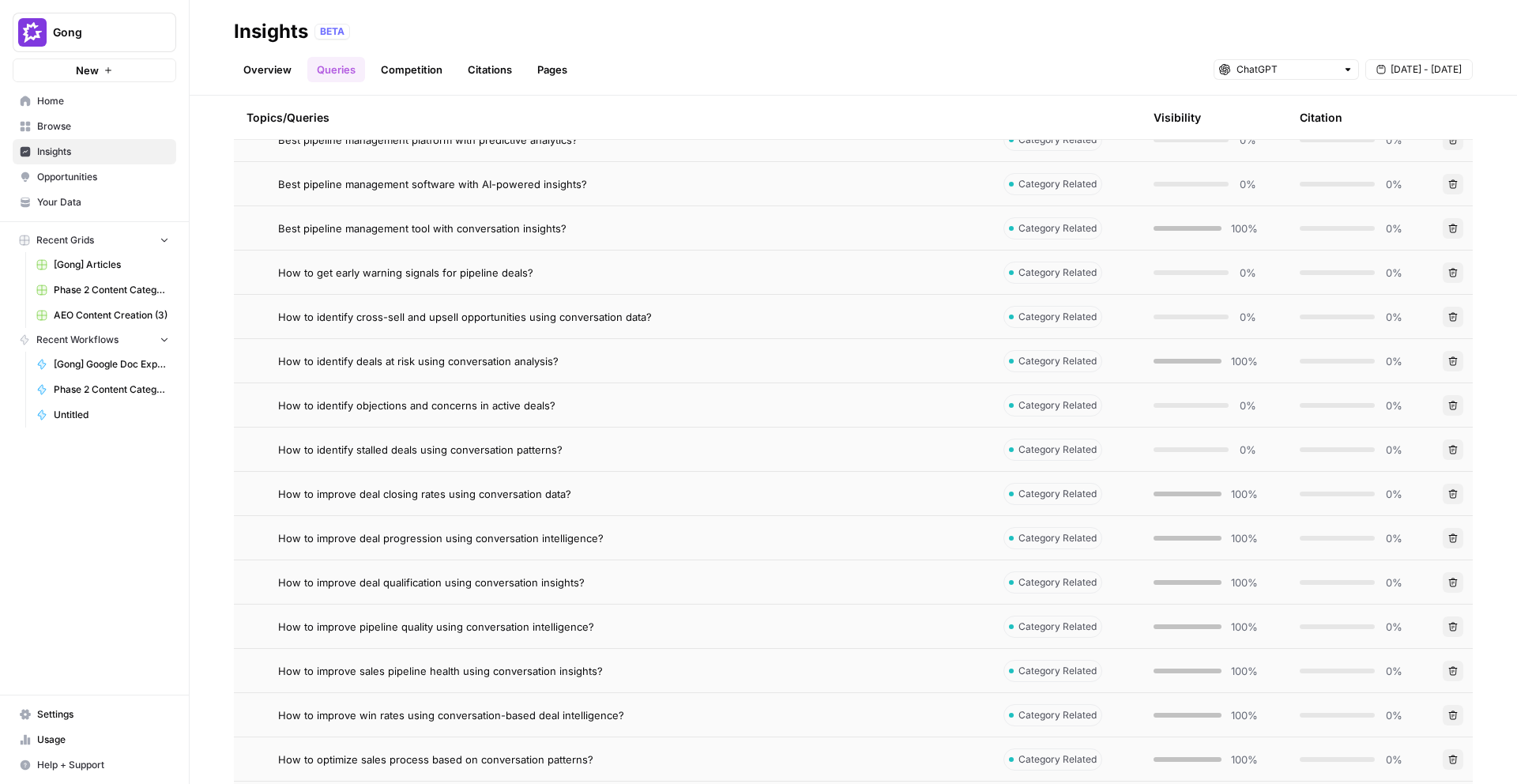
scroll to position [1194, 0]
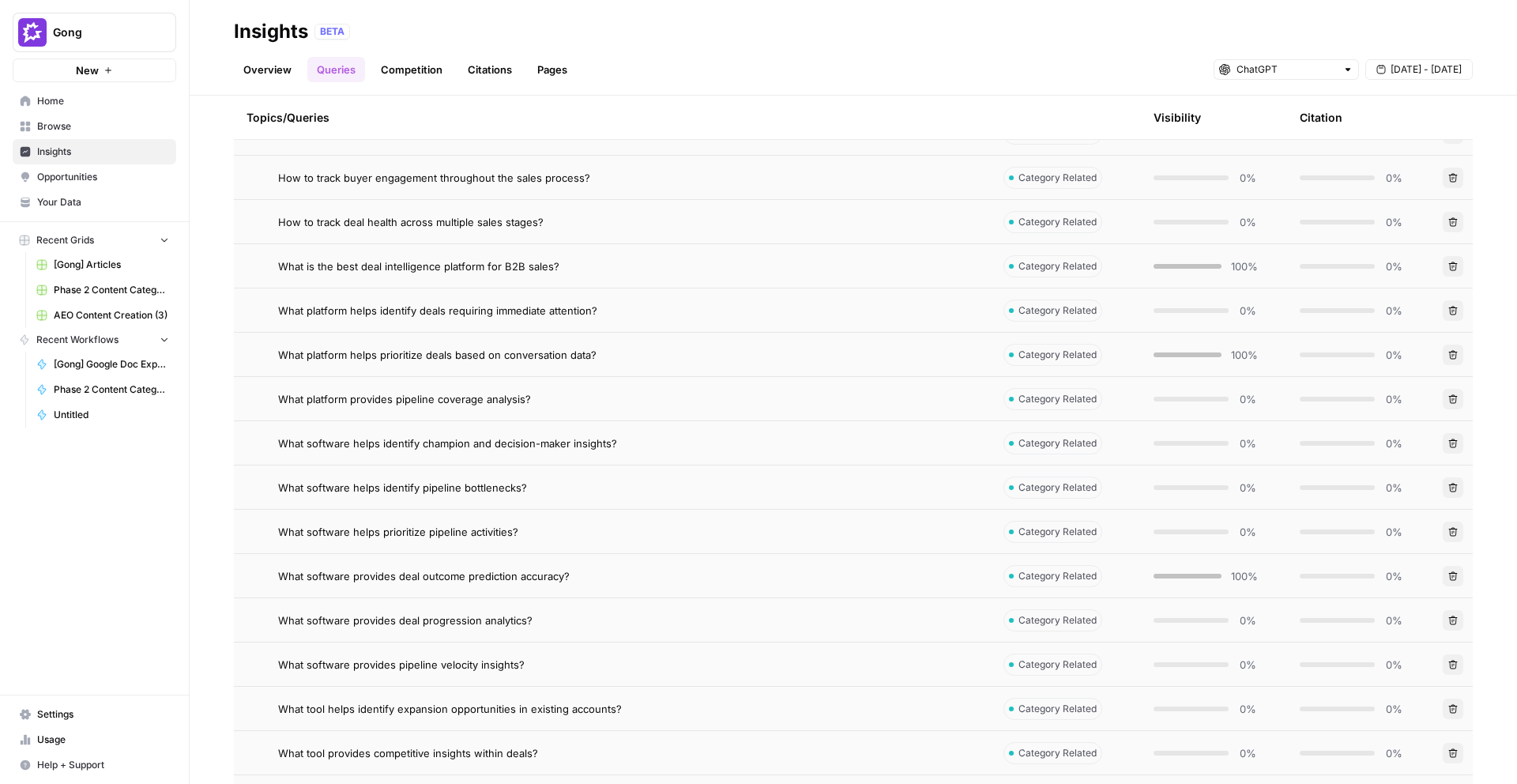
click at [551, 542] on td "What software helps prioritize pipeline activities?" at bounding box center [612, 531] width 757 height 43
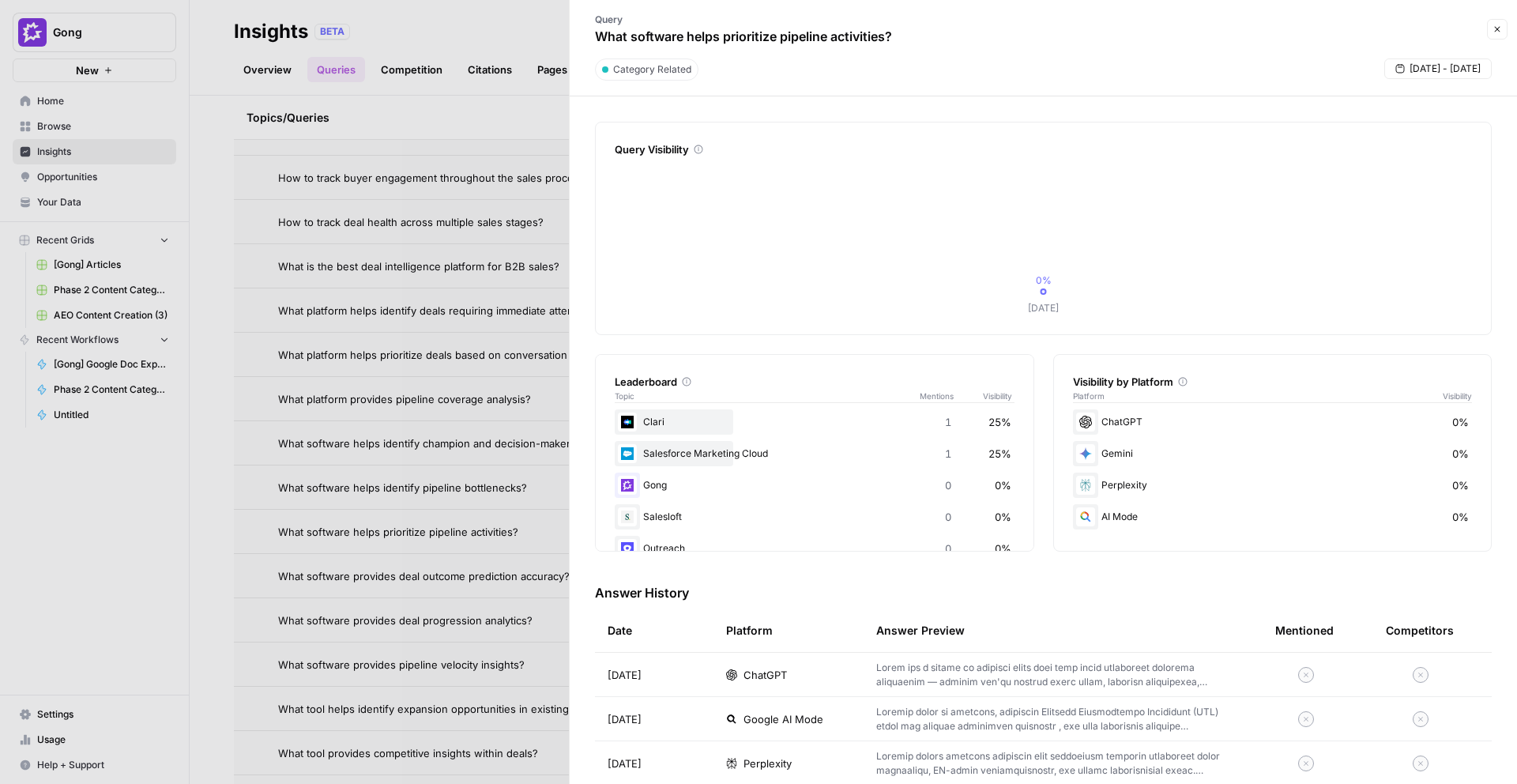
click at [690, 674] on td "[DATE]" at bounding box center [655, 674] width 119 height 43
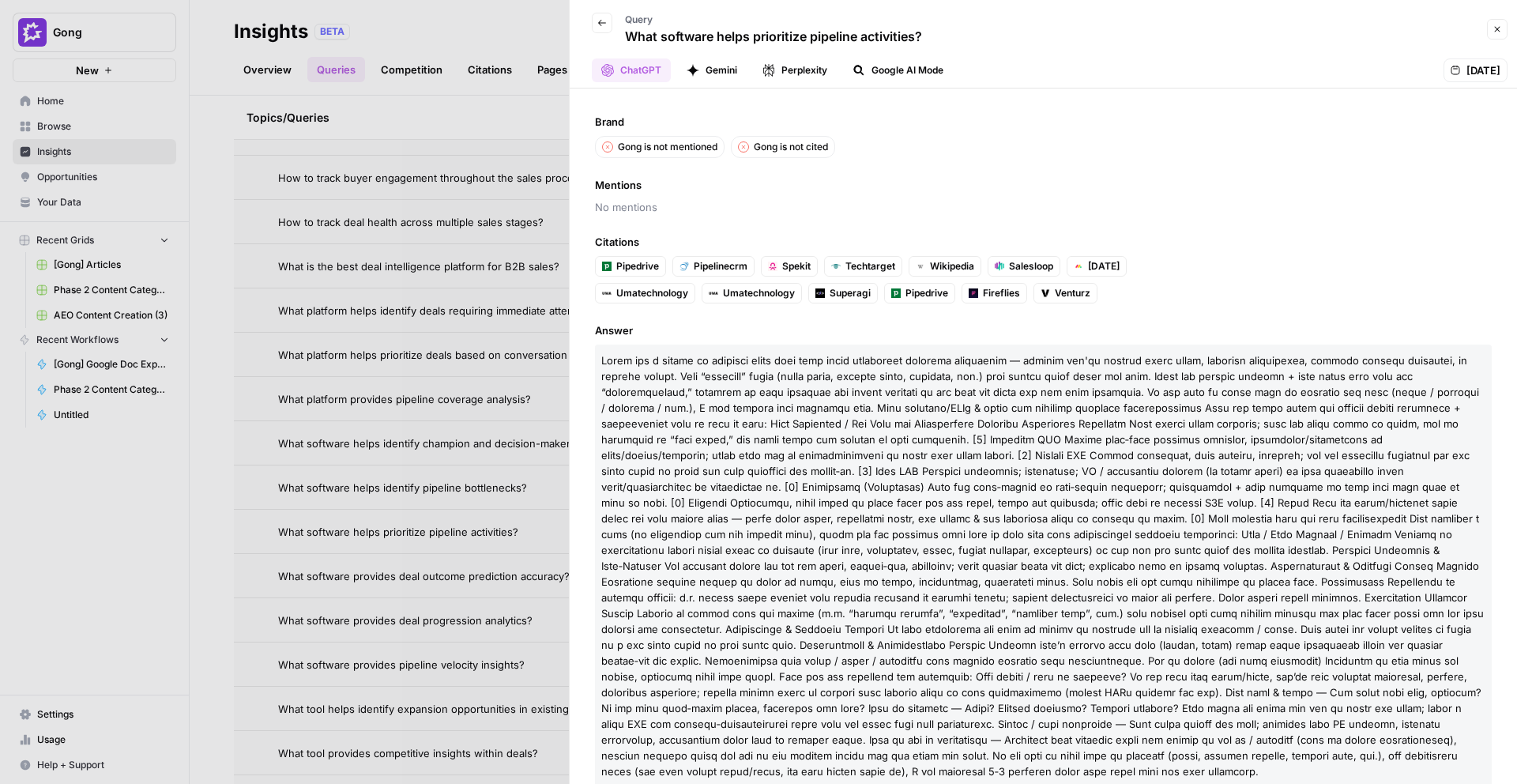
click at [452, 556] on div at bounding box center [758, 392] width 1517 height 784
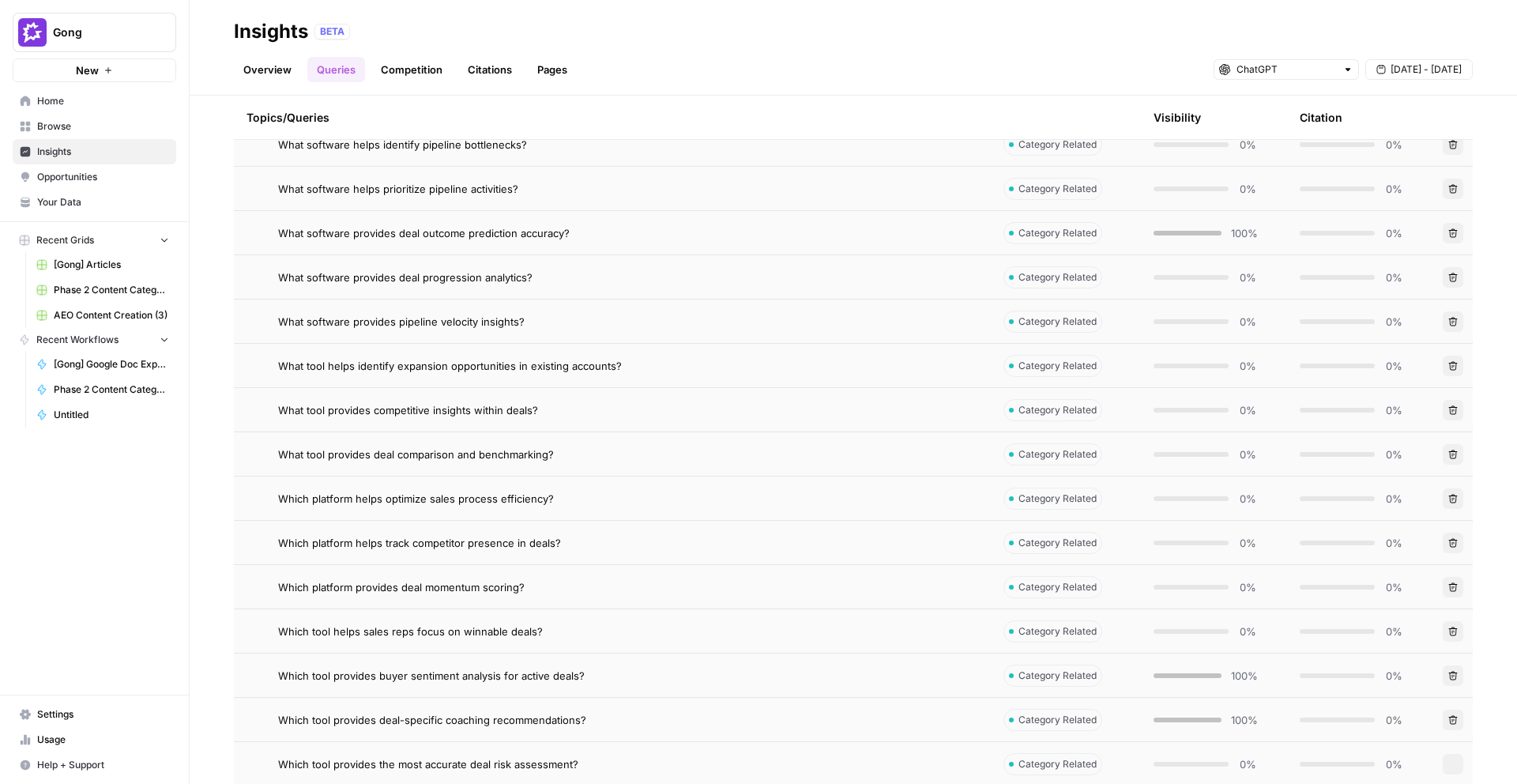
scroll to position [1577, 0]
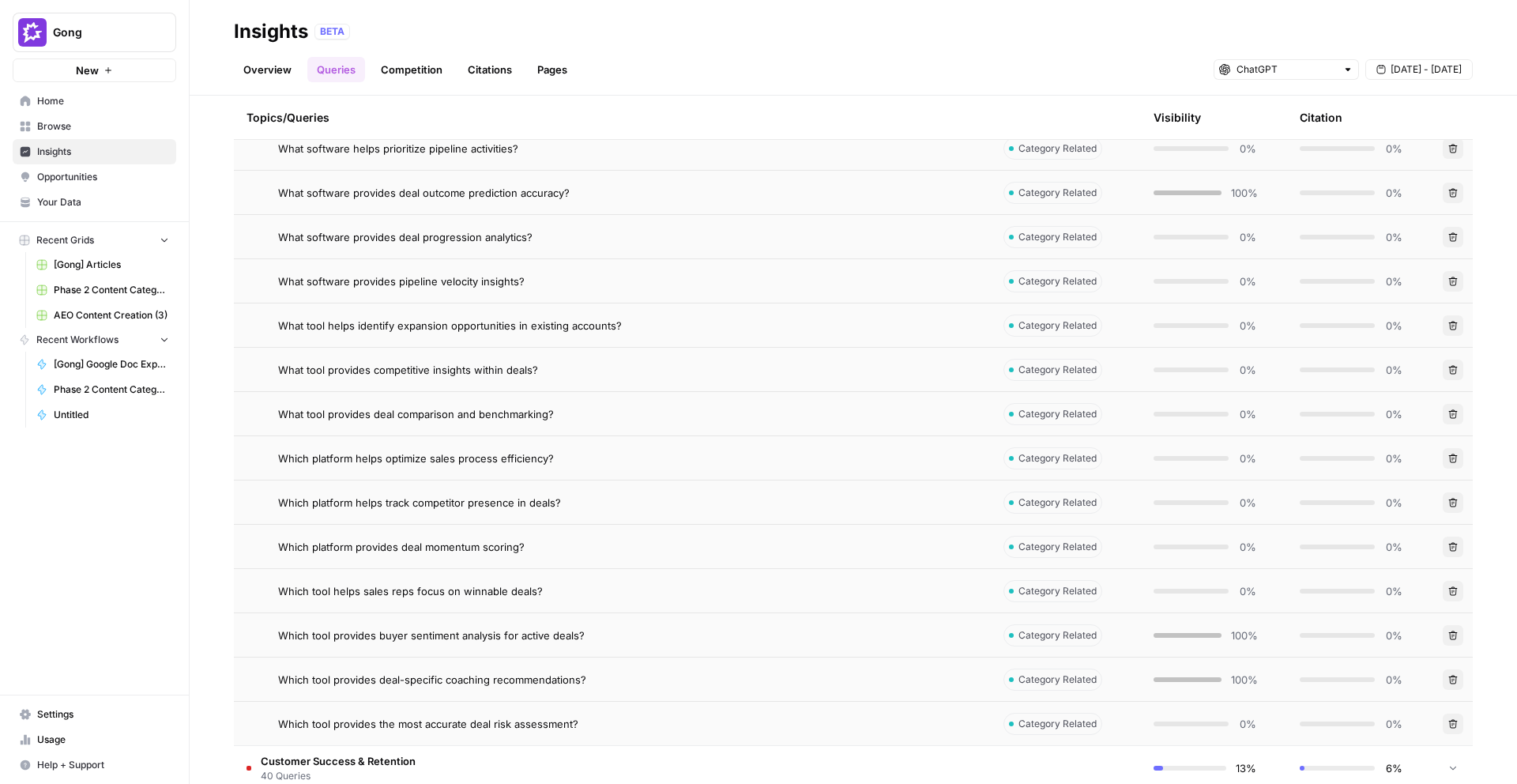
click at [484, 587] on span "Which tool helps sales reps focus on winnable deals?" at bounding box center [410, 591] width 265 height 16
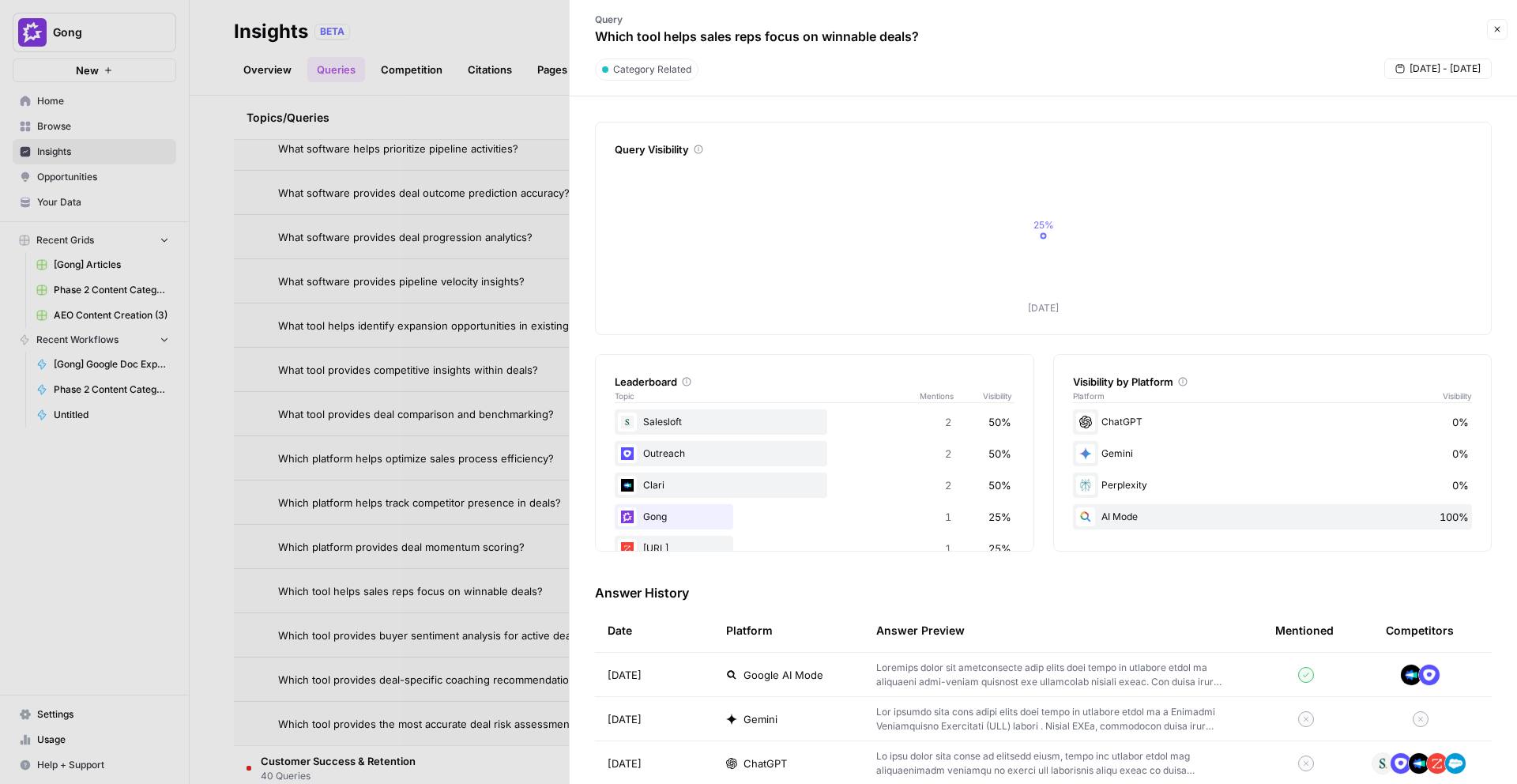
click at [641, 761] on span "[DATE]" at bounding box center [625, 763] width 34 height 16
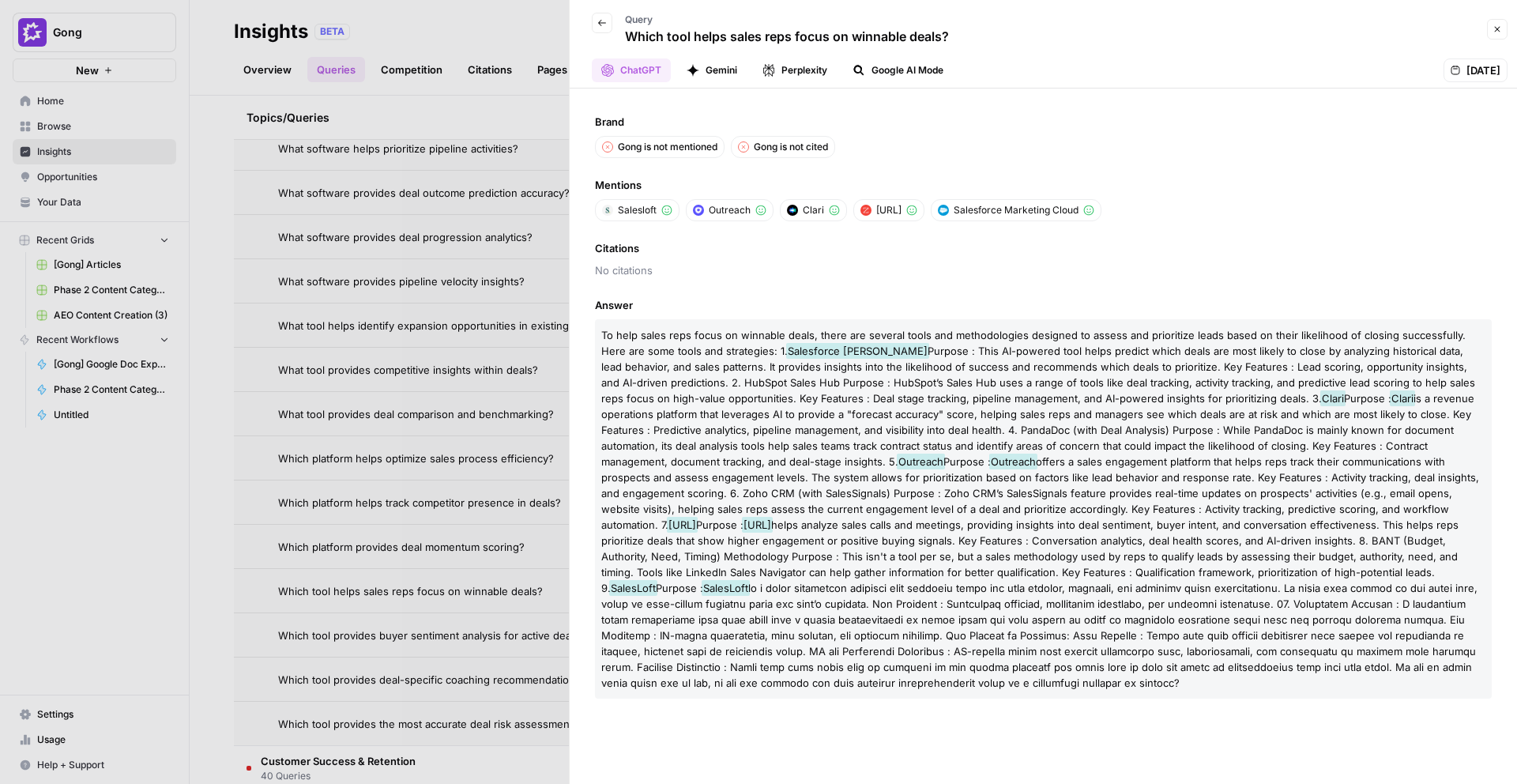
click at [512, 471] on div at bounding box center [758, 392] width 1517 height 784
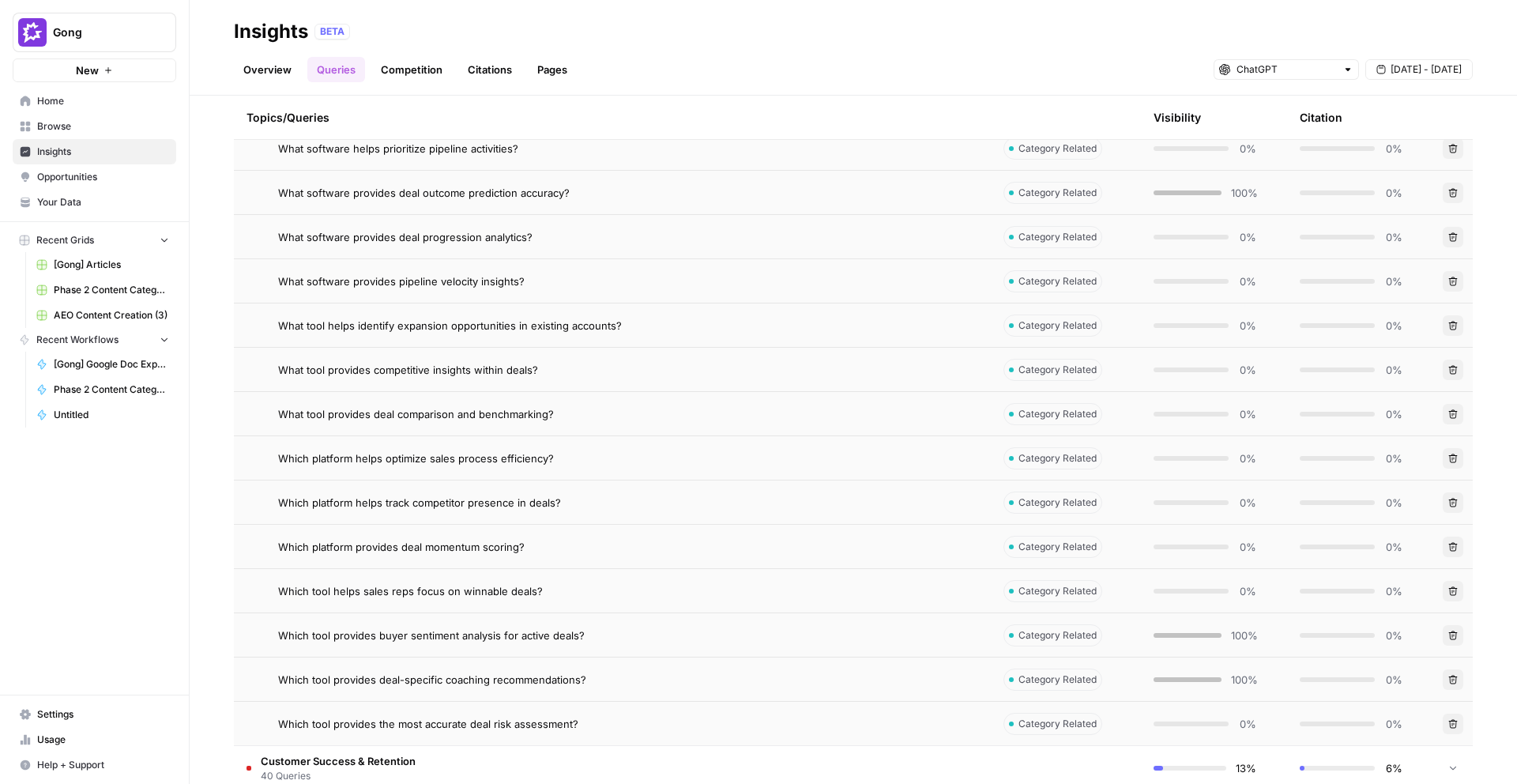
scroll to position [1831, 0]
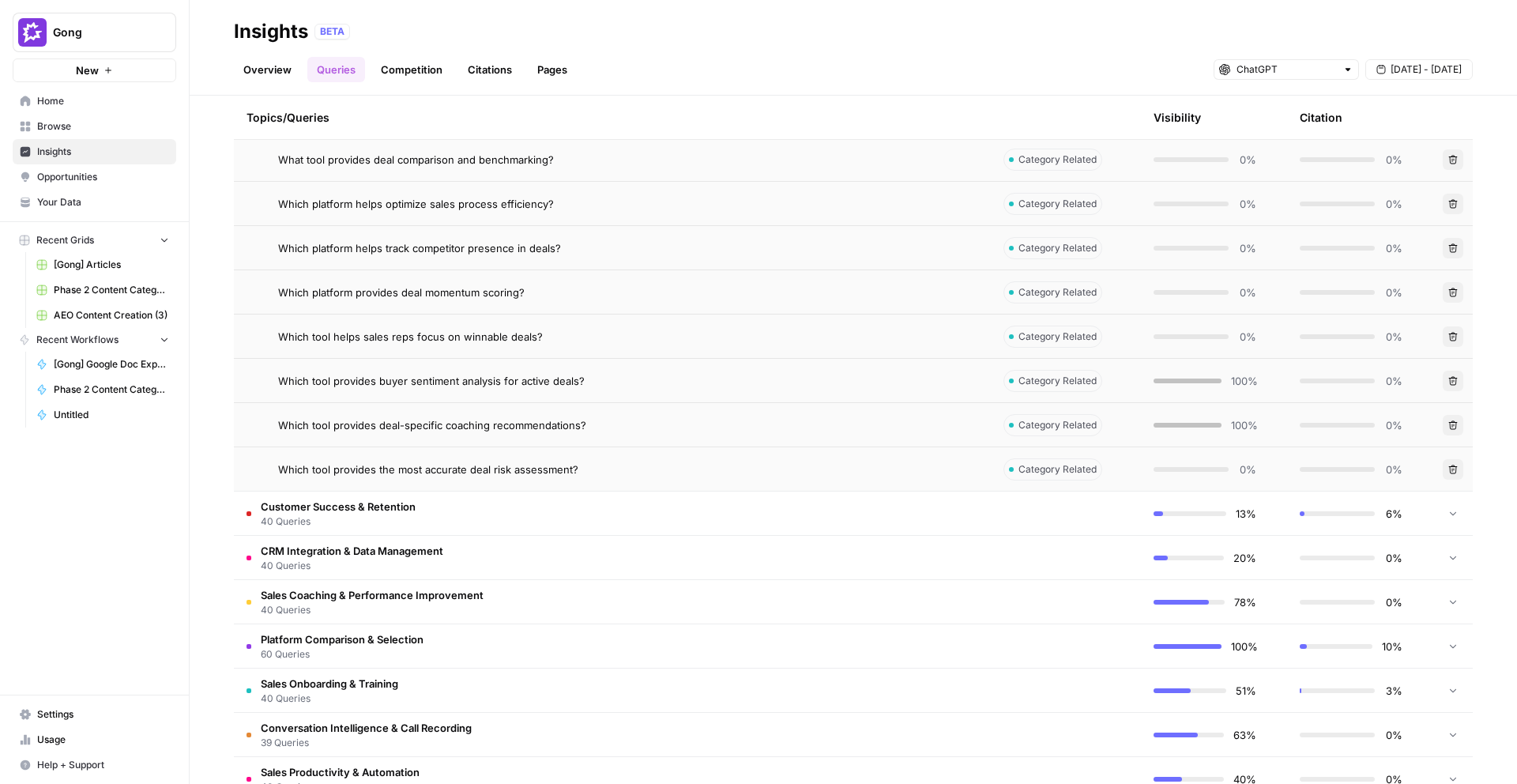
click at [507, 463] on span "Which tool provides the most accurate deal risk assessment?" at bounding box center [428, 470] width 300 height 16
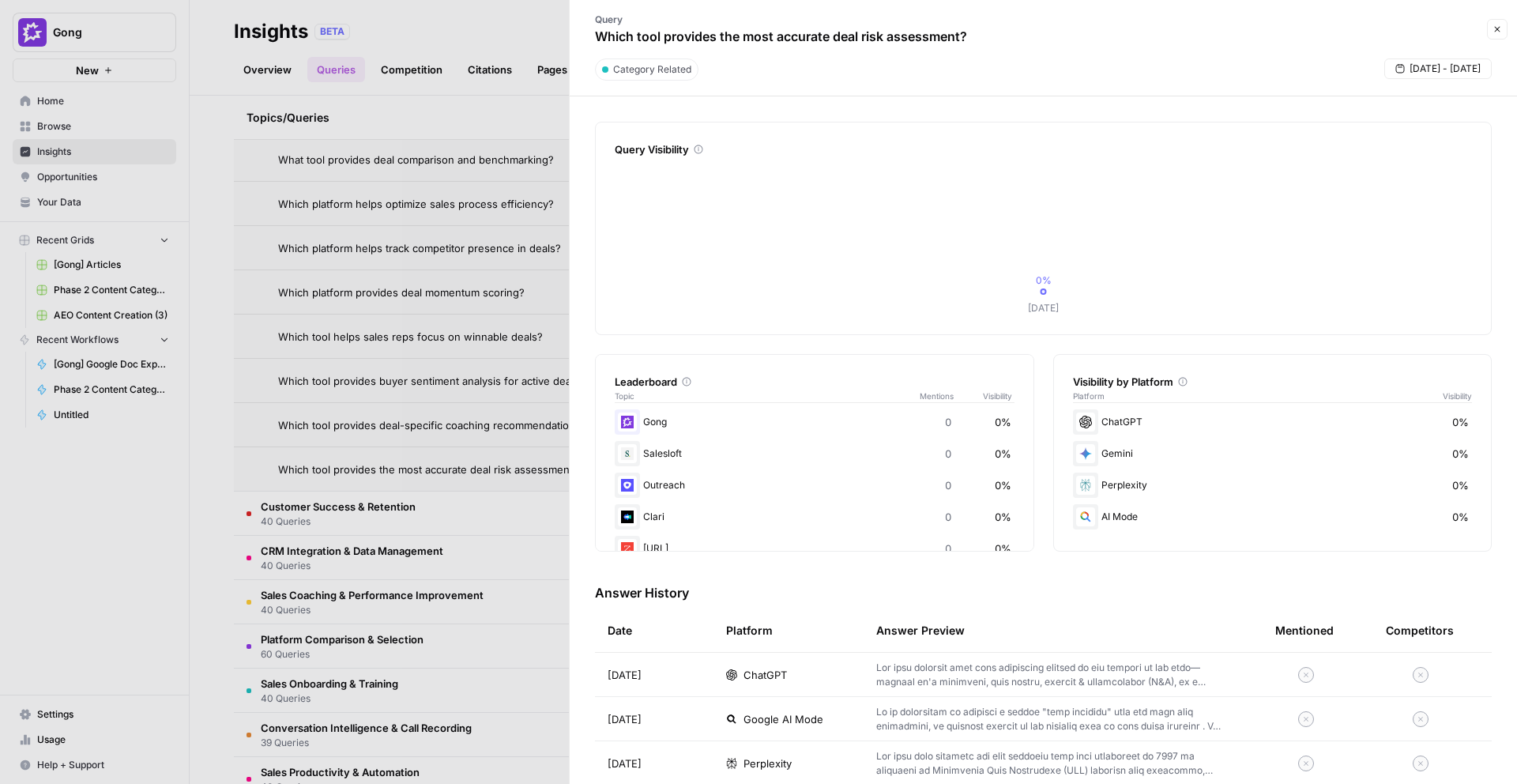
scroll to position [126, 0]
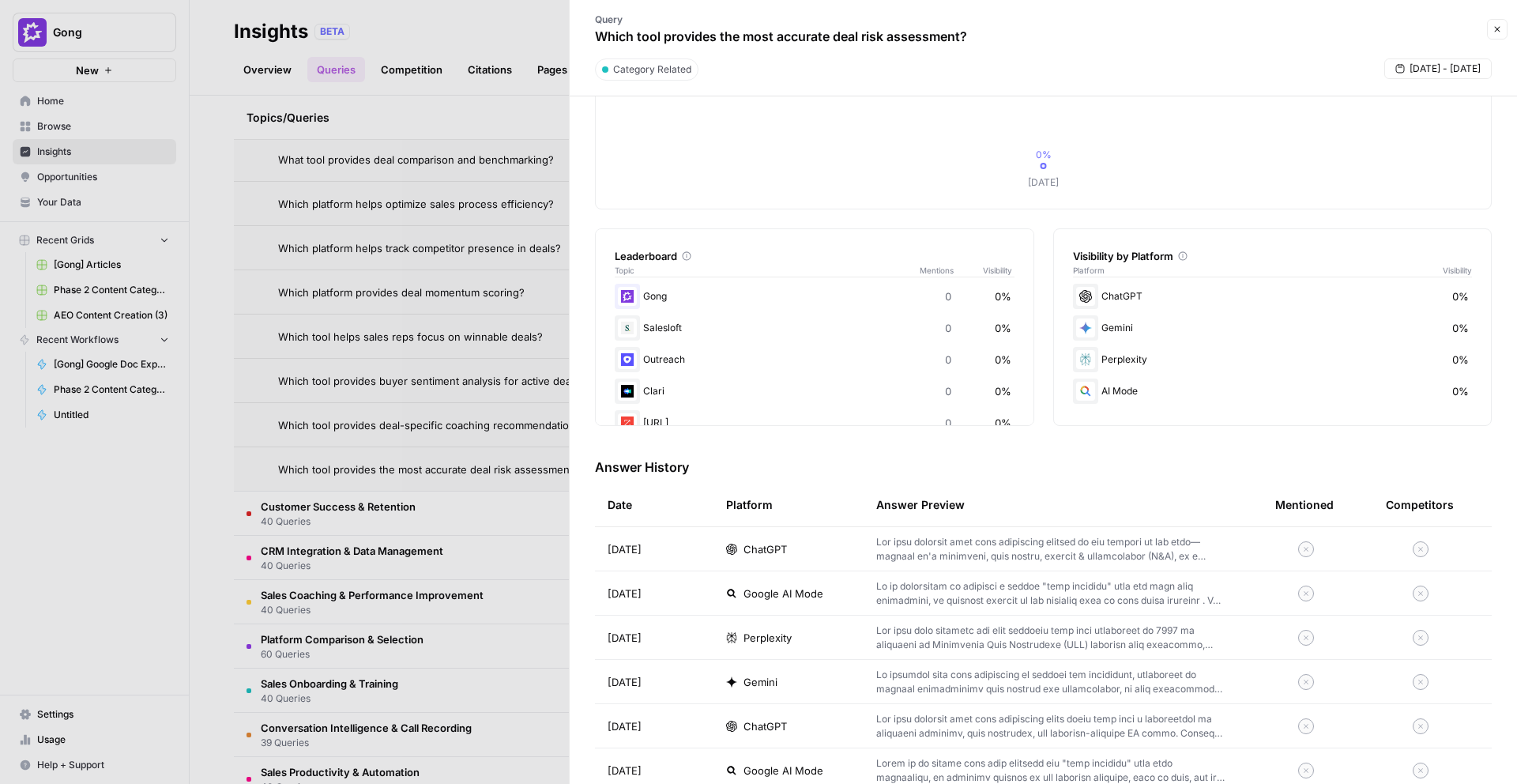
click at [777, 549] on span "ChatGPT" at bounding box center [765, 550] width 43 height 16
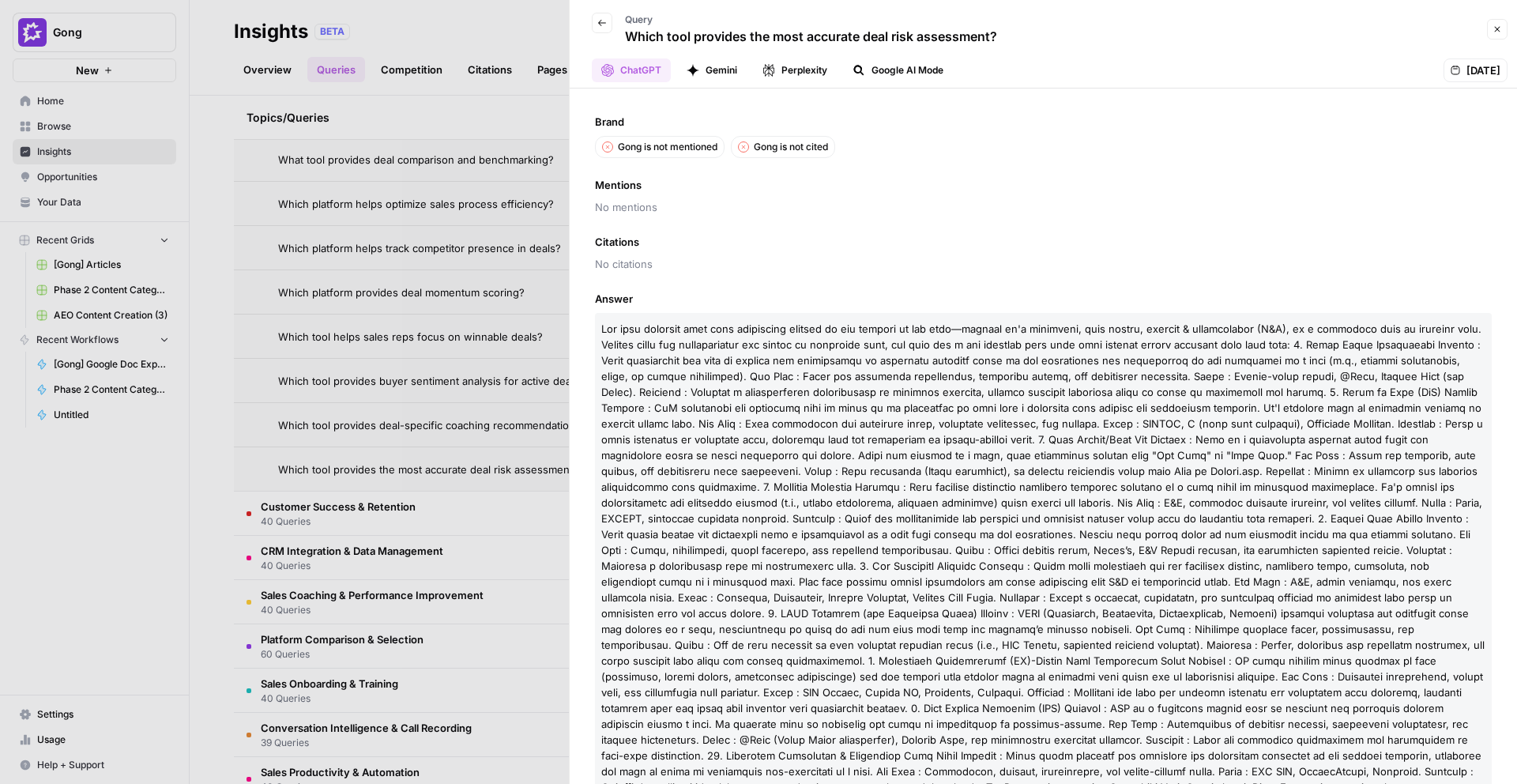
drag, startPoint x: 1032, startPoint y: 40, endPoint x: 622, endPoint y: 41, distance: 410.0
click at [622, 41] on div "Back Query Which tool provides the most accurate deal risk assessment?" at bounding box center [1031, 29] width 904 height 46
click at [1500, 27] on icon "button" at bounding box center [1497, 29] width 10 height 10
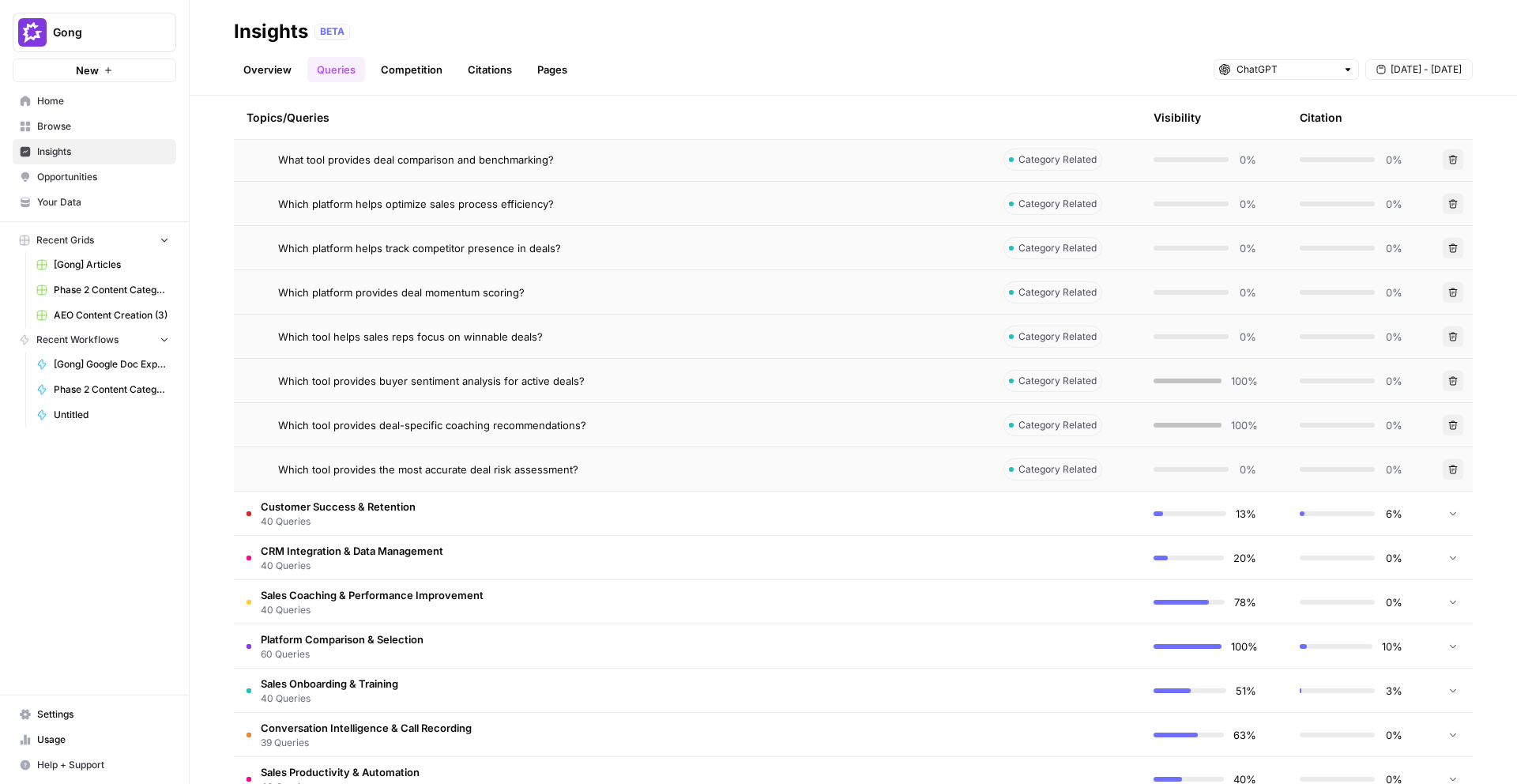
click at [424, 516] on td "Customer Success & Retention 40 Queries" at bounding box center [612, 513] width 757 height 43
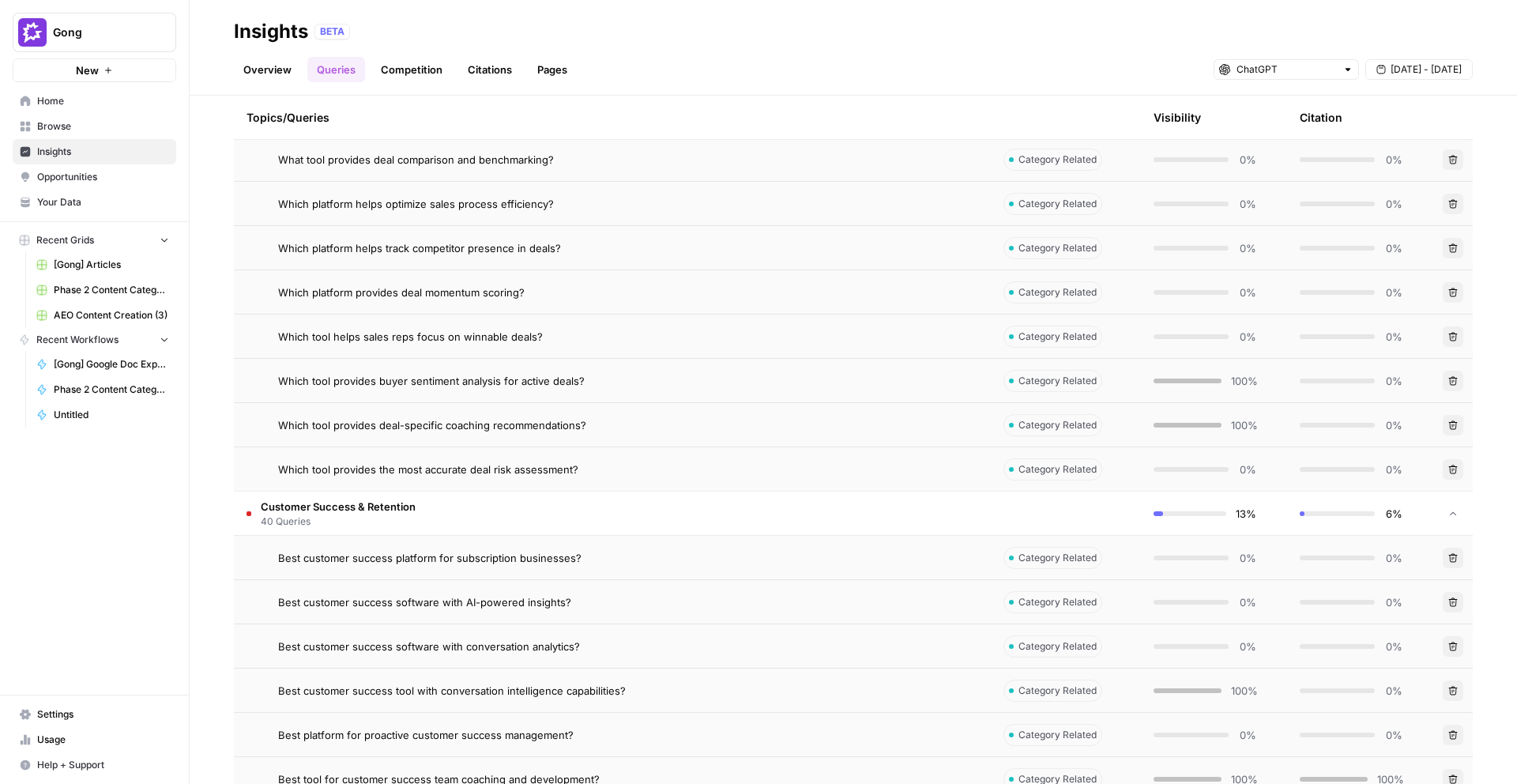
scroll to position [2048, 0]
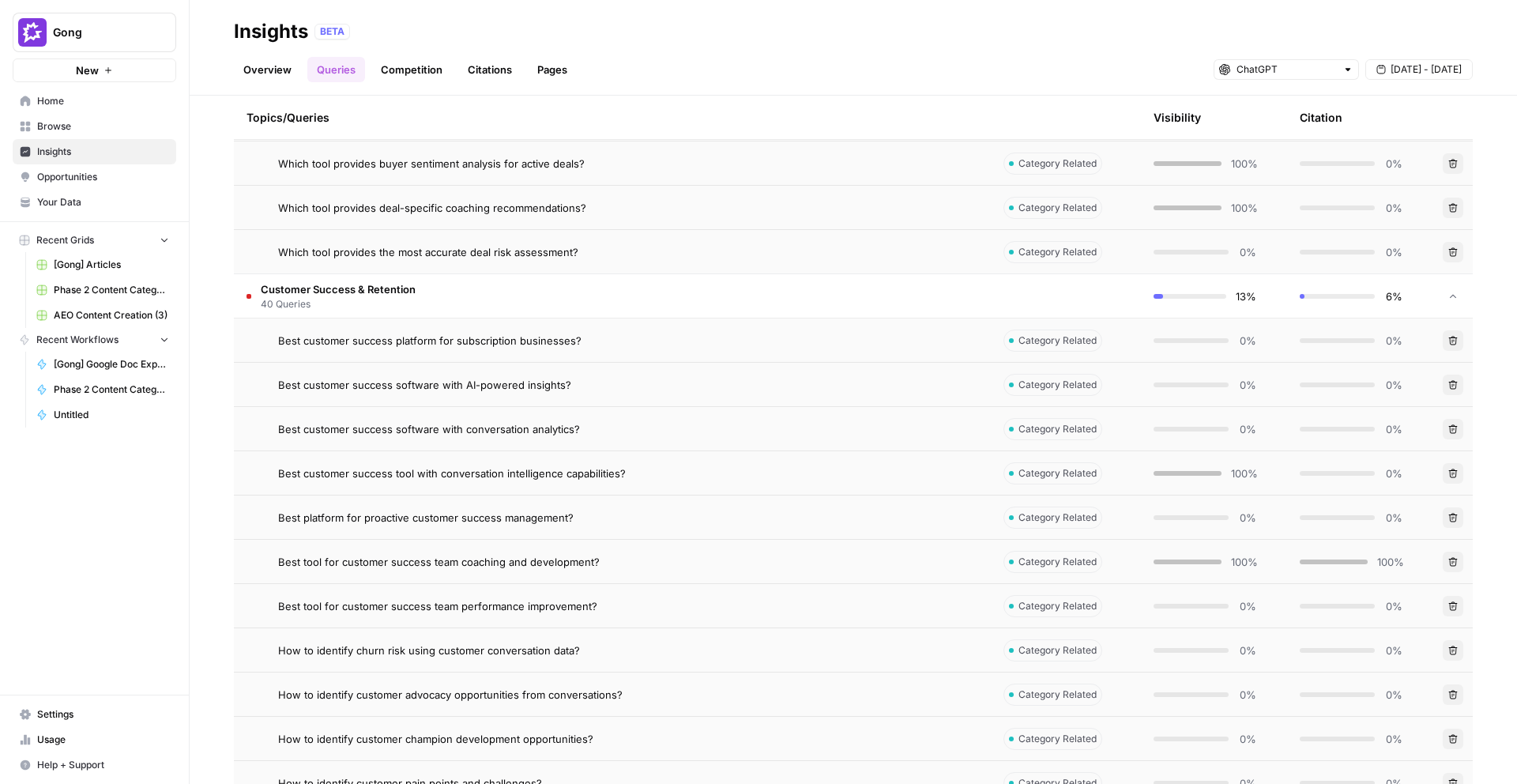
click at [481, 496] on td "Best platform for proactive customer success management?" at bounding box center [612, 517] width 757 height 43
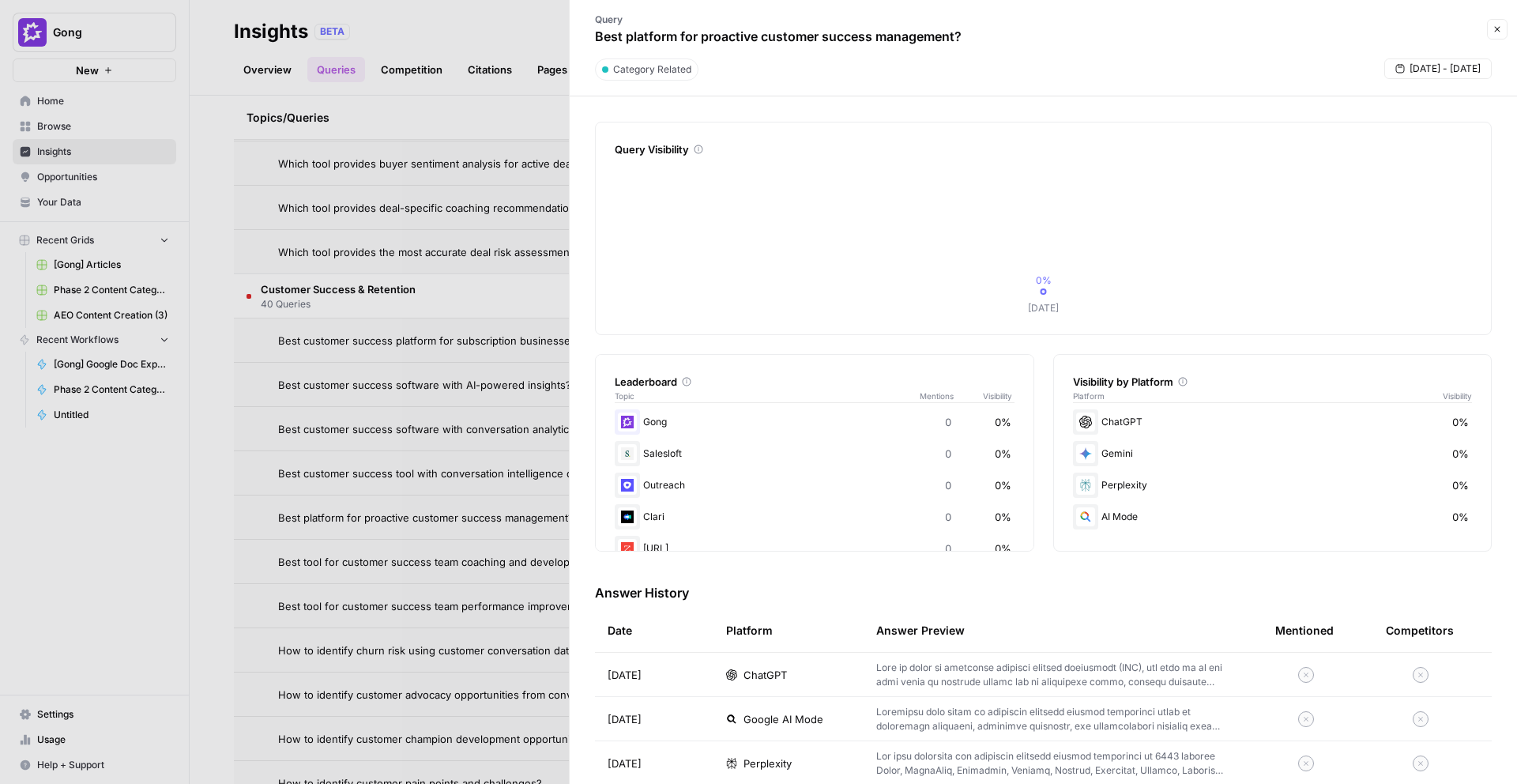
click at [725, 673] on td "ChatGPT" at bounding box center [788, 674] width 150 height 43
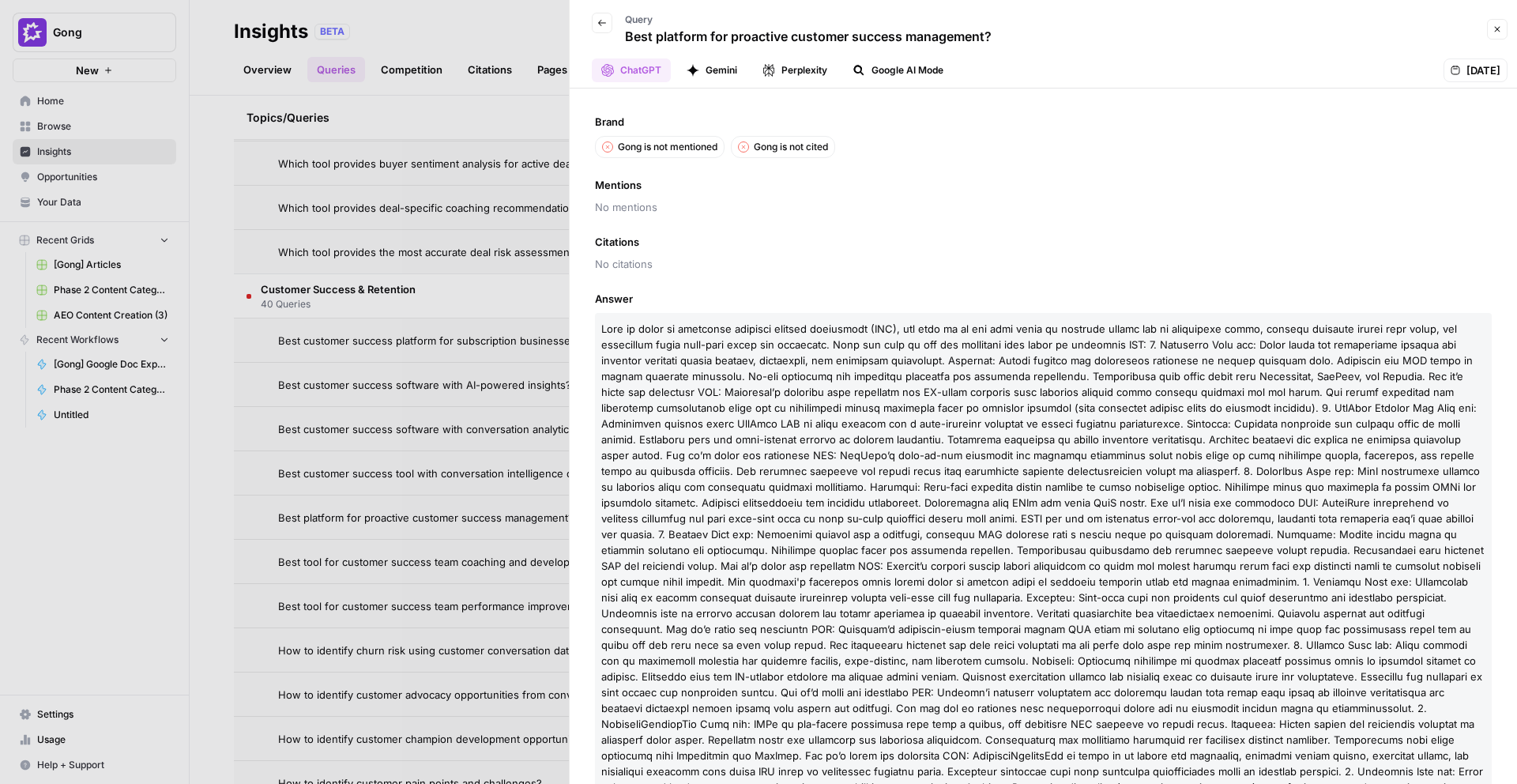
click at [418, 559] on div at bounding box center [758, 392] width 1517 height 784
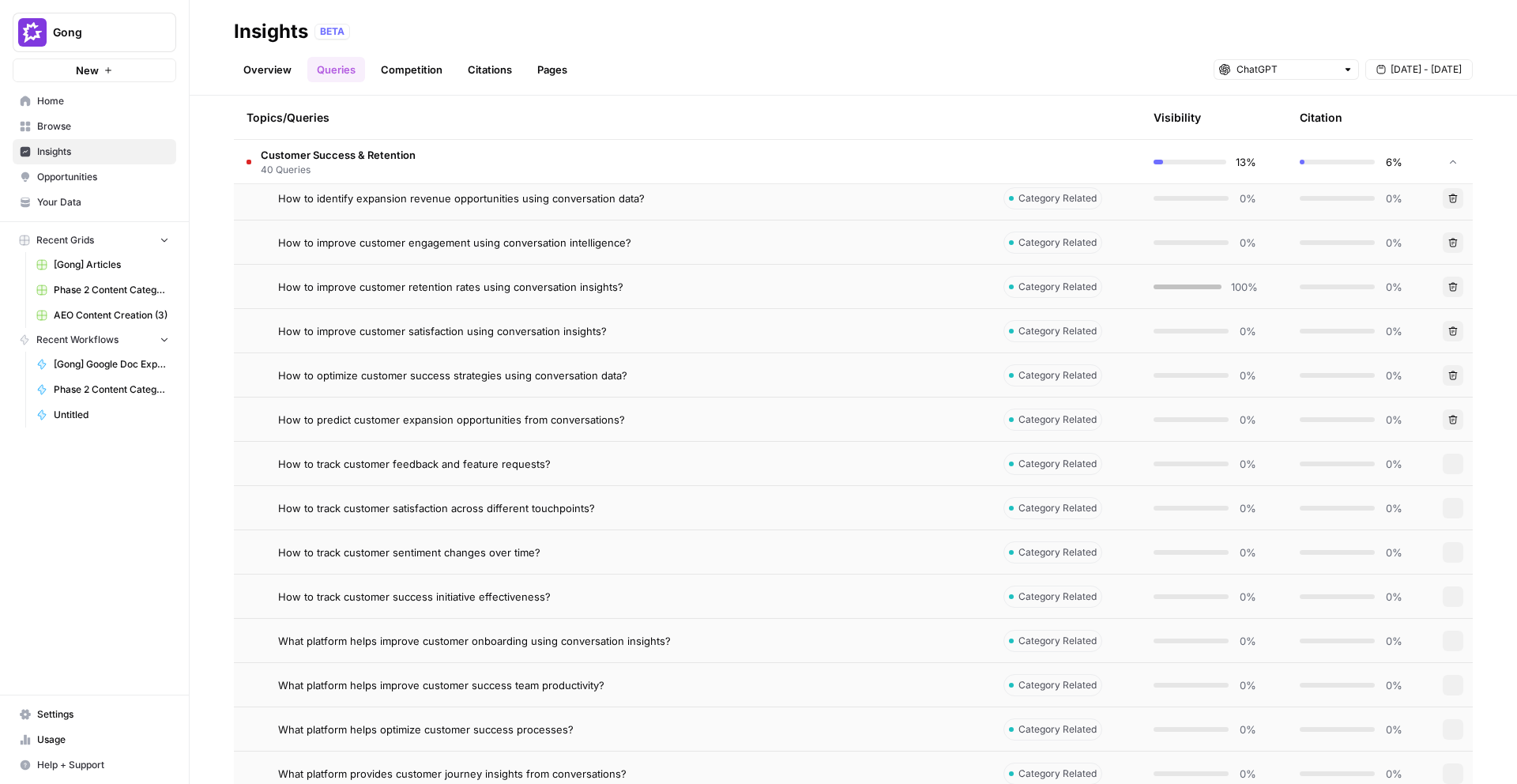
scroll to position [2740, 0]
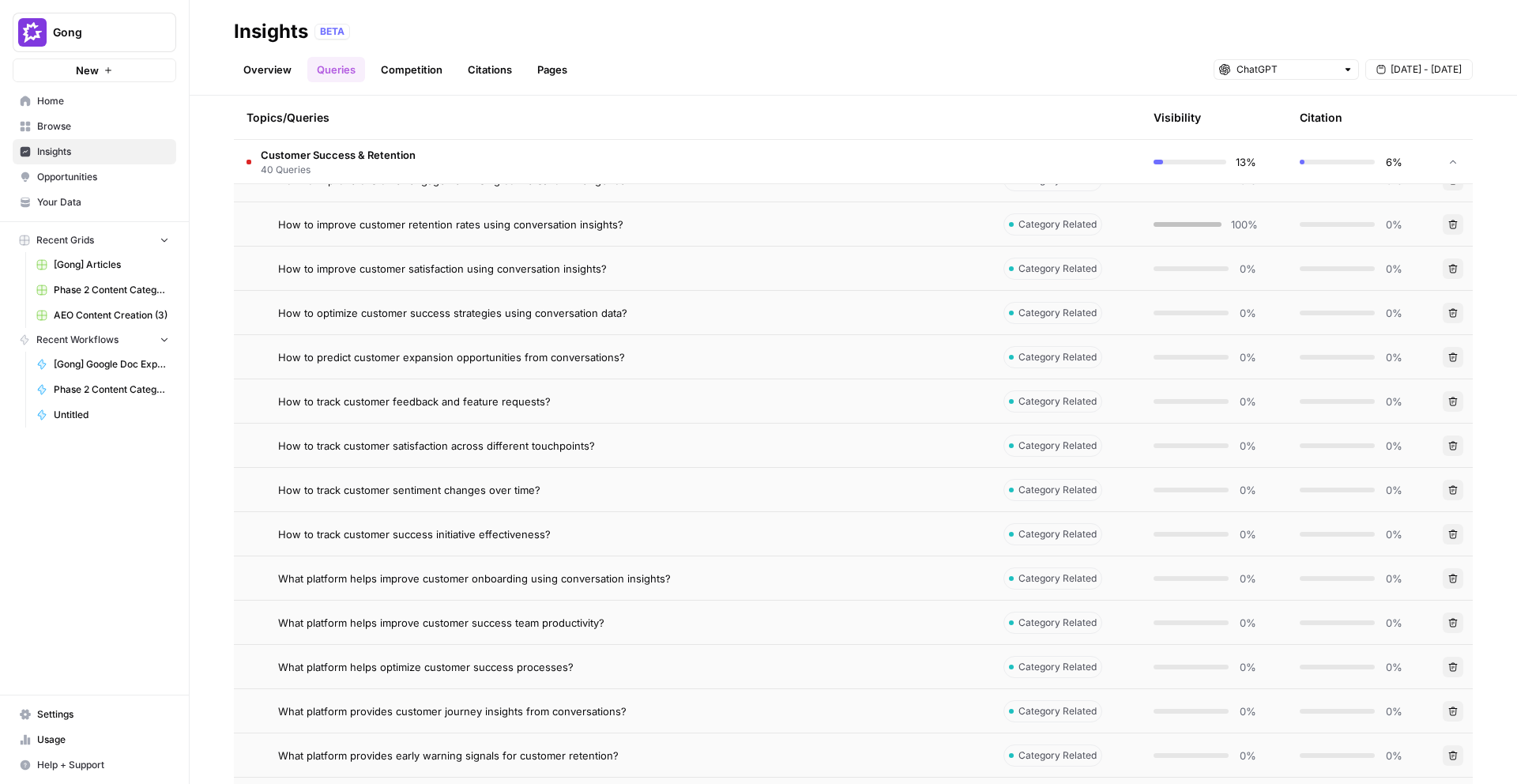
click at [442, 590] on td "What platform helps improve customer onboarding using conversation insights?" at bounding box center [612, 577] width 757 height 43
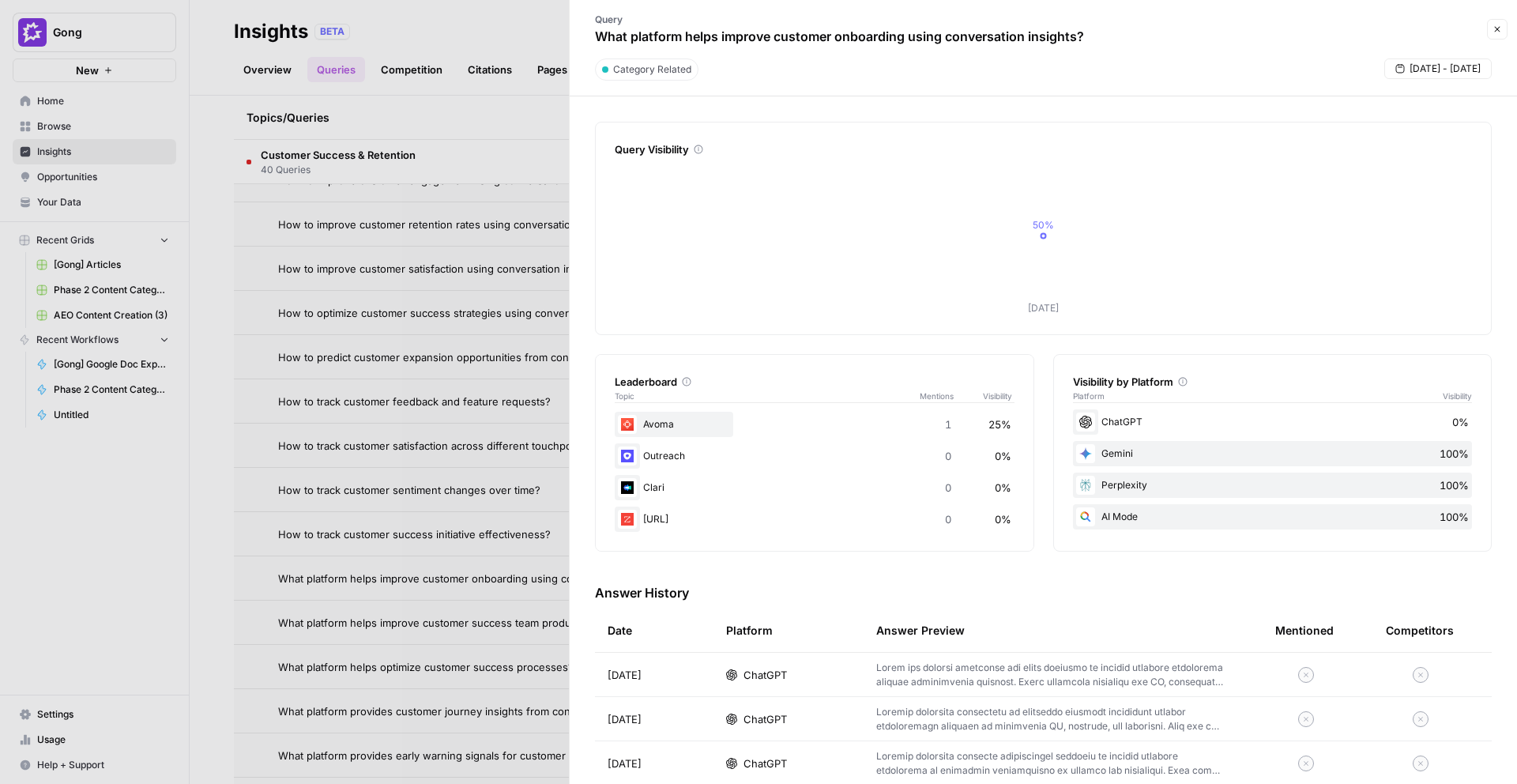
scroll to position [145, 0]
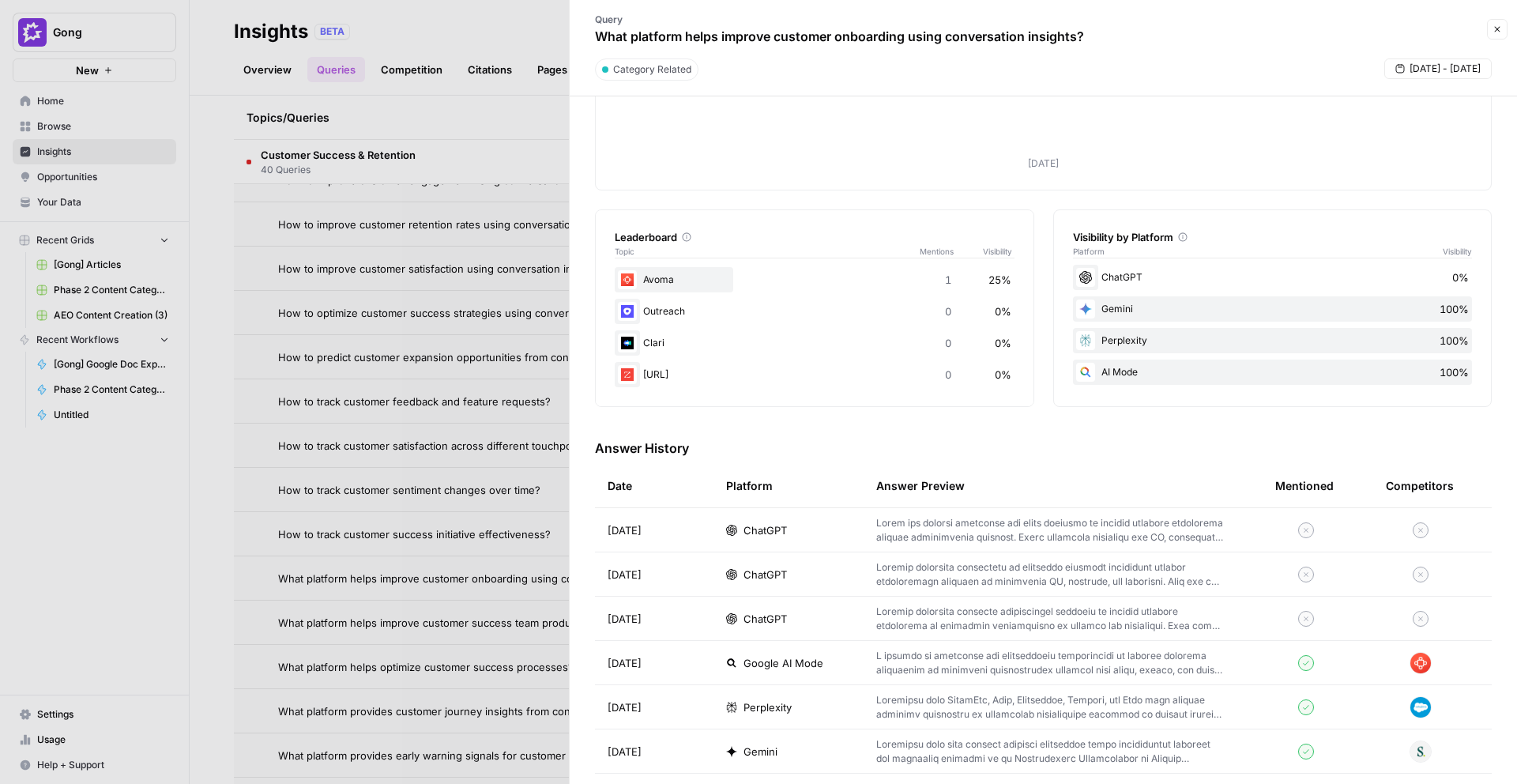
click at [758, 524] on span "ChatGPT" at bounding box center [765, 531] width 43 height 16
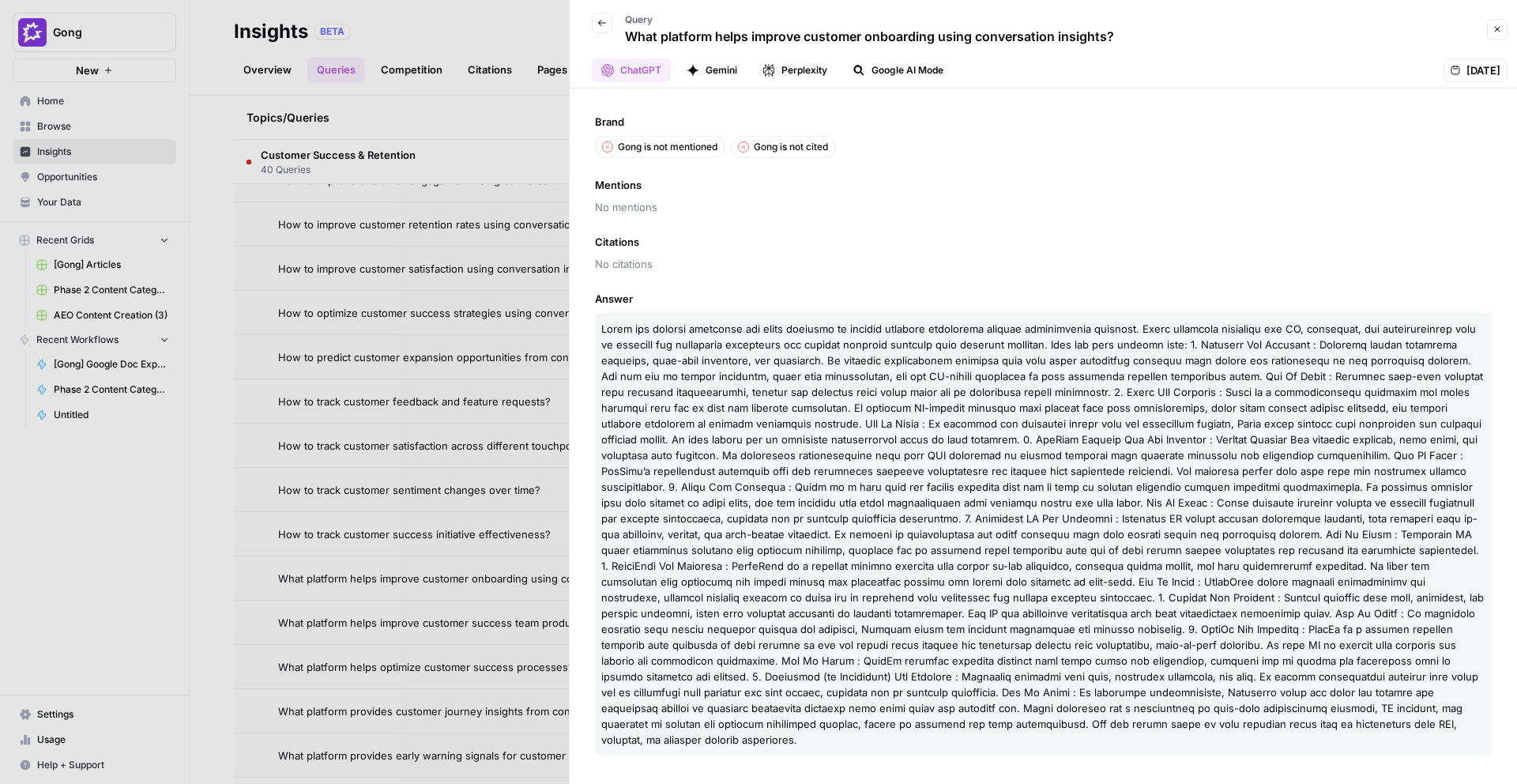
click at [605, 19] on icon "button" at bounding box center [602, 22] width 10 height 10
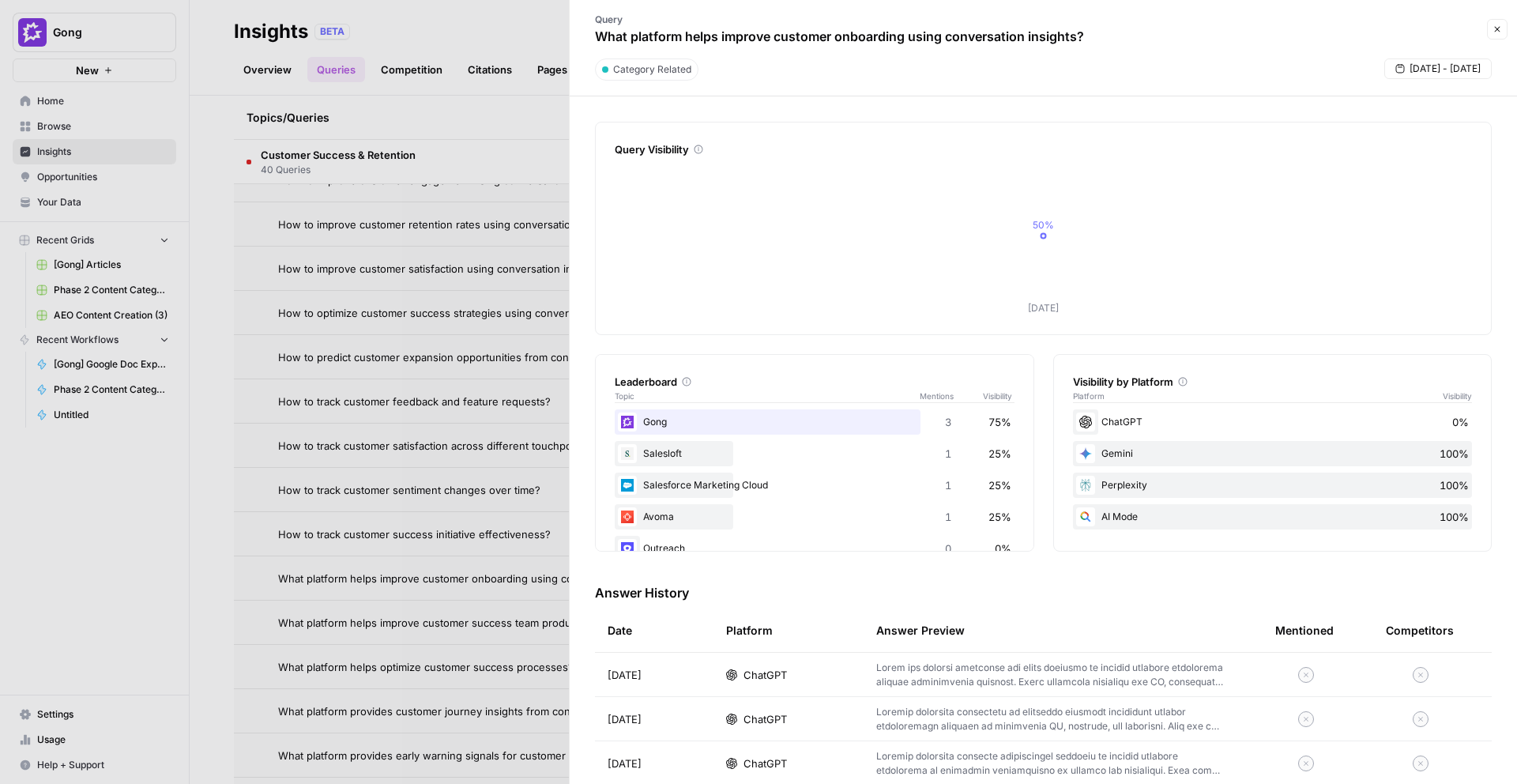
click at [770, 709] on td "ChatGPT" at bounding box center [788, 718] width 150 height 43
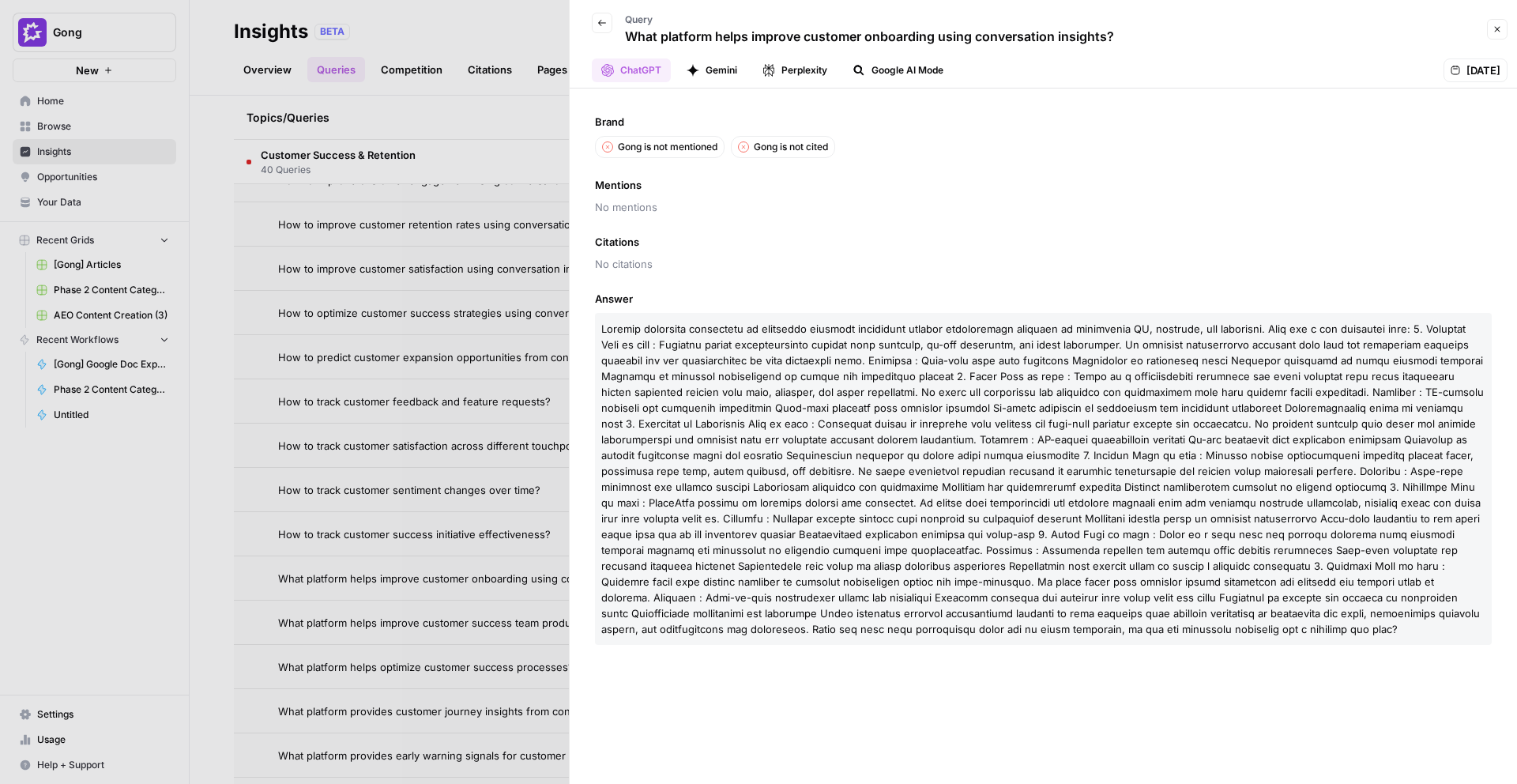
drag, startPoint x: 1134, startPoint y: 37, endPoint x: 629, endPoint y: 39, distance: 505.0
click at [629, 39] on div "Back Query What platform helps improve customer onboarding using conversation i…" at bounding box center [1031, 29] width 904 height 46
copy p "What platform helps improve customer onboarding using conversation insights?"
click at [595, 22] on button "Back" at bounding box center [602, 22] width 21 height 21
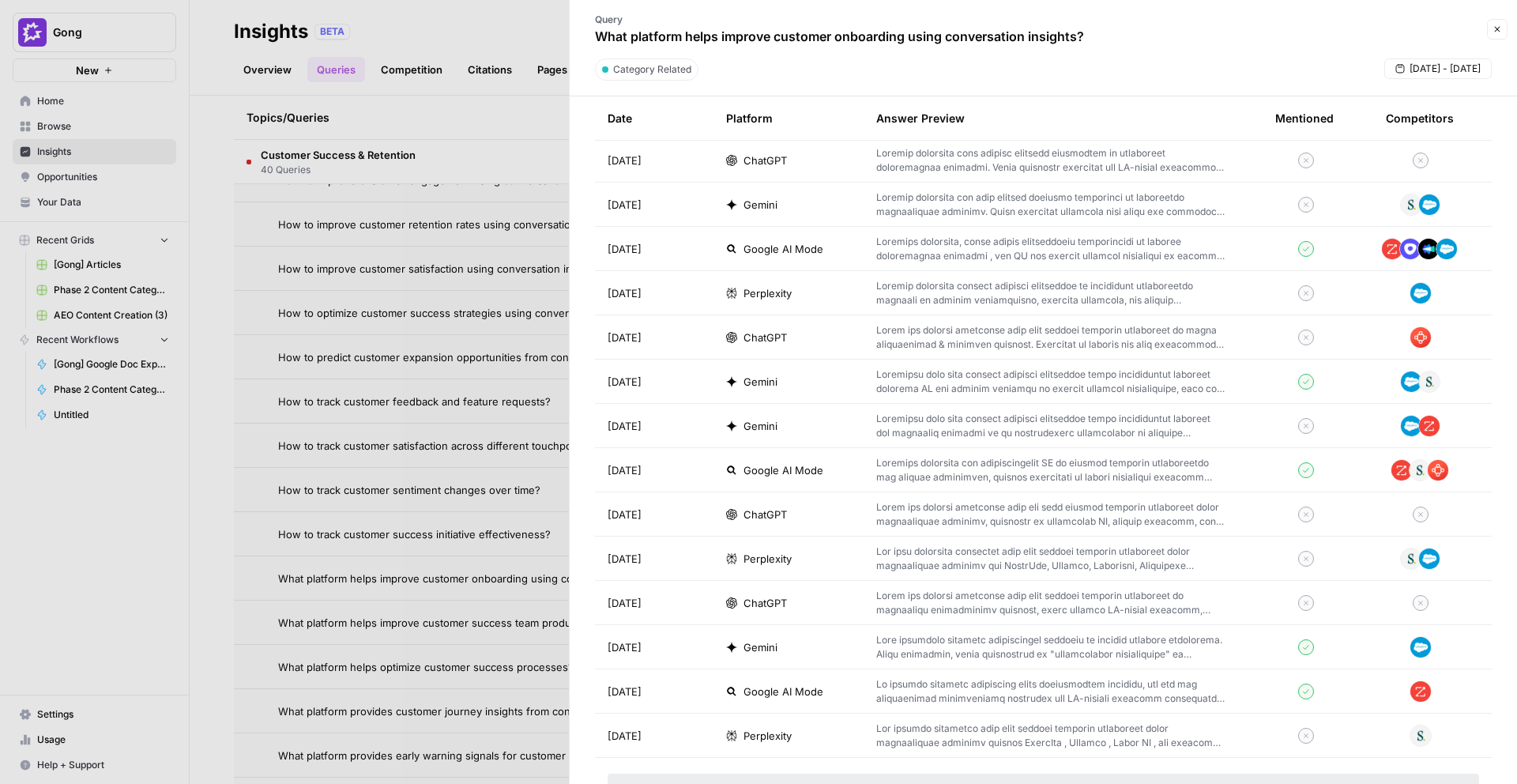
scroll to position [1681, 0]
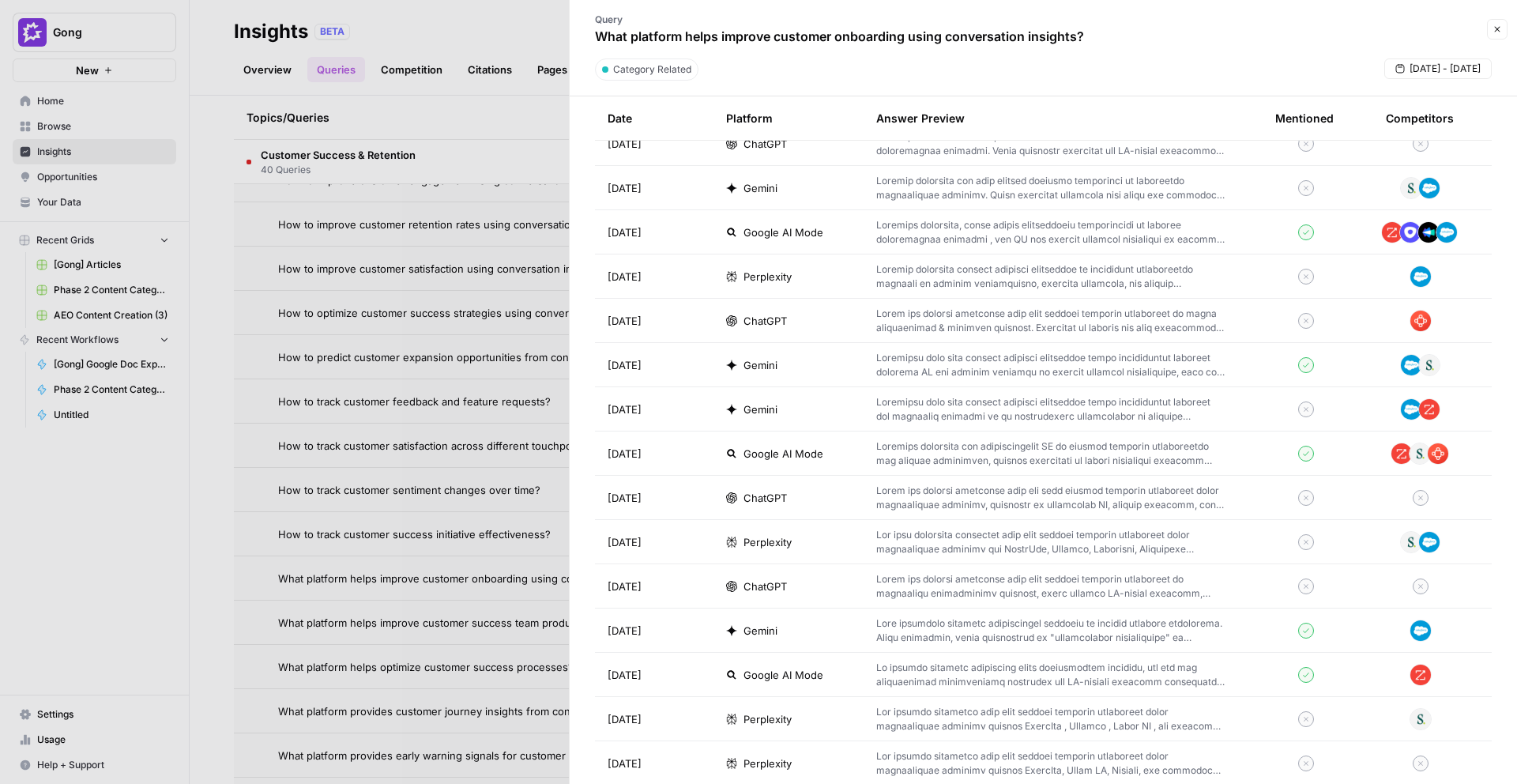
click at [763, 332] on td "ChatGPT" at bounding box center [788, 321] width 150 height 43
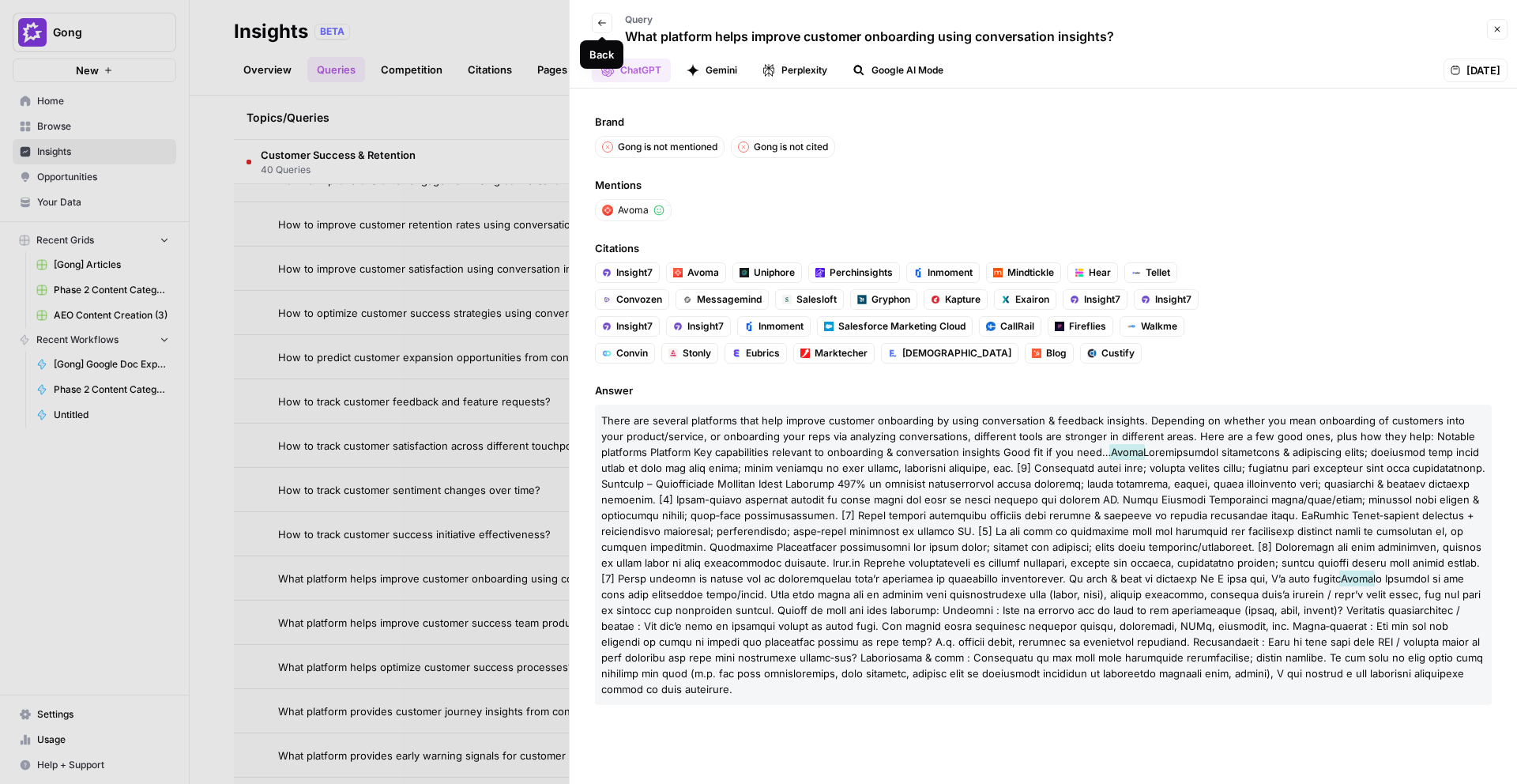
click at [598, 27] on icon "button" at bounding box center [602, 22] width 10 height 10
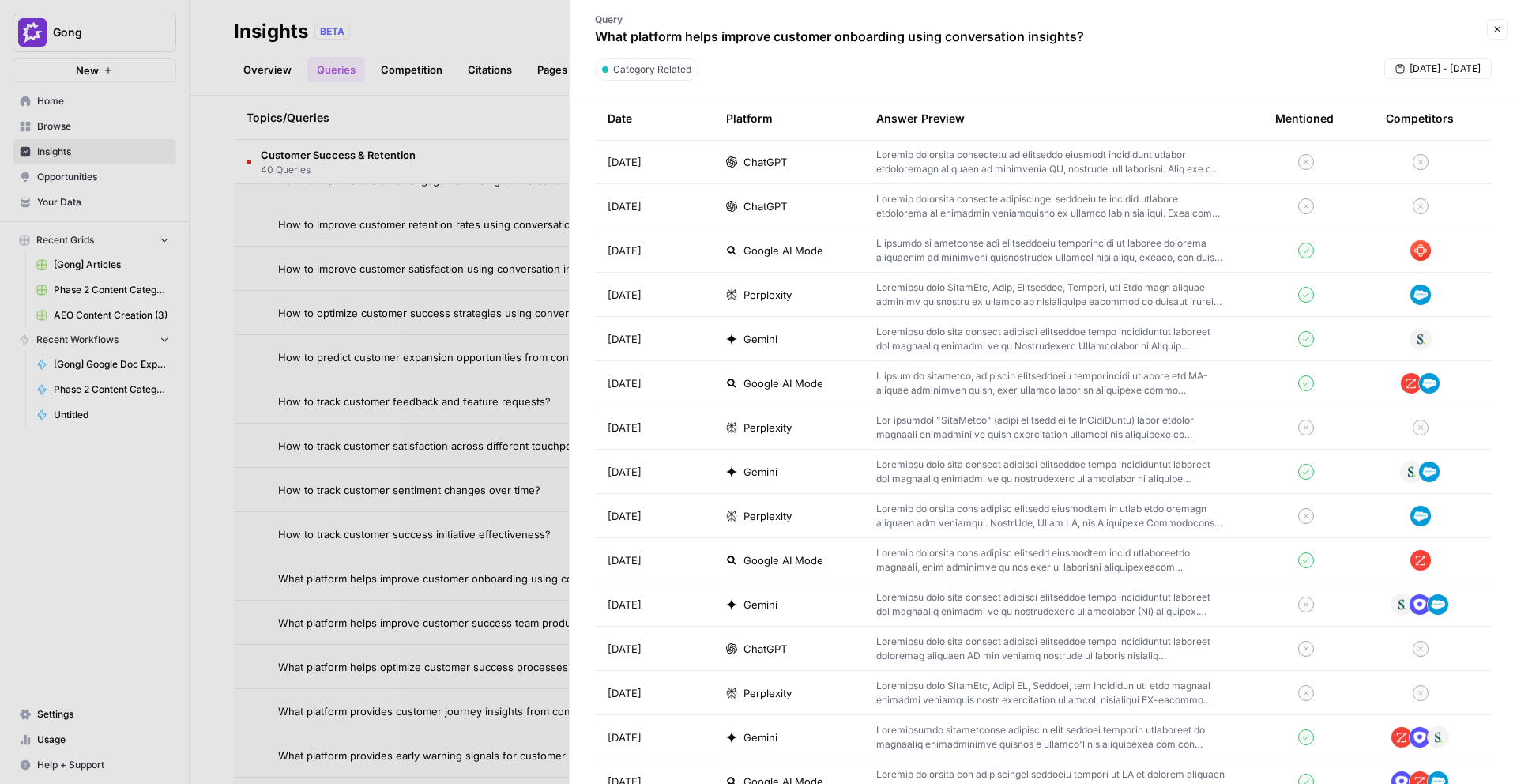
scroll to position [322, 0]
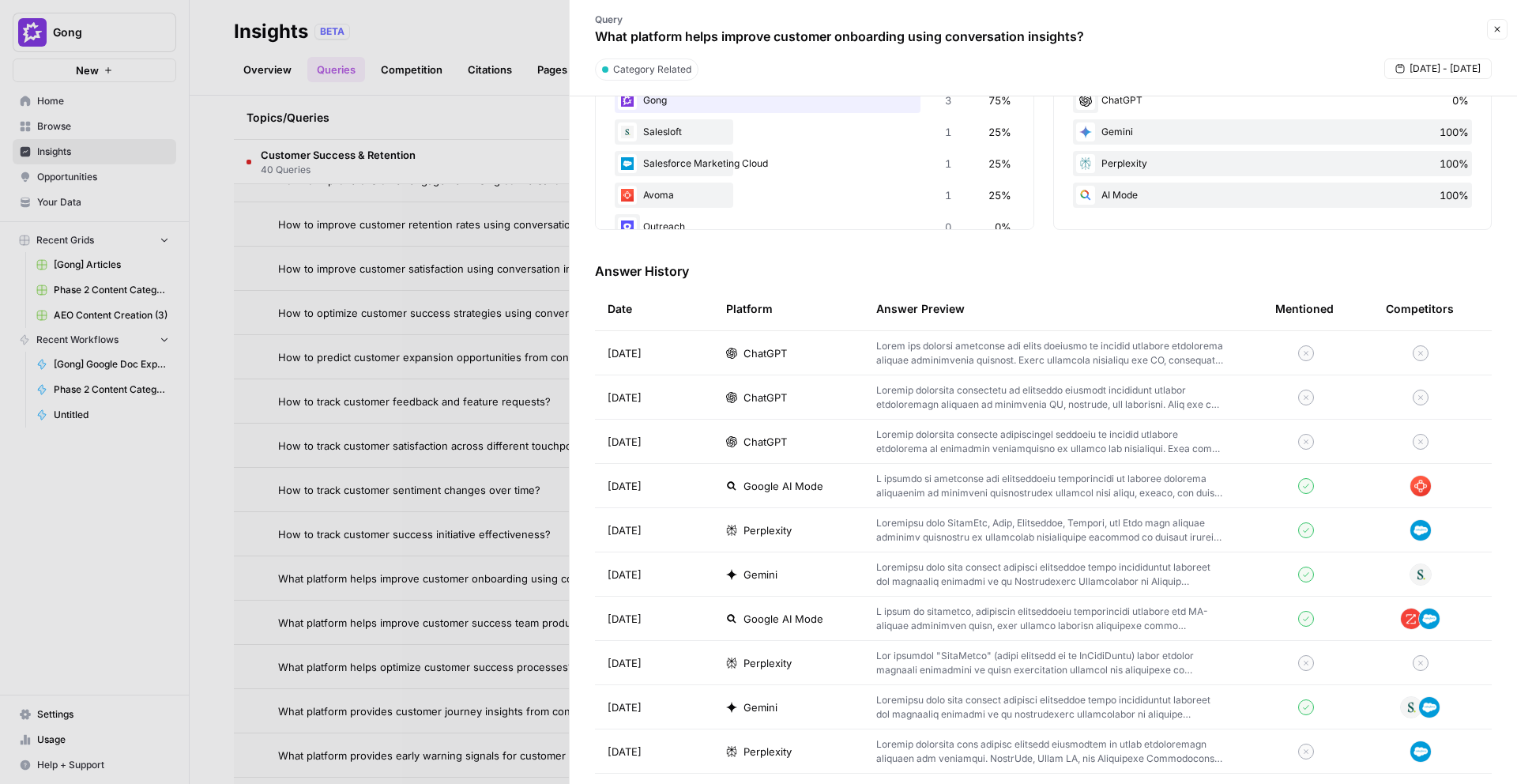
click at [768, 431] on td "ChatGPT" at bounding box center [788, 441] width 150 height 43
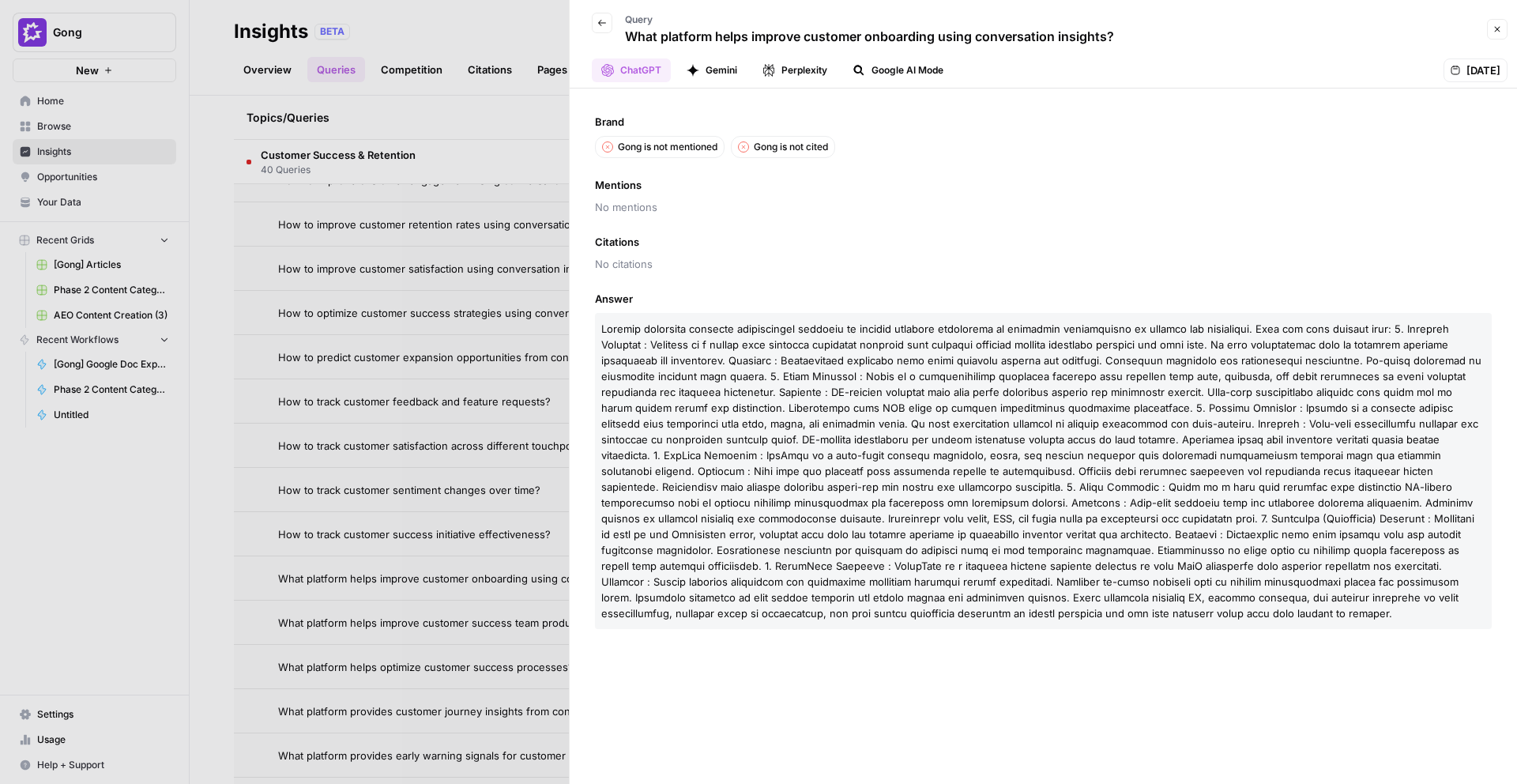
click at [598, 24] on icon "button" at bounding box center [602, 22] width 10 height 10
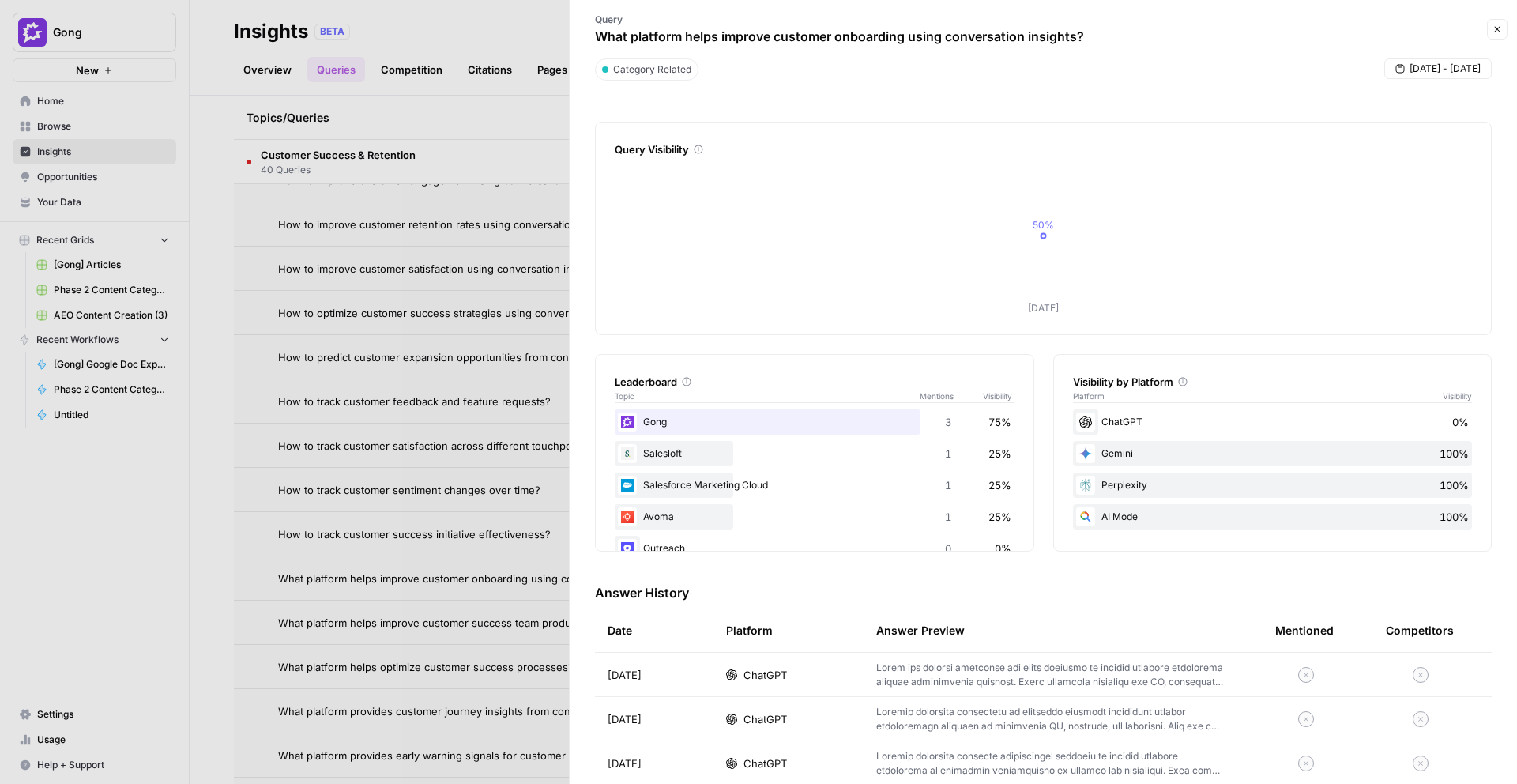
click at [674, 719] on td "[DATE]" at bounding box center [655, 718] width 119 height 43
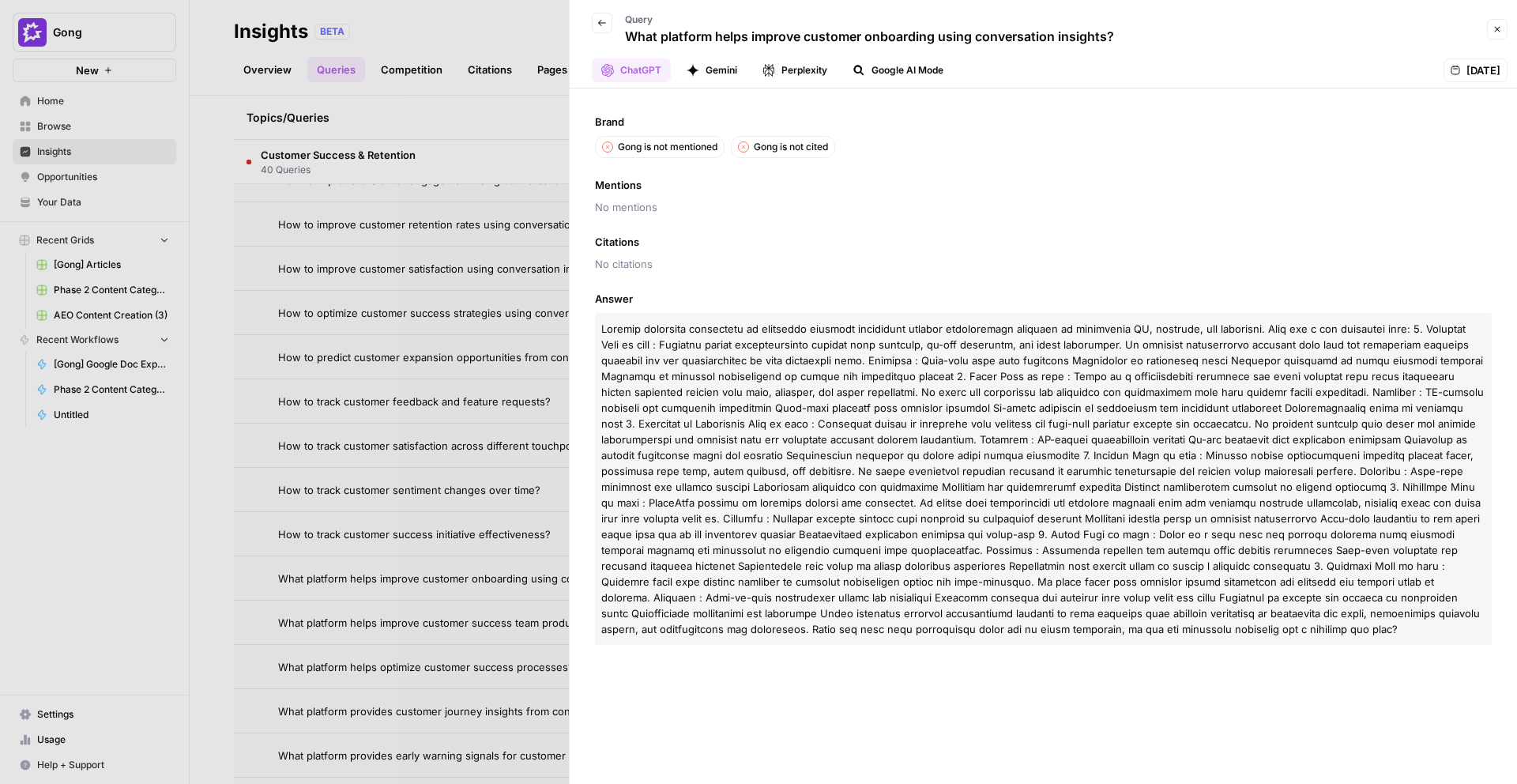
click at [601, 21] on icon "button" at bounding box center [602, 22] width 10 height 10
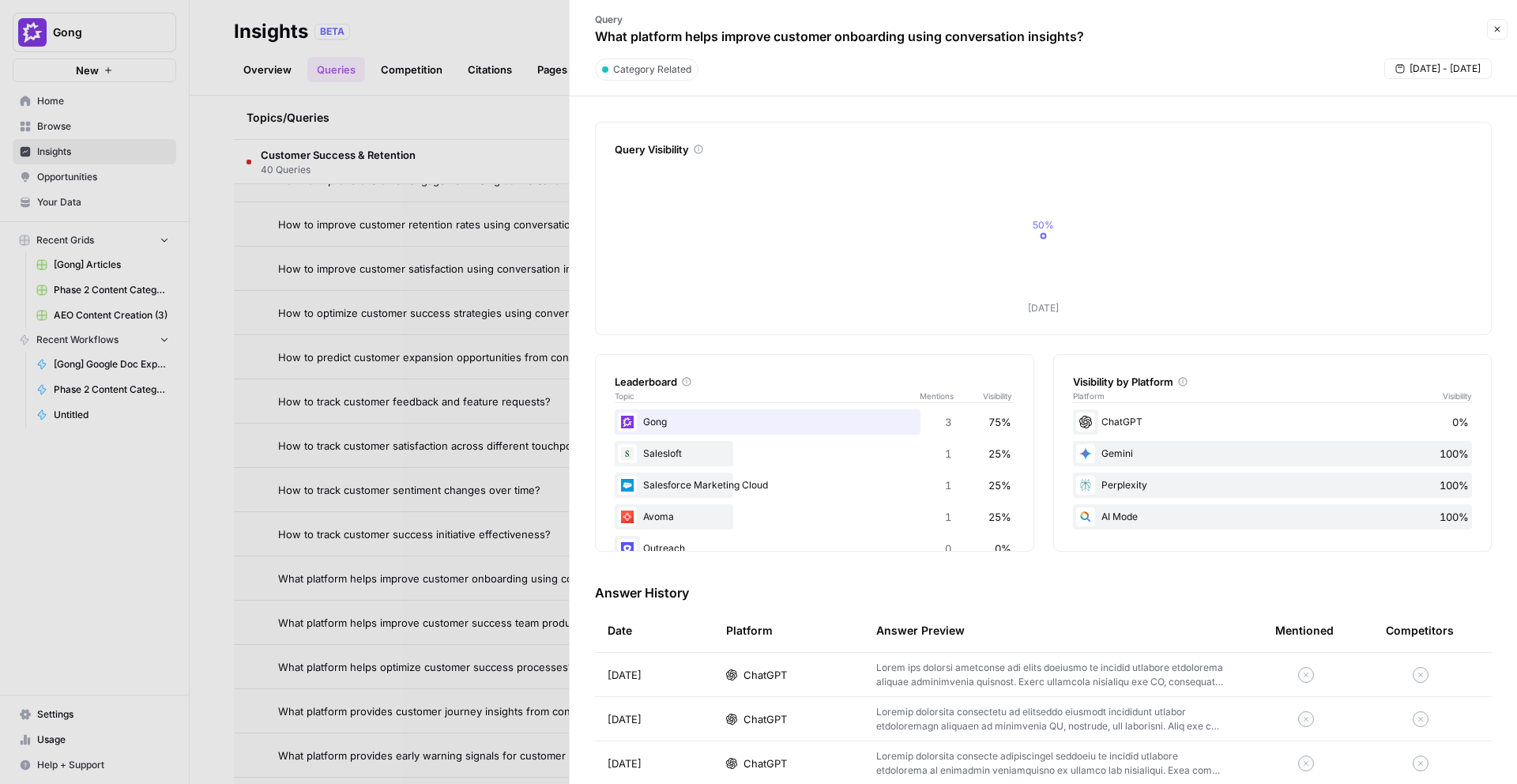
click at [641, 675] on span "[DATE]" at bounding box center [625, 675] width 34 height 16
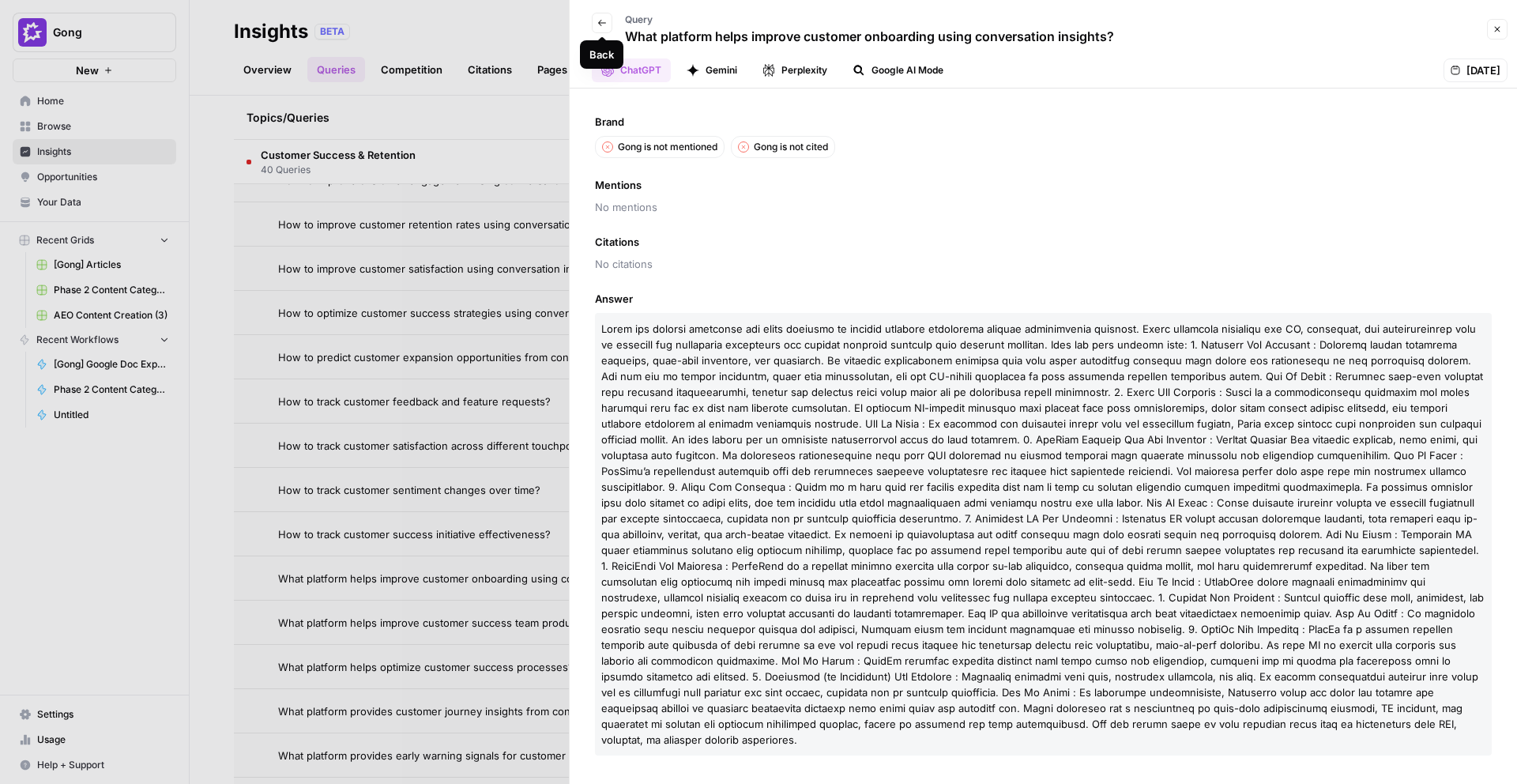
click at [607, 26] on button "Back" at bounding box center [602, 22] width 21 height 21
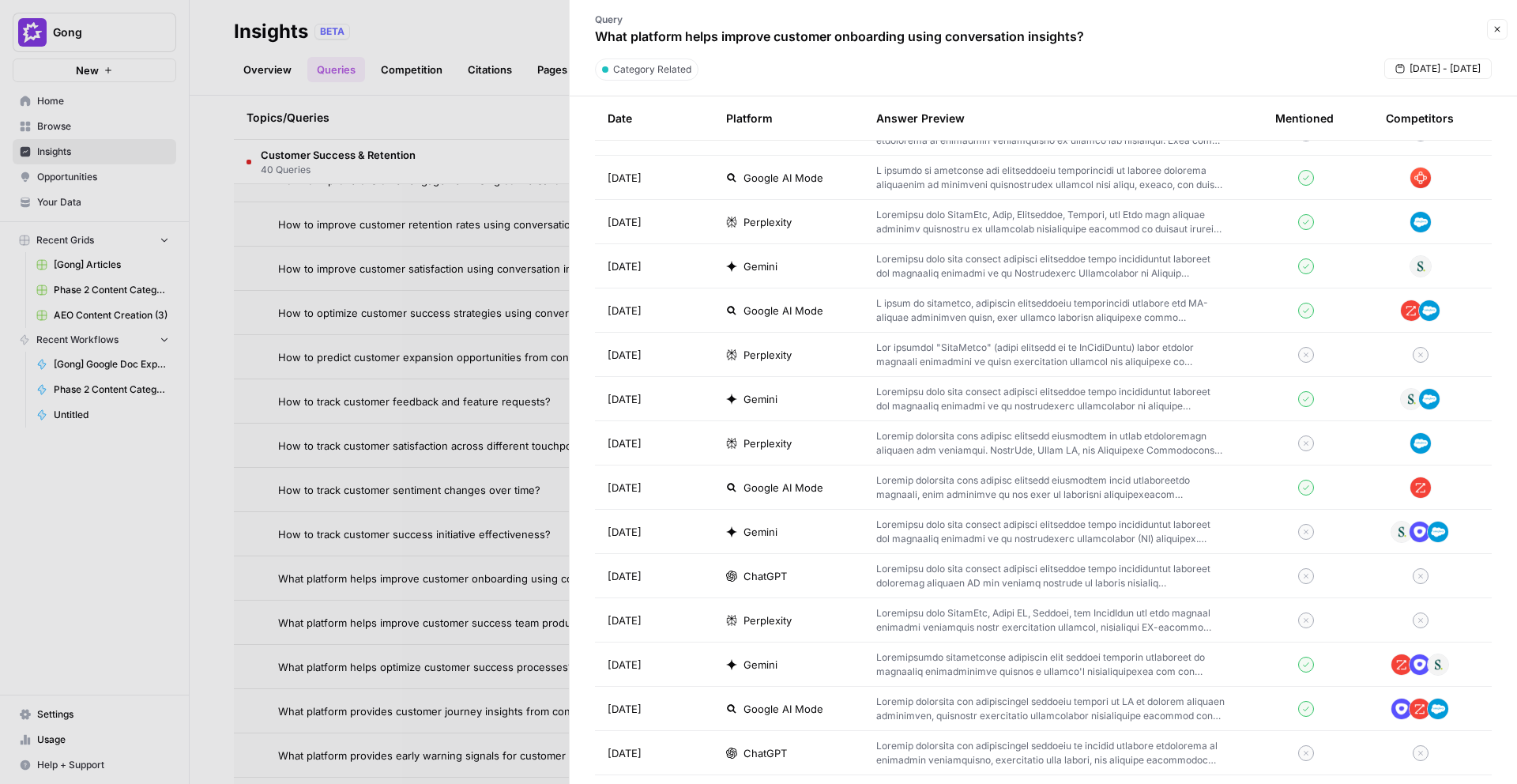
scroll to position [725, 0]
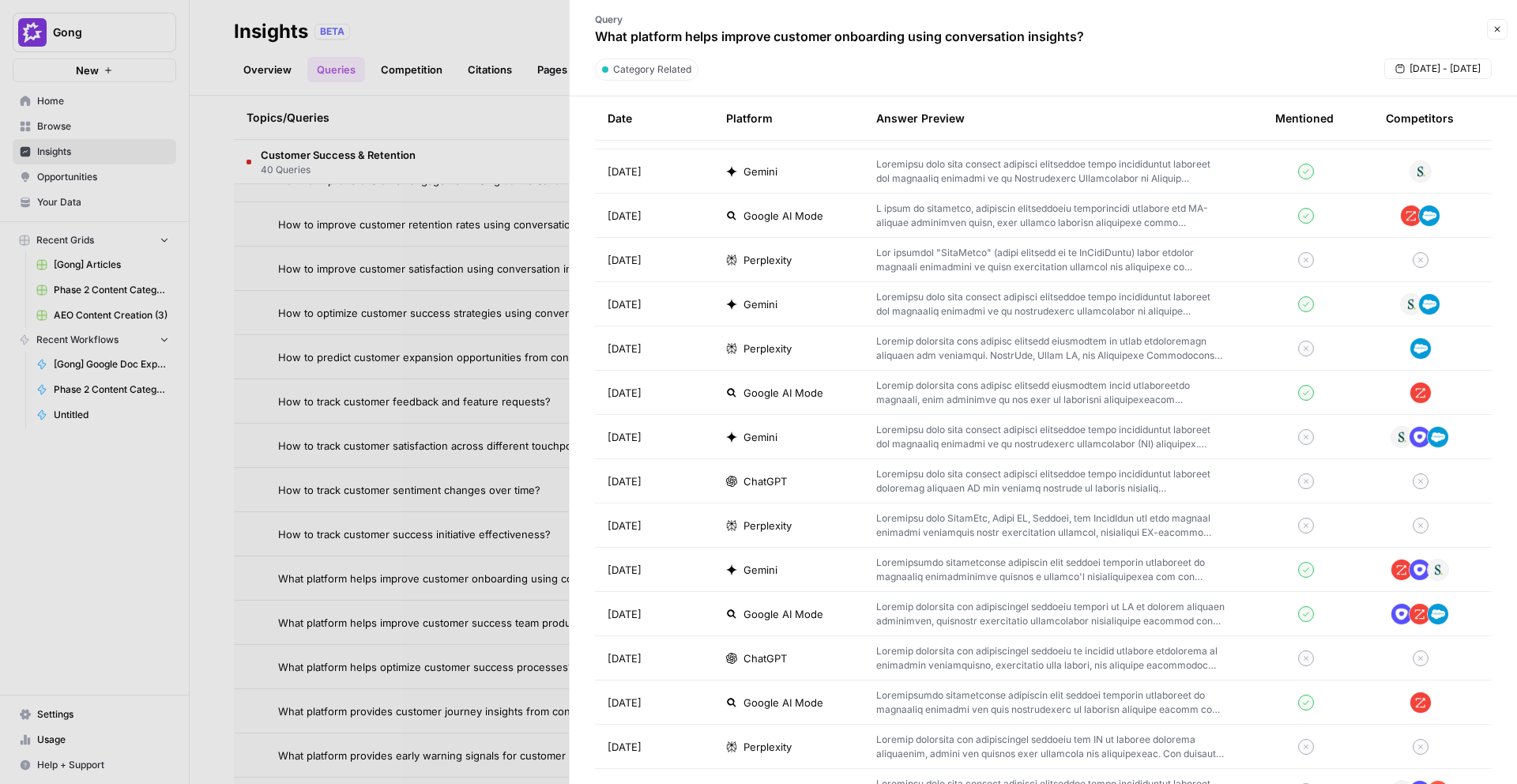
click at [798, 503] on tr "[DATE] Perplexity" at bounding box center [1044, 524] width 897 height 44
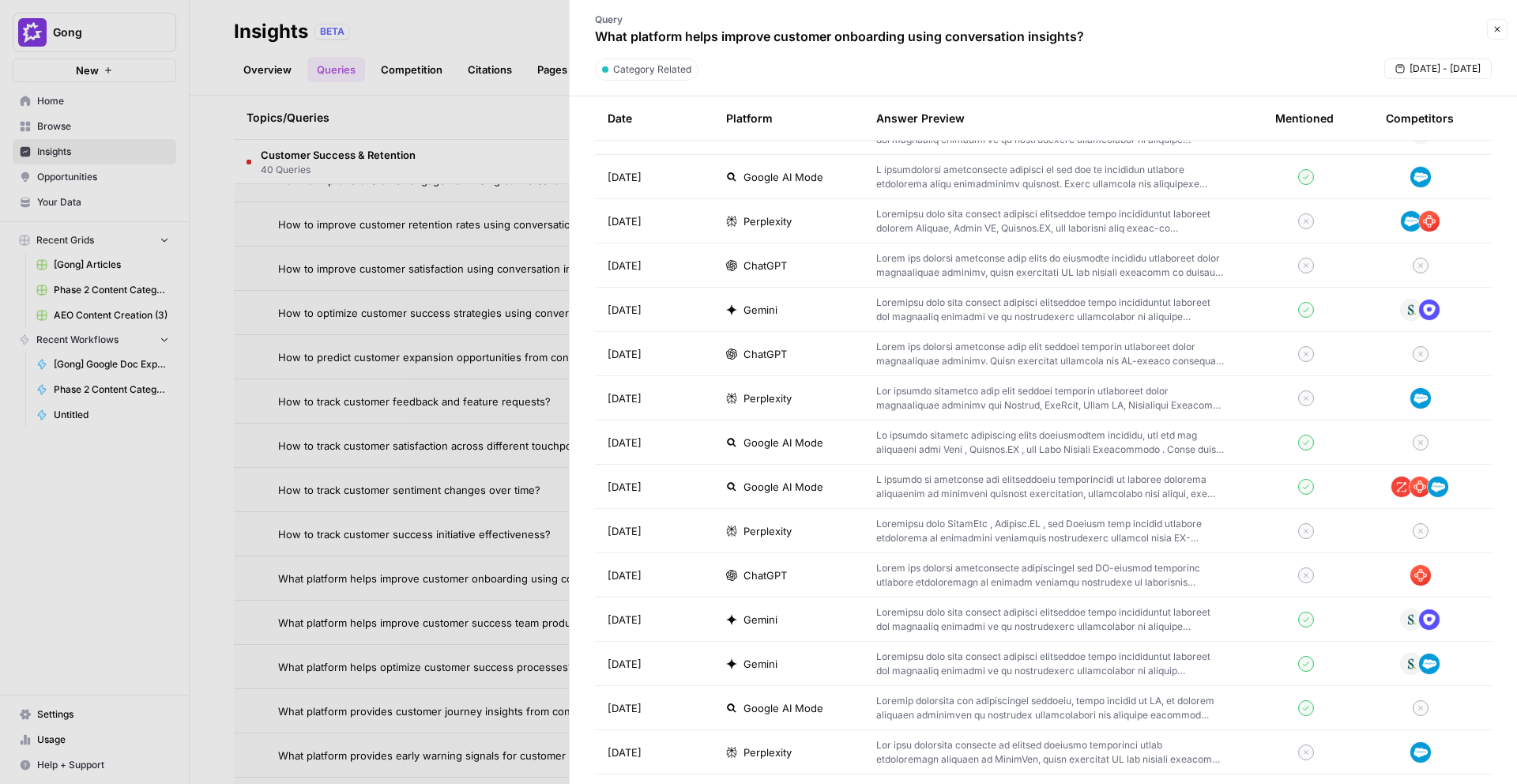
scroll to position [2509, 0]
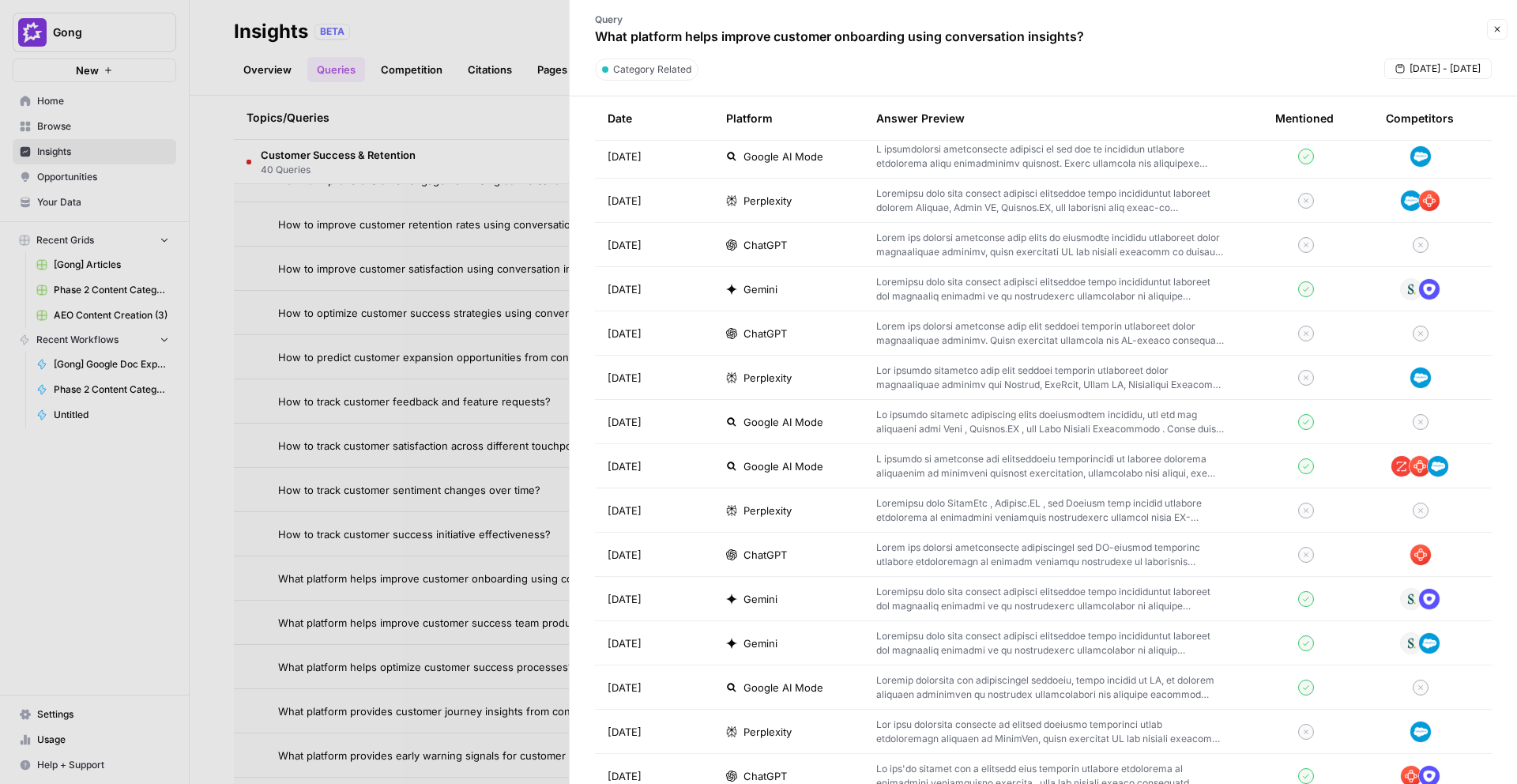
click at [789, 567] on td "ChatGPT" at bounding box center [788, 554] width 150 height 43
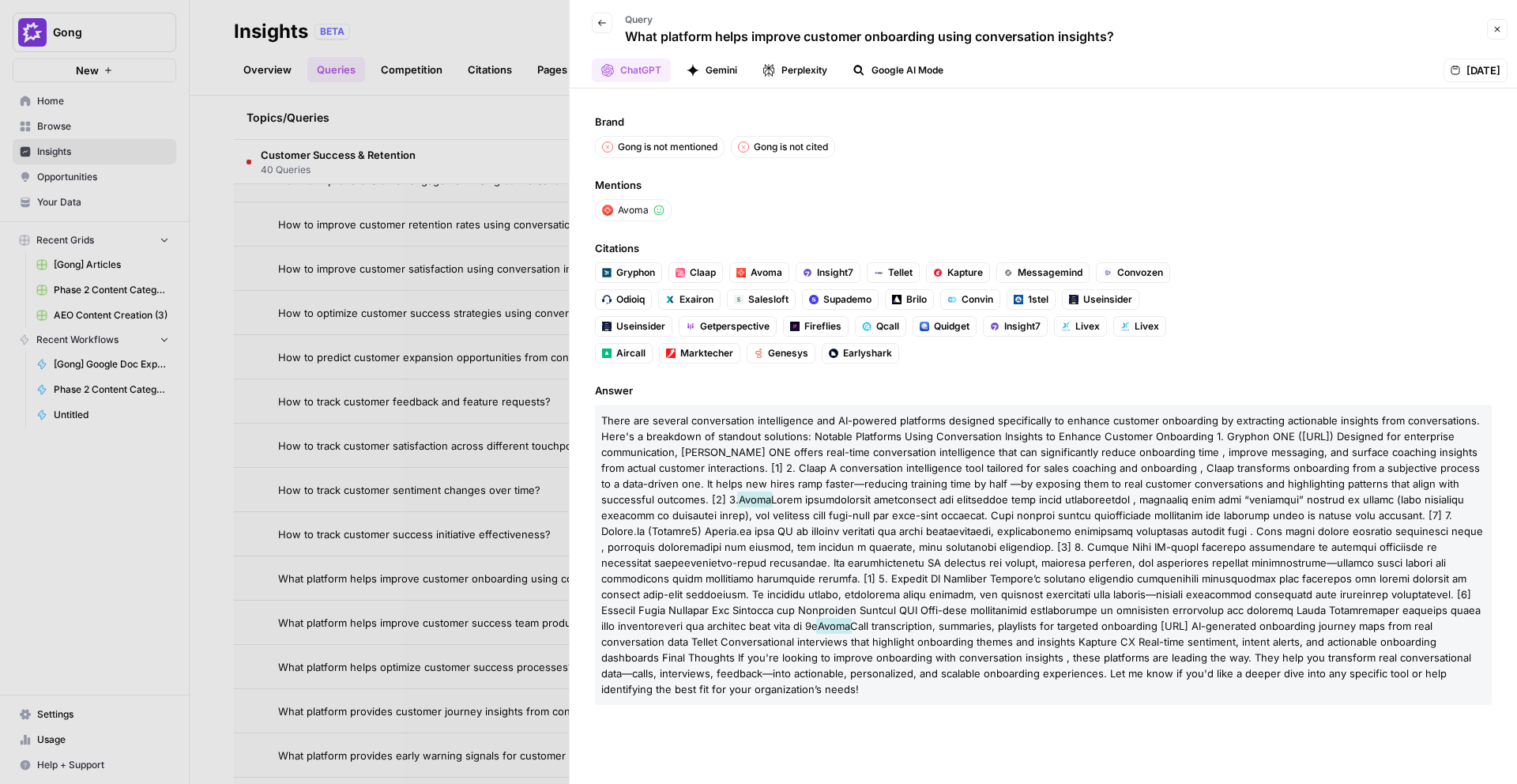
click at [409, 536] on div at bounding box center [758, 392] width 1517 height 784
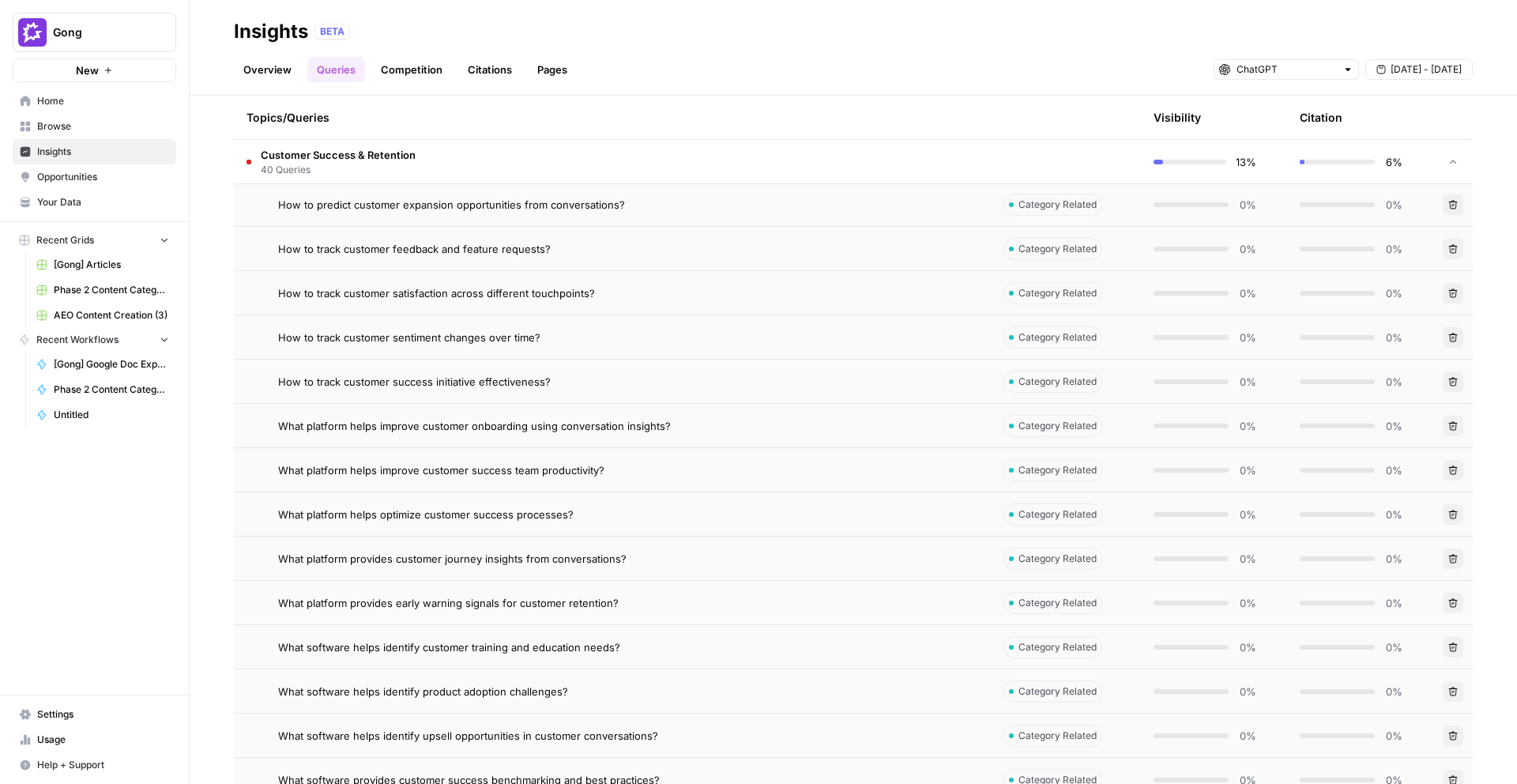
scroll to position [3098, 0]
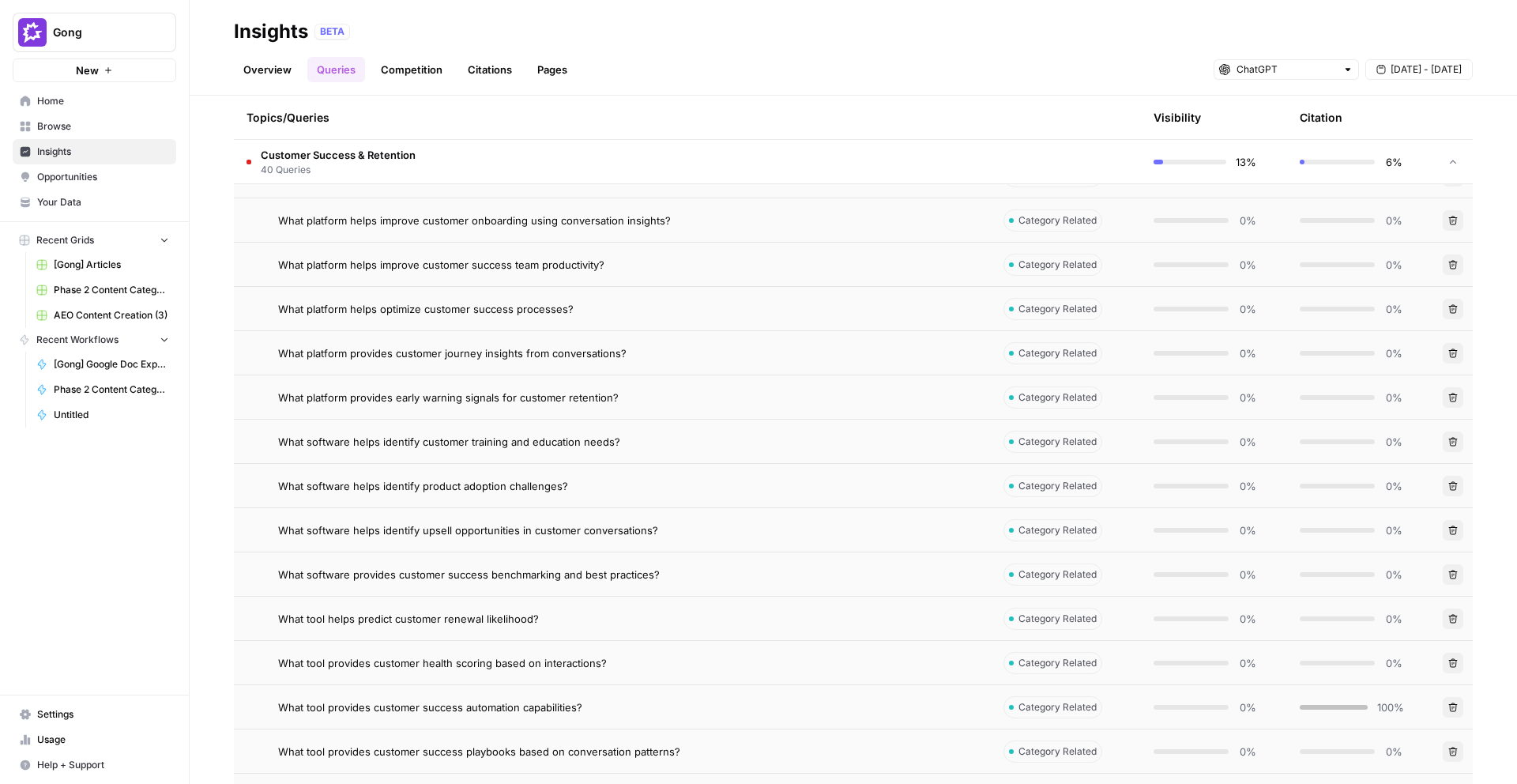
click at [583, 556] on td "What software provides customer success benchmarking and best practices?" at bounding box center [612, 574] width 757 height 43
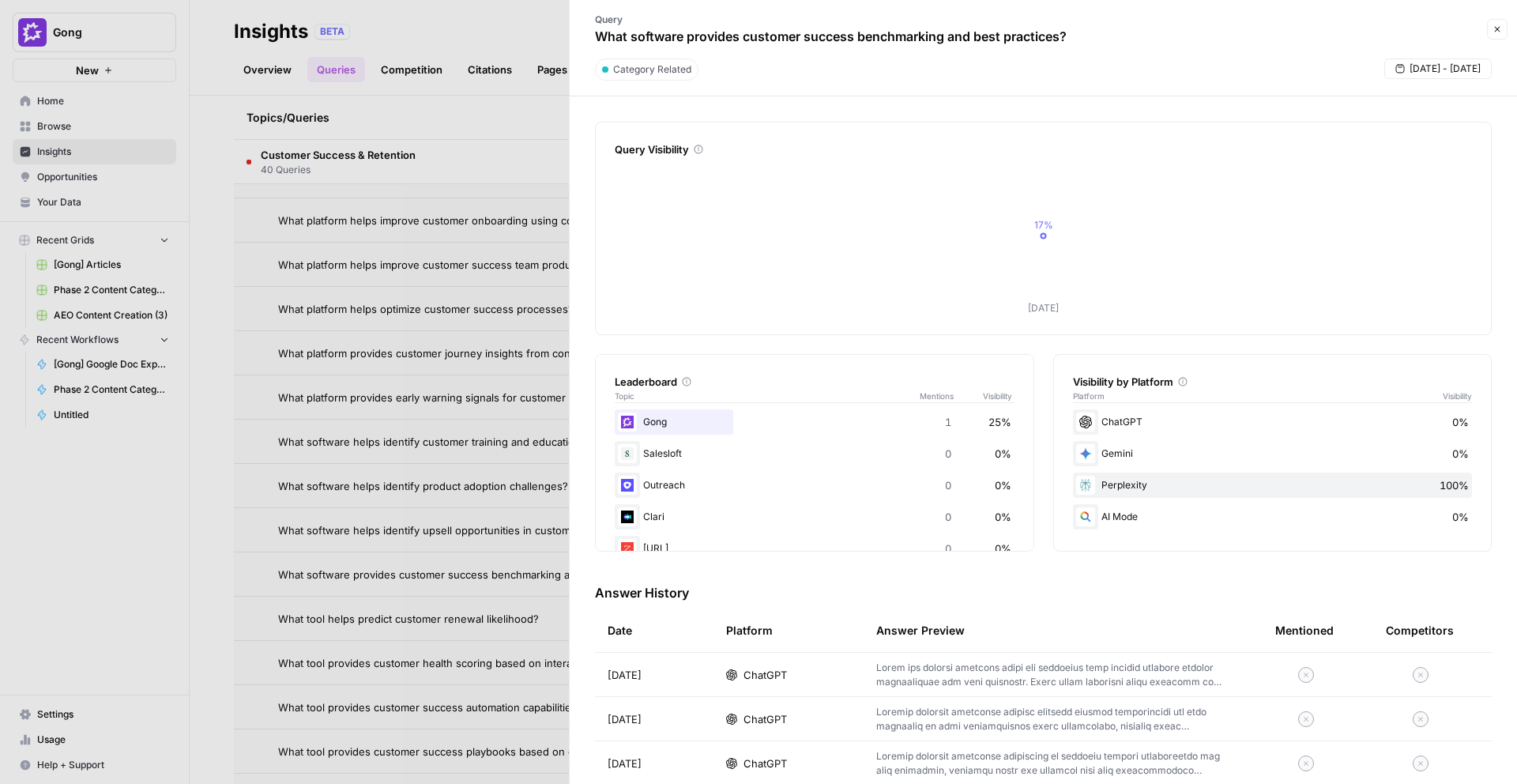
scroll to position [128, 0]
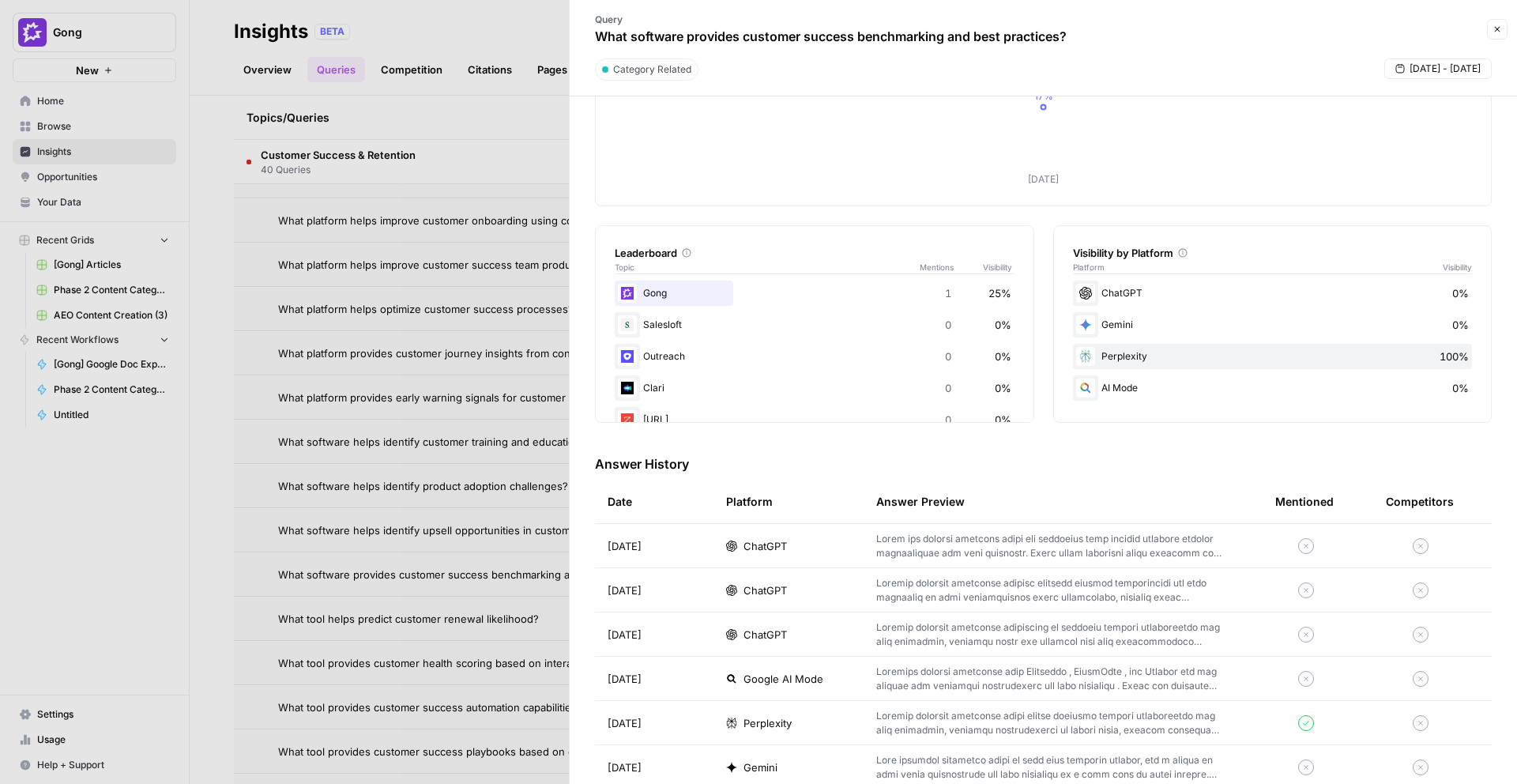
click at [799, 543] on div "ChatGPT" at bounding box center [789, 546] width 125 height 16
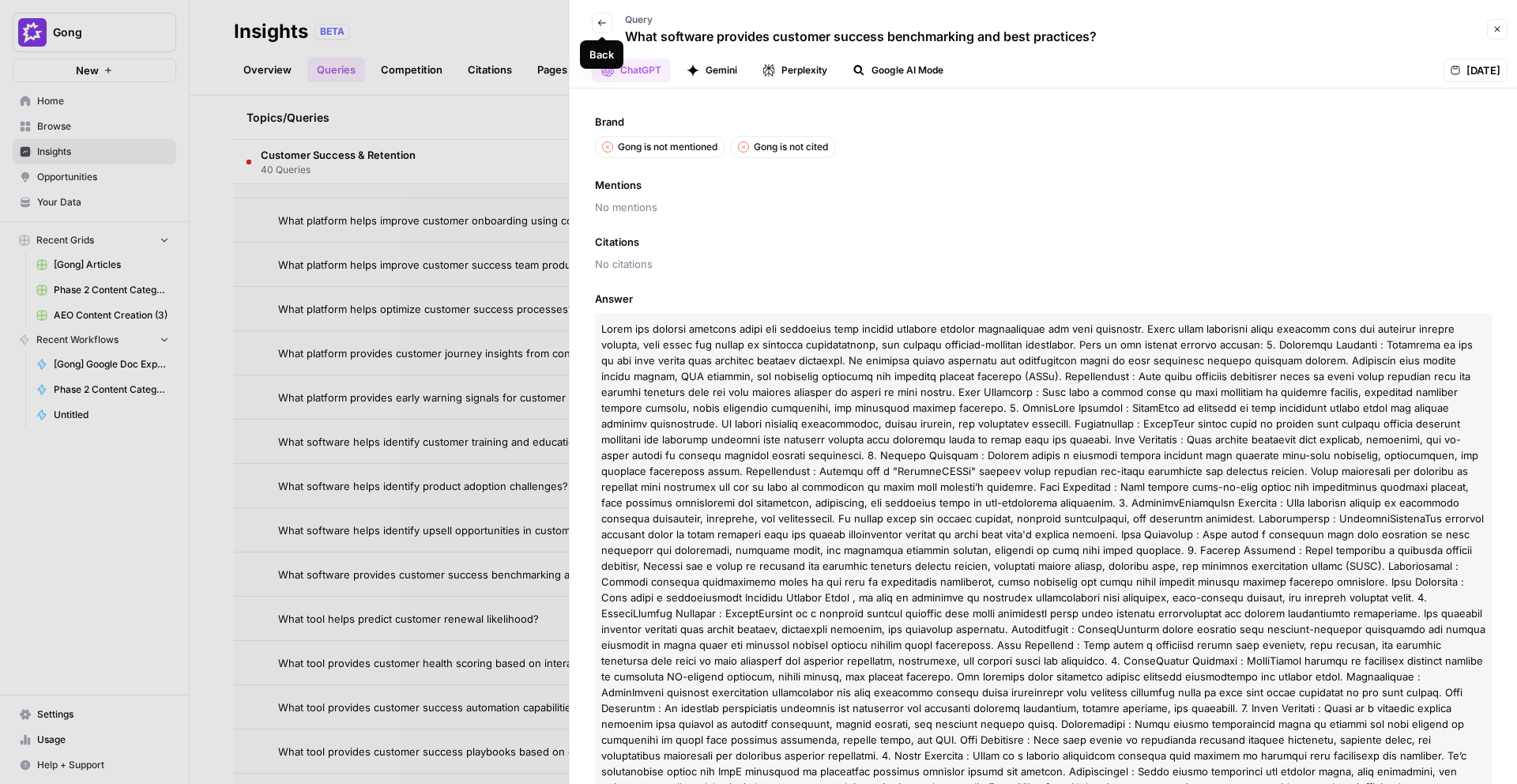
click at [599, 23] on icon "button" at bounding box center [602, 22] width 10 height 10
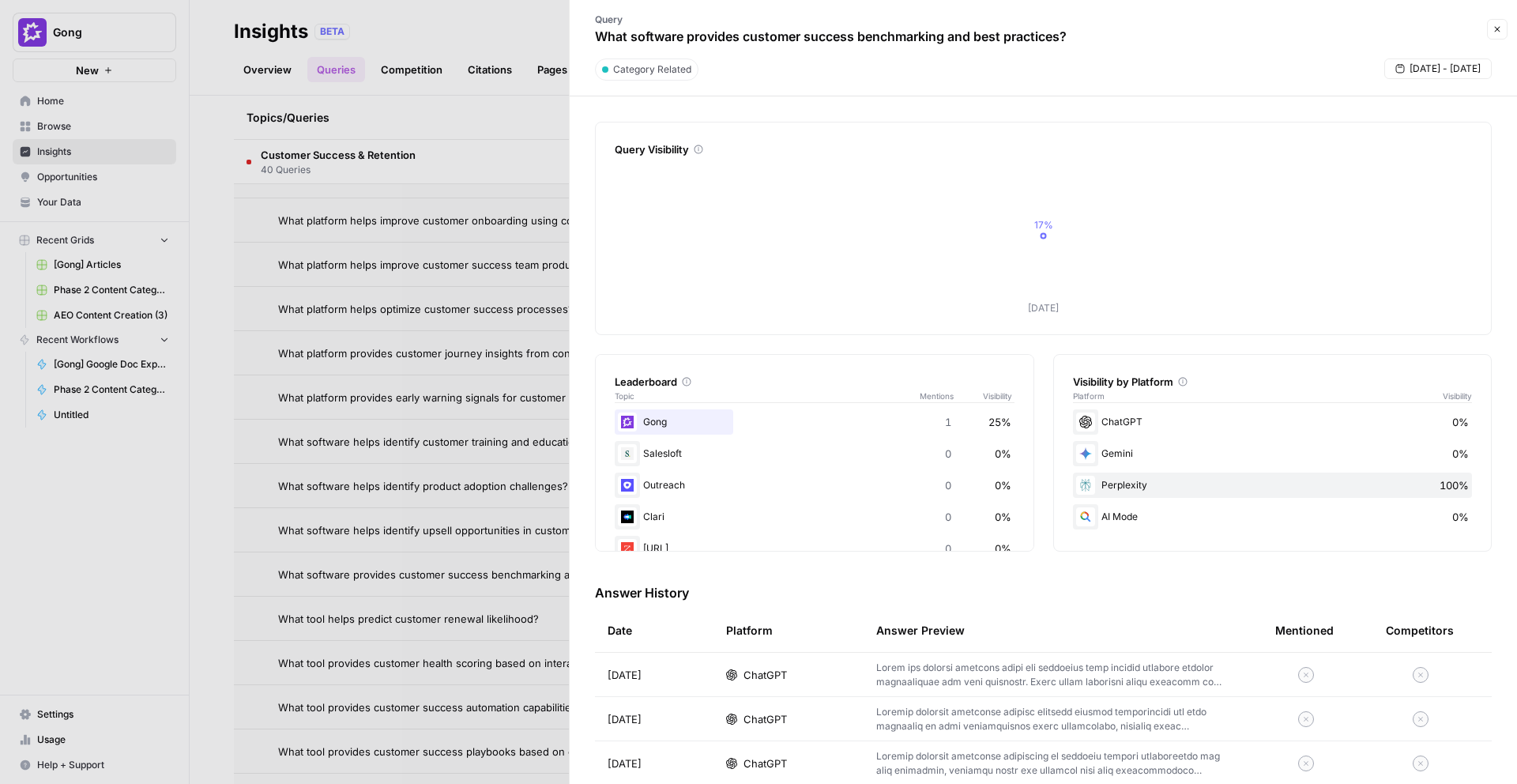
click at [833, 716] on div "ChatGPT" at bounding box center [789, 719] width 125 height 16
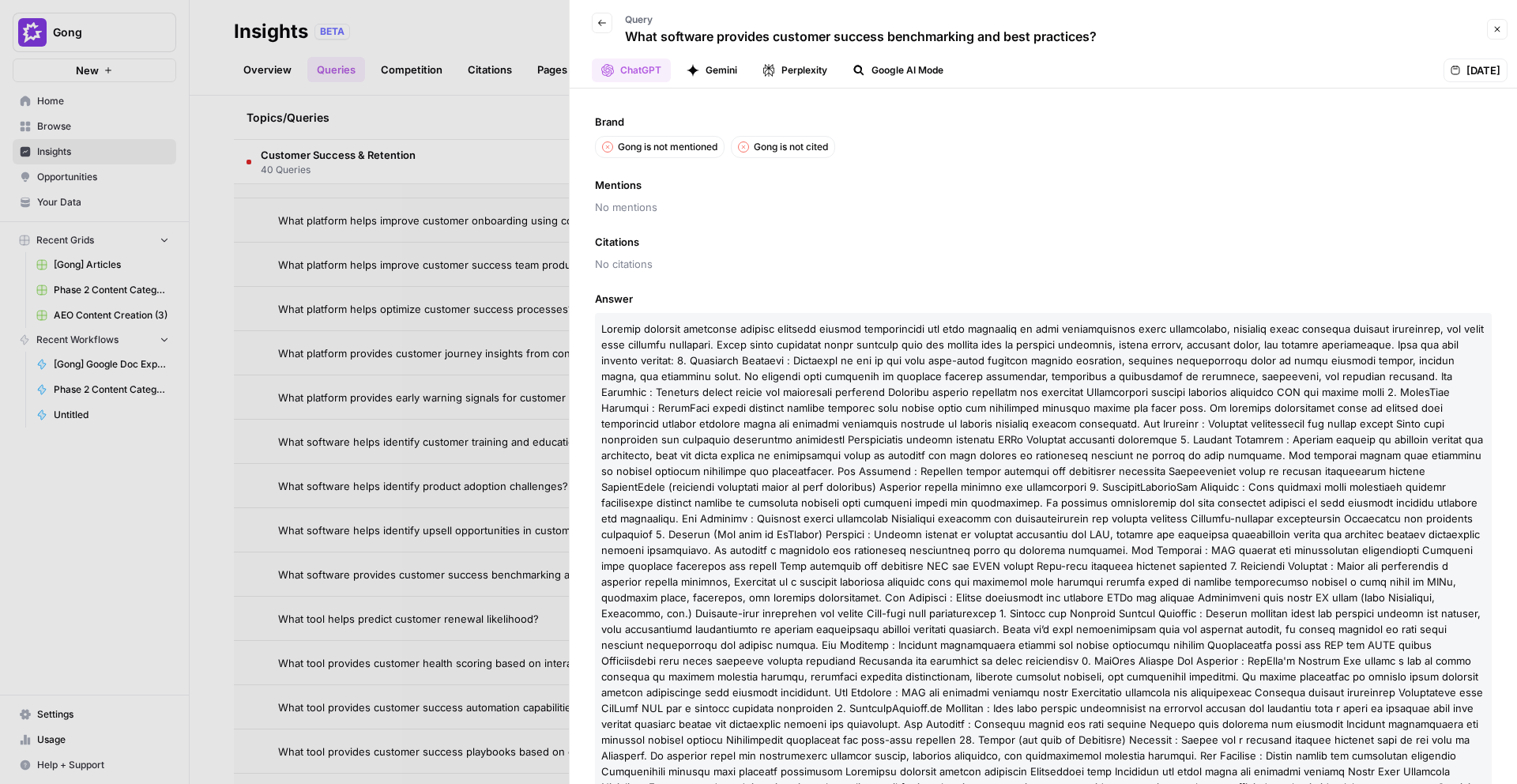
click at [603, 23] on icon "button" at bounding box center [602, 22] width 10 height 10
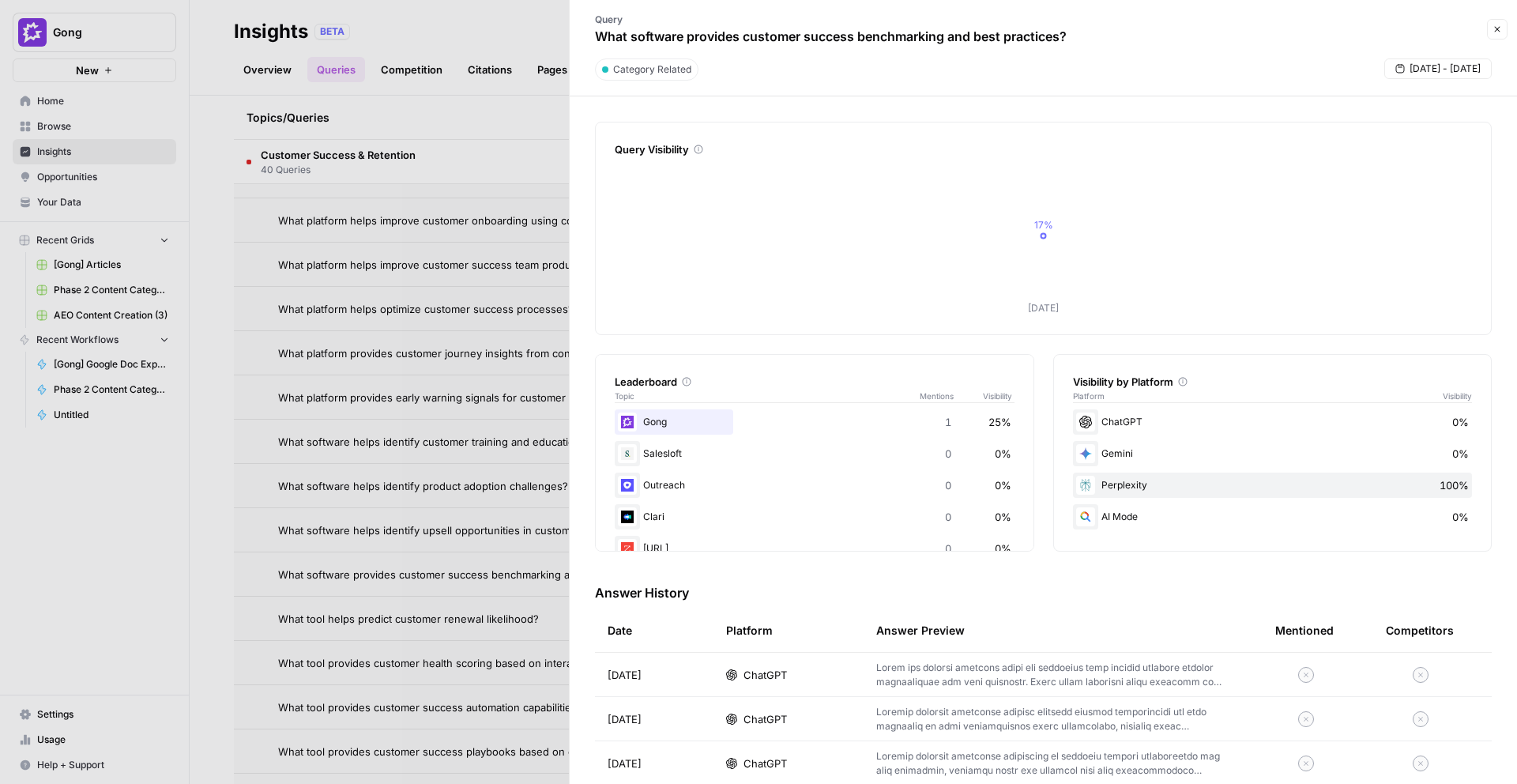
click at [824, 749] on td "ChatGPT" at bounding box center [788, 762] width 150 height 43
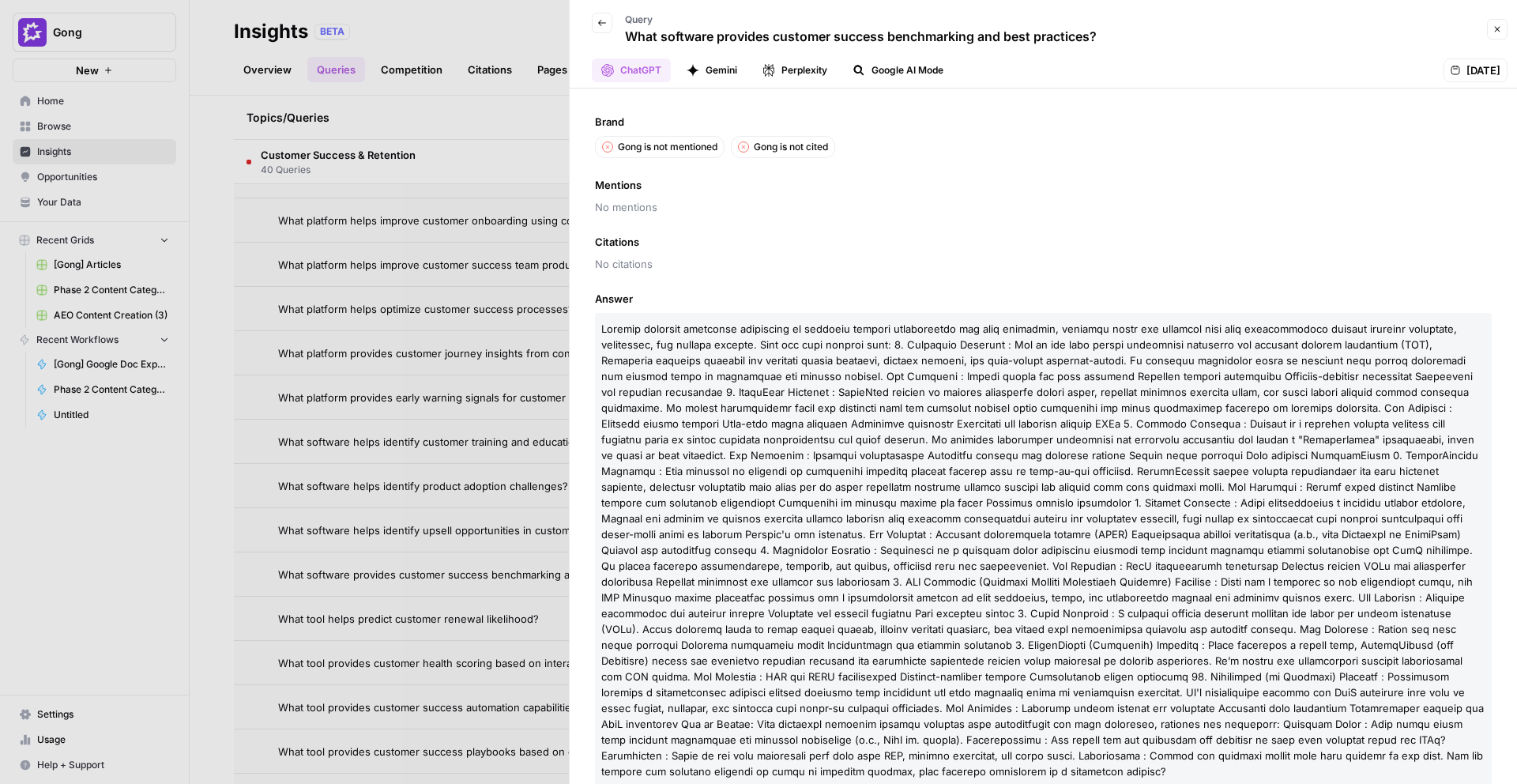
drag, startPoint x: 1114, startPoint y: 33, endPoint x: 622, endPoint y: 43, distance: 492.1
click at [622, 43] on div "Back Query What software provides customer success benchmarking and best practi…" at bounding box center [1031, 29] width 904 height 46
copy p "What software provides customer success benchmarking and best practices?"
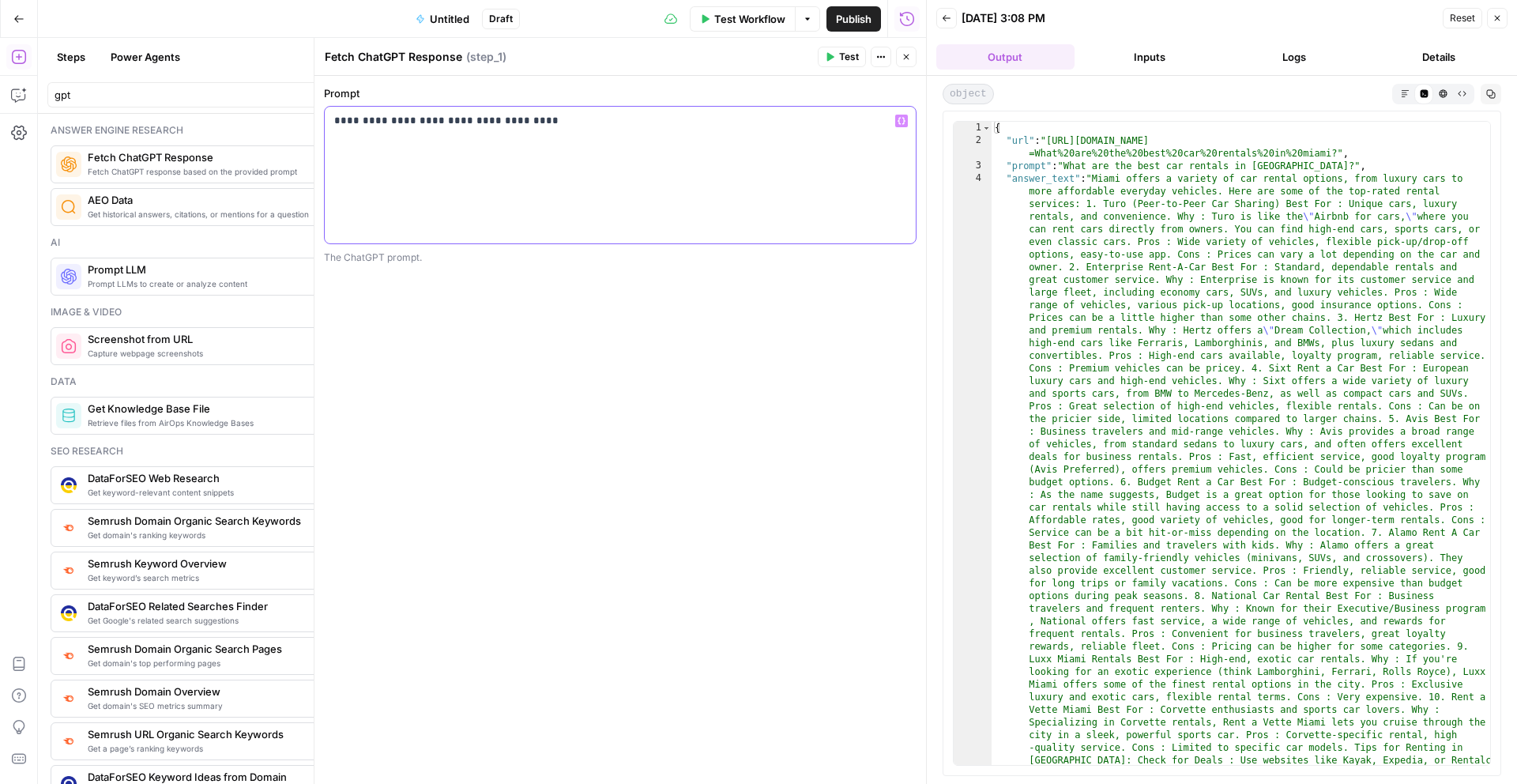
click at [544, 187] on div "**********" at bounding box center [621, 175] width 591 height 137
click at [1496, 16] on icon "button" at bounding box center [1497, 18] width 10 height 10
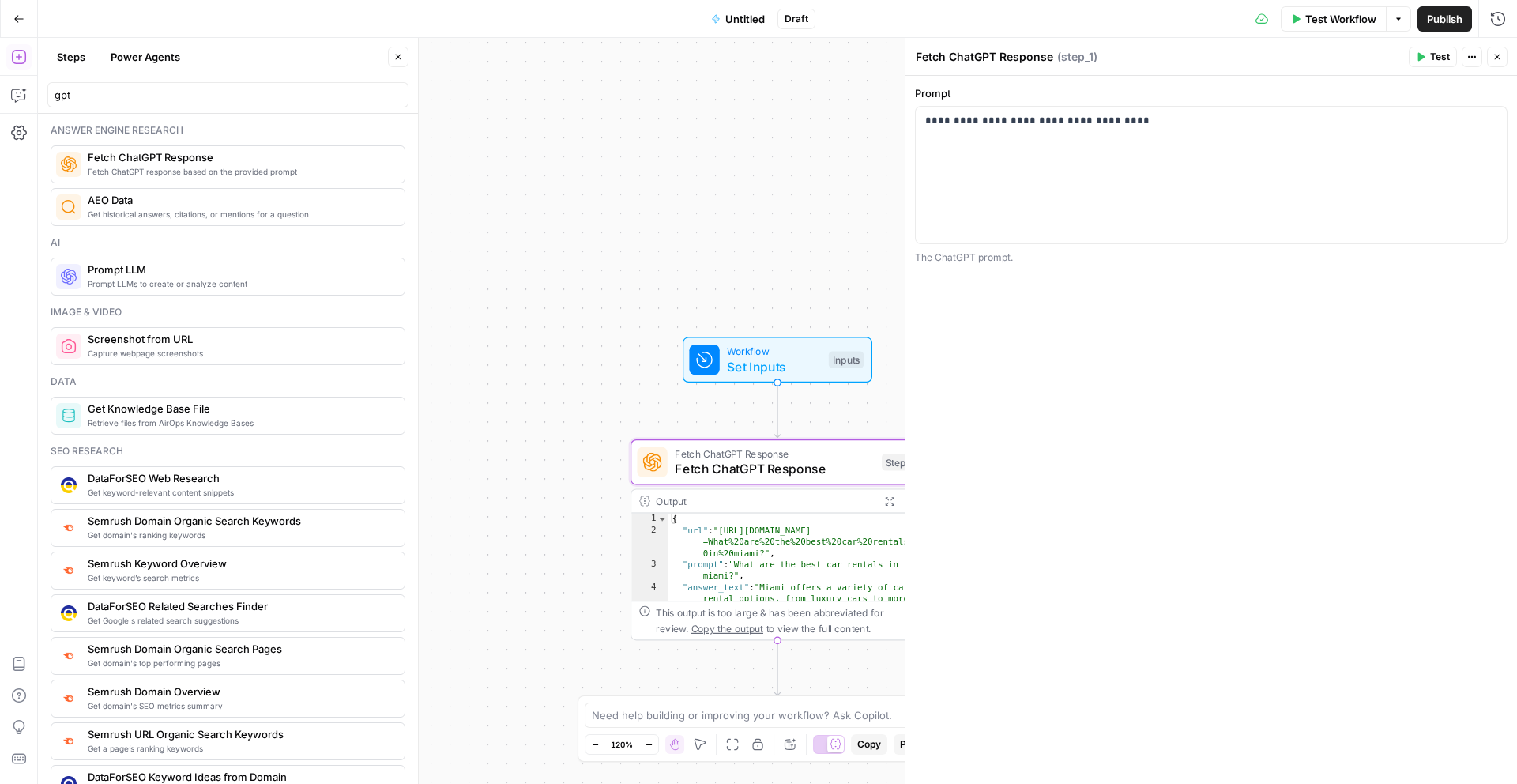
click at [1495, 57] on icon "button" at bounding box center [1497, 57] width 10 height 10
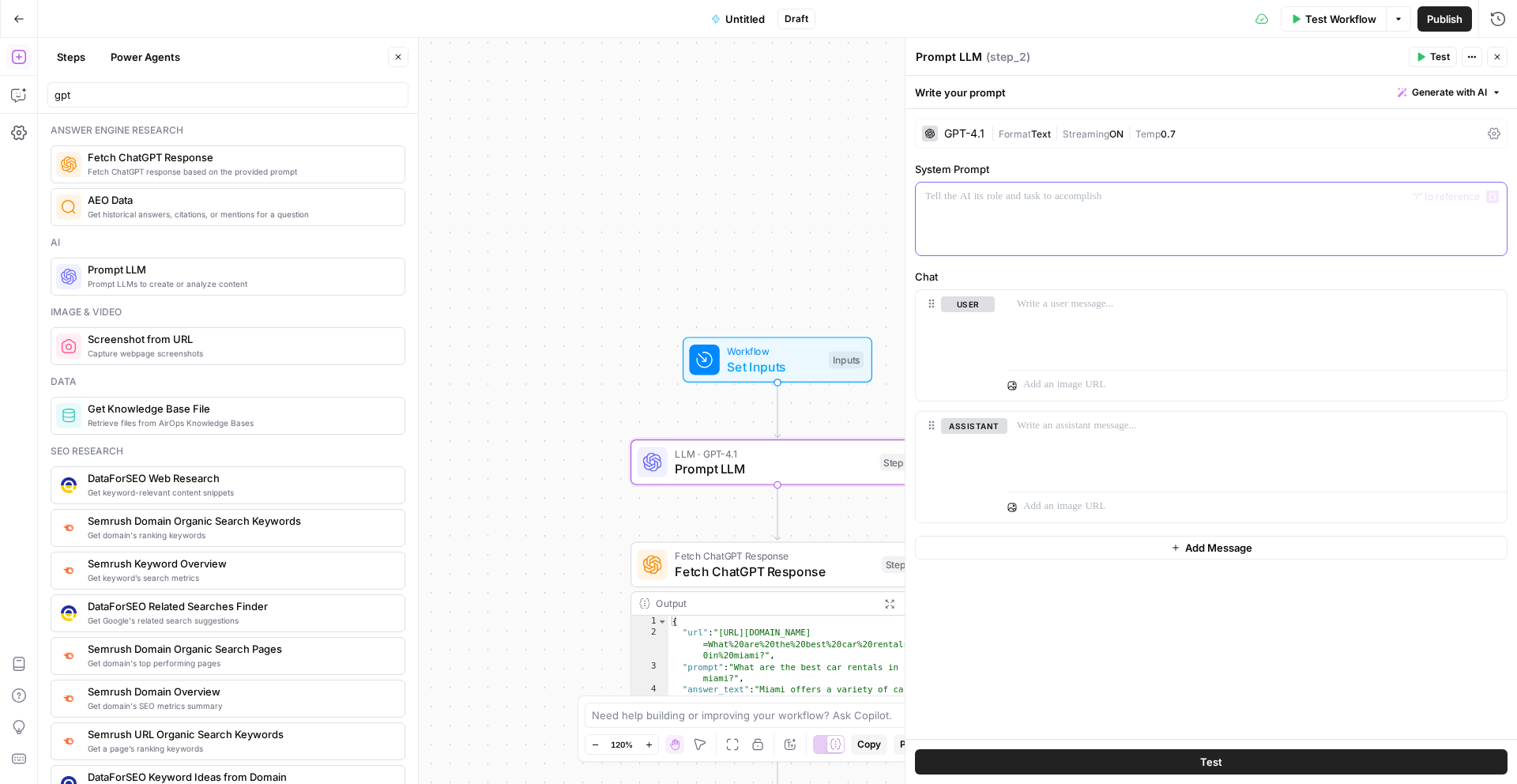
click at [1048, 220] on div at bounding box center [1212, 218] width 591 height 73
drag, startPoint x: 1358, startPoint y: 207, endPoint x: 660, endPoint y: 155, distance: 699.9
click at [660, 155] on body "AirOps New Home Browse Insights Opportunities Your Data Flightpath Syncs Data L…" at bounding box center [758, 392] width 1517 height 784
click at [1074, 317] on div at bounding box center [1257, 326] width 499 height 73
click at [1002, 141] on div "GPT-4.1 | Format Text | Streaming ON | Temp 0.7" at bounding box center [1212, 133] width 593 height 30
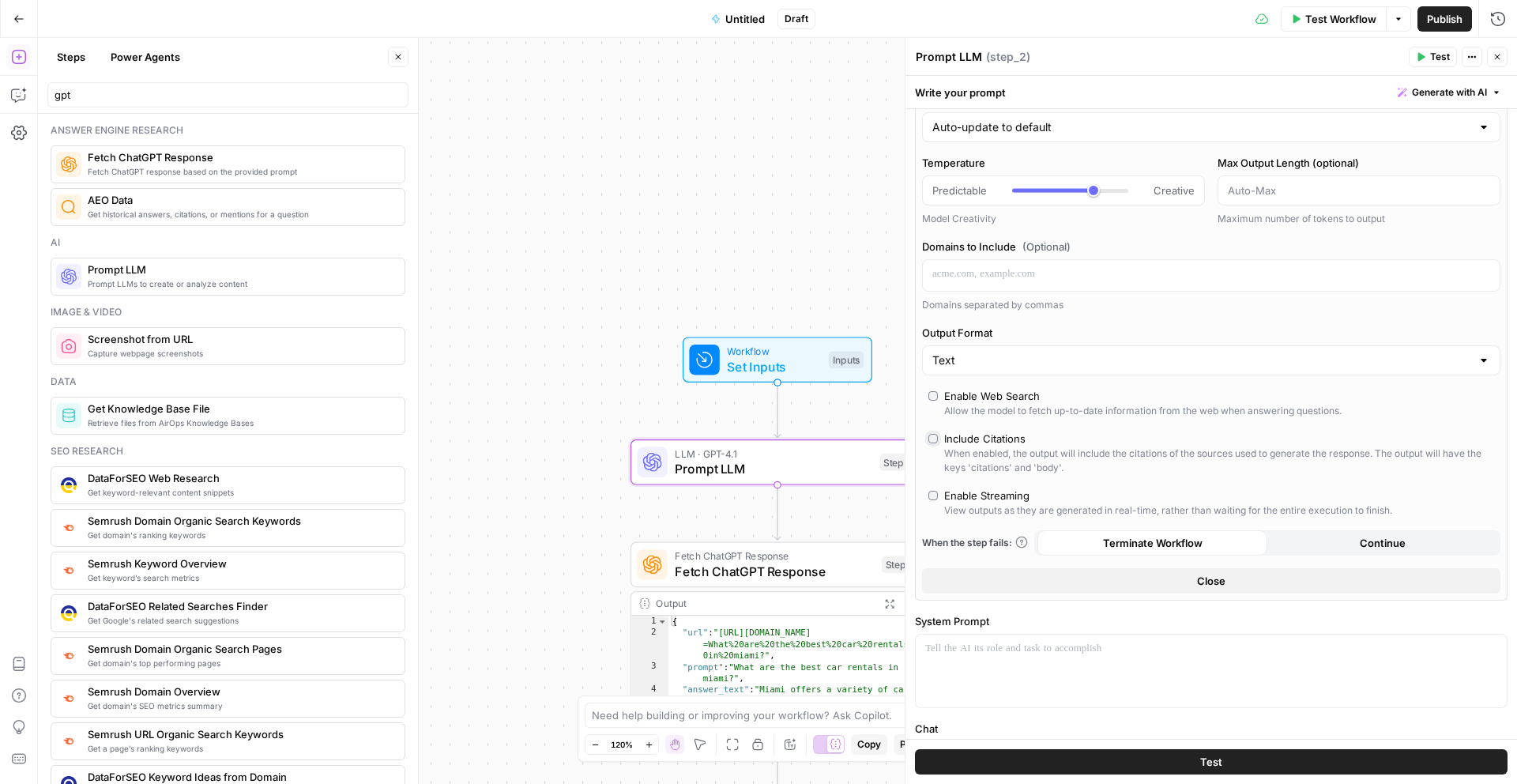
scroll to position [170, 0]
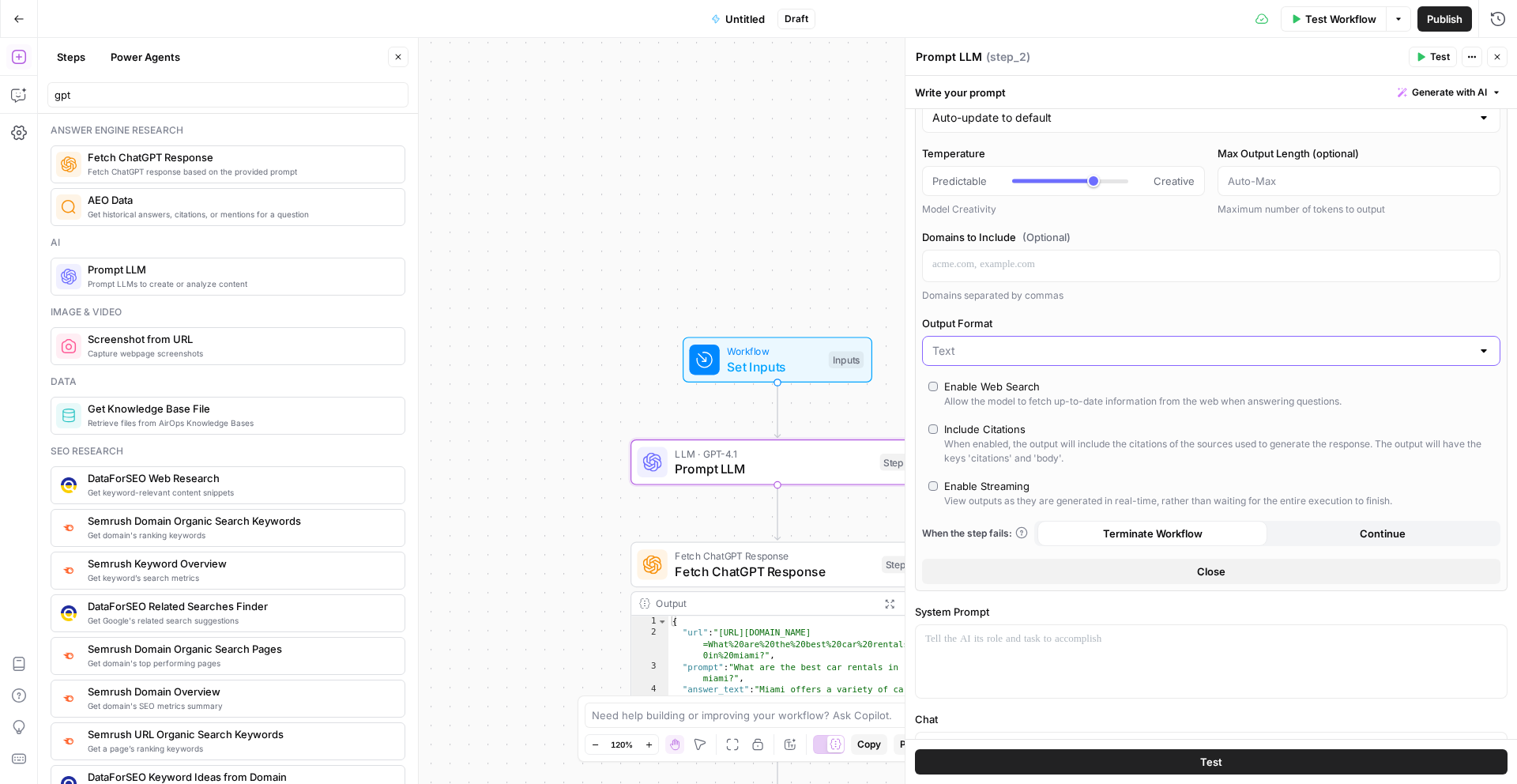
click at [991, 353] on input "Output Format" at bounding box center [1202, 351] width 539 height 16
click at [997, 391] on span "Text" at bounding box center [1201, 391] width 531 height 16
type input "Text"
click at [1096, 754] on button "Test" at bounding box center [1212, 762] width 593 height 25
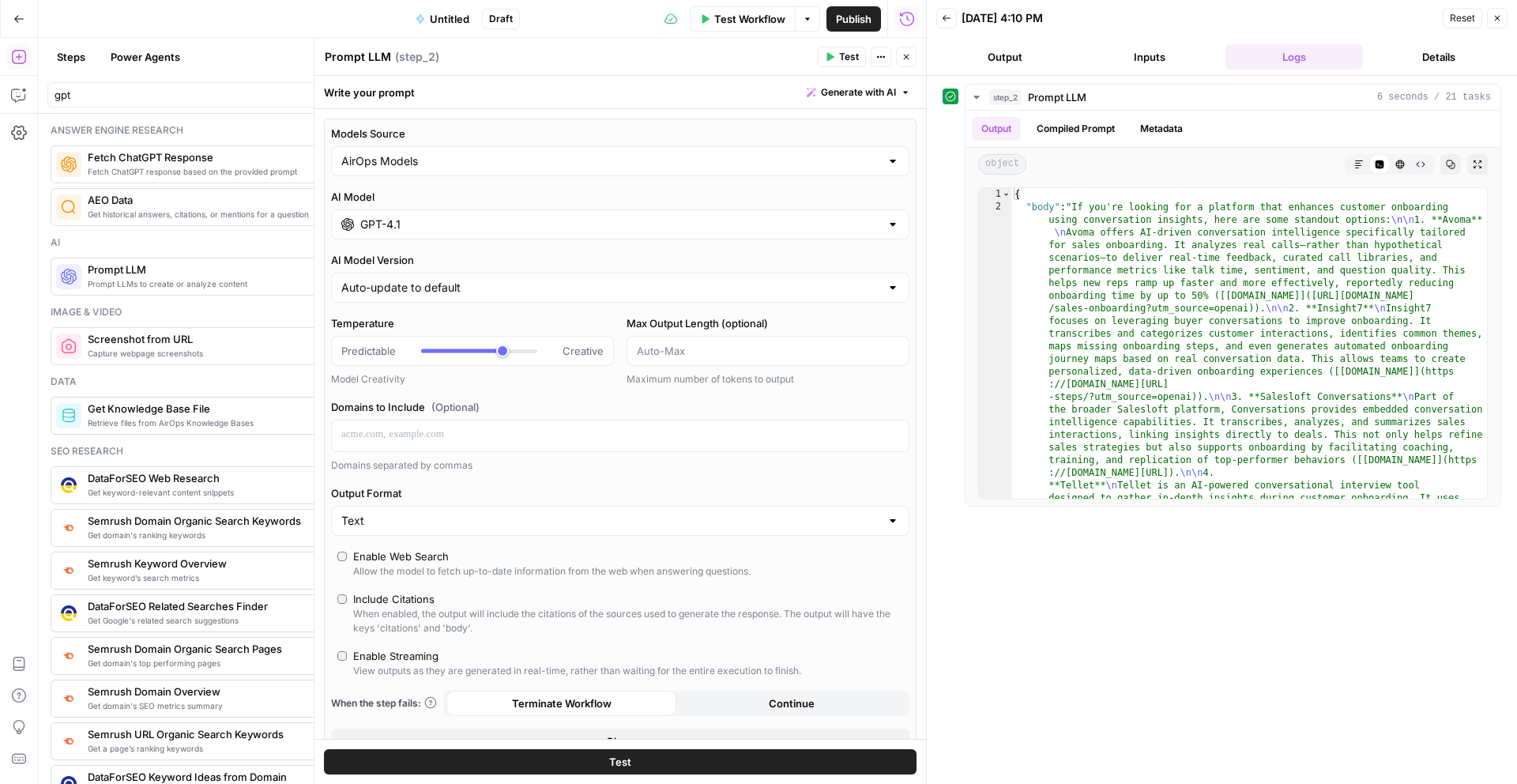
click at [1019, 529] on div "step_2 Prompt LLM 6 seconds / 21 tasks Output Compiled Prompt Metadata object M…" at bounding box center [1222, 429] width 559 height 692
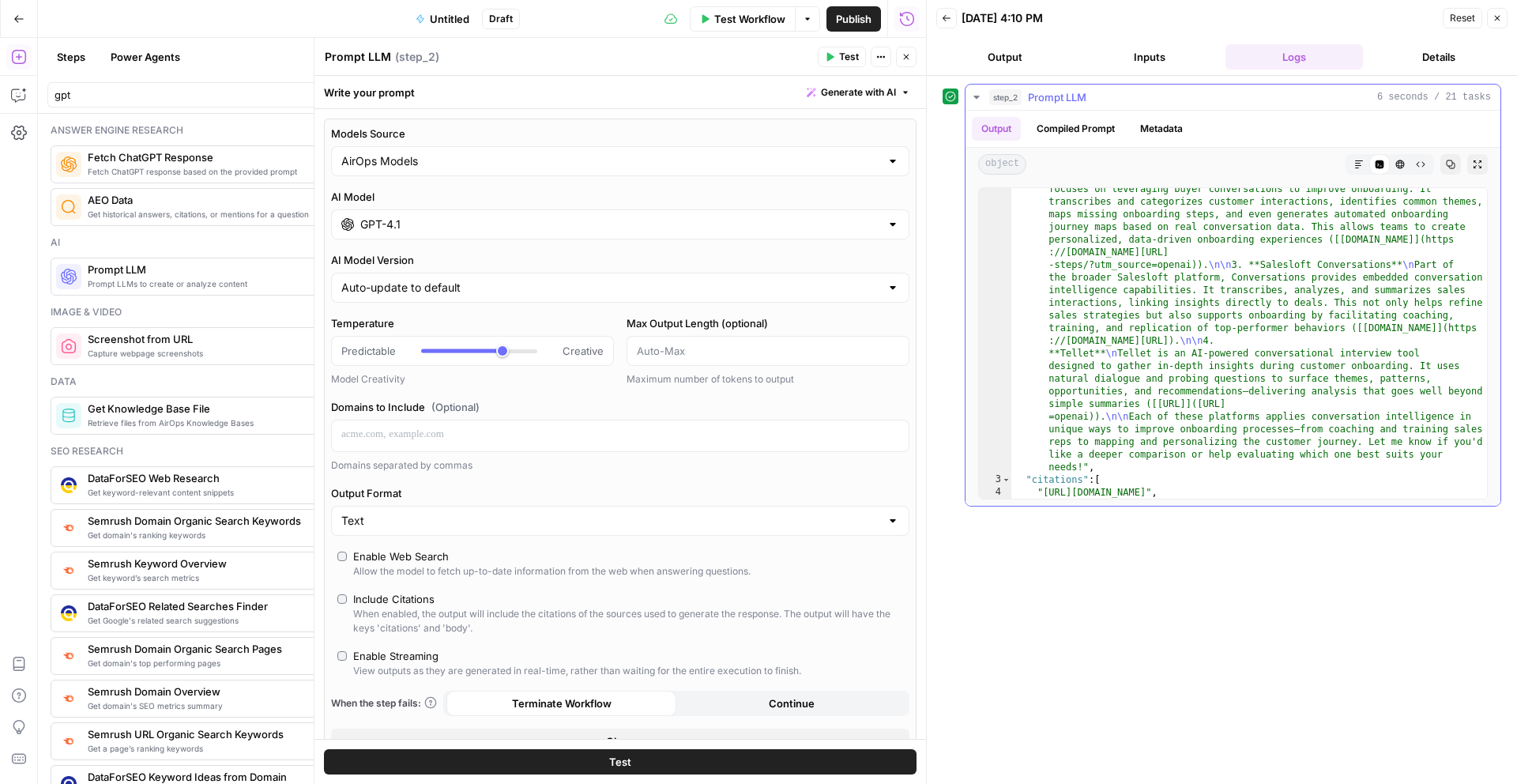
scroll to position [207, 0]
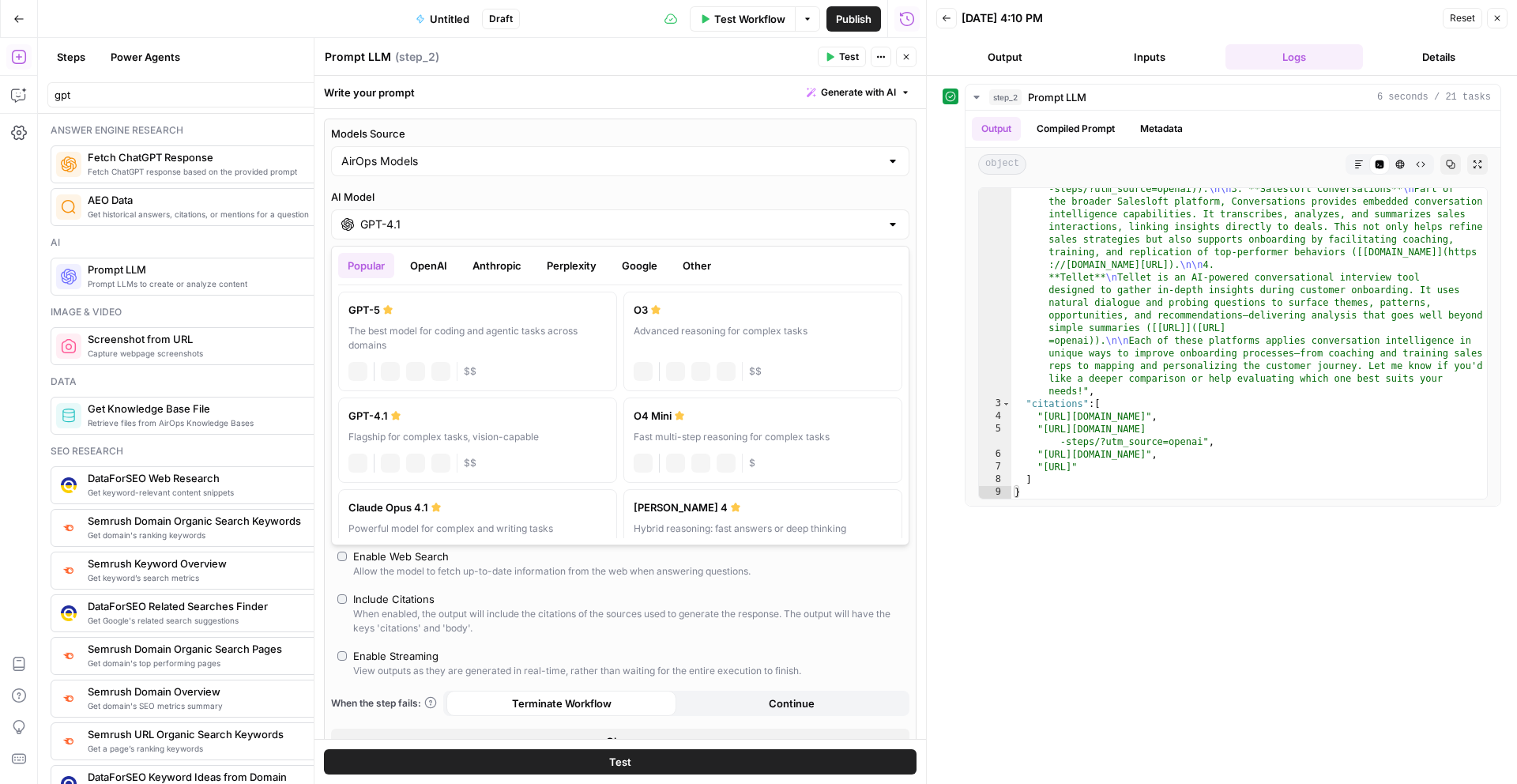
click at [615, 231] on input "GPT-4.1" at bounding box center [620, 225] width 520 height 16
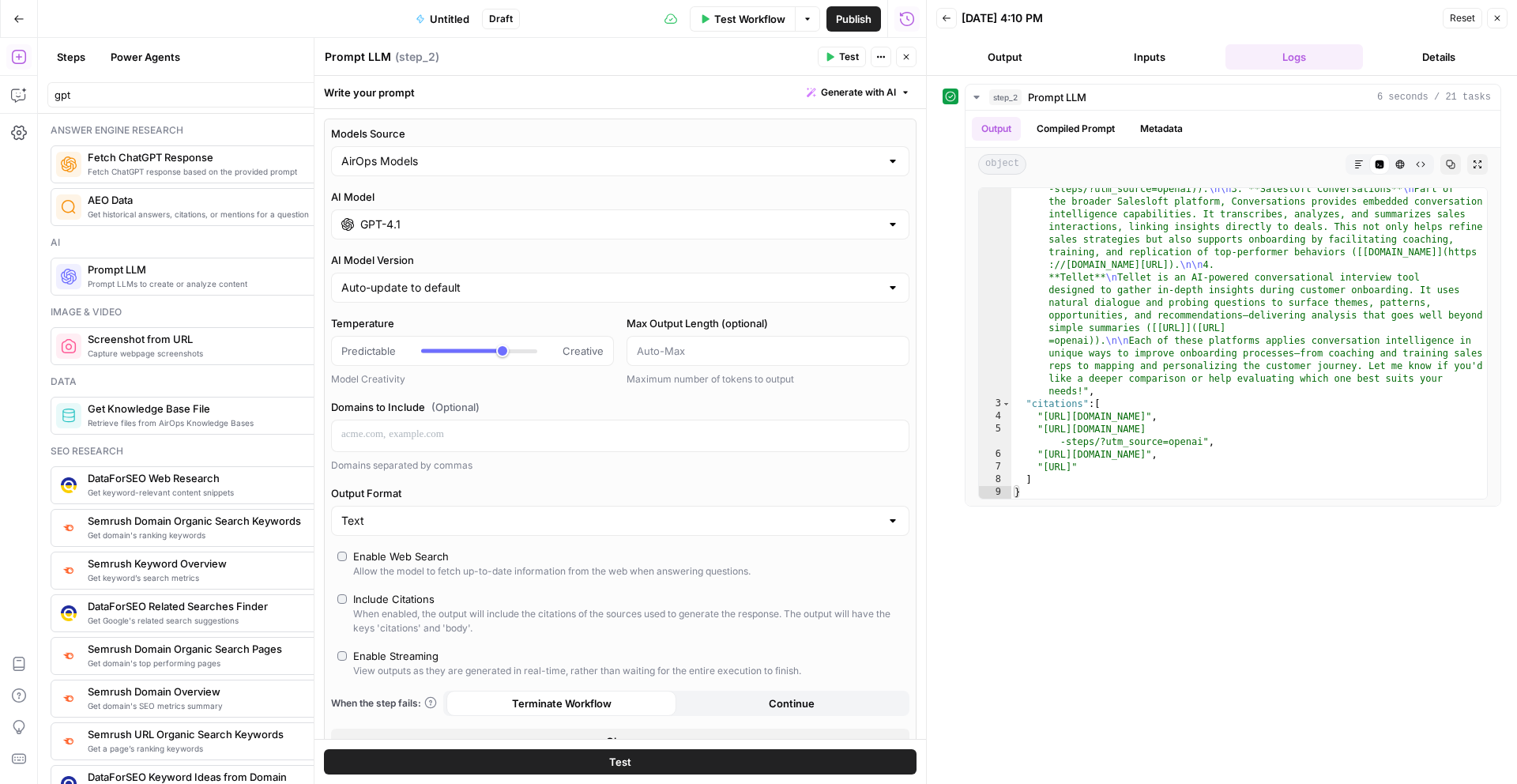
click at [909, 60] on icon "button" at bounding box center [906, 57] width 10 height 10
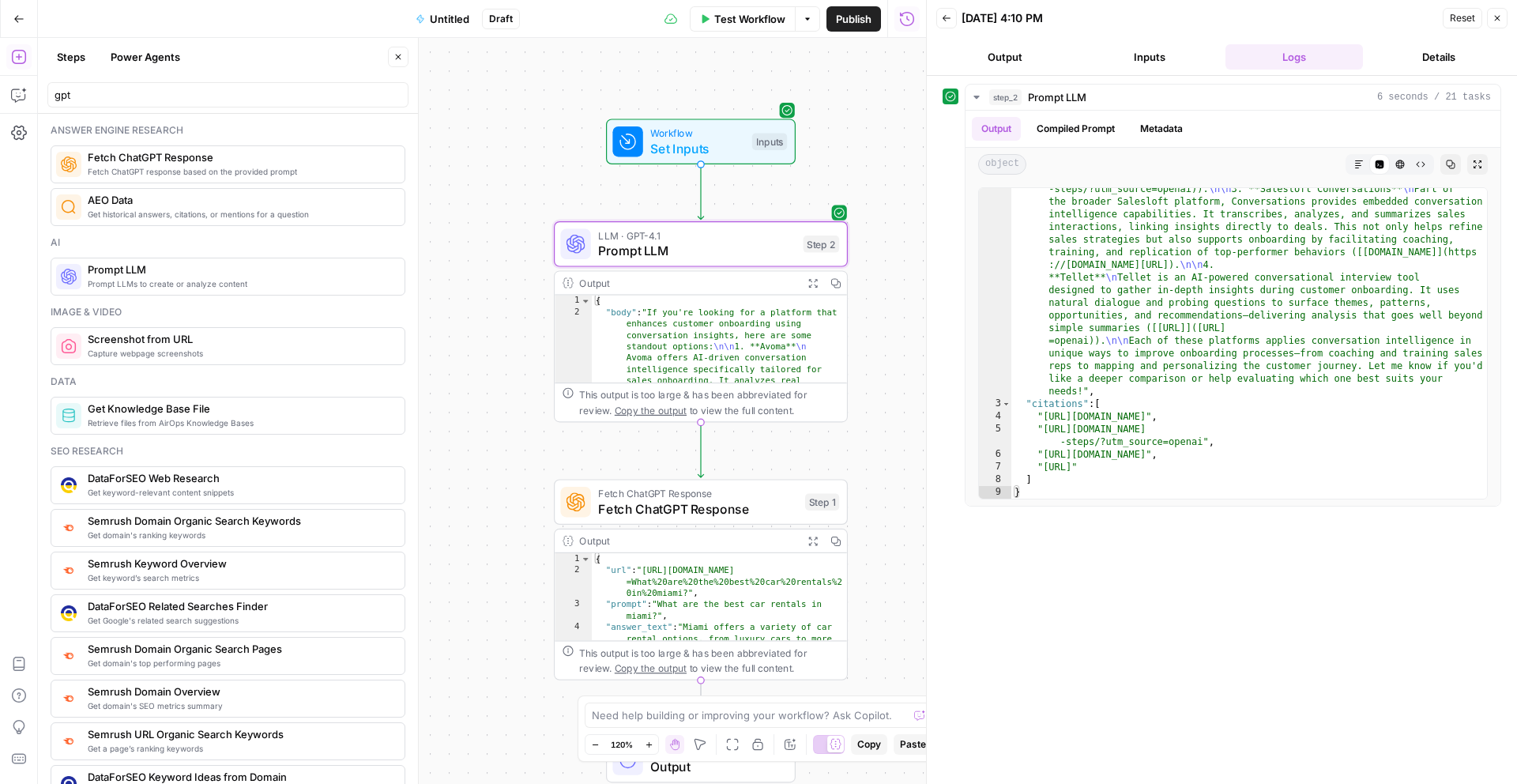
drag, startPoint x: 635, startPoint y: 405, endPoint x: 558, endPoint y: 188, distance: 230.3
click at [558, 188] on div "Workflow Set Inputs Inputs LLM · GPT-4.1 Prompt LLM Step 2 Output Expand Output…" at bounding box center [481, 410] width 888 height 746
click at [768, 515] on span "Fetch ChatGPT Response" at bounding box center [697, 508] width 199 height 19
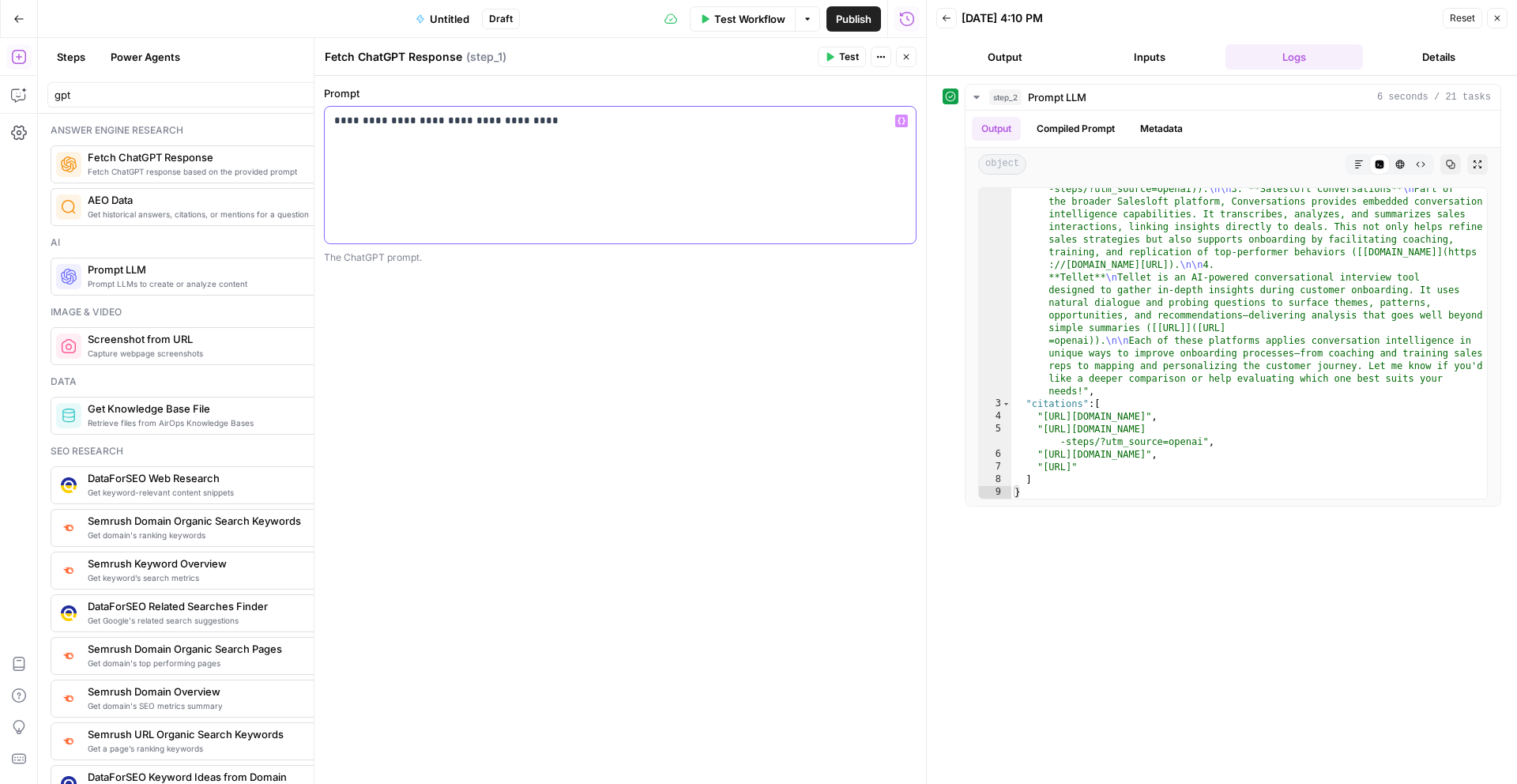
drag, startPoint x: 579, startPoint y: 126, endPoint x: 284, endPoint y: 126, distance: 295.0
click at [284, 126] on body "AirOps New Home Browse Insights Opportunities Your Data Flightpath Syncs Data L…" at bounding box center [758, 392] width 1517 height 784
click at [657, 122] on p "**********" at bounding box center [620, 121] width 572 height 16
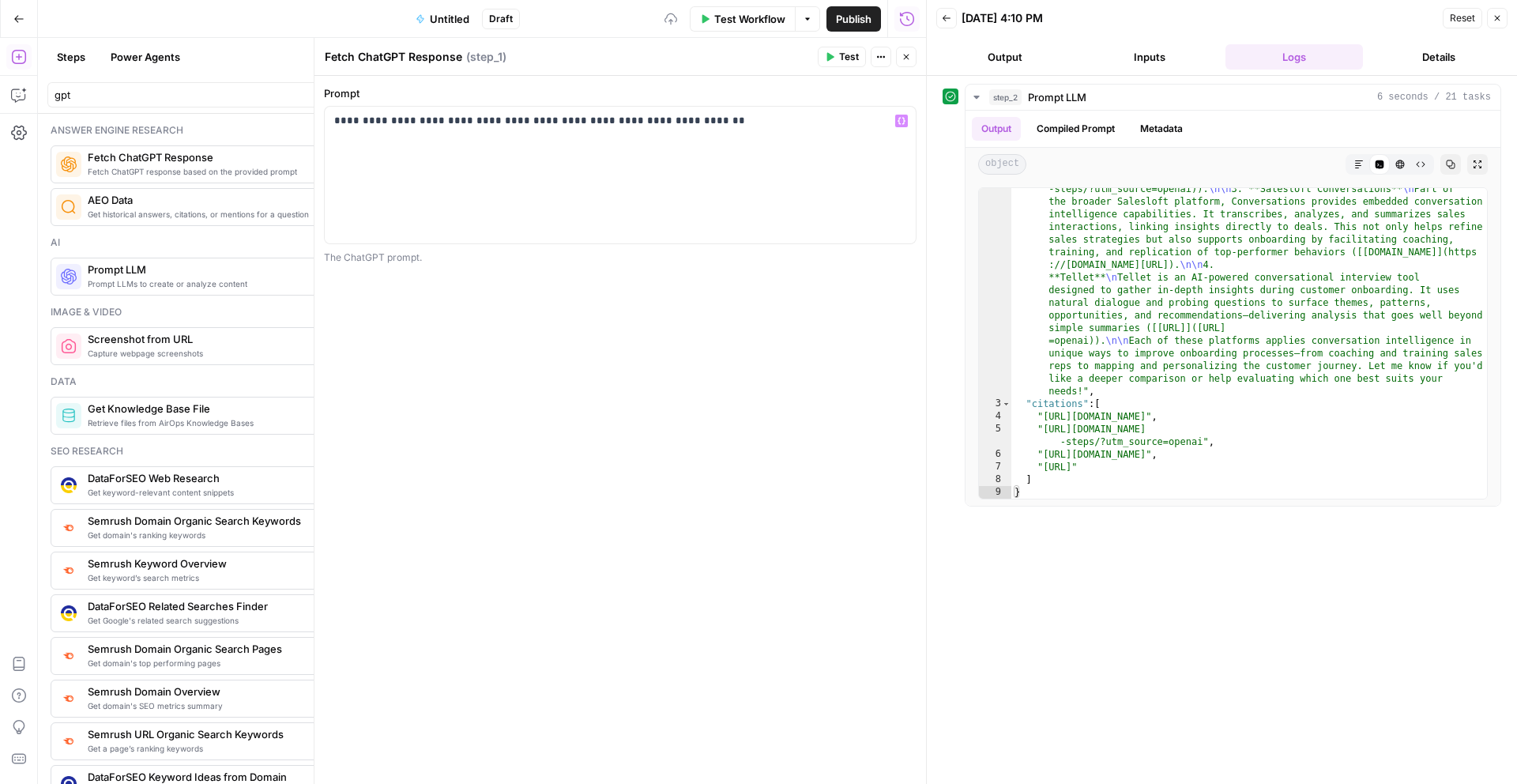
click at [842, 59] on span "Test" at bounding box center [849, 57] width 20 height 14
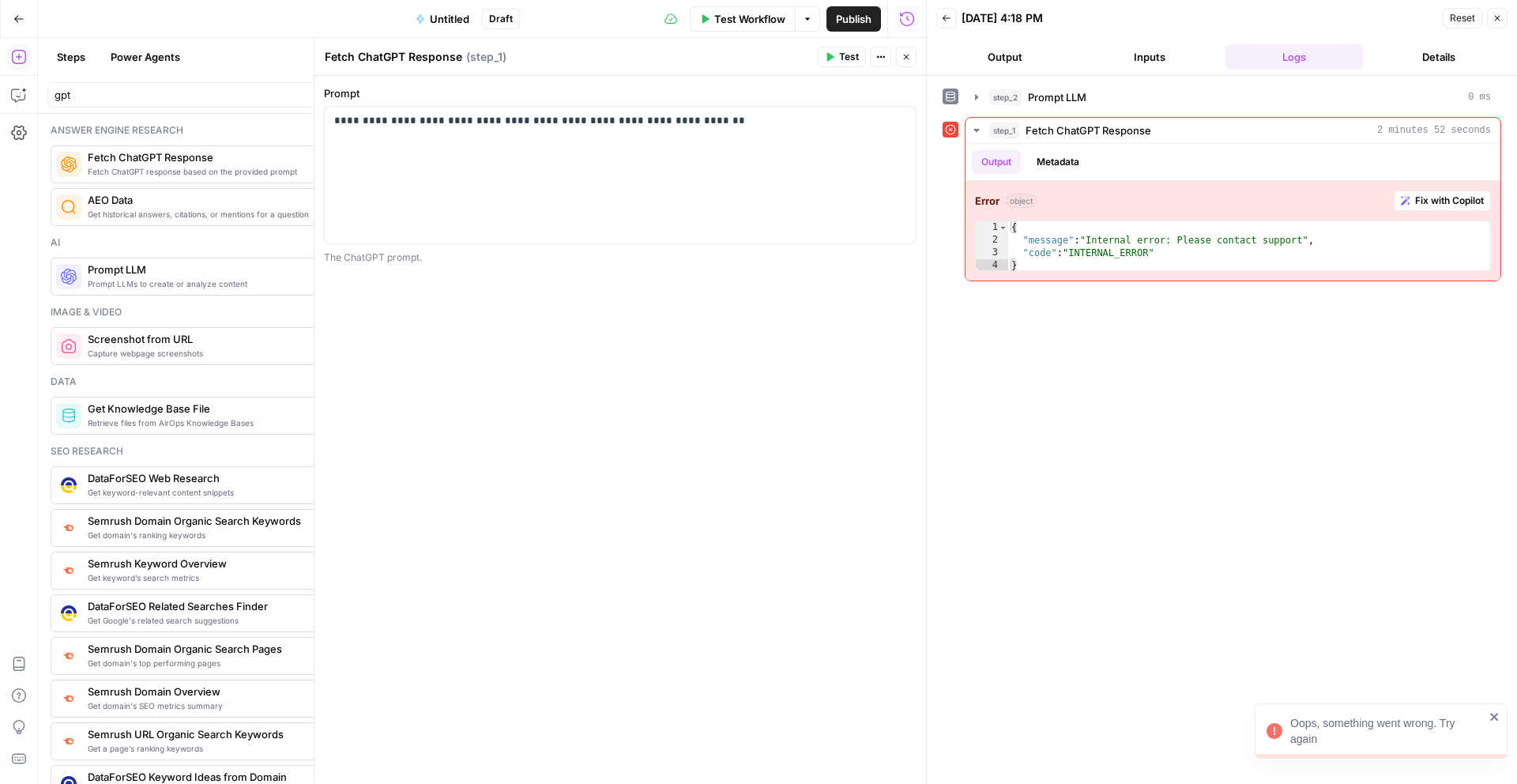
click at [851, 55] on span "Test" at bounding box center [849, 57] width 20 height 14
